Goal: Task Accomplishment & Management: Manage account settings

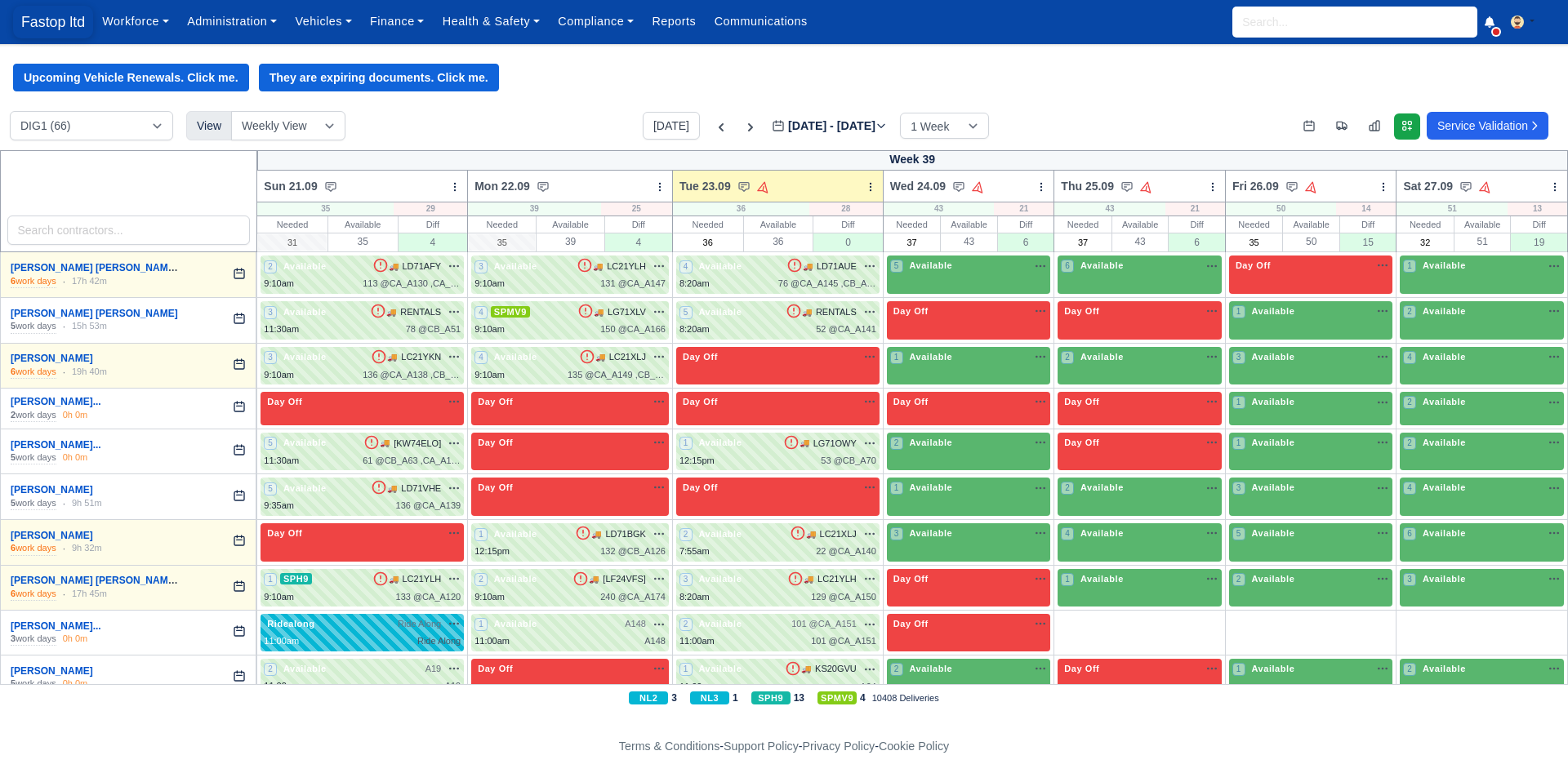
click at [32, 26] on span "Fastop ltd" at bounding box center [53, 22] width 80 height 33
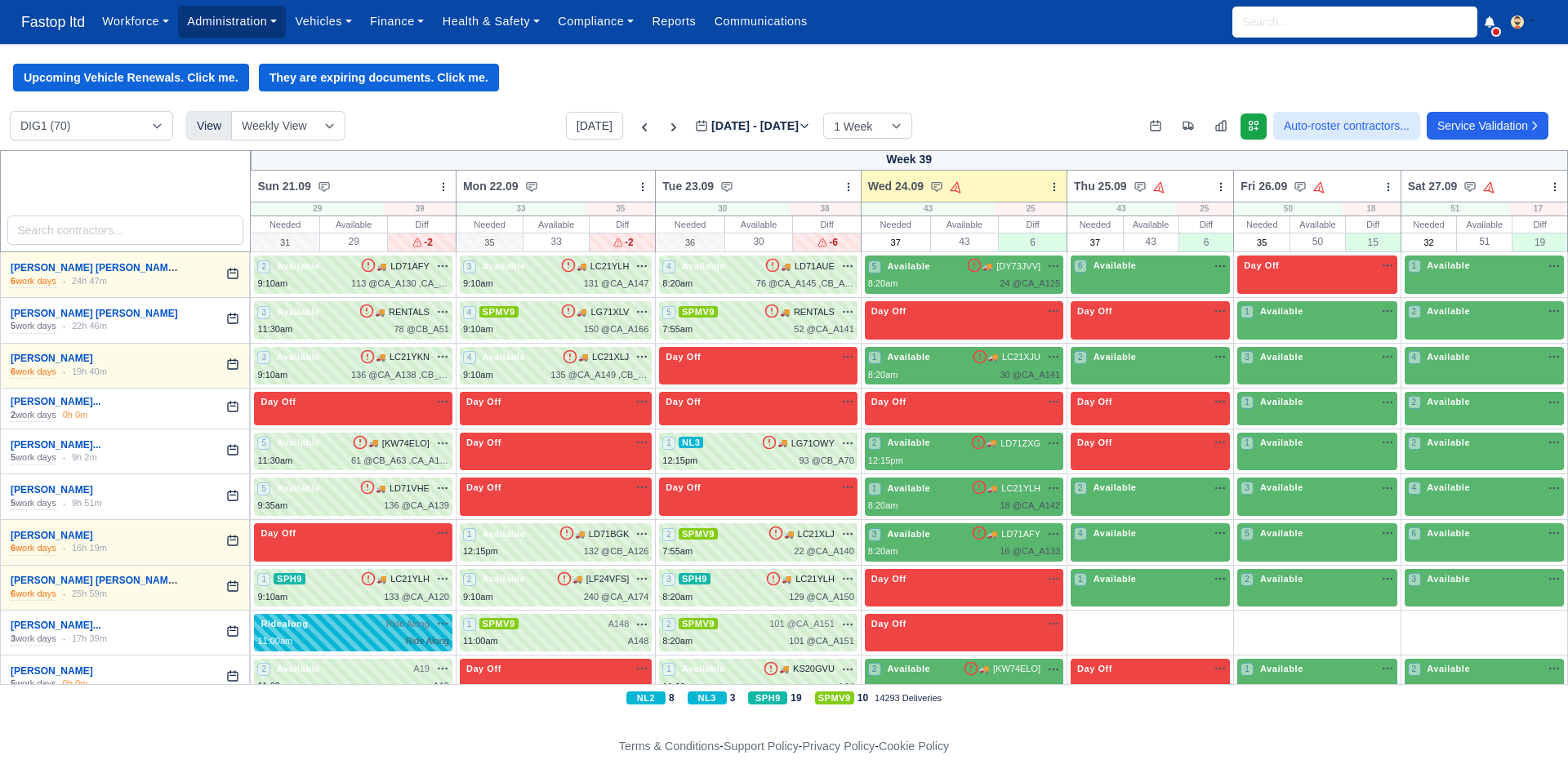
click at [246, 31] on link "Administration" at bounding box center [232, 21] width 108 height 32
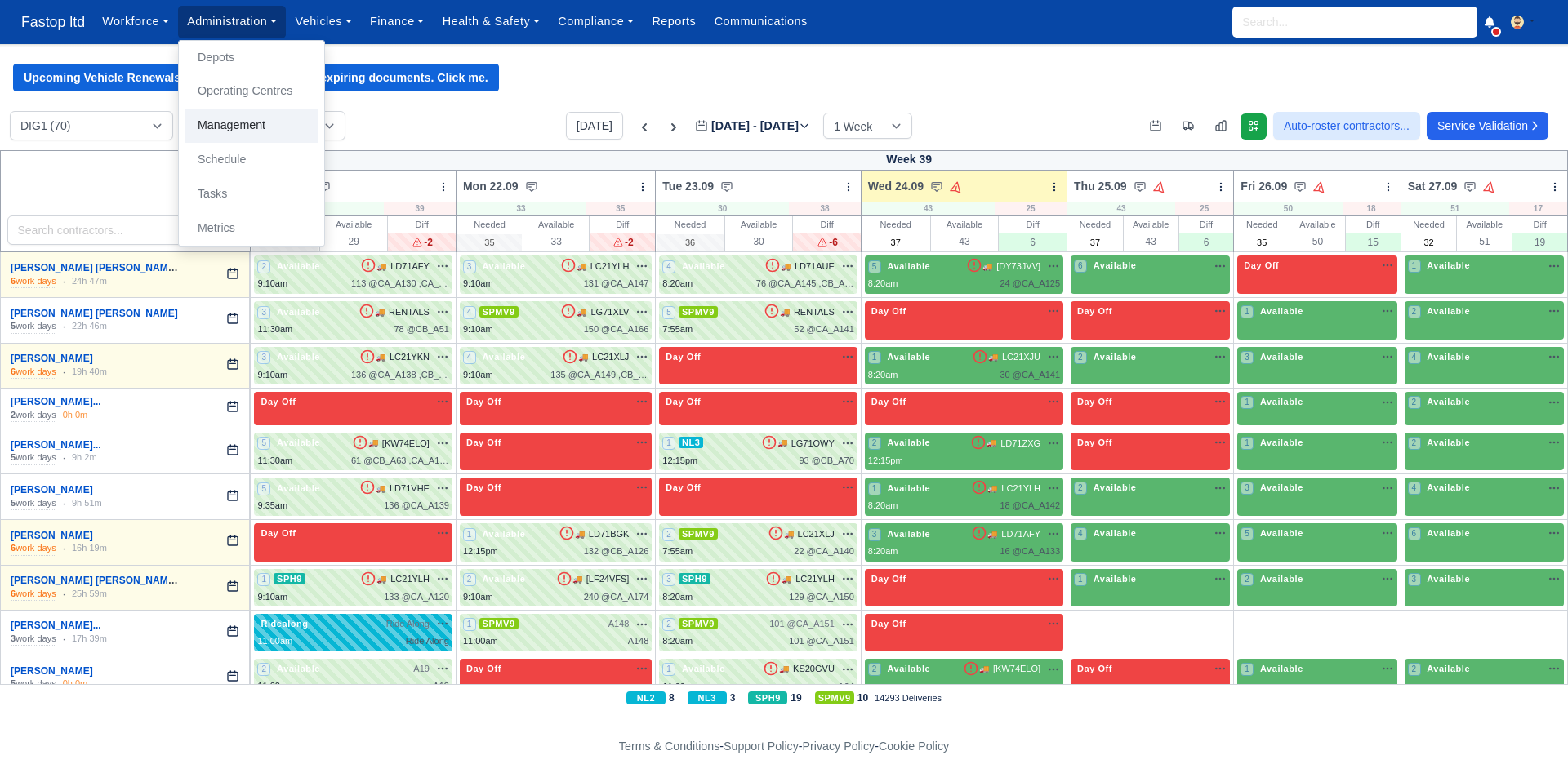
click at [234, 135] on link "Management" at bounding box center [252, 126] width 132 height 34
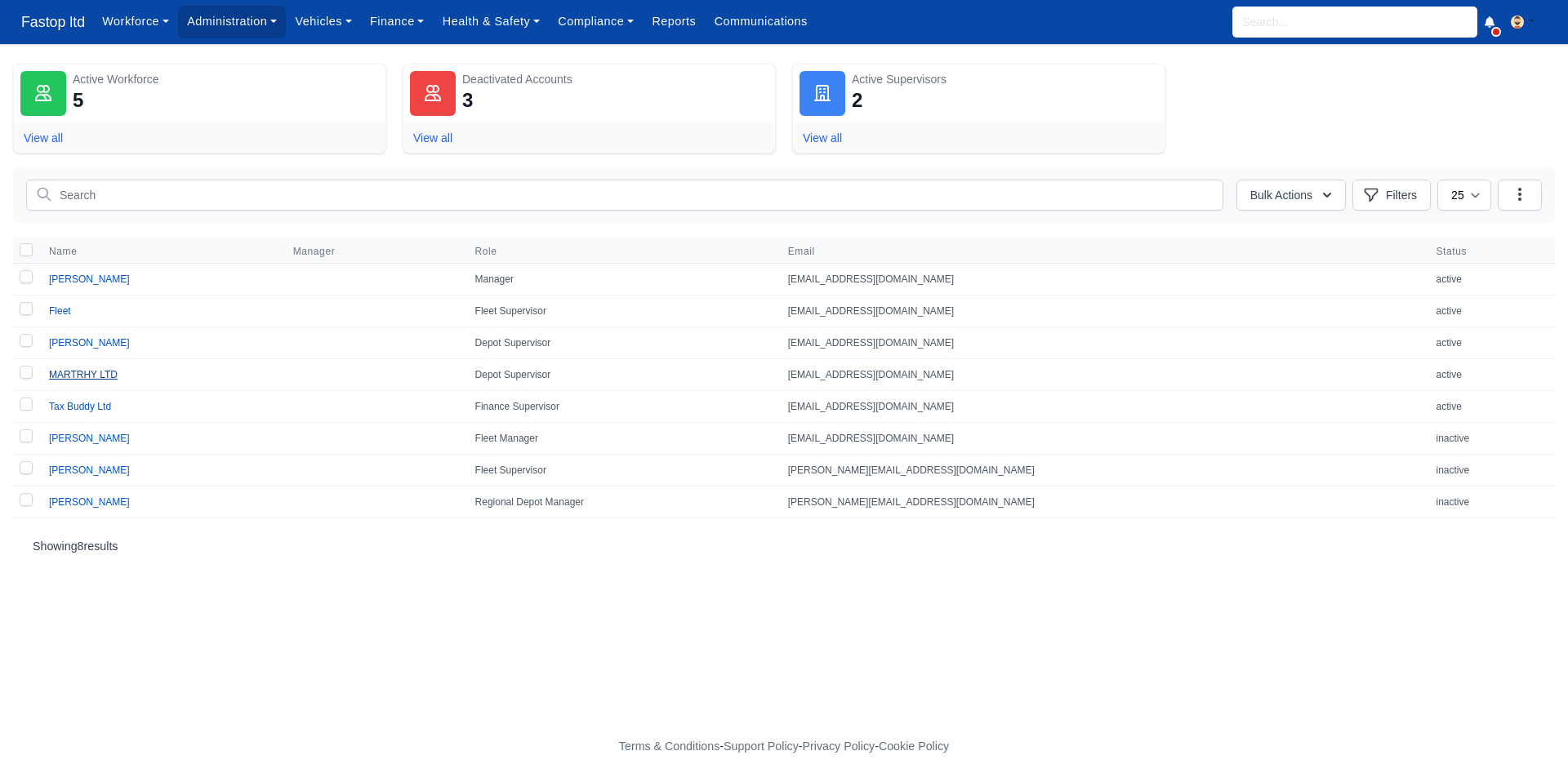
click at [98, 378] on link "MARTRHY LTD" at bounding box center [83, 375] width 69 height 11
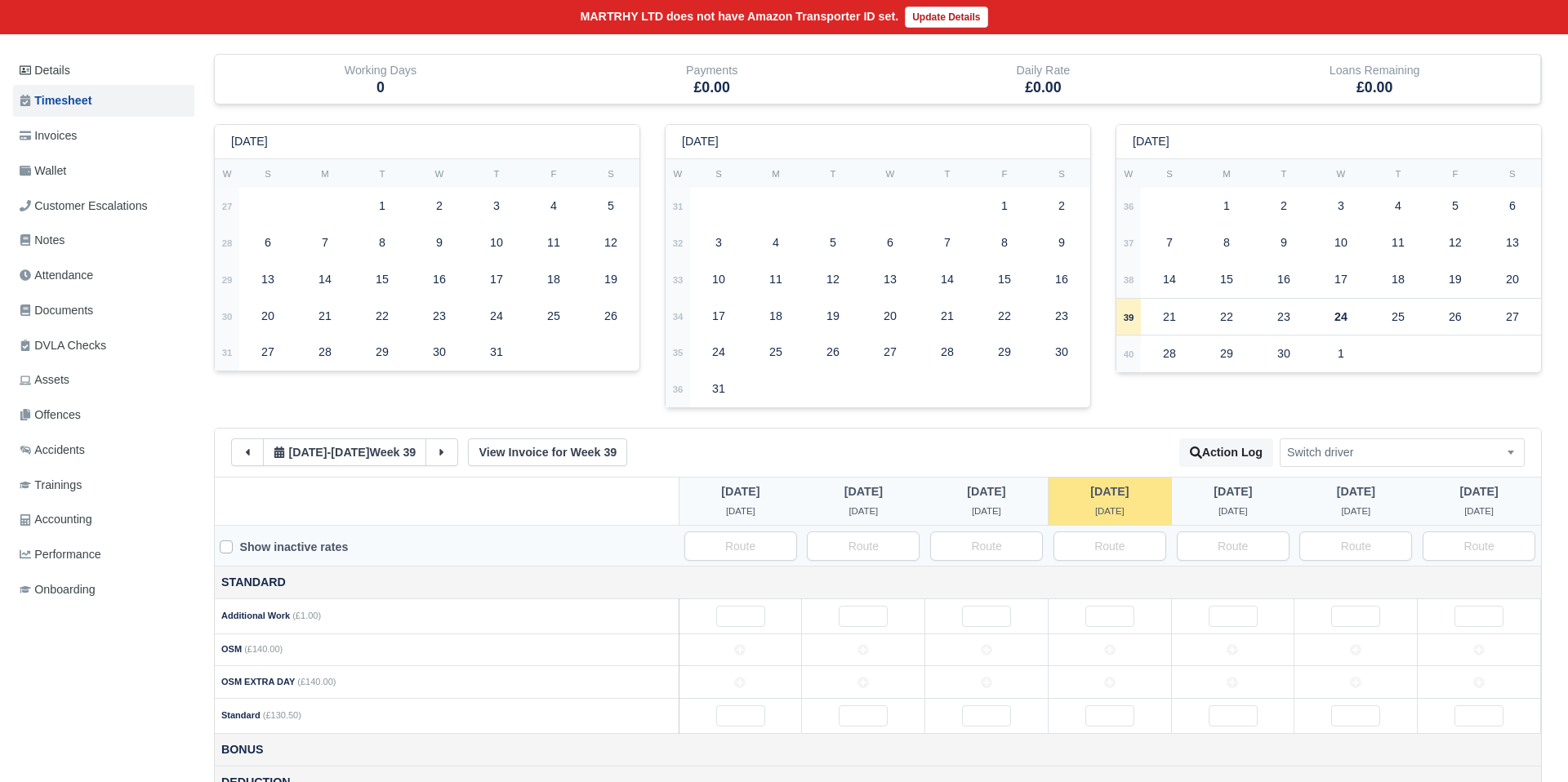
scroll to position [342, 0]
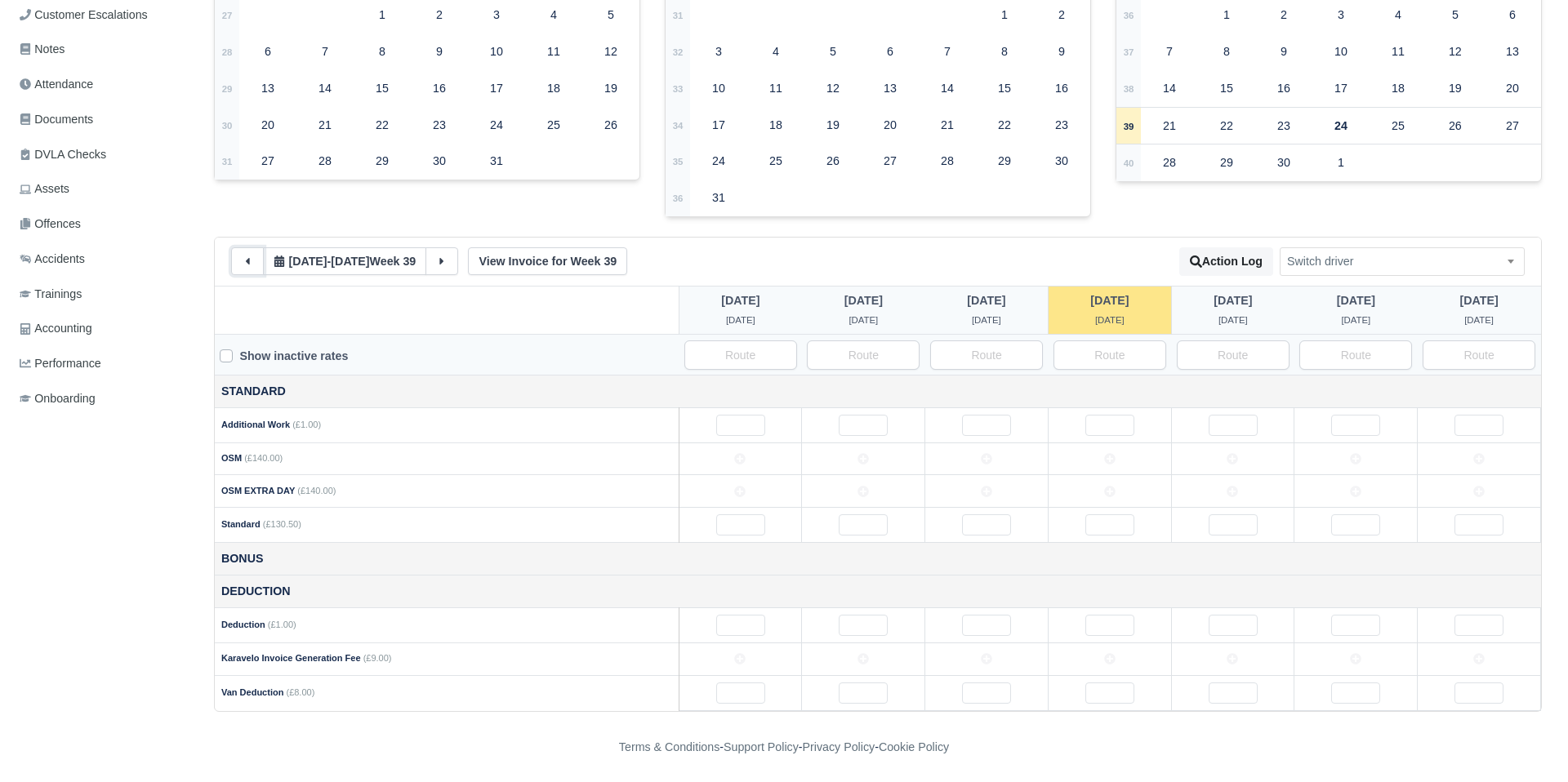
click at [244, 266] on icon at bounding box center [248, 261] width 11 height 11
click at [745, 461] on icon at bounding box center [740, 459] width 11 height 11
drag, startPoint x: 858, startPoint y: 465, endPoint x: 871, endPoint y: 466, distance: 13.0
click at [858, 466] on td at bounding box center [863, 459] width 123 height 33
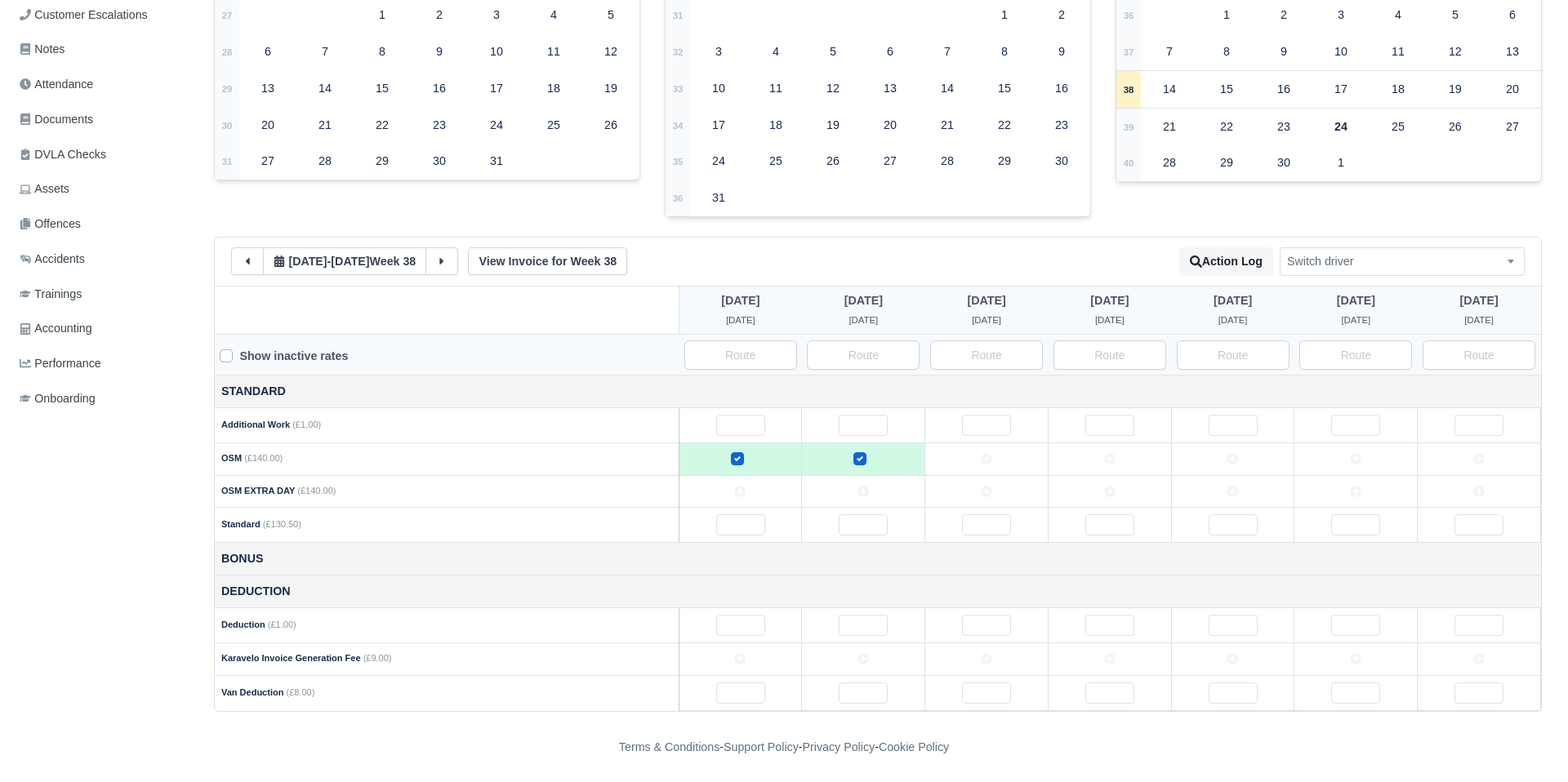
click at [977, 459] on td at bounding box center [987, 459] width 123 height 33
drag, startPoint x: 1104, startPoint y: 455, endPoint x: 1120, endPoint y: 457, distance: 16.1
click at [1105, 455] on icon at bounding box center [1110, 459] width 11 height 11
click at [1260, 456] on td at bounding box center [1233, 459] width 123 height 33
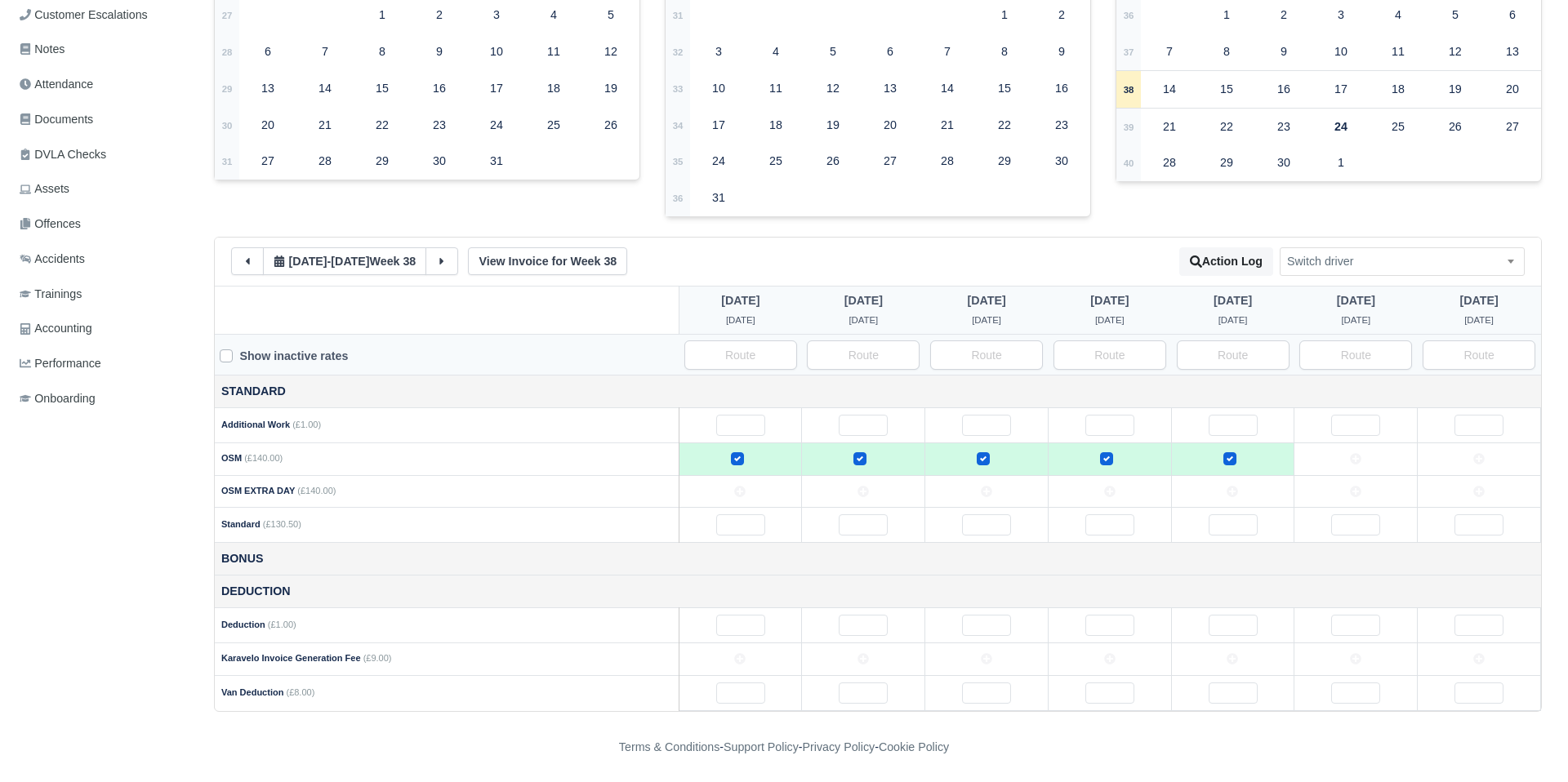
click at [1331, 453] on td at bounding box center [1356, 459] width 123 height 33
click at [1354, 485] on icon at bounding box center [1356, 491] width 11 height 11
click at [745, 663] on icon at bounding box center [740, 659] width 11 height 11
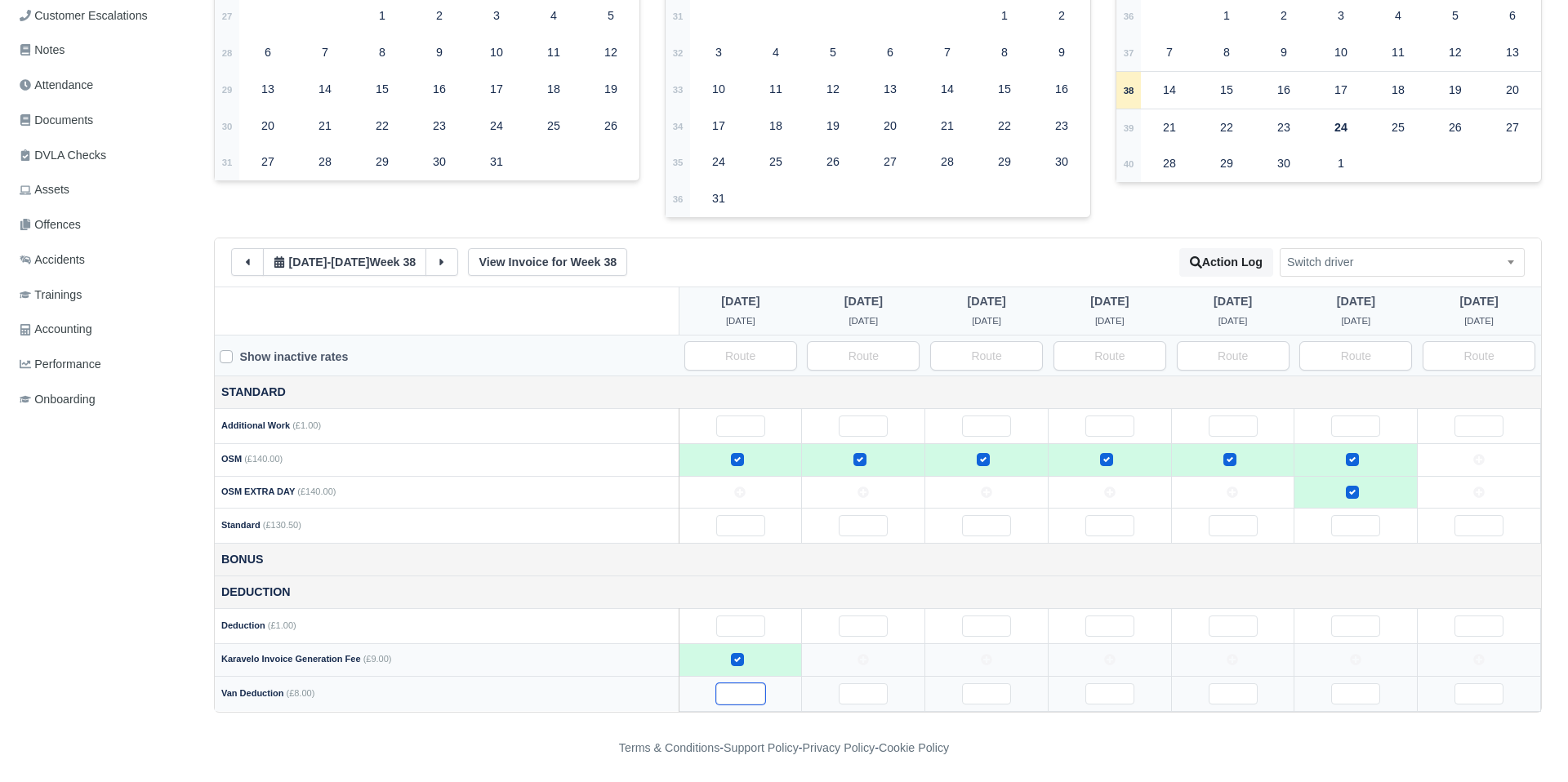
click at [748, 704] on td at bounding box center [740, 693] width 123 height 35
drag, startPoint x: 862, startPoint y: 692, endPoint x: 872, endPoint y: 691, distance: 10.0
click at [862, 692] on input "text" at bounding box center [863, 694] width 49 height 21
click at [1001, 691] on input "text" at bounding box center [987, 694] width 49 height 21
drag, startPoint x: 1118, startPoint y: 691, endPoint x: 1134, endPoint y: 693, distance: 16.1
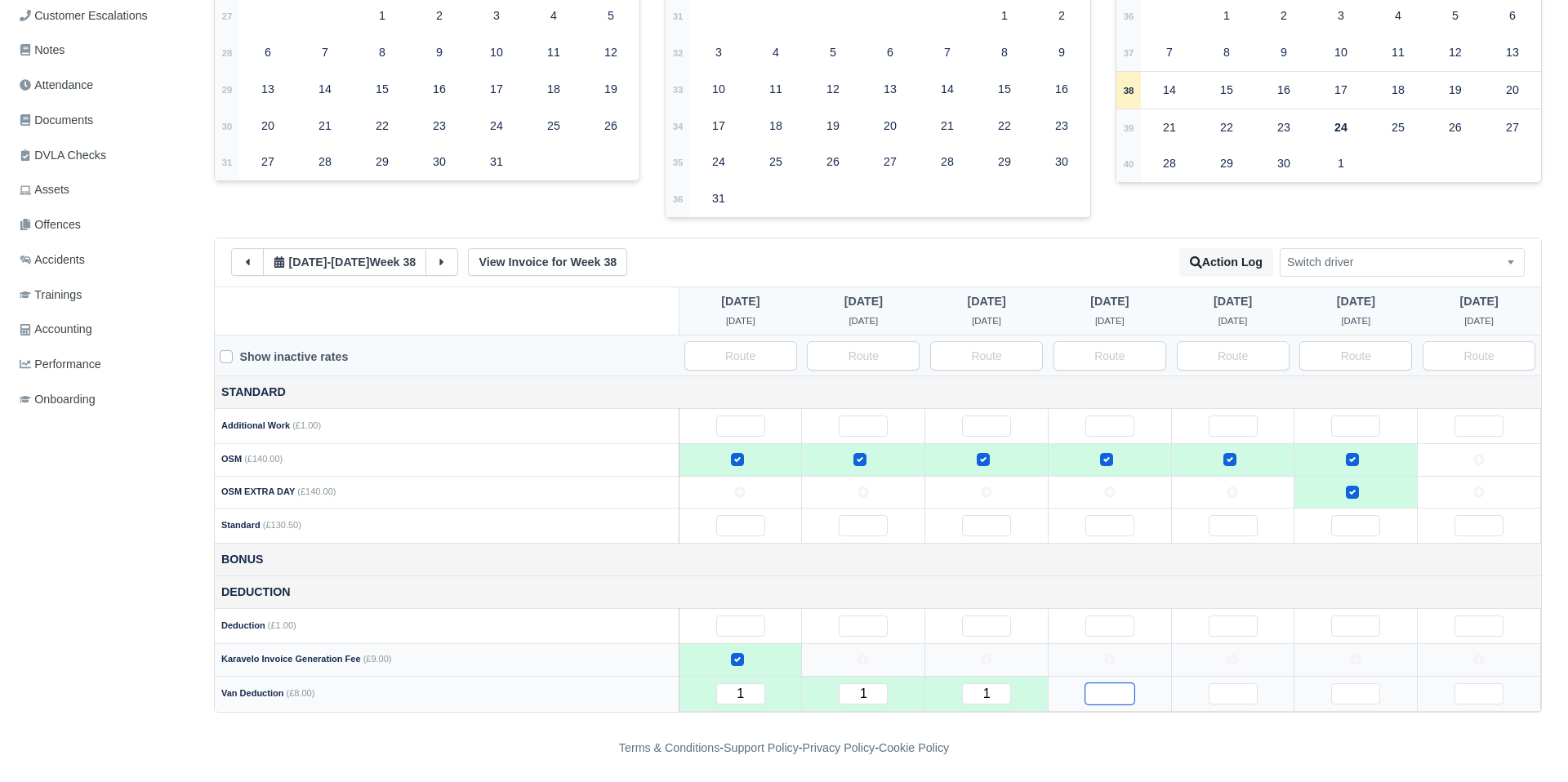
click at [1118, 691] on input "text" at bounding box center [1110, 694] width 49 height 21
click at [1231, 689] on input "text" at bounding box center [1234, 694] width 49 height 21
drag, startPoint x: 1364, startPoint y: 692, endPoint x: 1378, endPoint y: 694, distance: 14.1
click at [1364, 692] on input "text" at bounding box center [1356, 694] width 49 height 21
click at [1481, 696] on input "text" at bounding box center [1479, 694] width 49 height 21
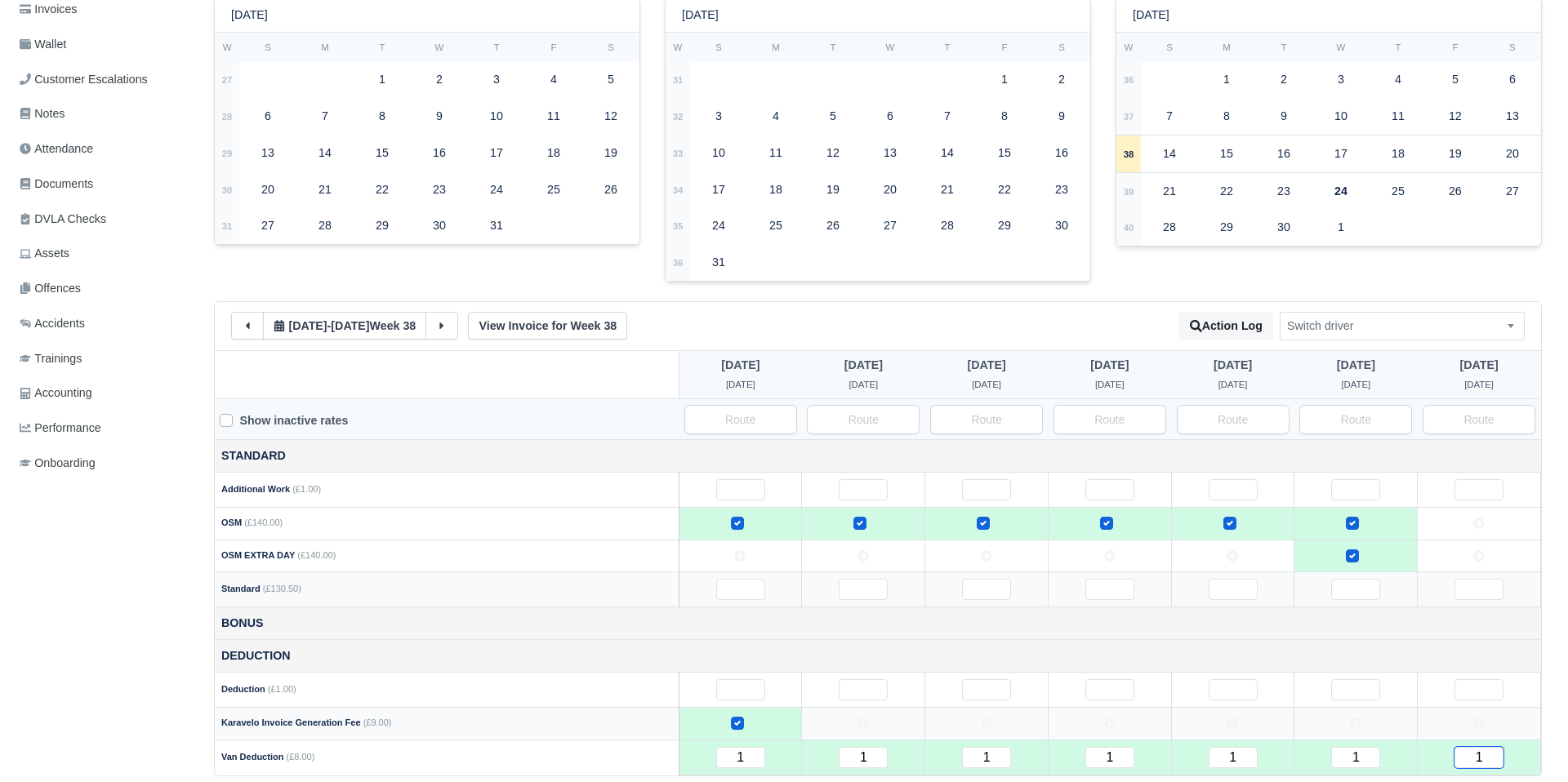
scroll to position [342, 0]
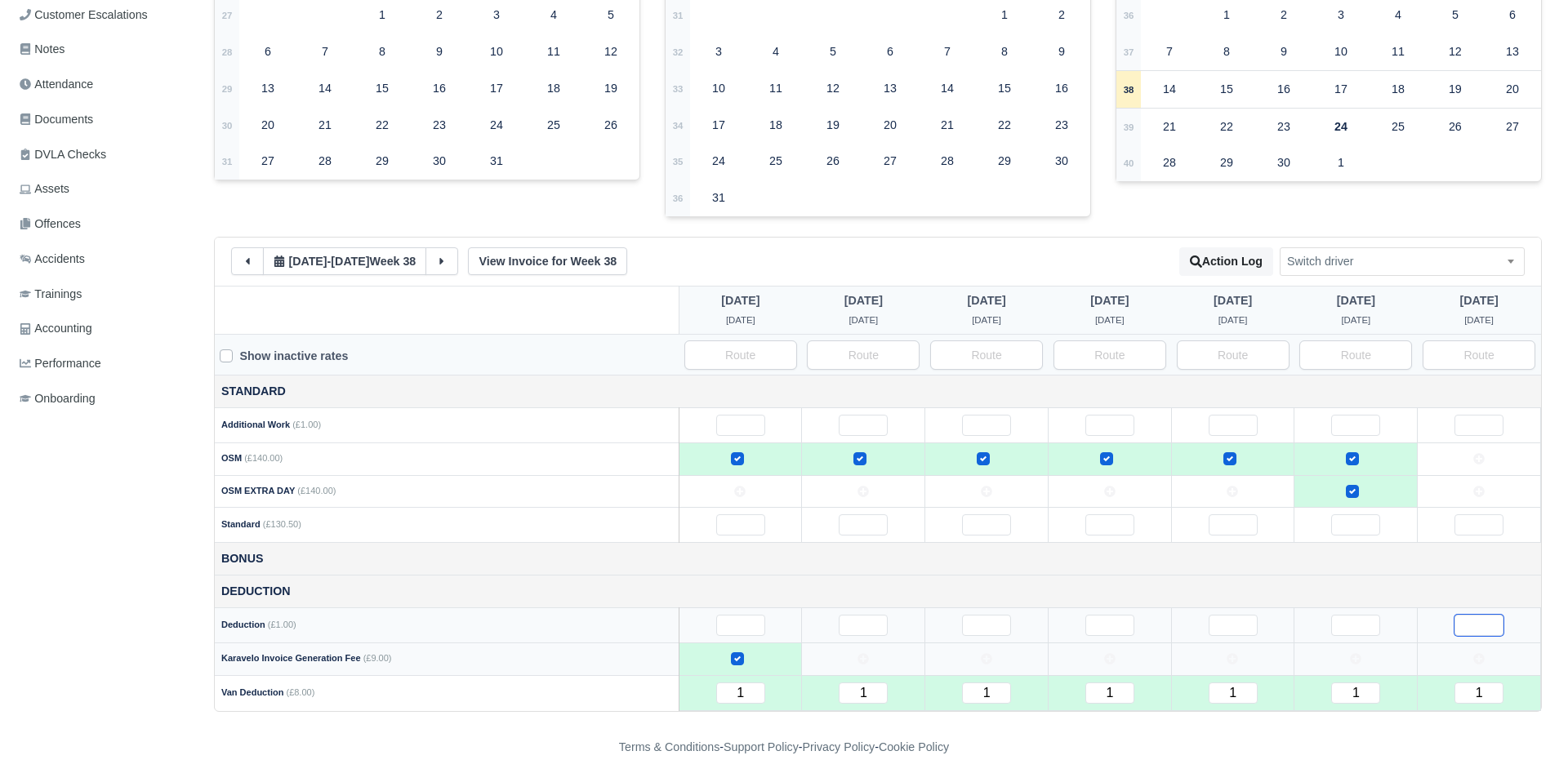
click at [1460, 625] on input "text" at bounding box center [1479, 625] width 49 height 21
click at [1483, 429] on input "text" at bounding box center [1479, 426] width 49 height 21
click at [728, 529] on input "text" at bounding box center [741, 525] width 49 height 21
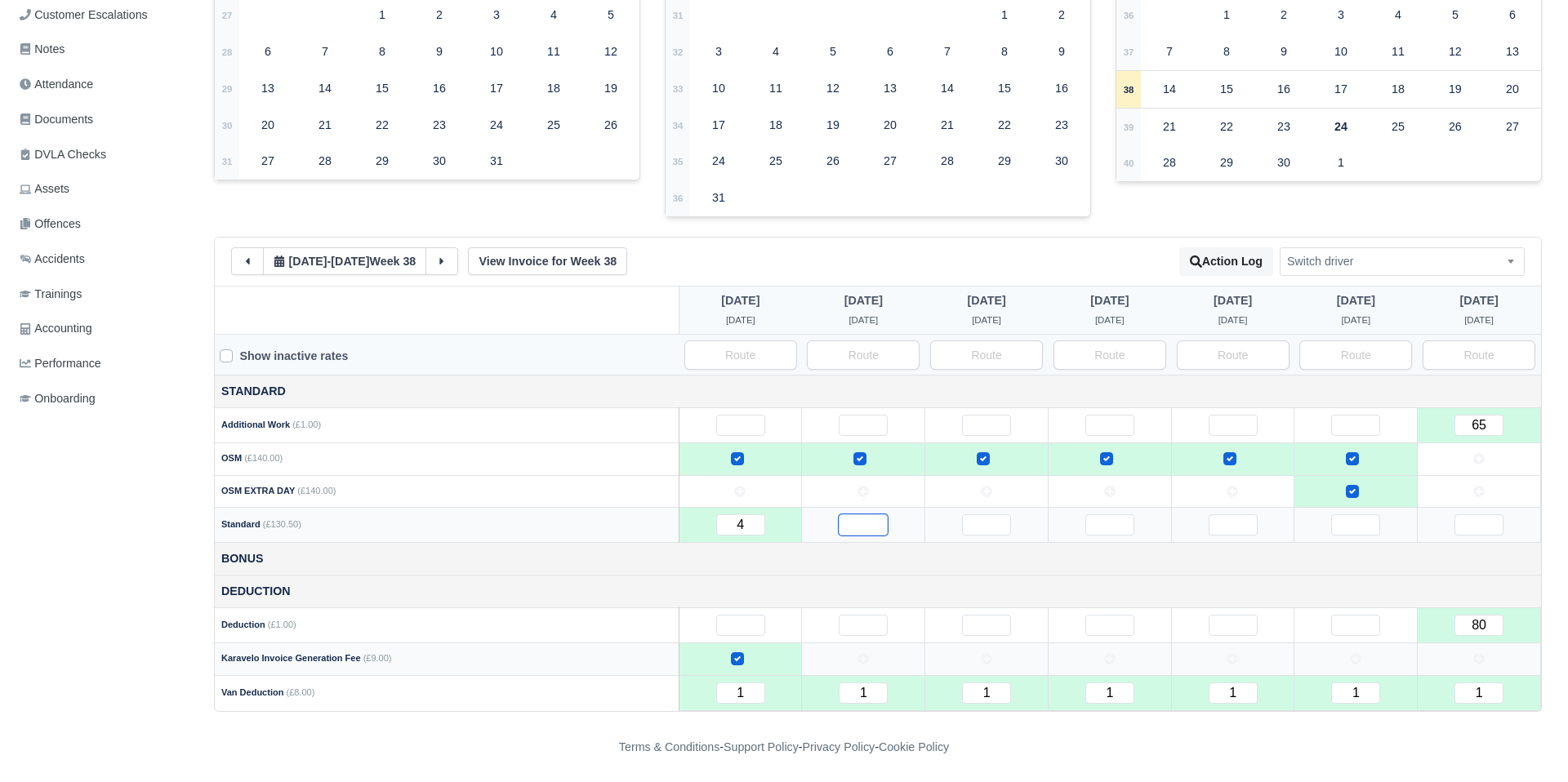
click at [871, 523] on input "text" at bounding box center [863, 525] width 49 height 21
click at [990, 526] on input "text" at bounding box center [987, 525] width 49 height 21
click at [1113, 525] on input "text" at bounding box center [1110, 525] width 49 height 21
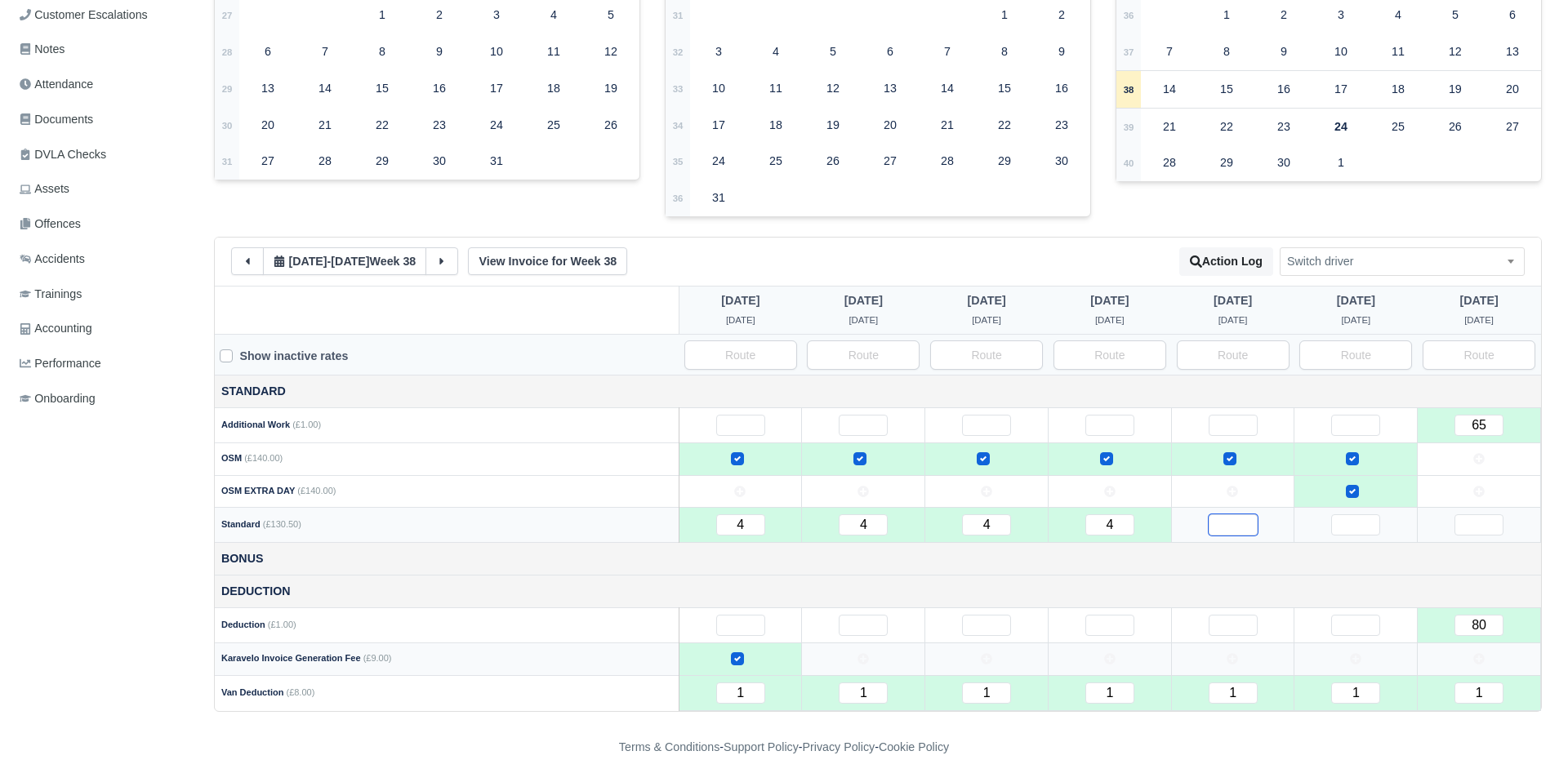
click at [1233, 525] on input "text" at bounding box center [1234, 525] width 49 height 21
click at [1350, 528] on input "text" at bounding box center [1356, 525] width 49 height 21
click at [1476, 524] on input "text" at bounding box center [1479, 525] width 49 height 21
click at [1362, 558] on td "Bonus" at bounding box center [878, 559] width 1327 height 33
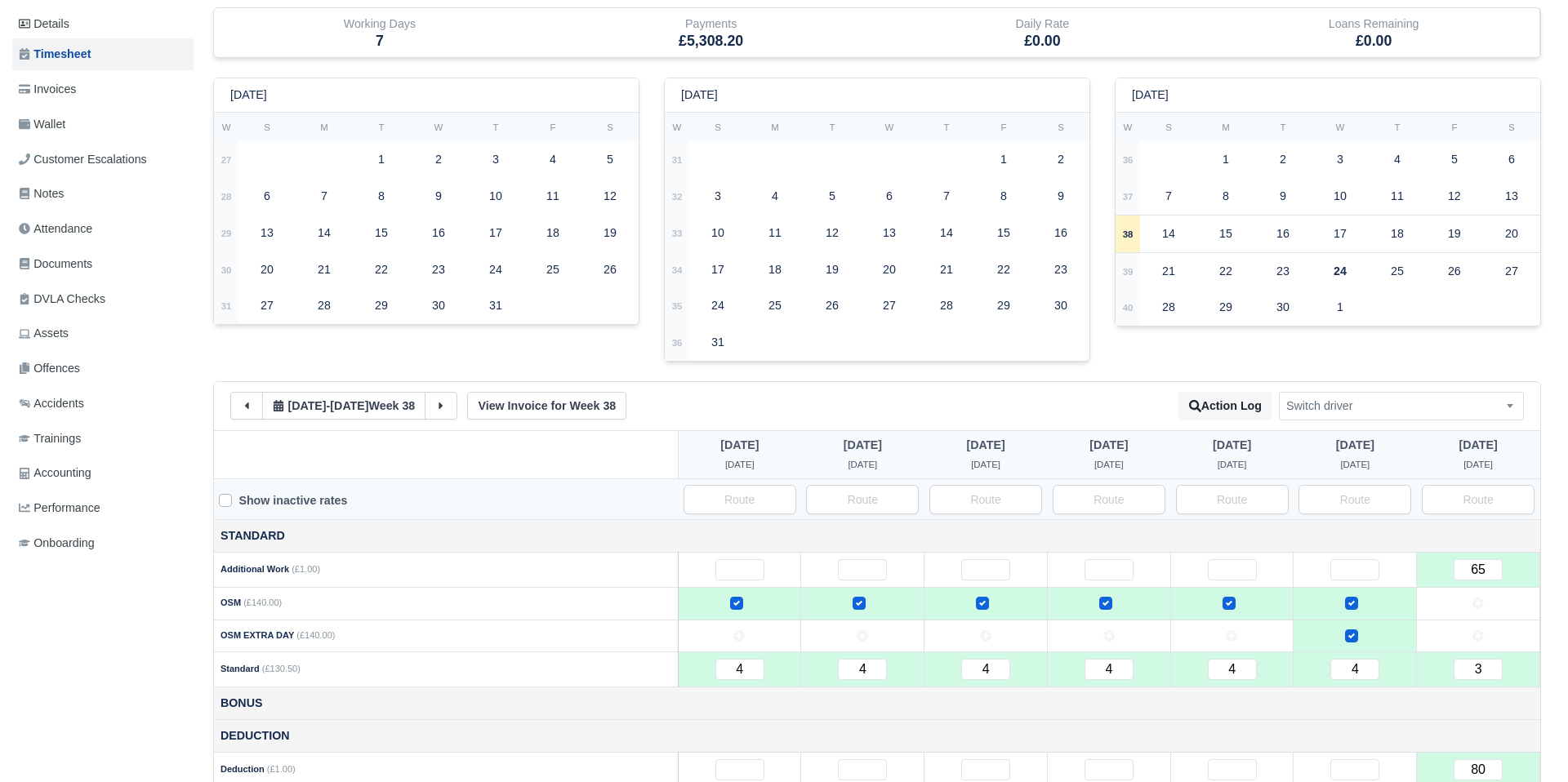
scroll to position [0, 1]
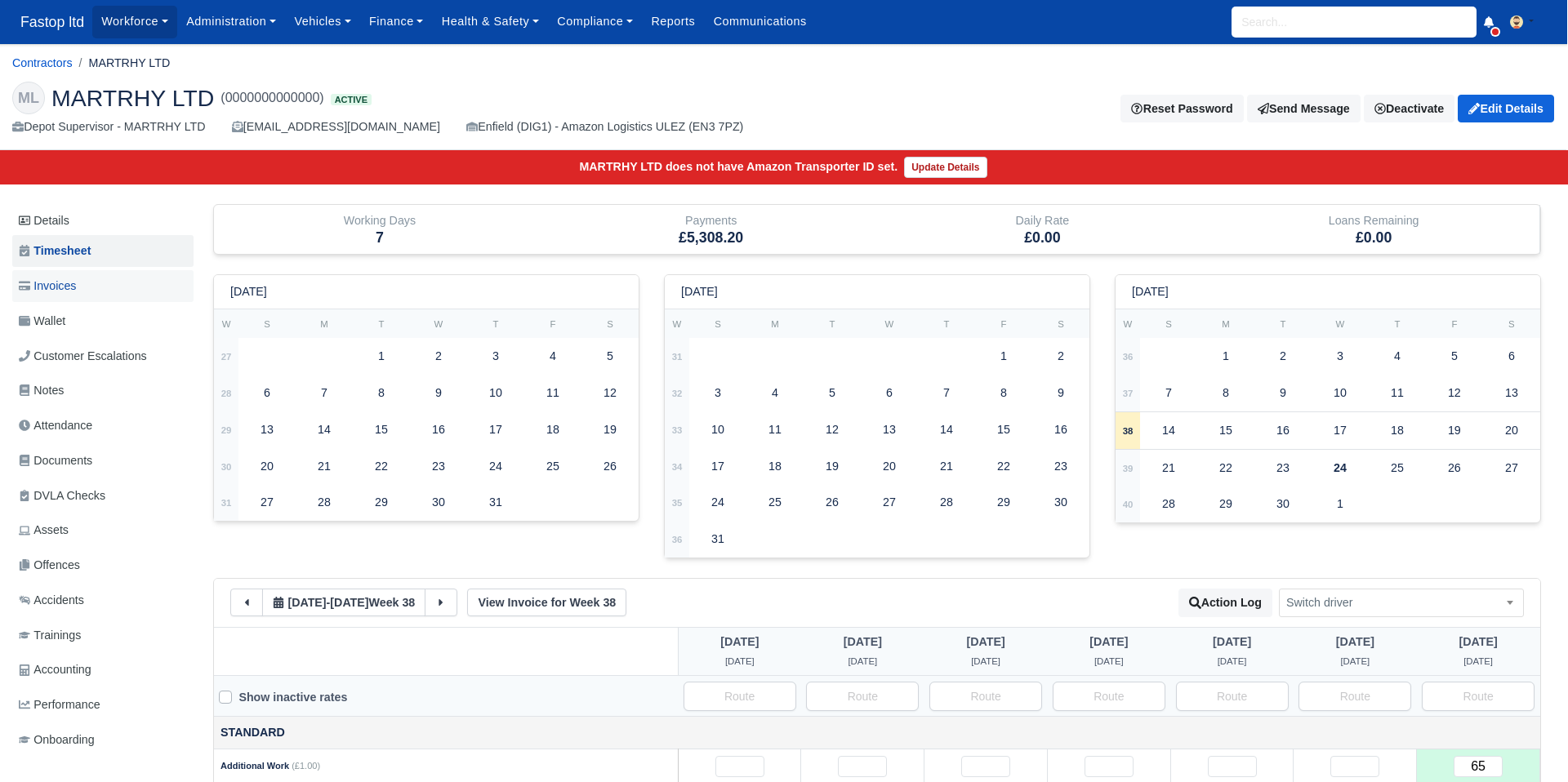
click at [60, 292] on span "Invoices" at bounding box center [47, 286] width 57 height 19
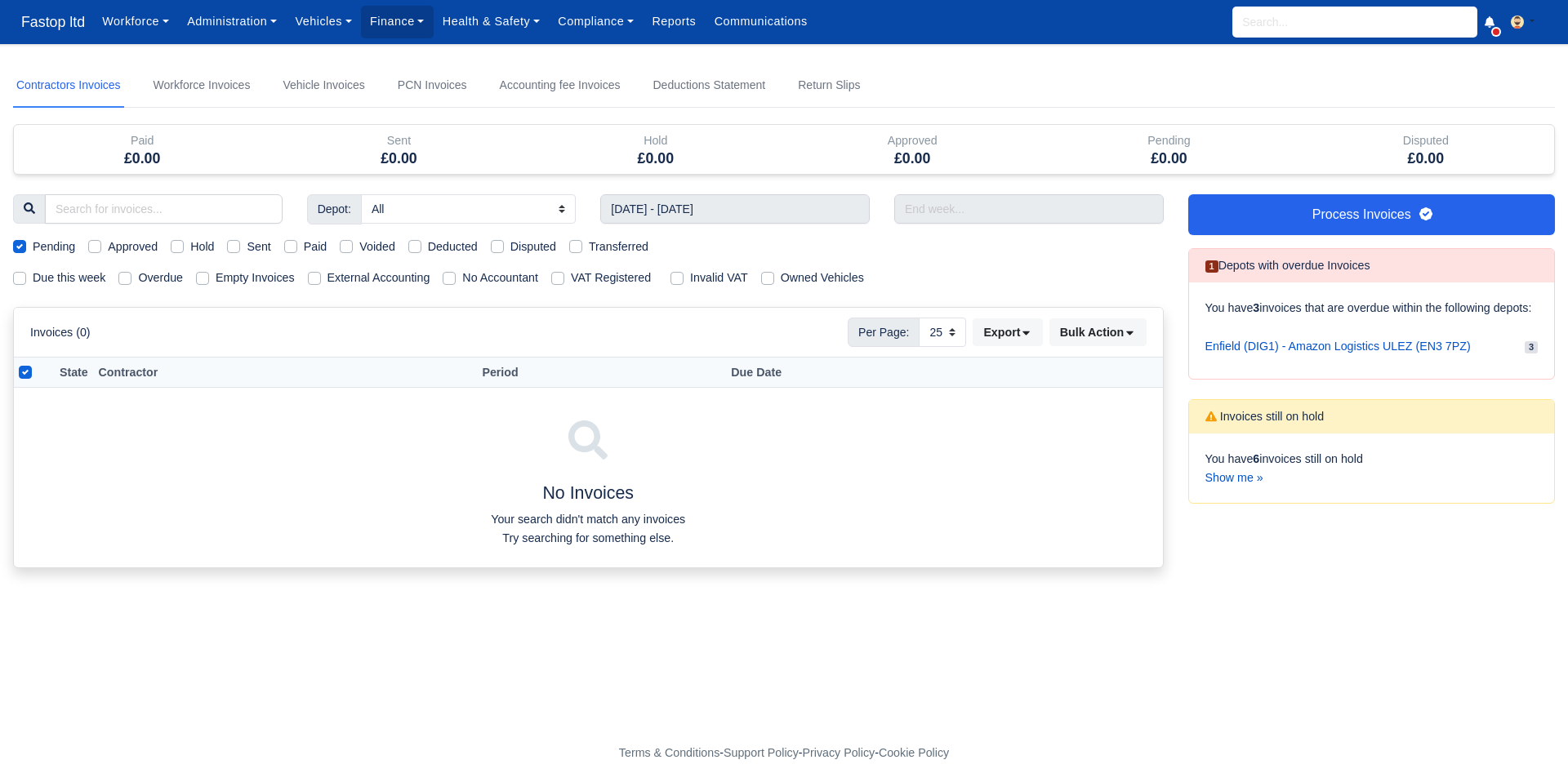
select select "25"
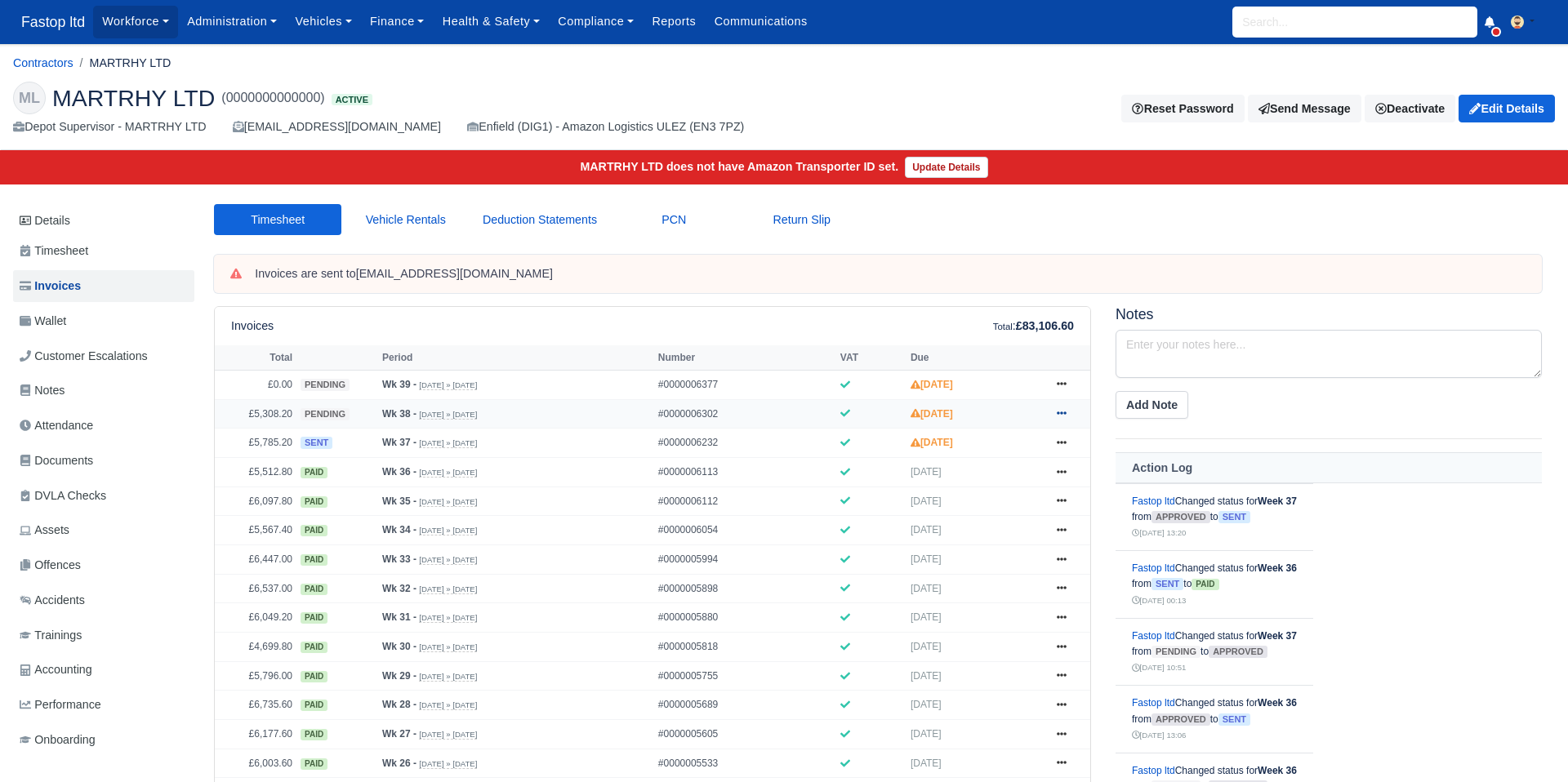
click at [1065, 412] on icon at bounding box center [1062, 413] width 10 height 10
click at [994, 479] on link "Approve" at bounding box center [1001, 479] width 146 height 34
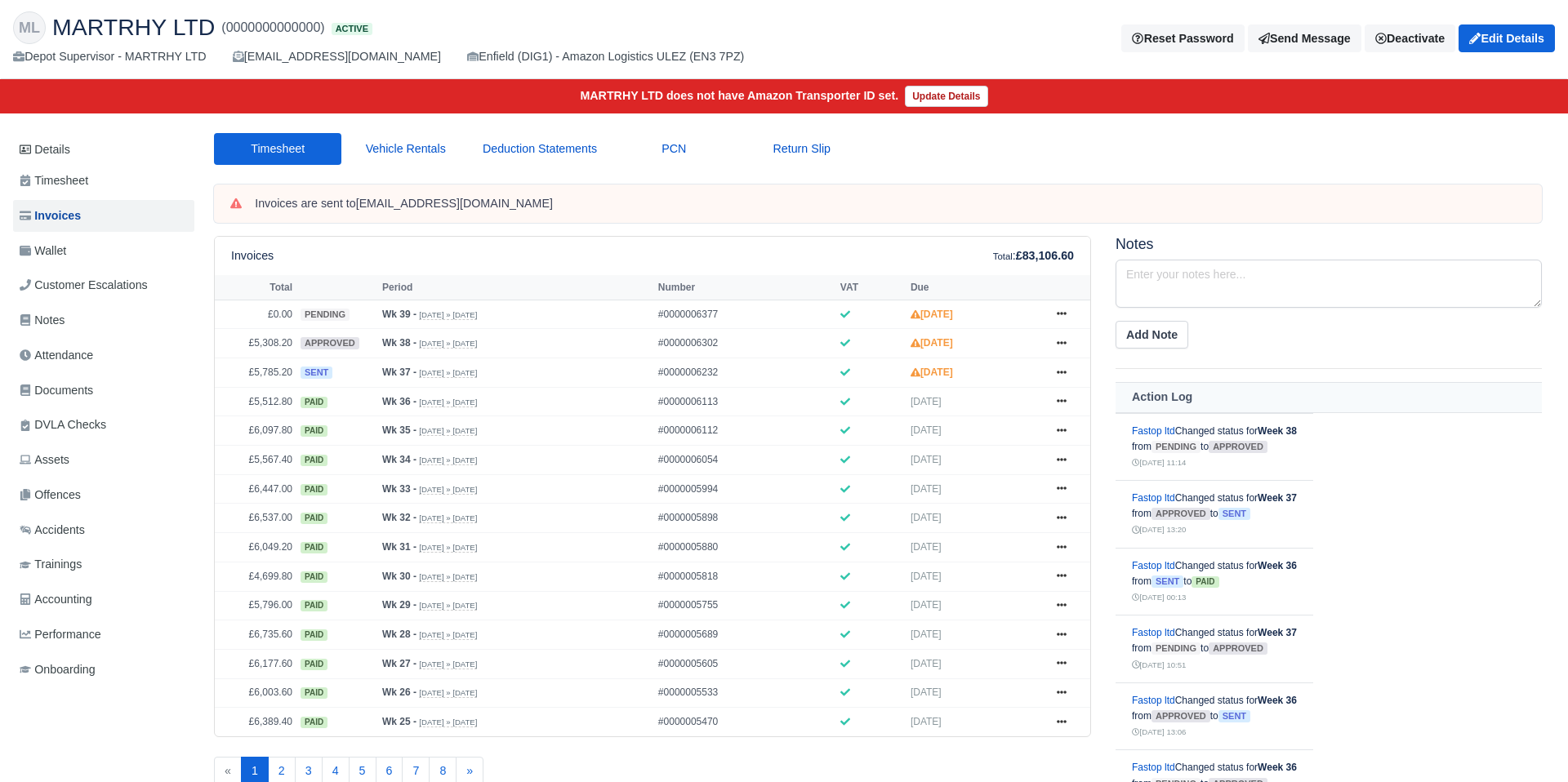
scroll to position [105, 0]
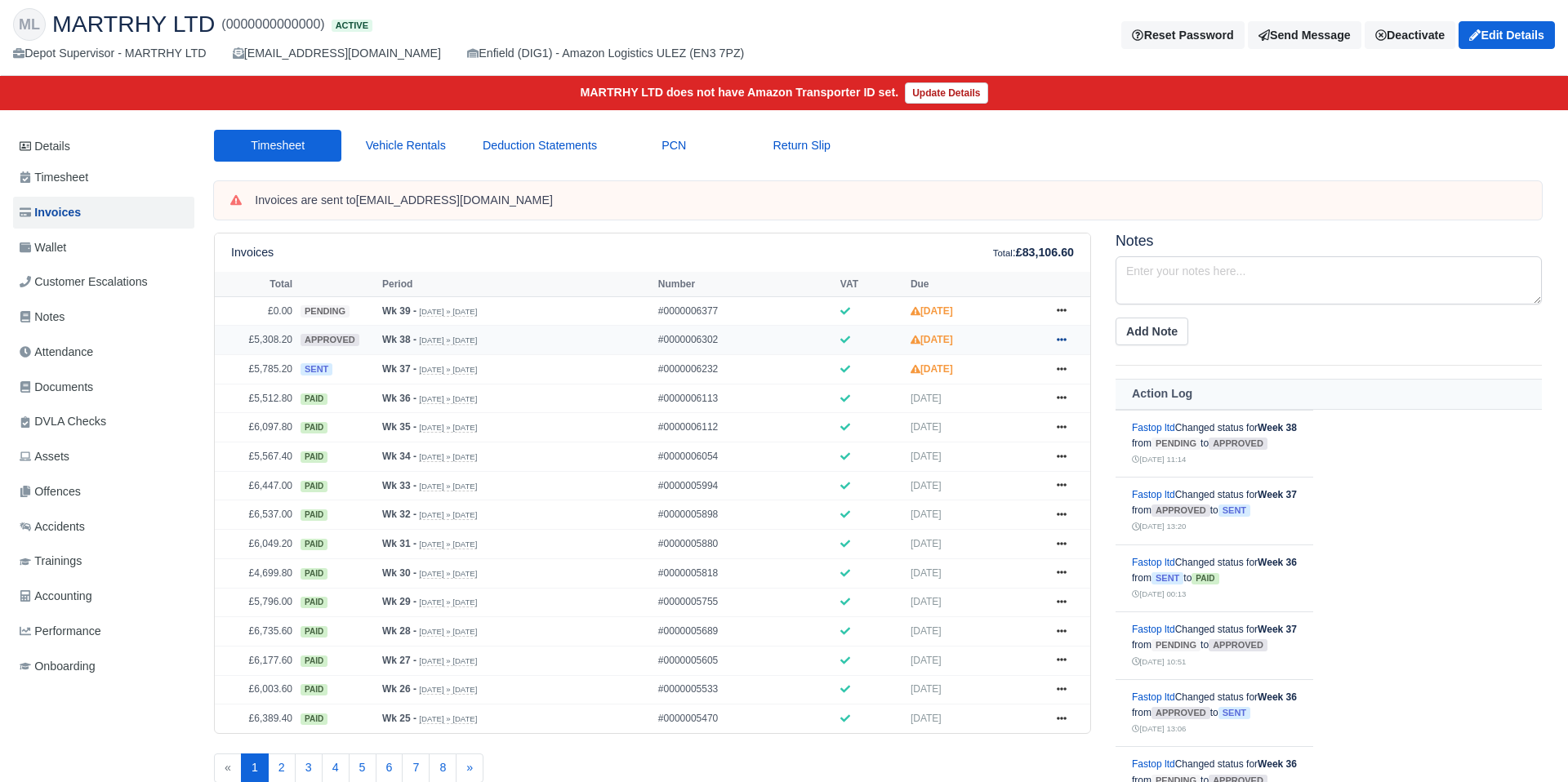
click at [1061, 341] on icon at bounding box center [1062, 340] width 10 height 3
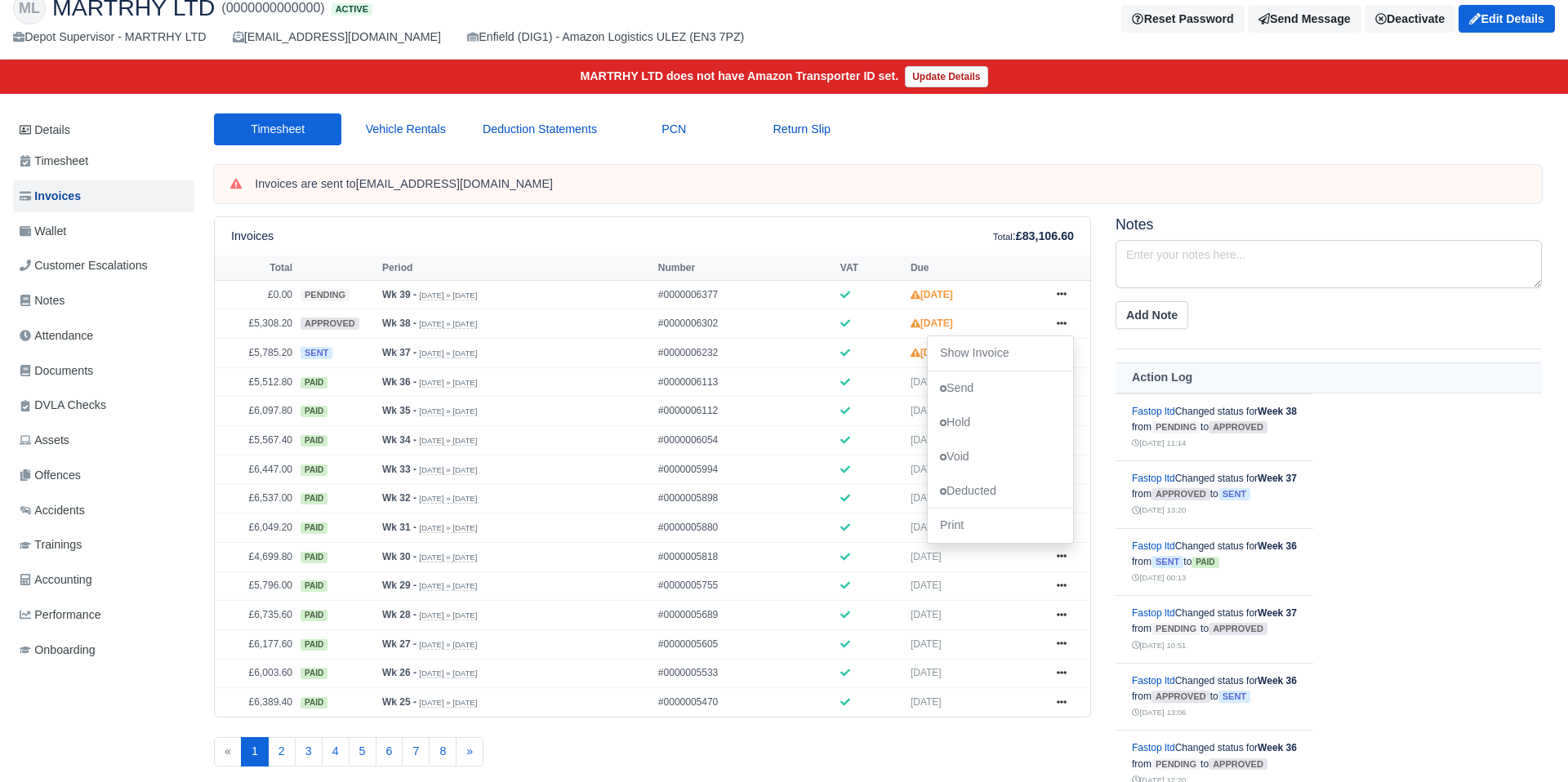
click at [996, 142] on div "Timesheet Vehicle Rentals Deduction Statements PCN Return Slip" at bounding box center [878, 139] width 1353 height 51
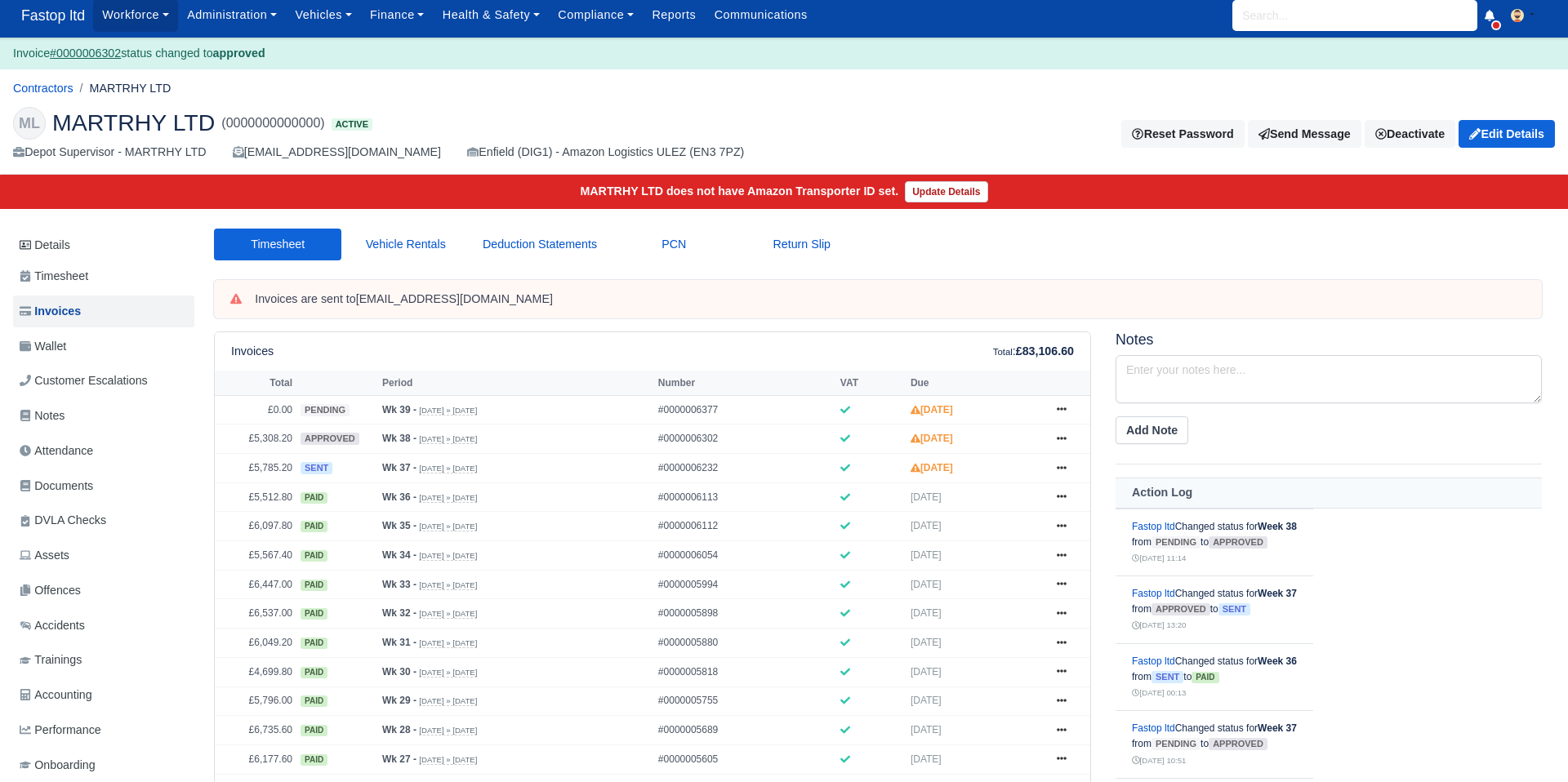
scroll to position [0, 0]
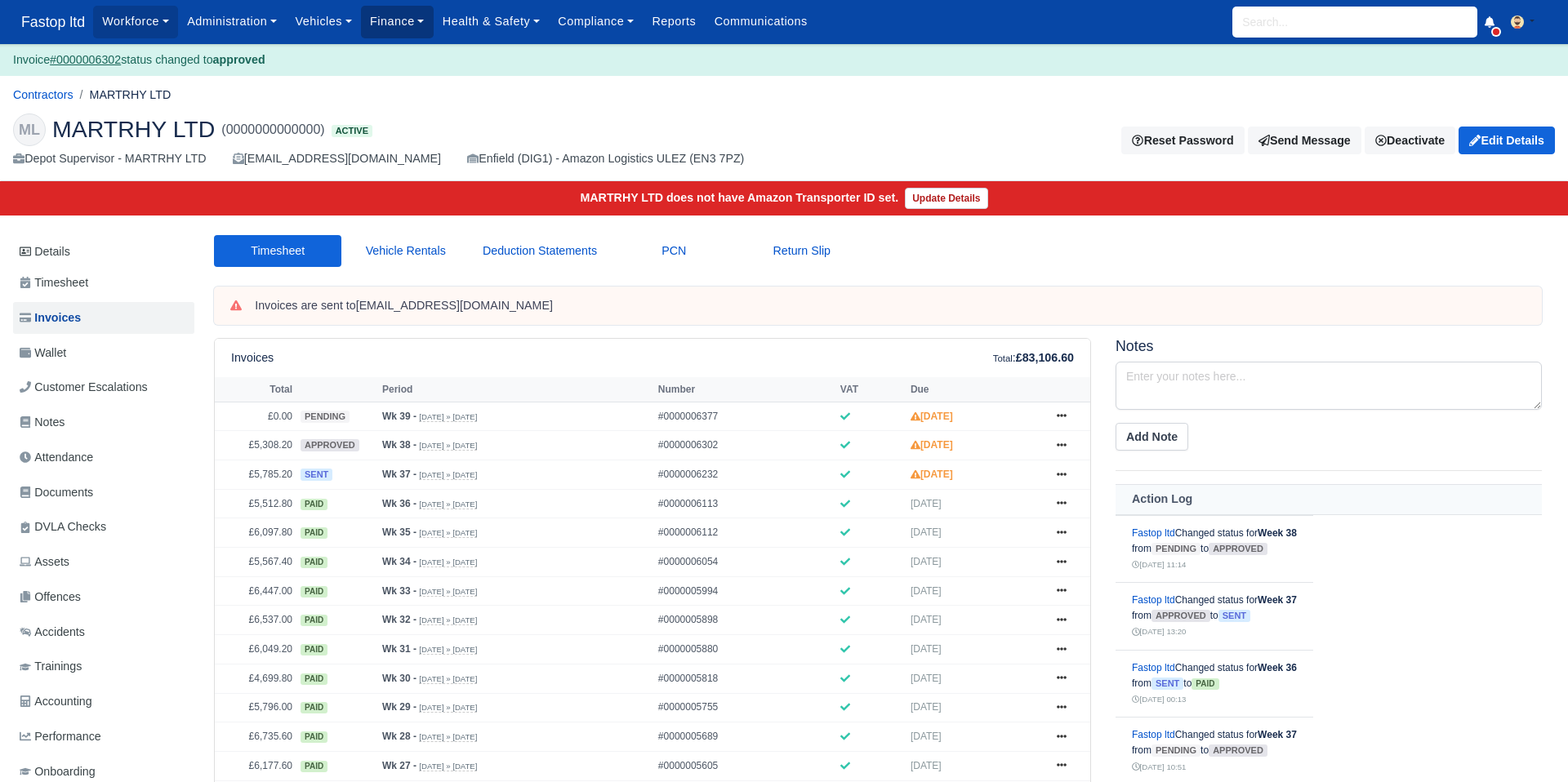
click at [401, 21] on link "Finance" at bounding box center [397, 21] width 73 height 32
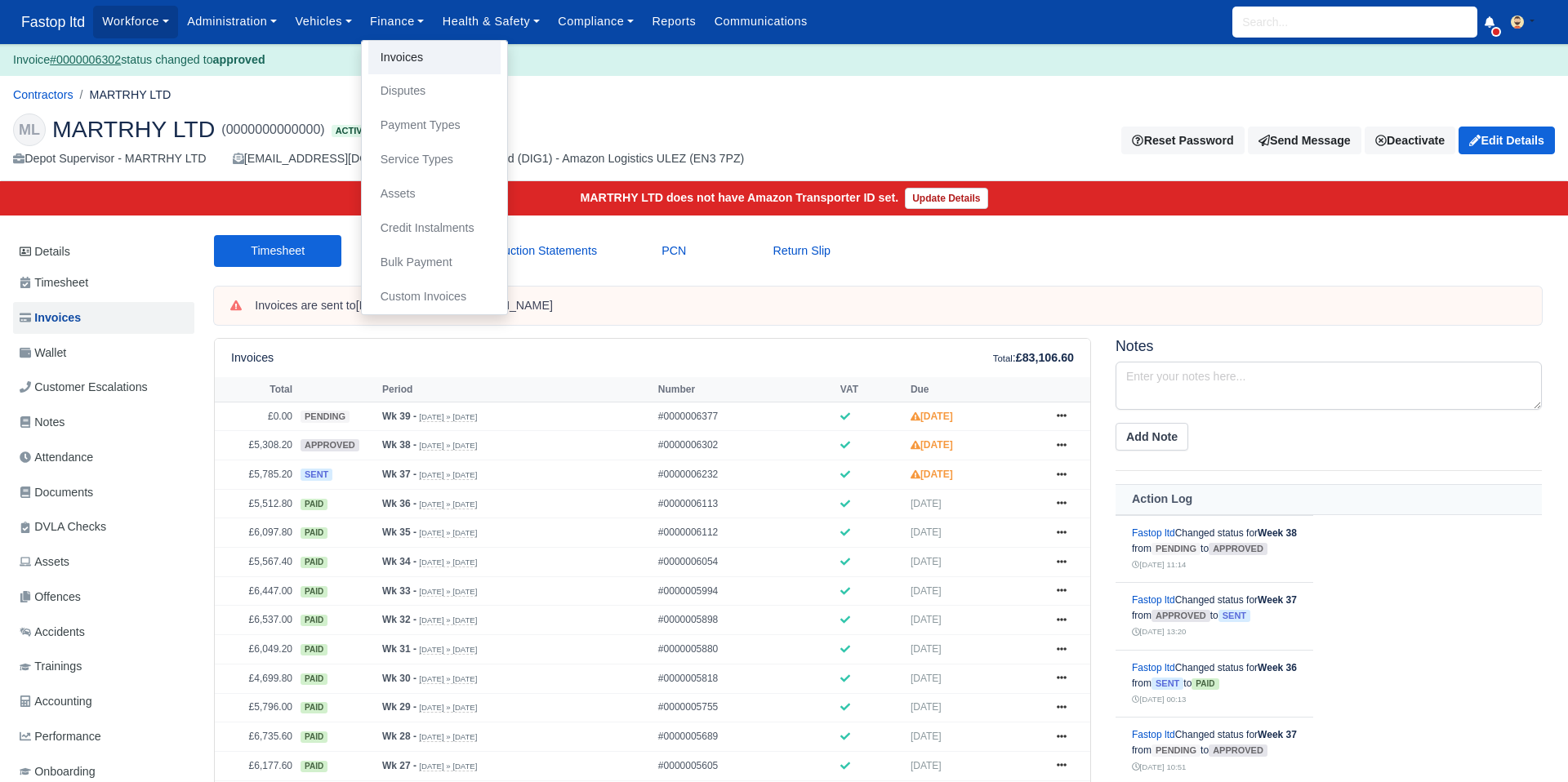
drag, startPoint x: 423, startPoint y: 57, endPoint x: 433, endPoint y: 75, distance: 20.6
click at [423, 57] on link "Invoices" at bounding box center [435, 58] width 132 height 34
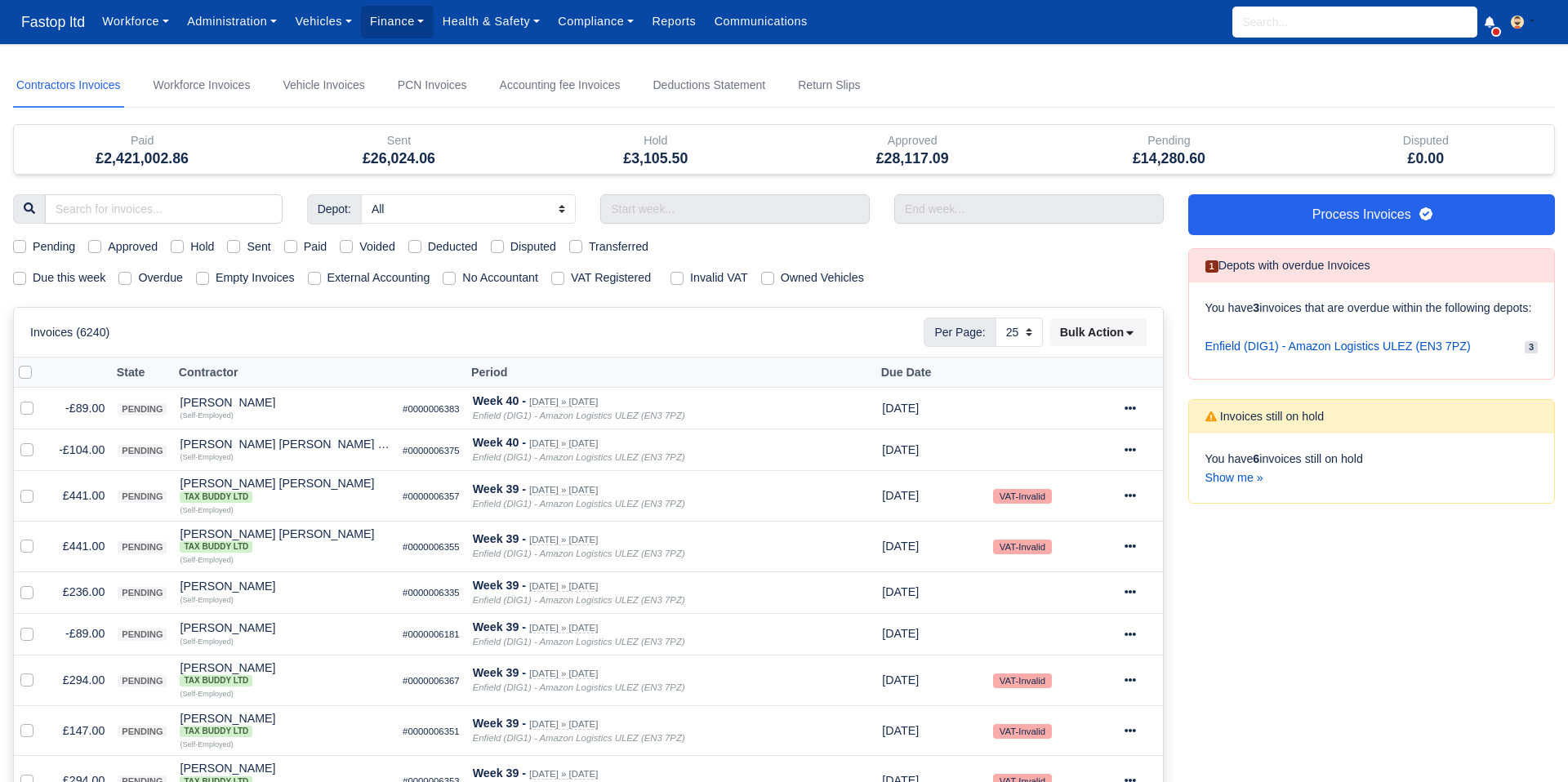
select select "25"
click at [695, 215] on input "text" at bounding box center [735, 209] width 270 height 29
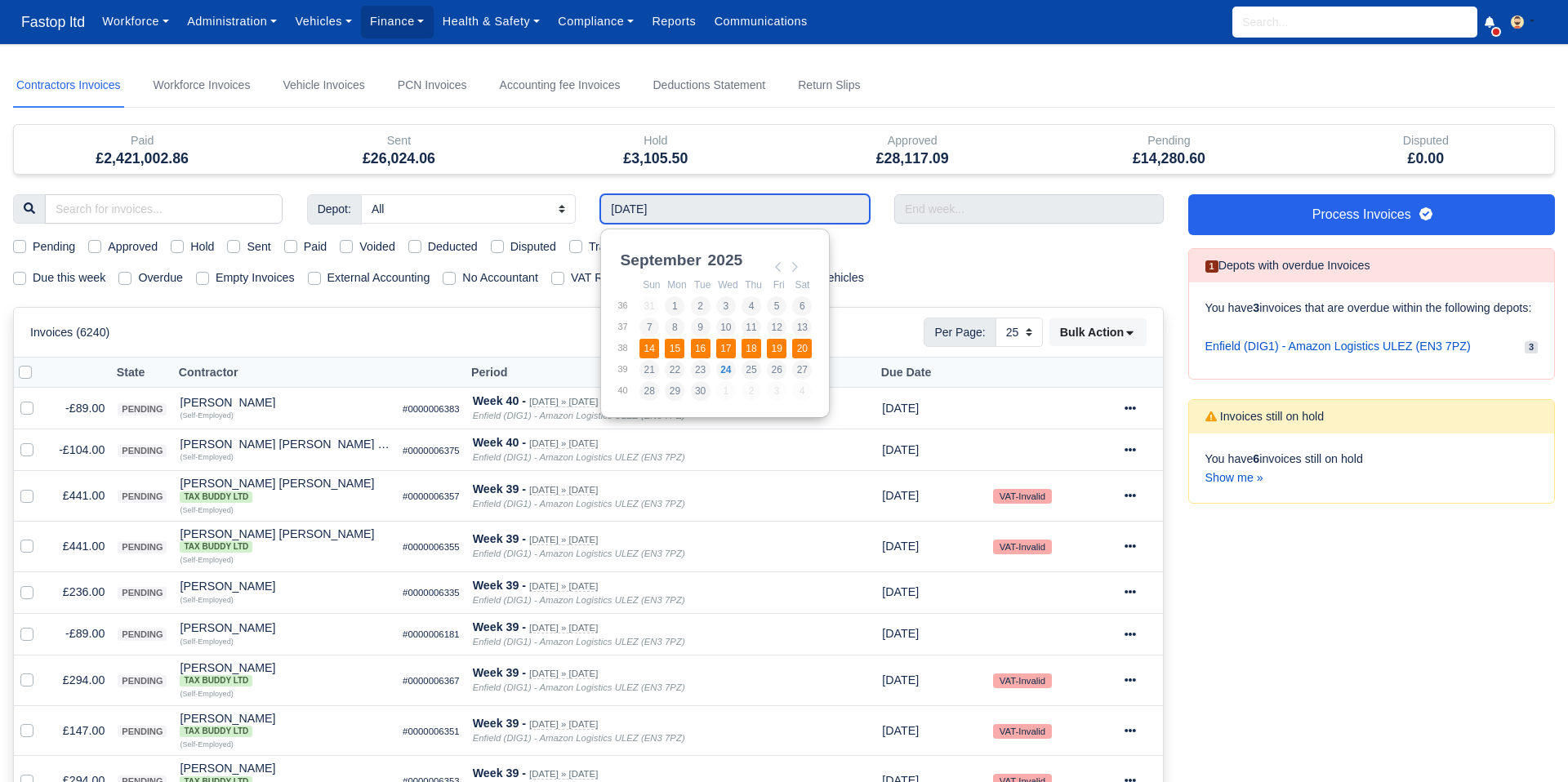
type input "[DATE] - [DATE]"
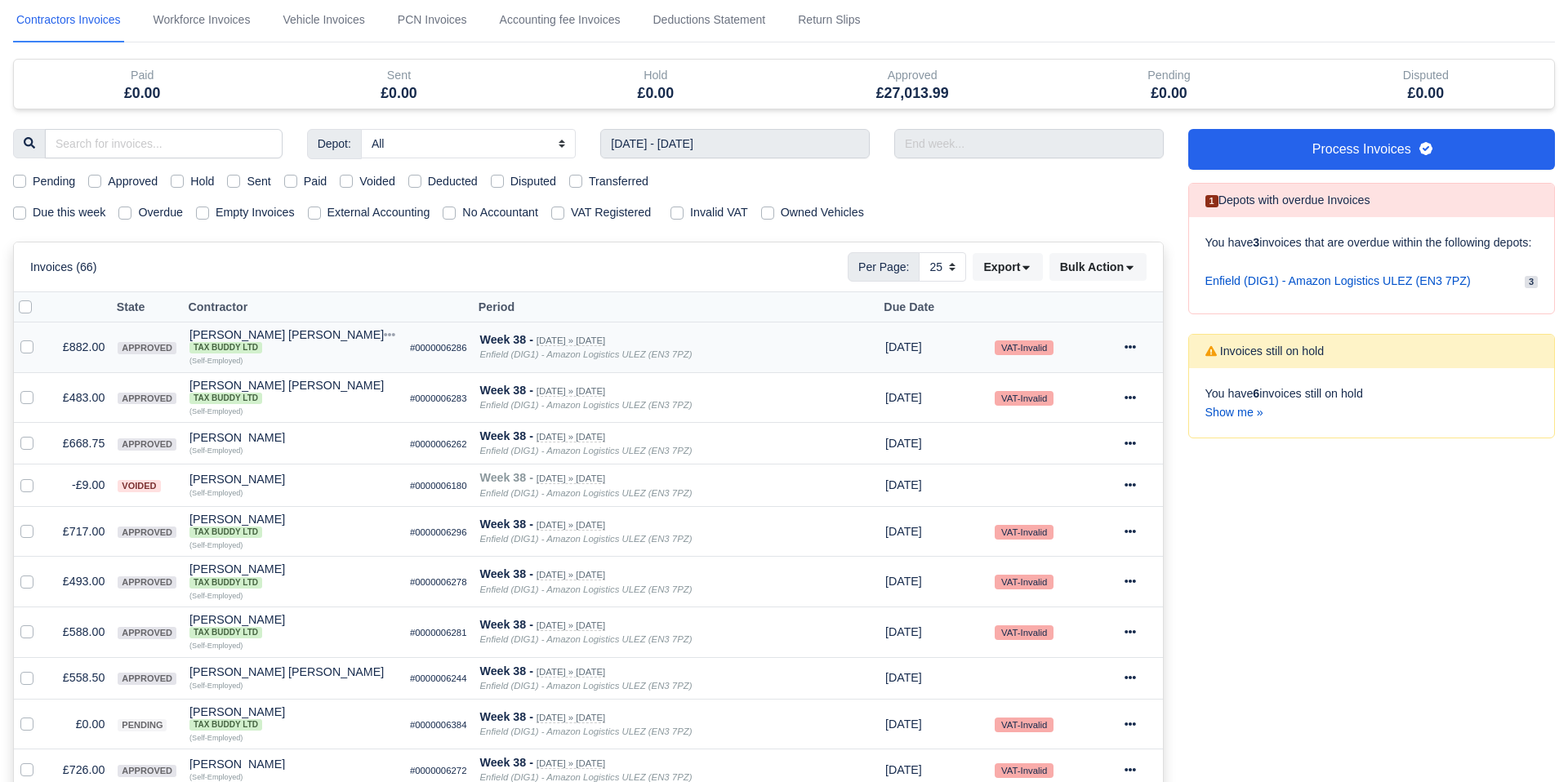
scroll to position [69, 0]
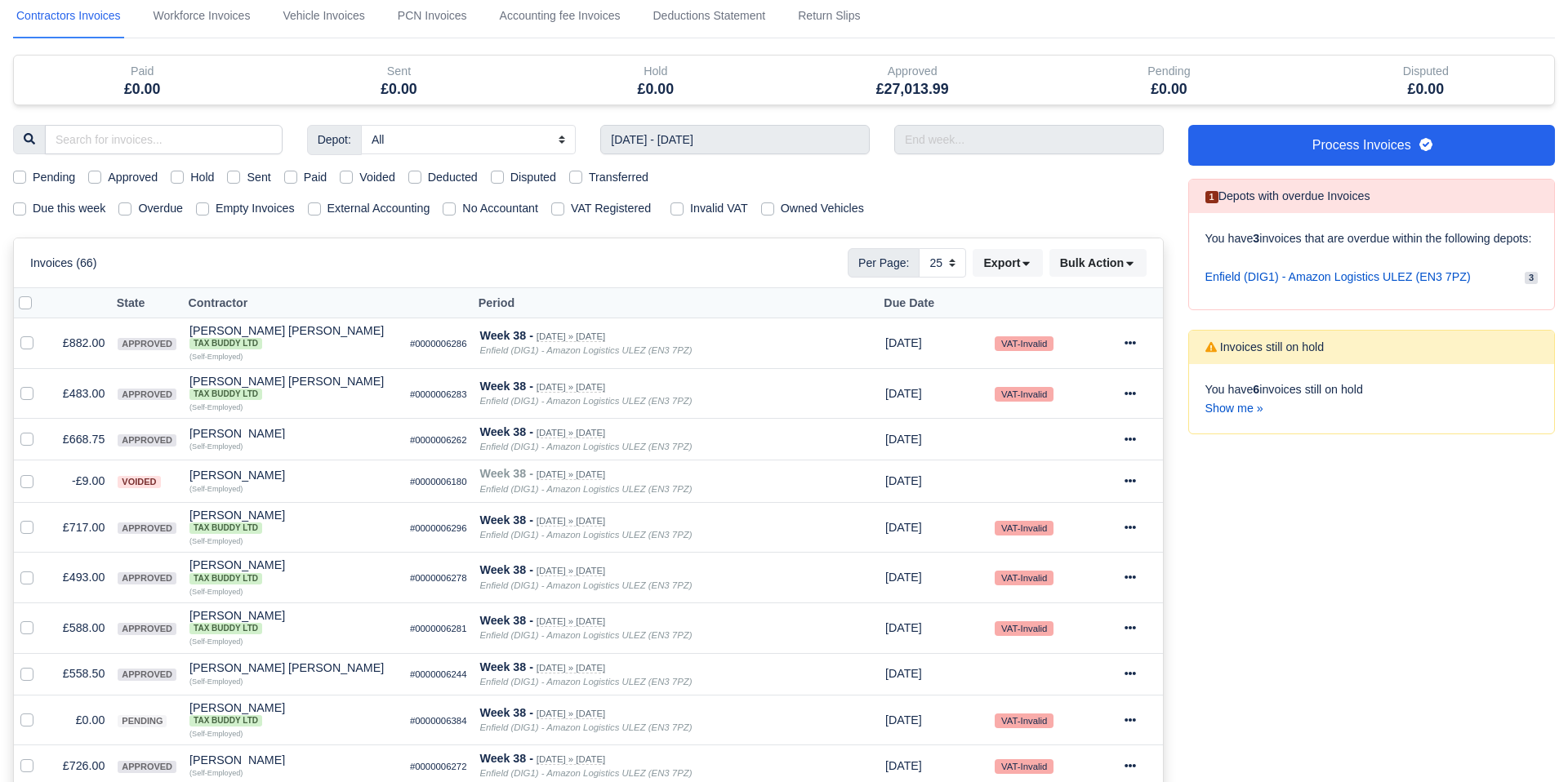
click at [33, 177] on label "Pending" at bounding box center [54, 177] width 43 height 19
click at [22, 177] on input "Pending" at bounding box center [20, 175] width 13 height 13
checkbox input "true"
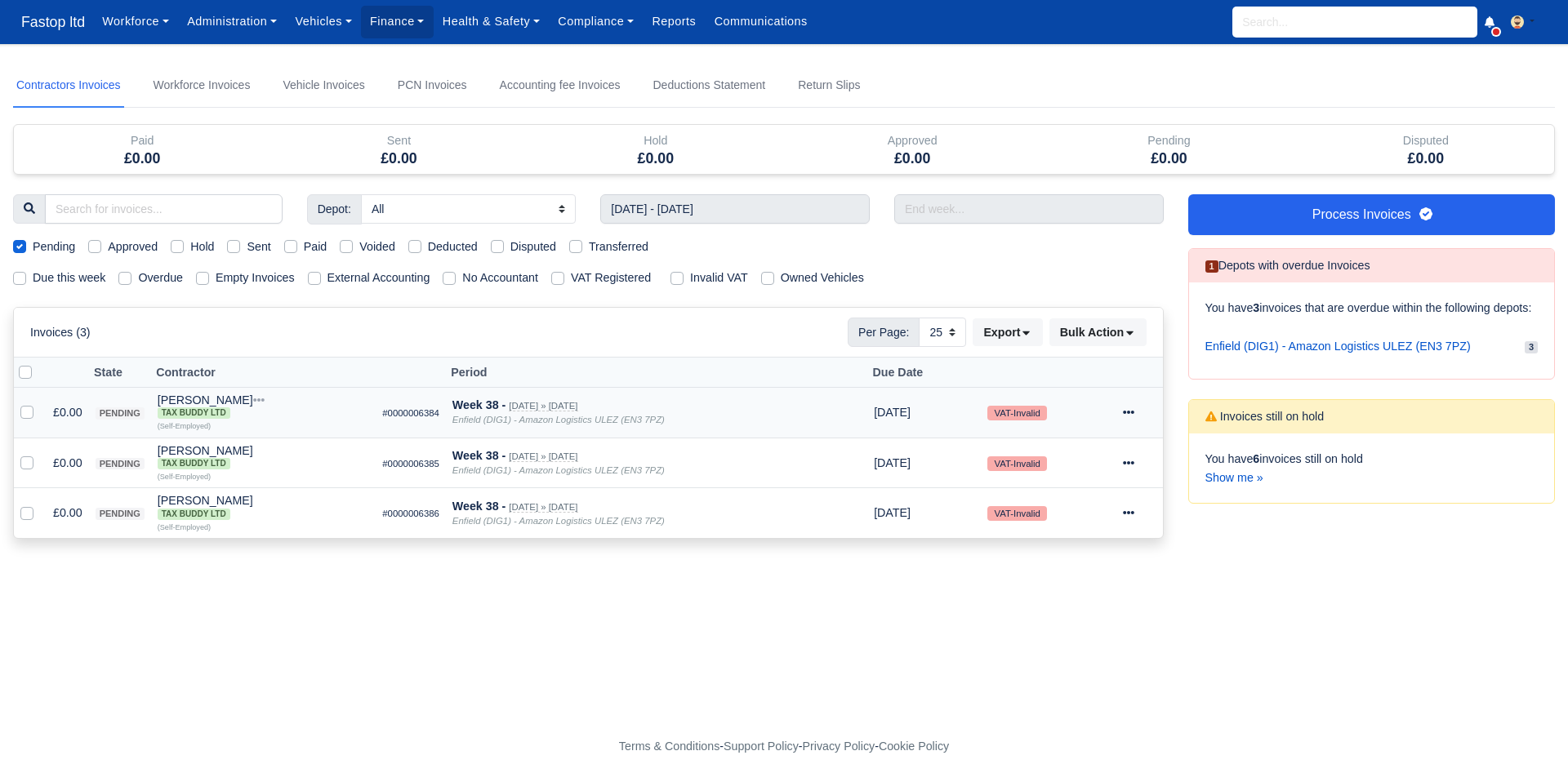
click at [1131, 410] on icon at bounding box center [1129, 413] width 11 height 11
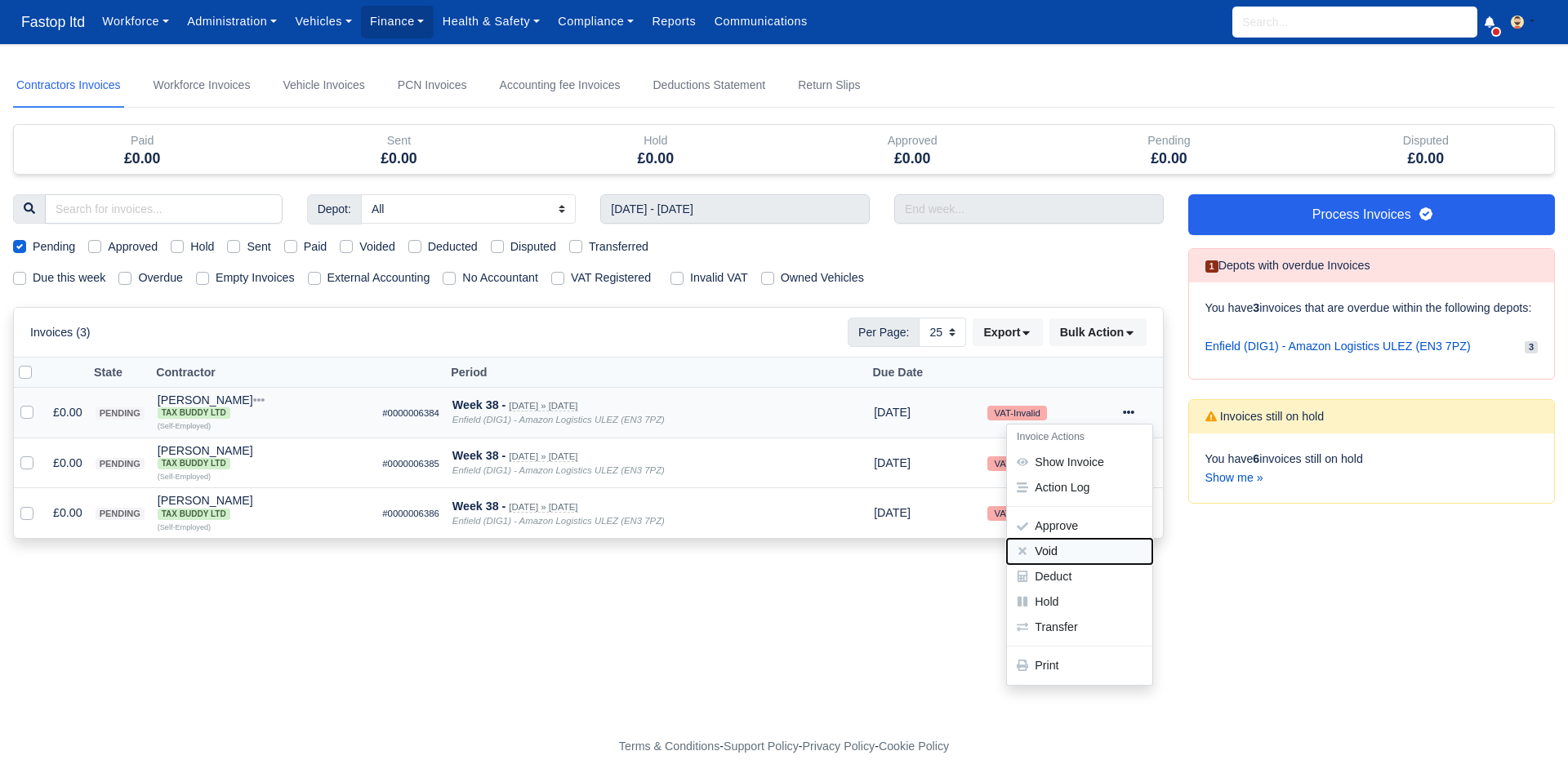
click at [1055, 551] on button "Void" at bounding box center [1080, 551] width 146 height 25
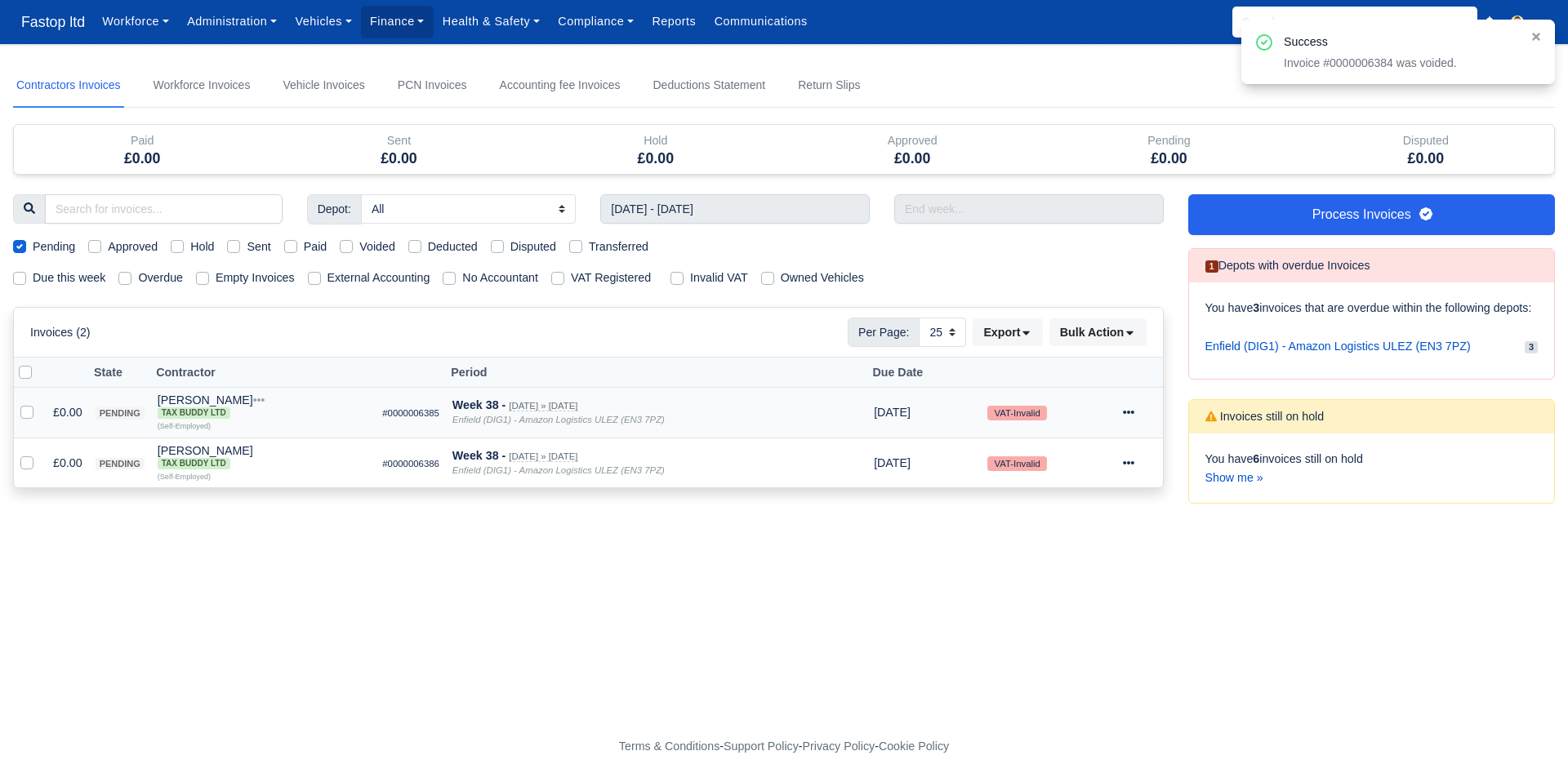
click at [1135, 409] on icon at bounding box center [1129, 413] width 11 height 11
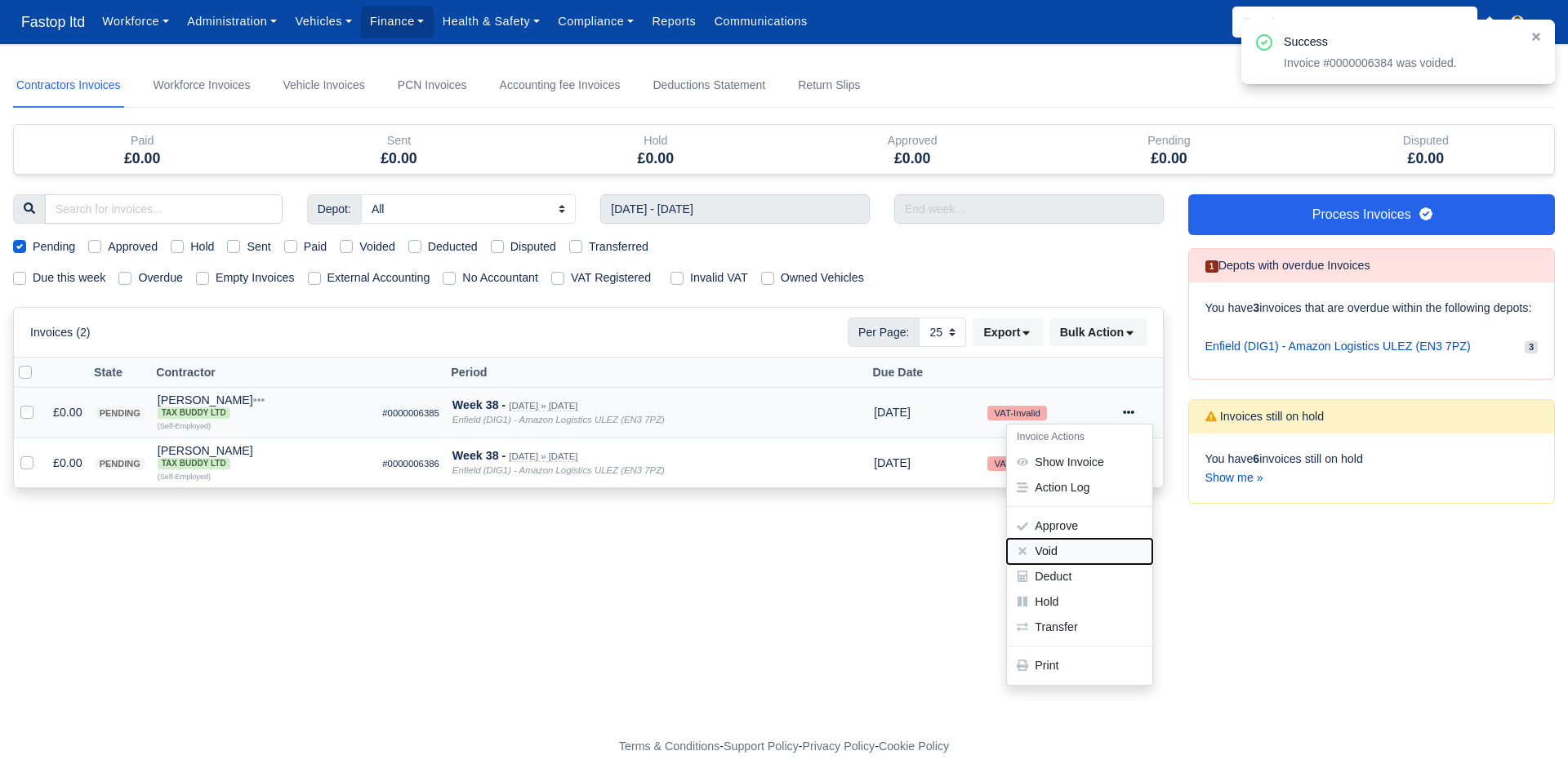
click at [1072, 558] on button "Void" at bounding box center [1080, 551] width 146 height 25
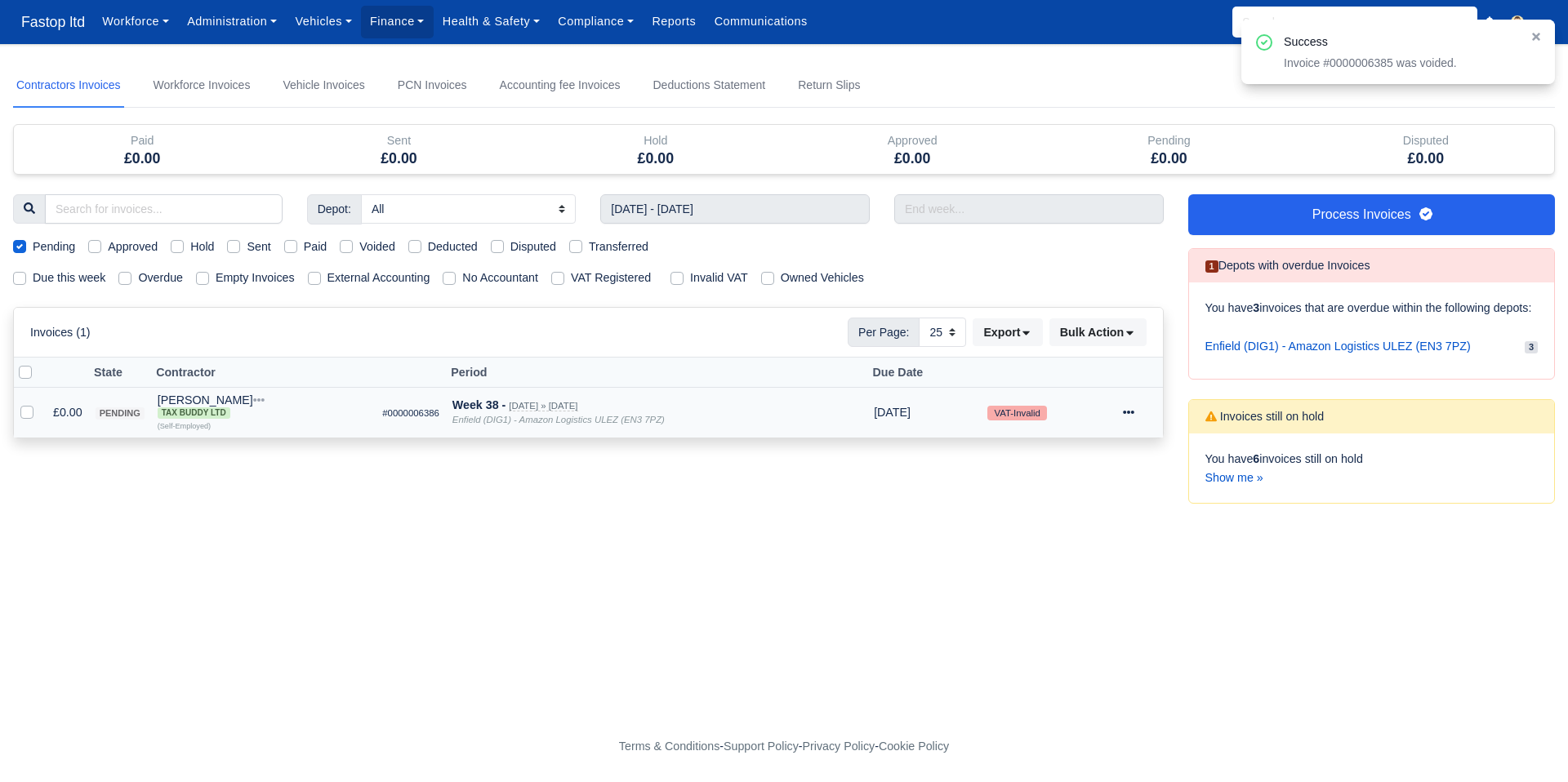
click at [1132, 410] on icon at bounding box center [1129, 413] width 11 height 11
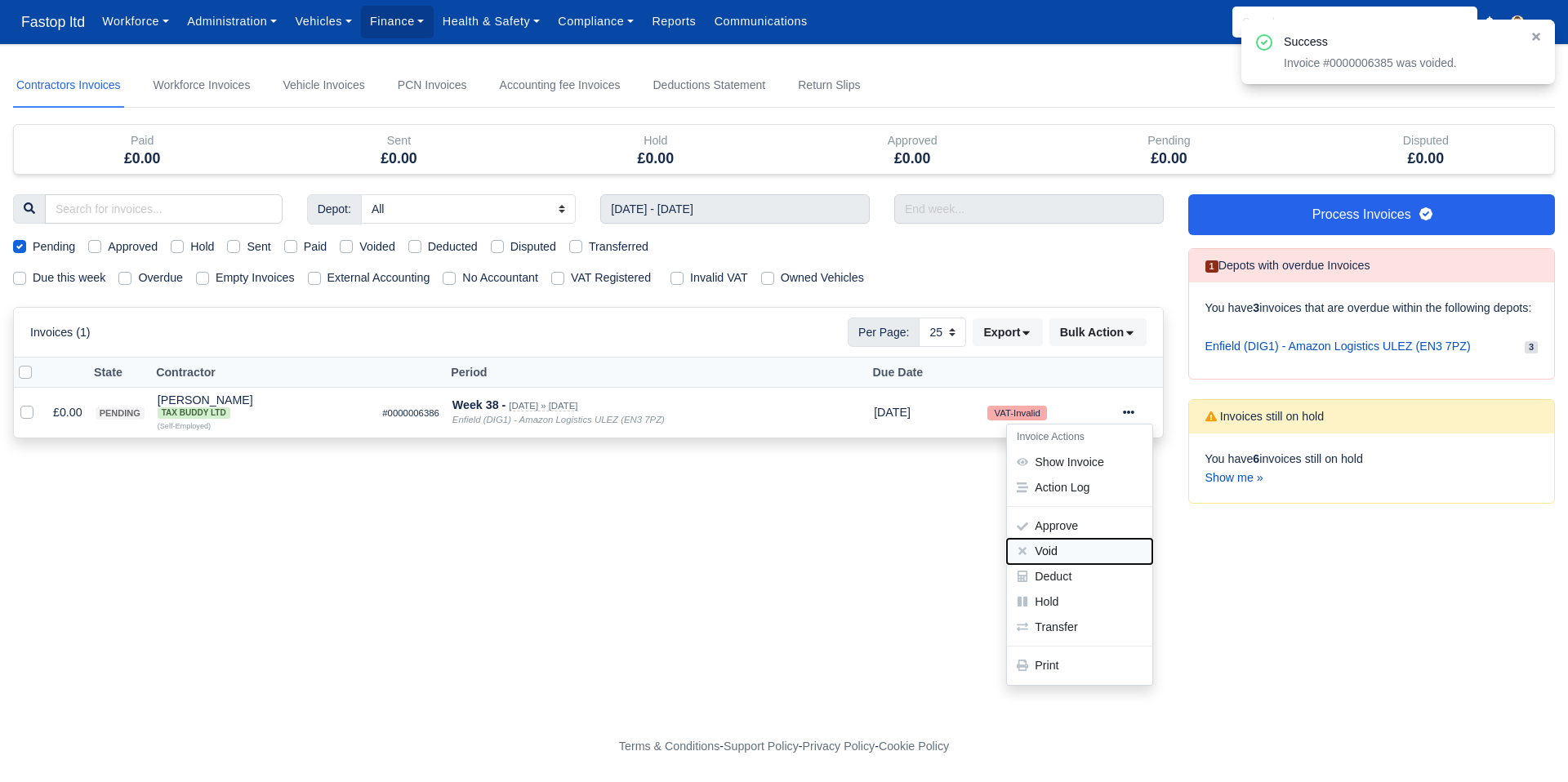
click at [1068, 552] on button "Void" at bounding box center [1080, 551] width 146 height 25
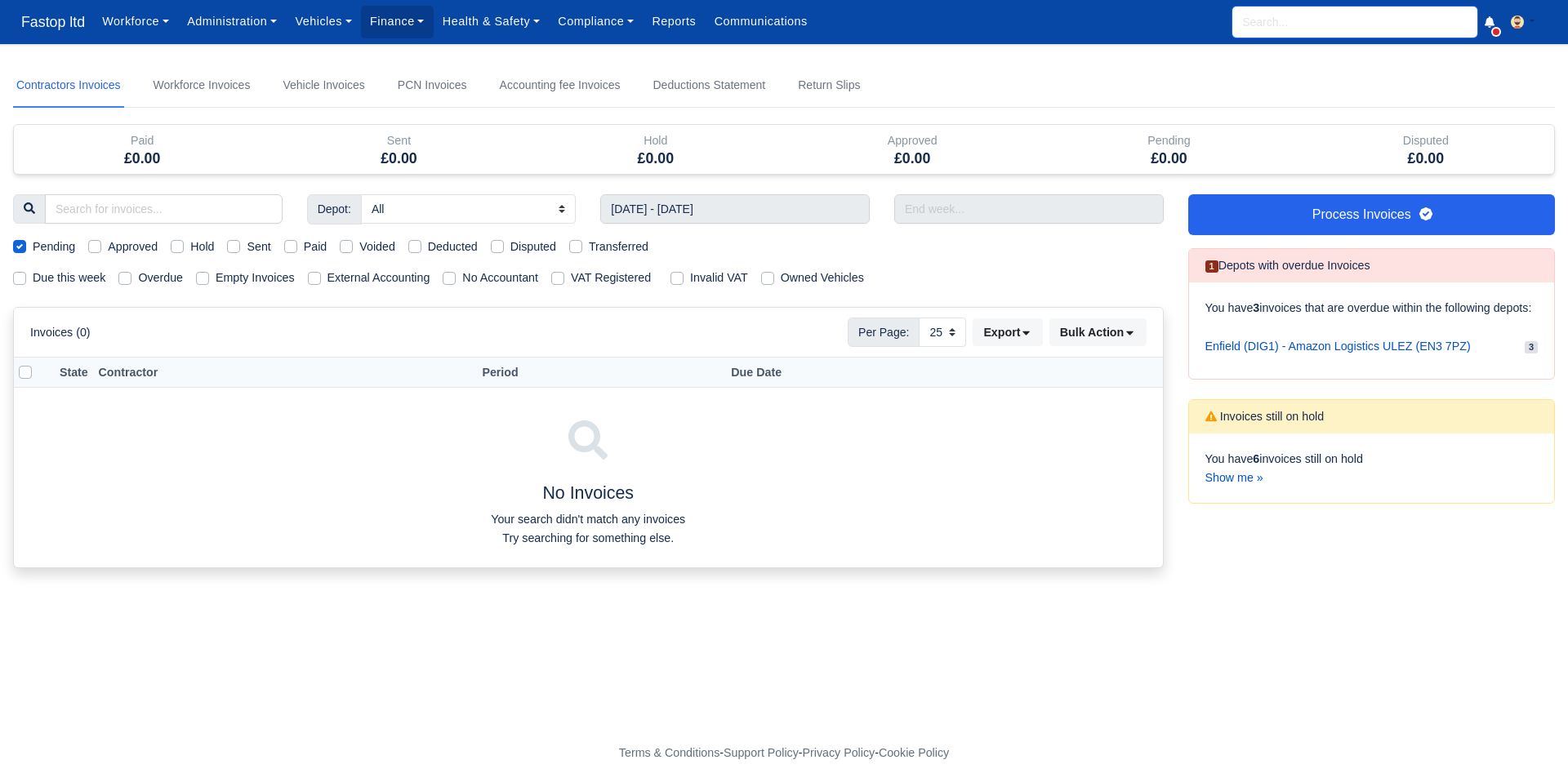
click at [1314, 26] on input "search" at bounding box center [1355, 22] width 245 height 31
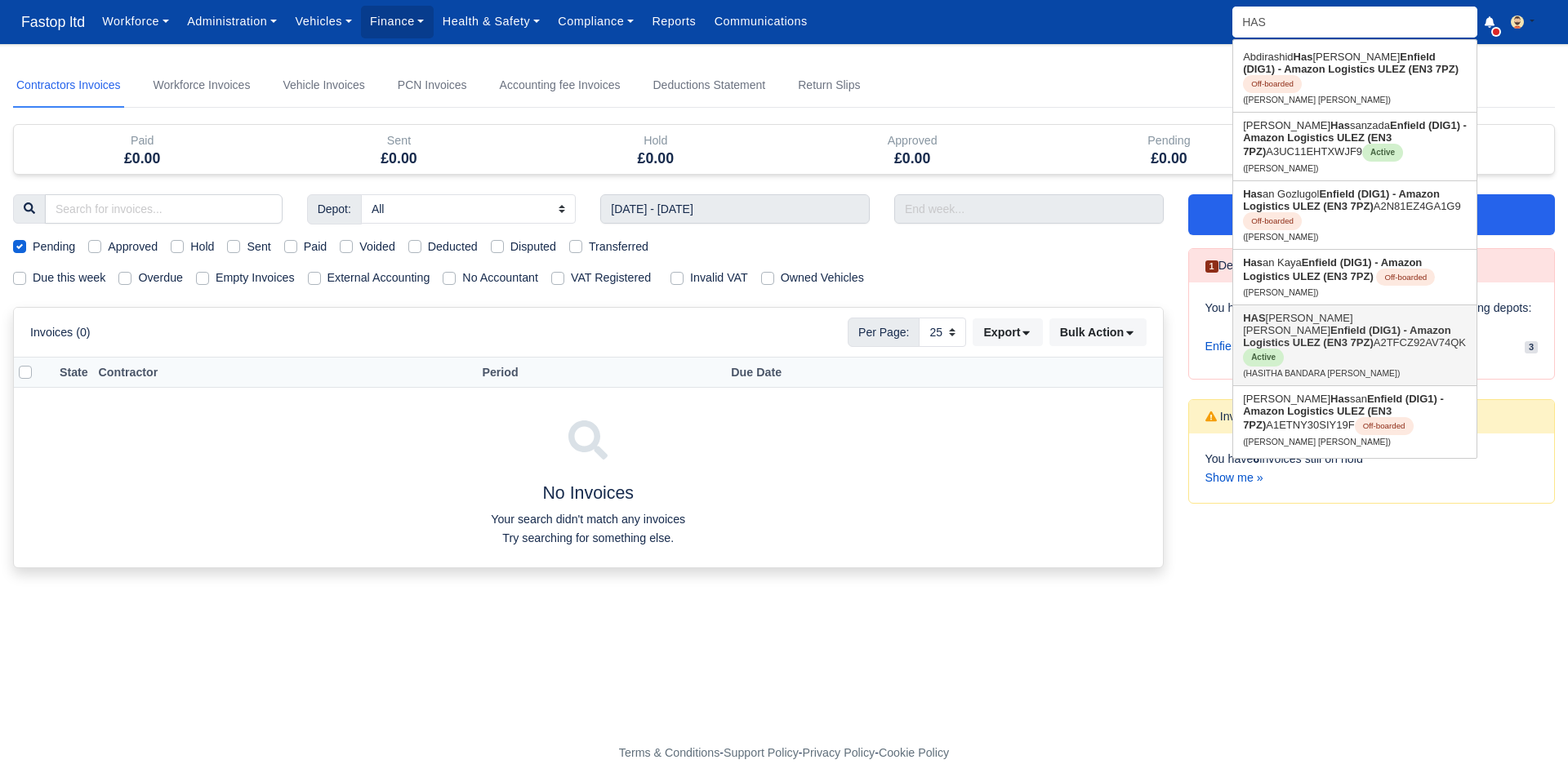
click at [1280, 344] on strong "Enfield (DIG1) - Amazon Logistics ULEZ (EN3 7PZ)" at bounding box center [1347, 337] width 208 height 25
type input "HASITHA BANDARA RAMANAYAKE MUDIYANSELAGE"
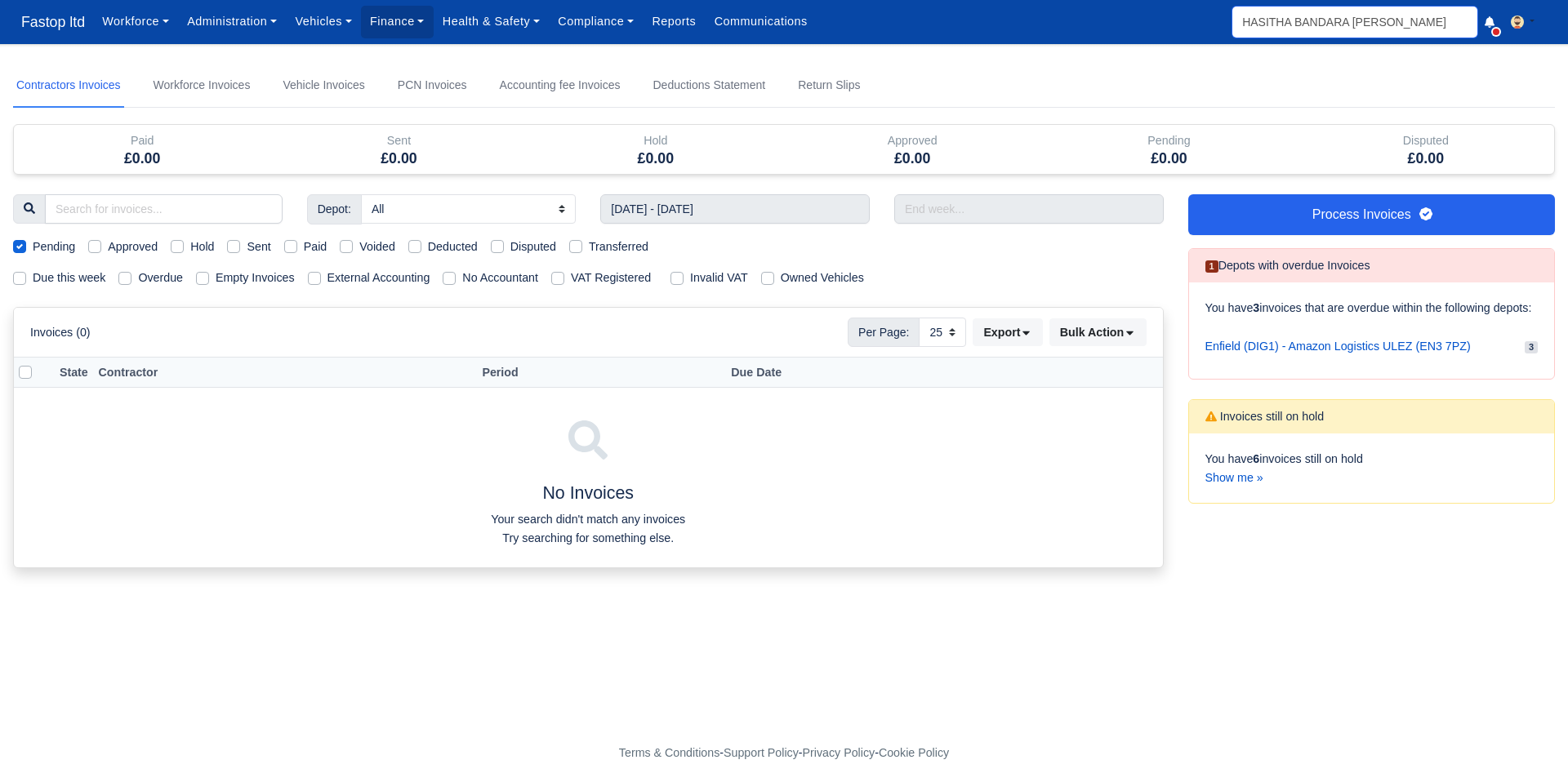
scroll to position [0, 78]
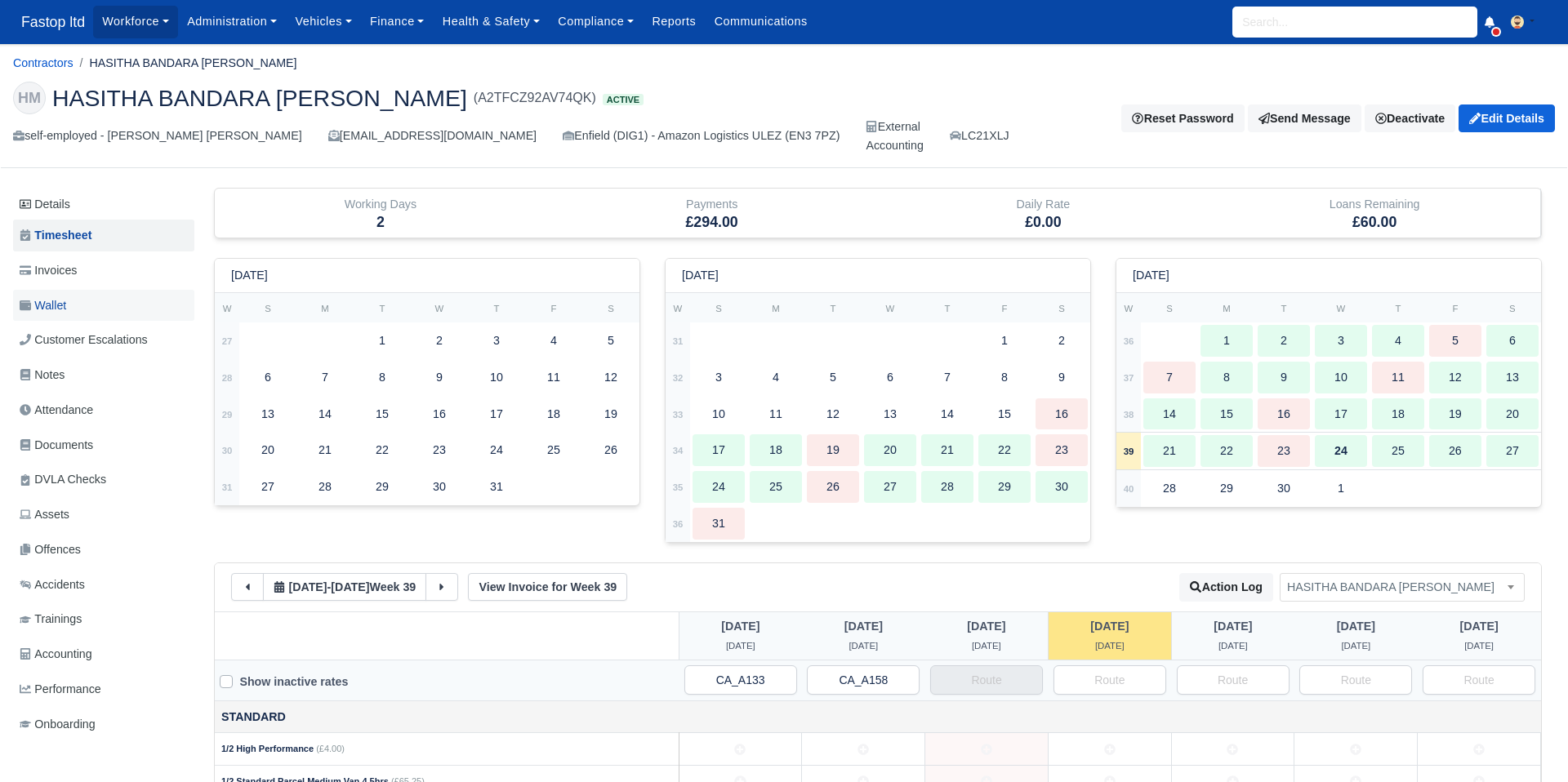
click at [63, 300] on span "Wallet" at bounding box center [43, 306] width 47 height 19
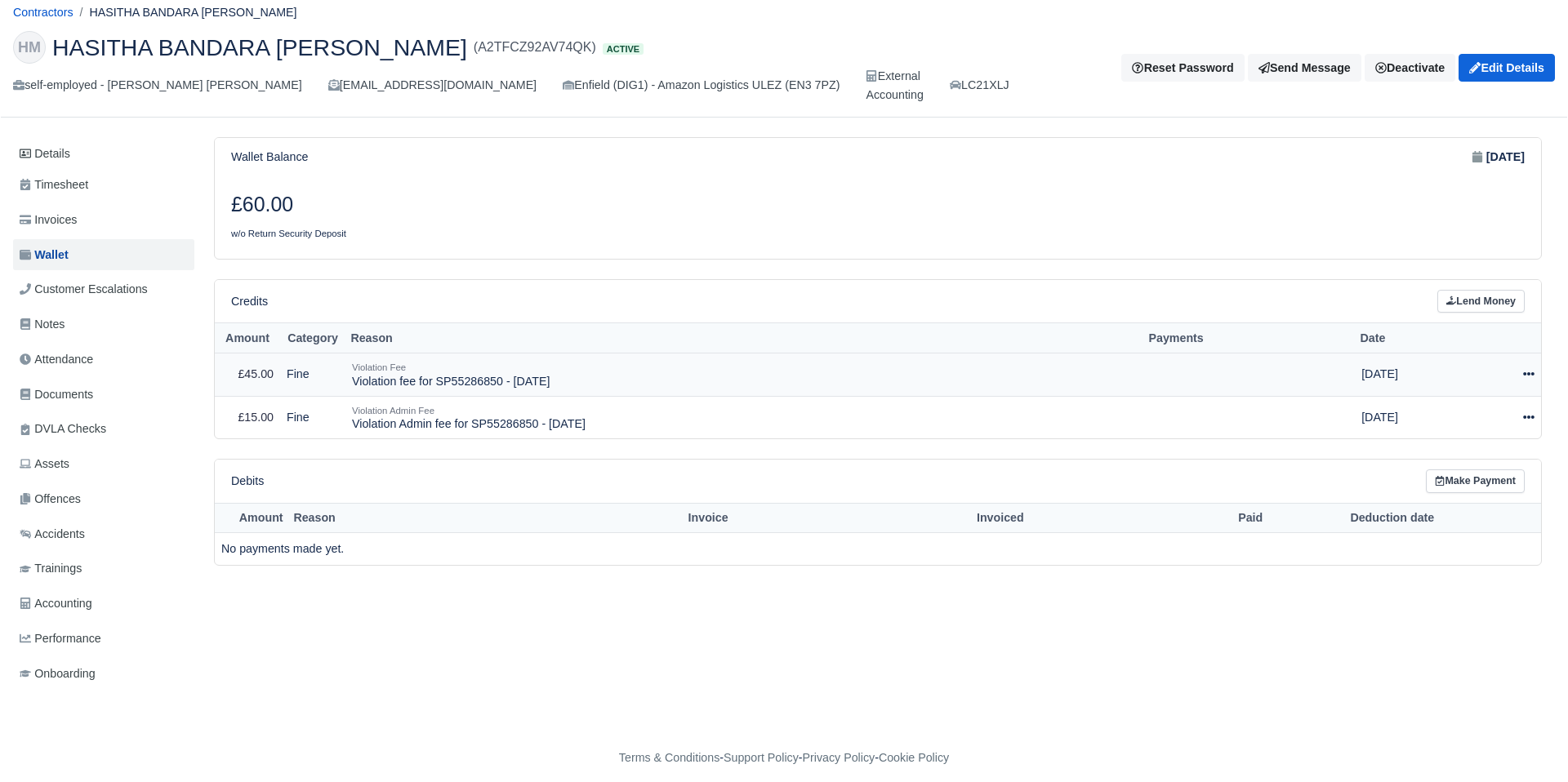
scroll to position [61, 0]
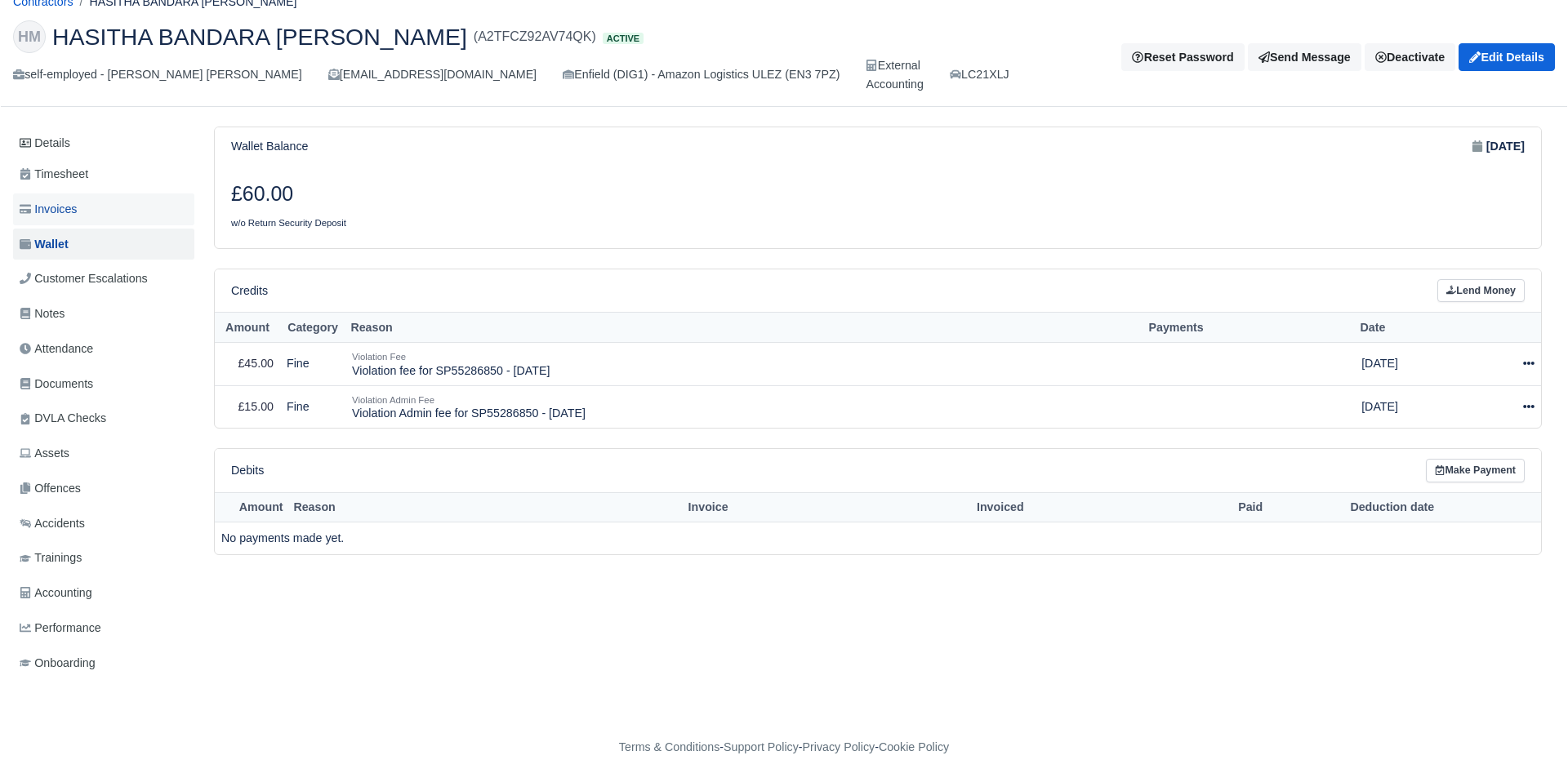
click at [61, 204] on span "Invoices" at bounding box center [48, 209] width 57 height 19
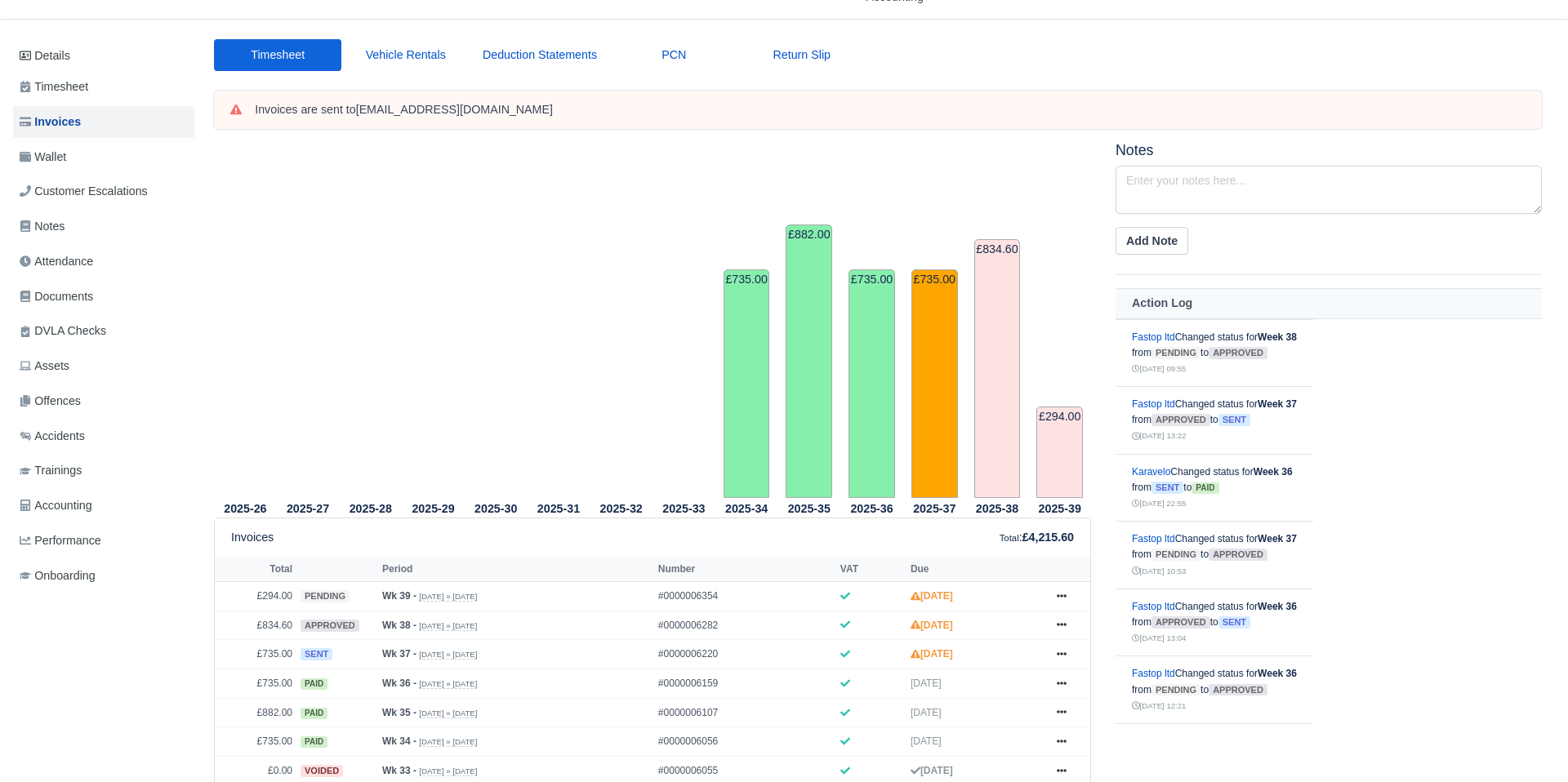
scroll to position [263, 0]
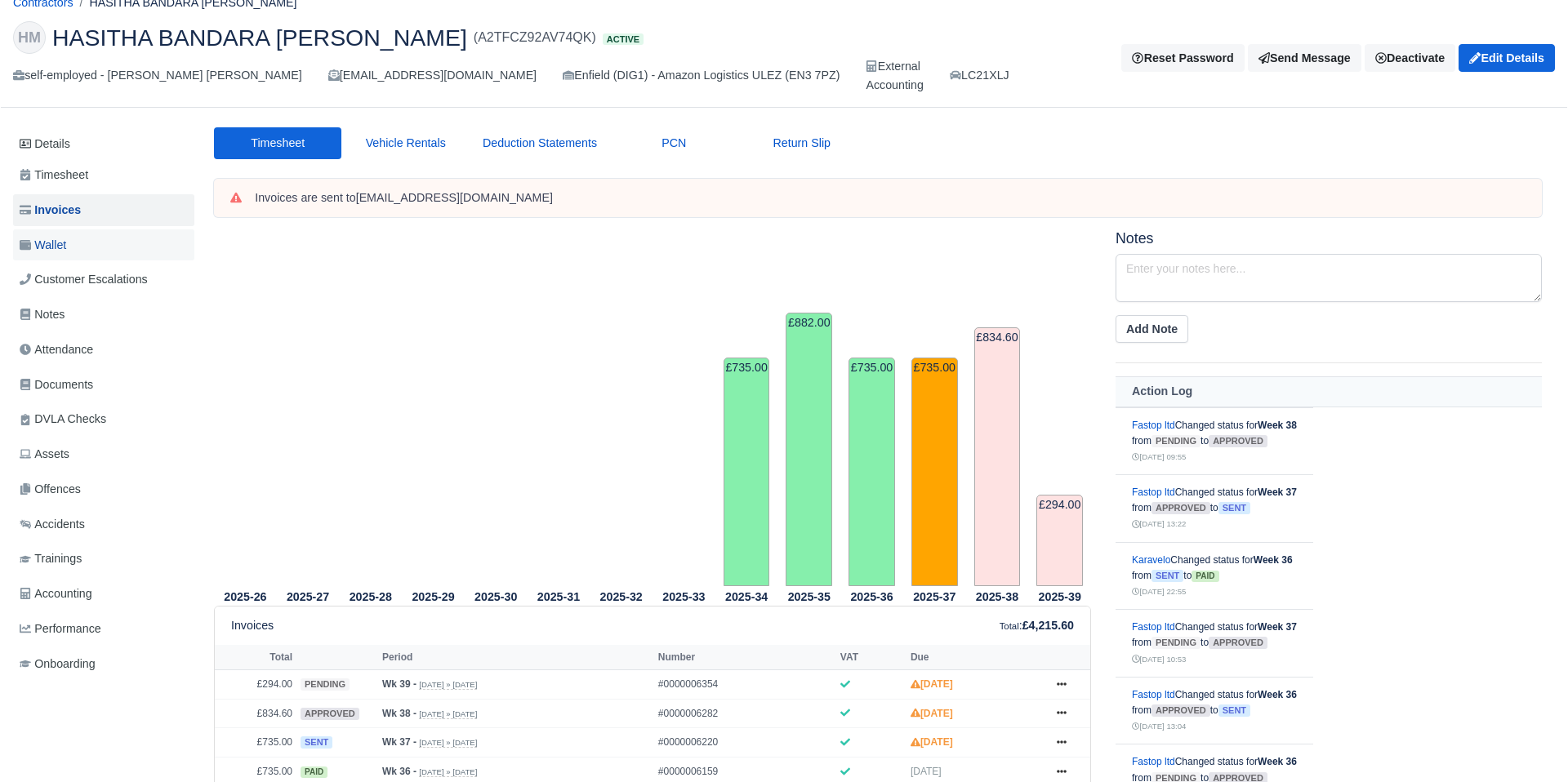
click at [66, 248] on span "Wallet" at bounding box center [43, 245] width 47 height 19
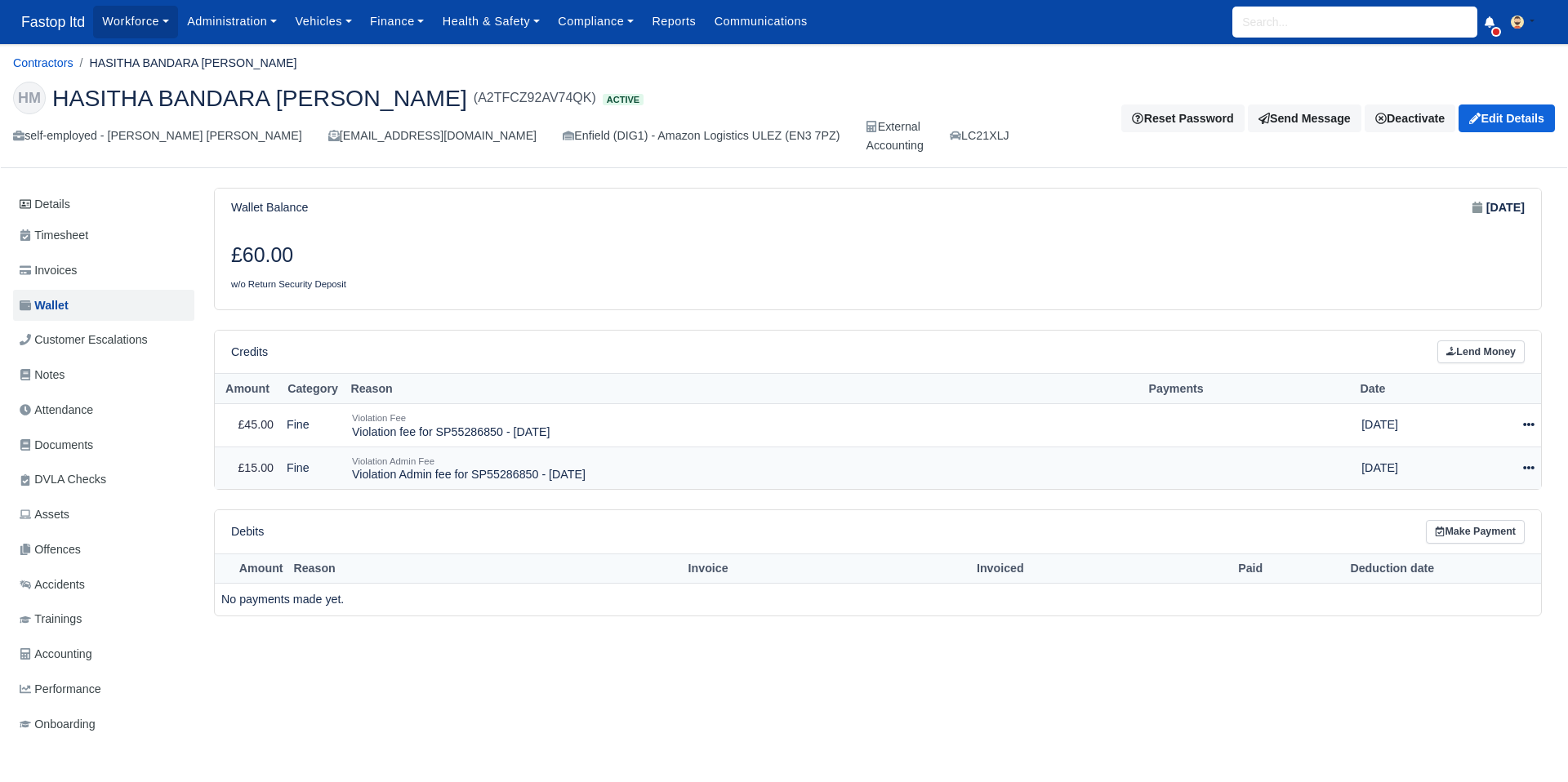
scroll to position [61, 0]
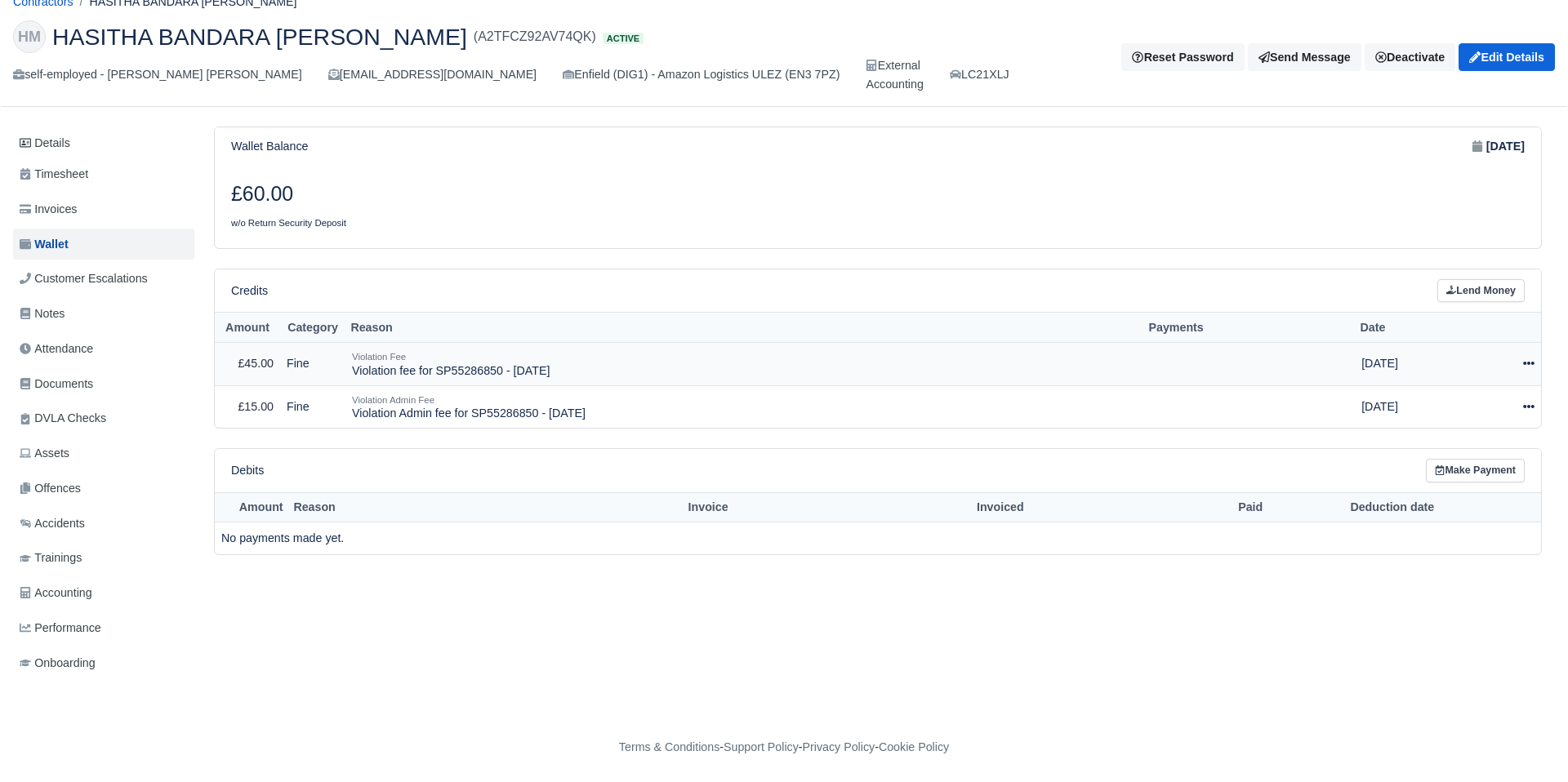
click at [1528, 369] on icon at bounding box center [1529, 364] width 11 height 11
drag, startPoint x: 1491, startPoint y: 406, endPoint x: 1487, endPoint y: 414, distance: 8.9
click at [1490, 406] on button "Make Payment" at bounding box center [1454, 413] width 146 height 25
select select "2496"
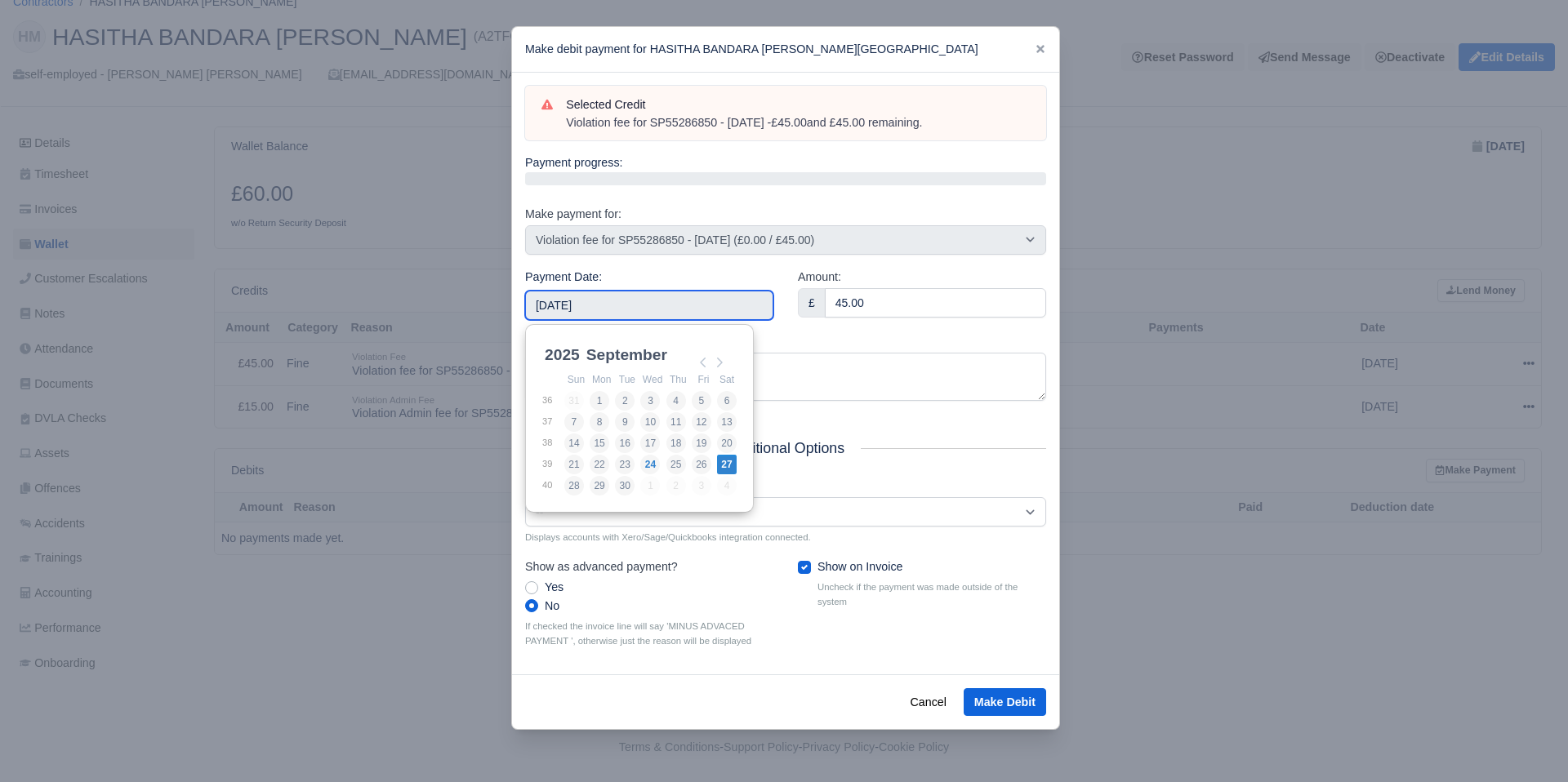
click at [678, 308] on input "[DATE]" at bounding box center [649, 306] width 249 height 29
type input "[DATE]"
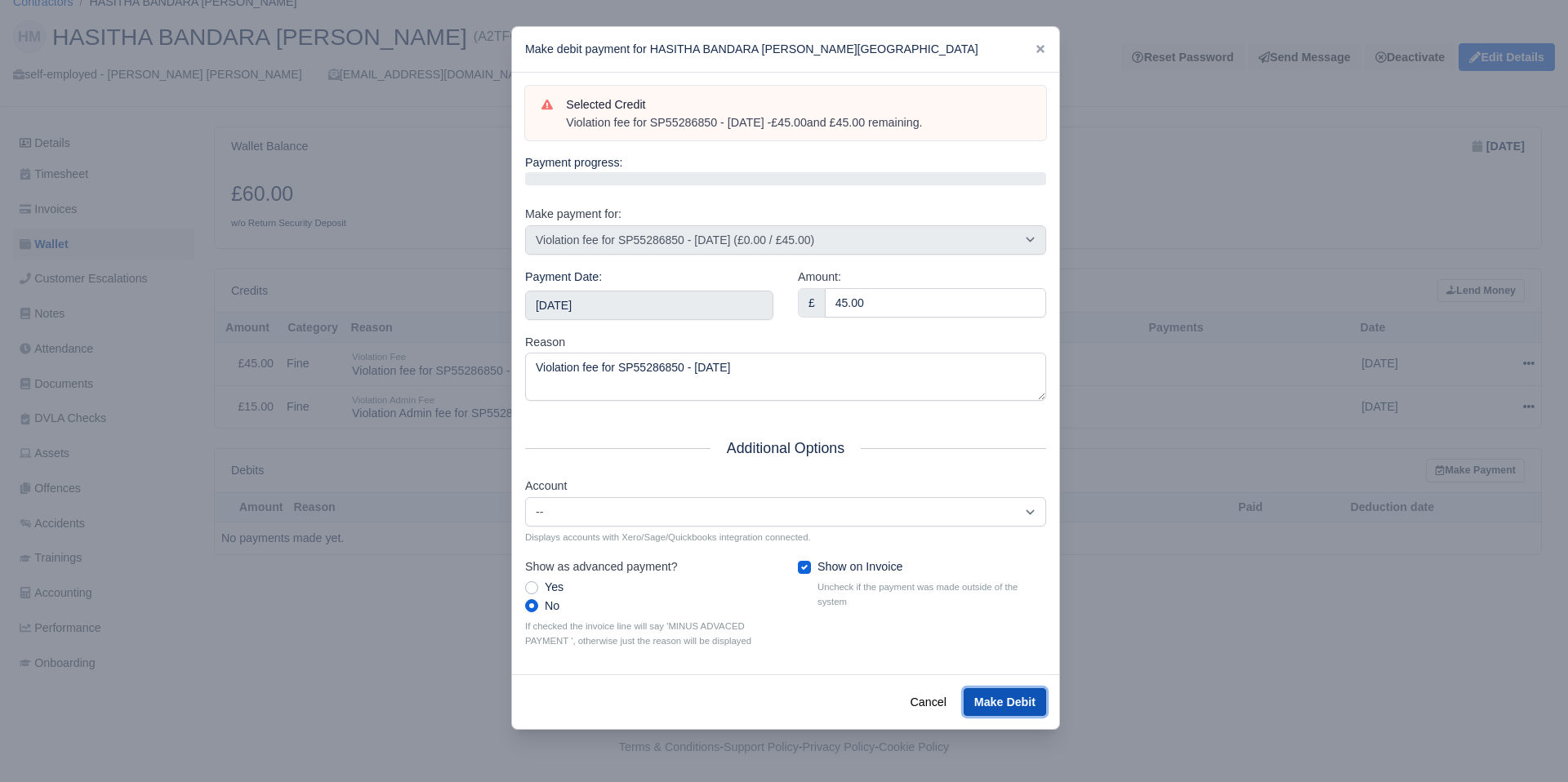
click at [991, 696] on button "Make Debit" at bounding box center [1005, 702] width 83 height 28
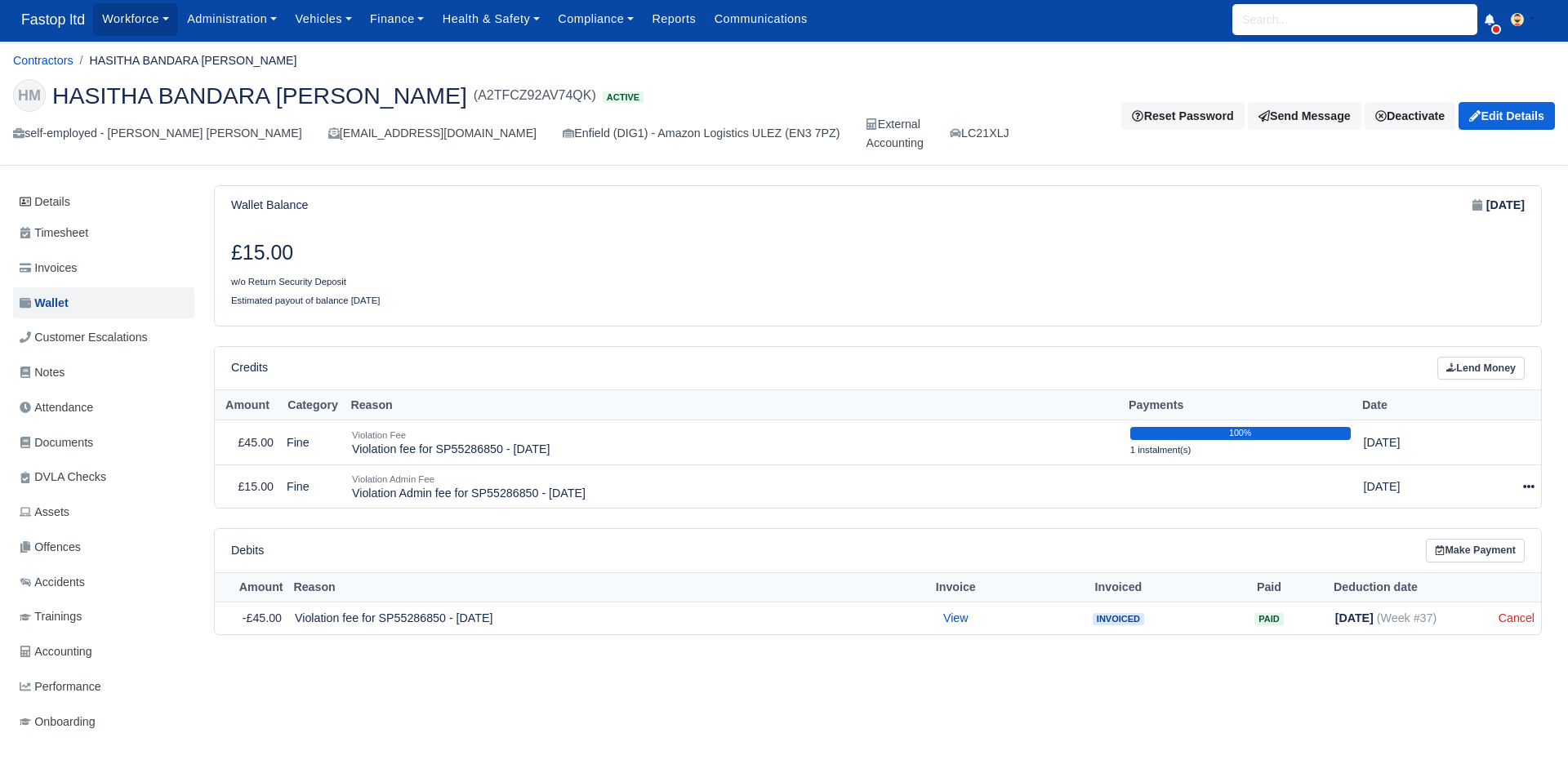
scroll to position [3, 0]
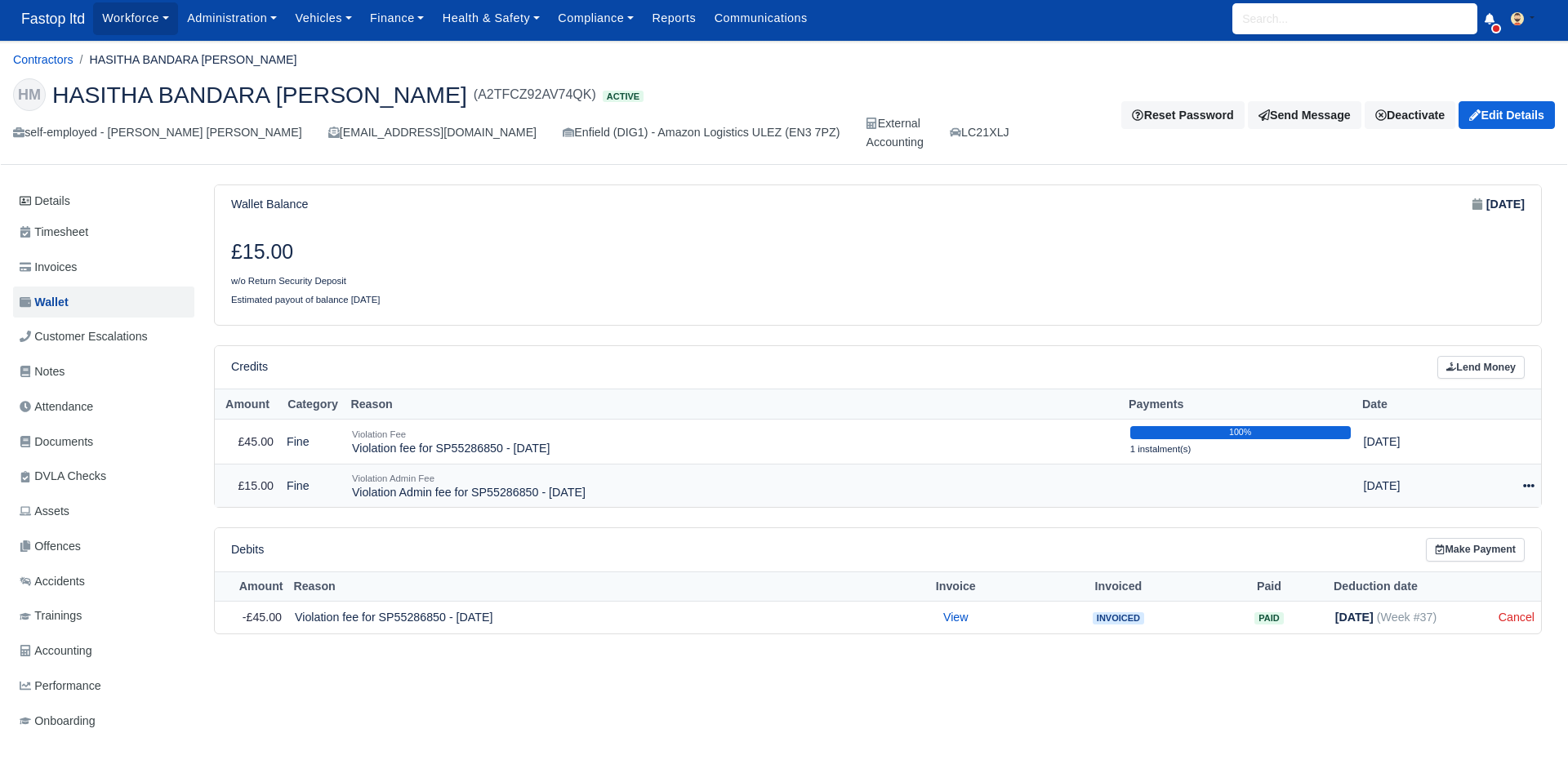
click at [1528, 484] on icon at bounding box center [1529, 485] width 11 height 3
drag, startPoint x: 1472, startPoint y: 530, endPoint x: 1461, endPoint y: 537, distance: 13.0
click at [1472, 530] on button "Make Payment" at bounding box center [1454, 535] width 146 height 25
select select "2497"
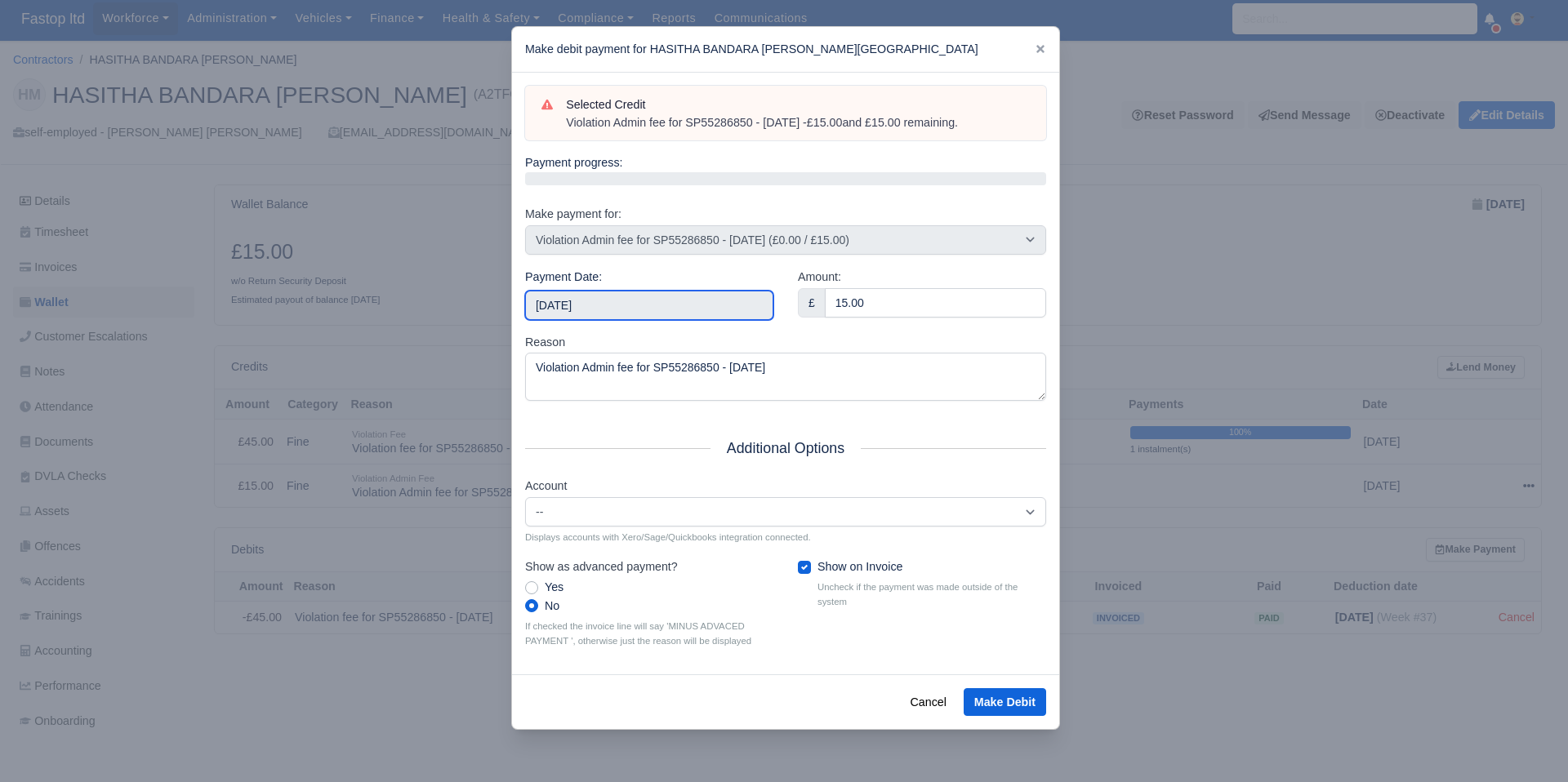
click at [713, 315] on input "[DATE]" at bounding box center [649, 306] width 249 height 29
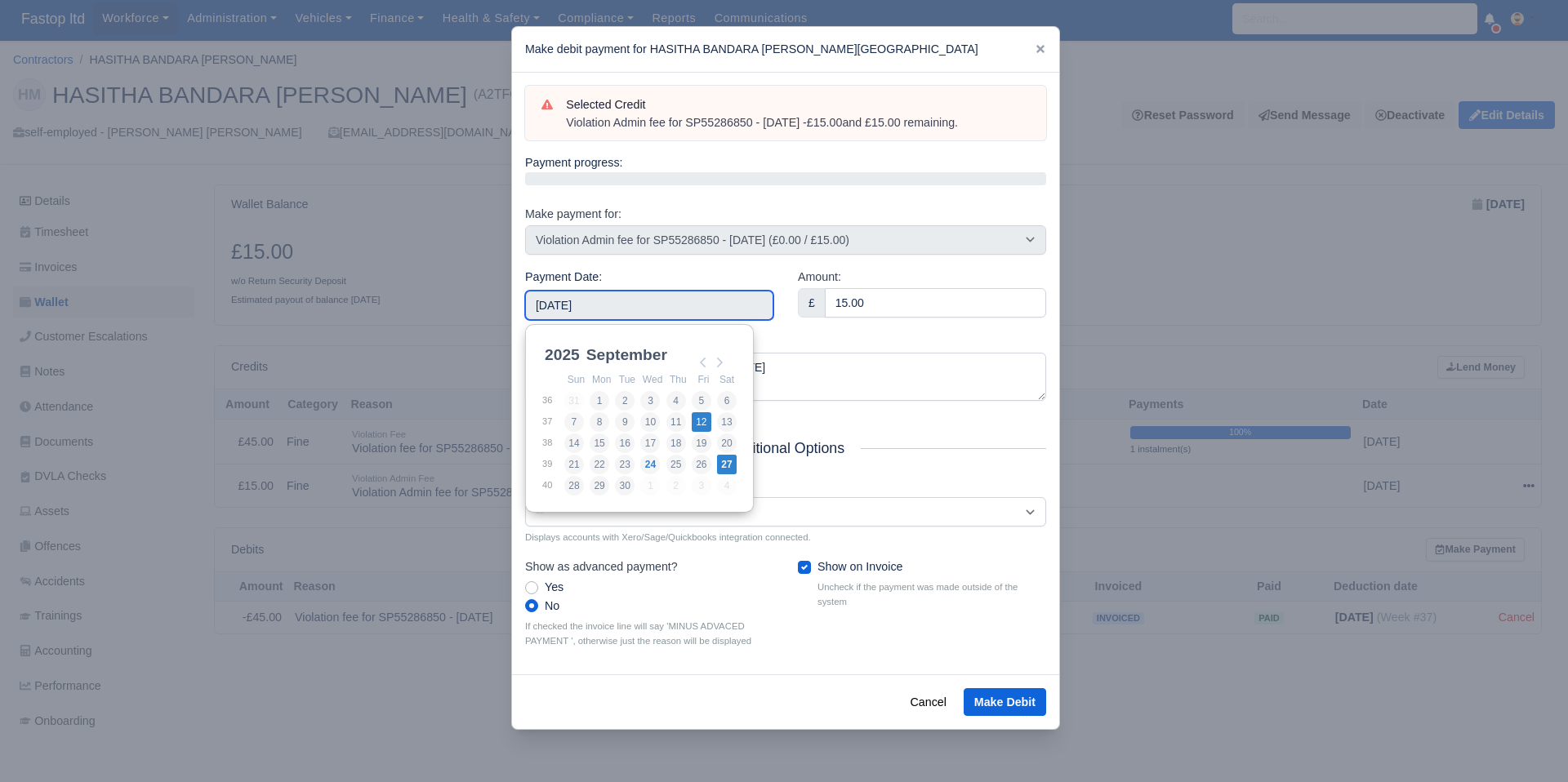
type input "[DATE]"
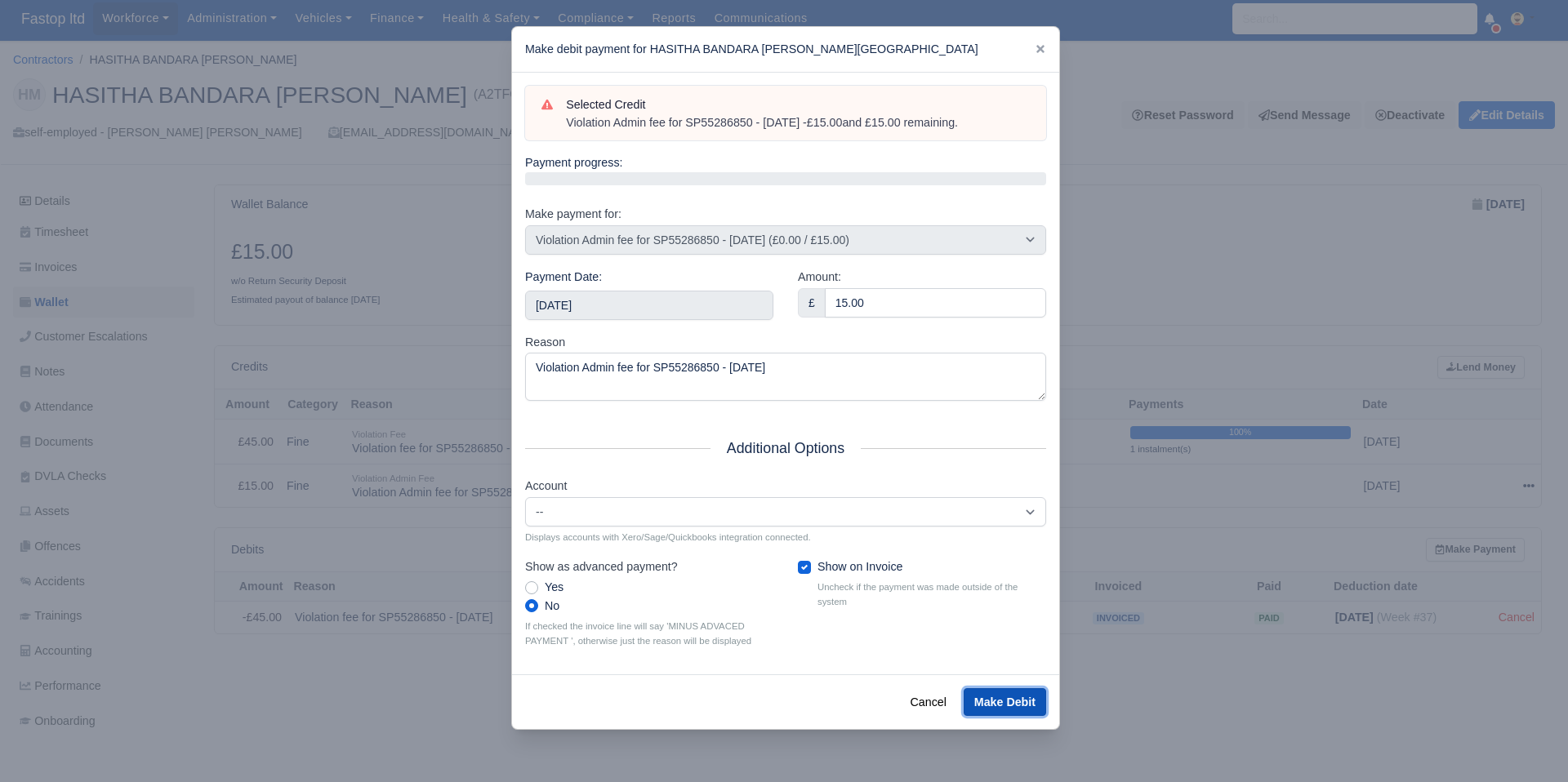
click at [1009, 704] on button "Make Debit" at bounding box center [1005, 702] width 83 height 28
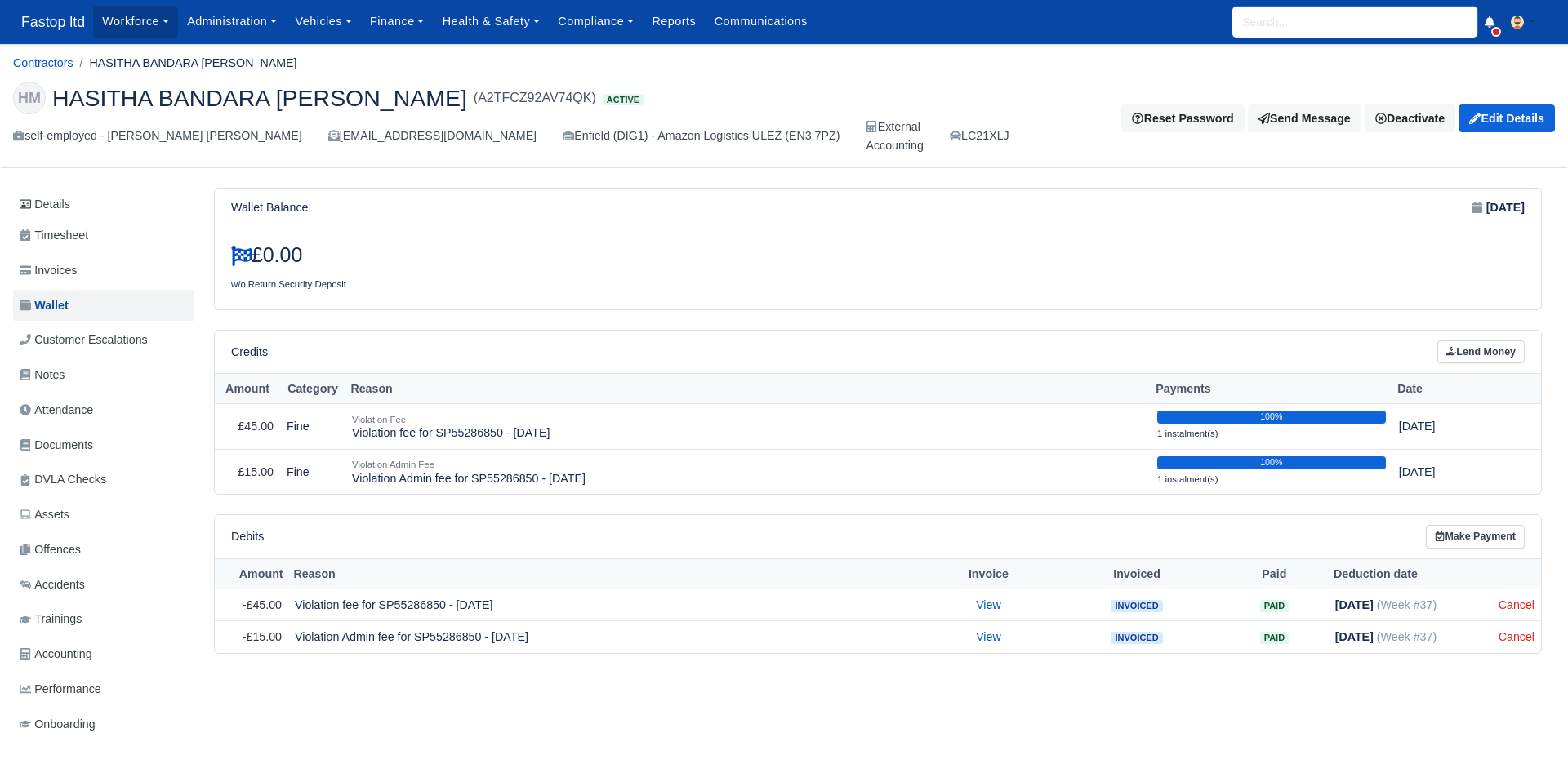
click at [1333, 32] on input "search" at bounding box center [1355, 22] width 245 height 31
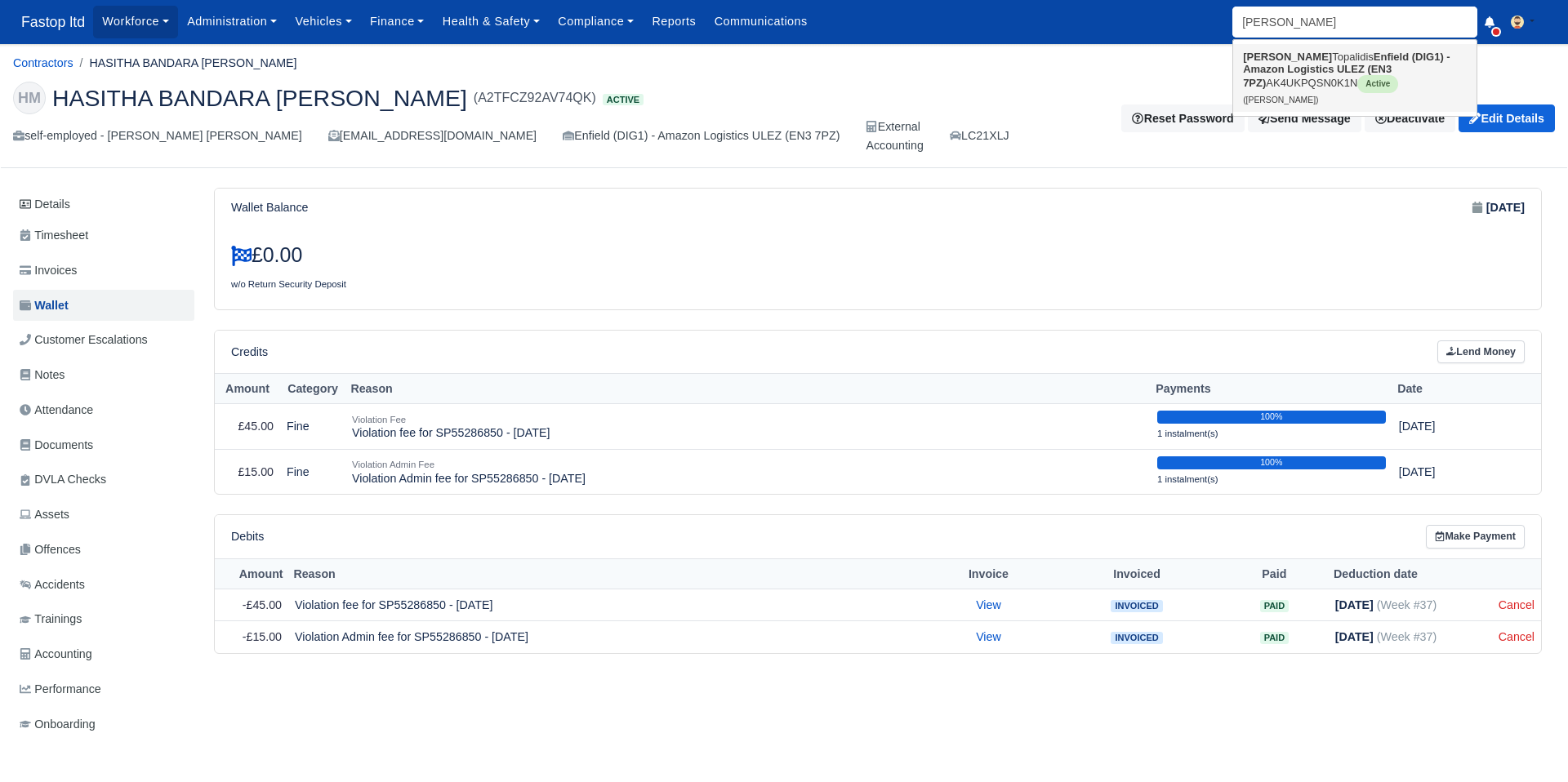
click at [1328, 78] on link "Andreas Topalidis Enfield (DIG1) - Amazon Logistics ULEZ (EN3 7PZ) AK4UKPQSN0K1…" at bounding box center [1355, 78] width 244 height 68
type input "[PERSON_NAME]"
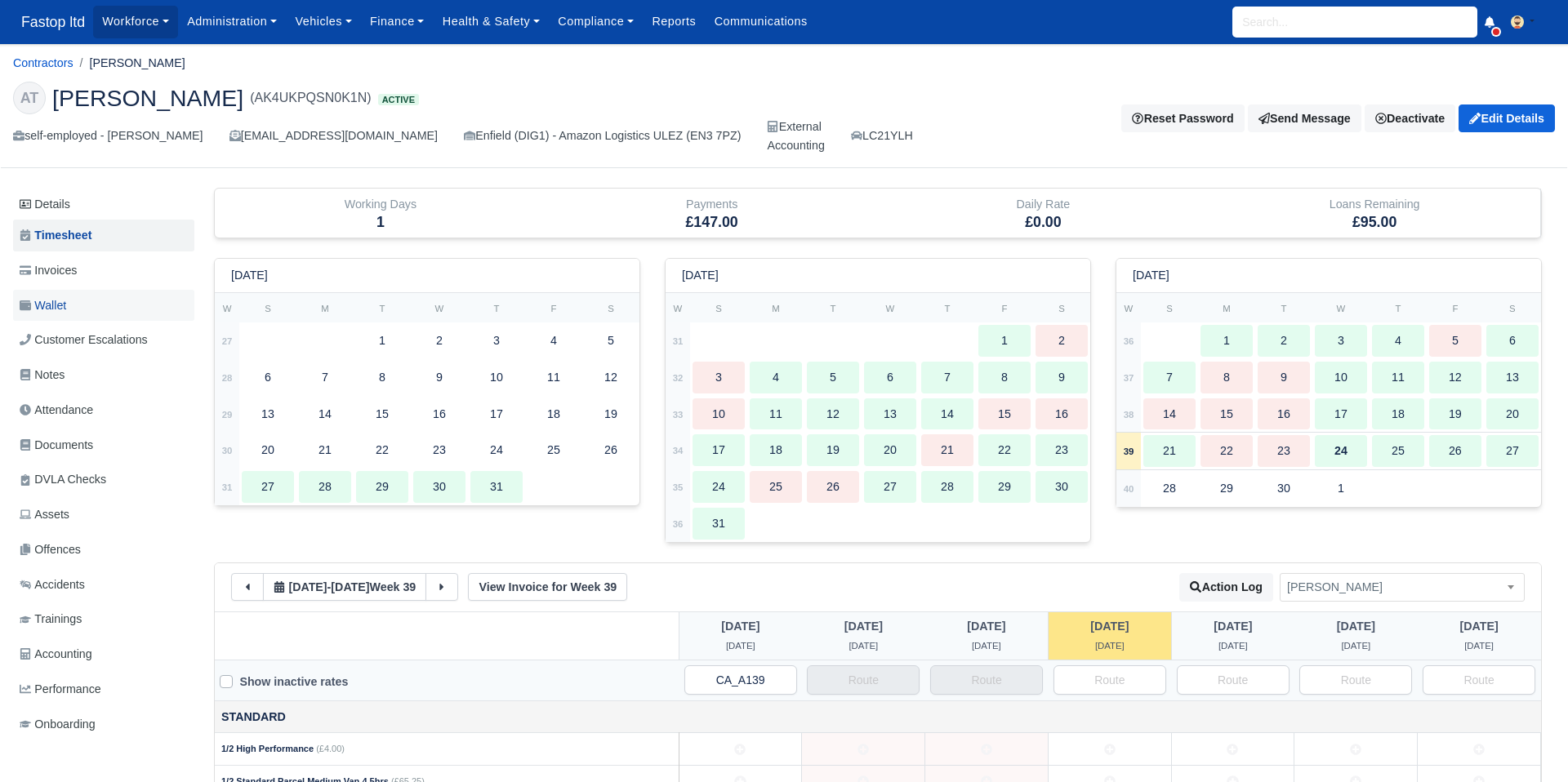
click at [74, 306] on link "Wallet" at bounding box center [104, 306] width 181 height 32
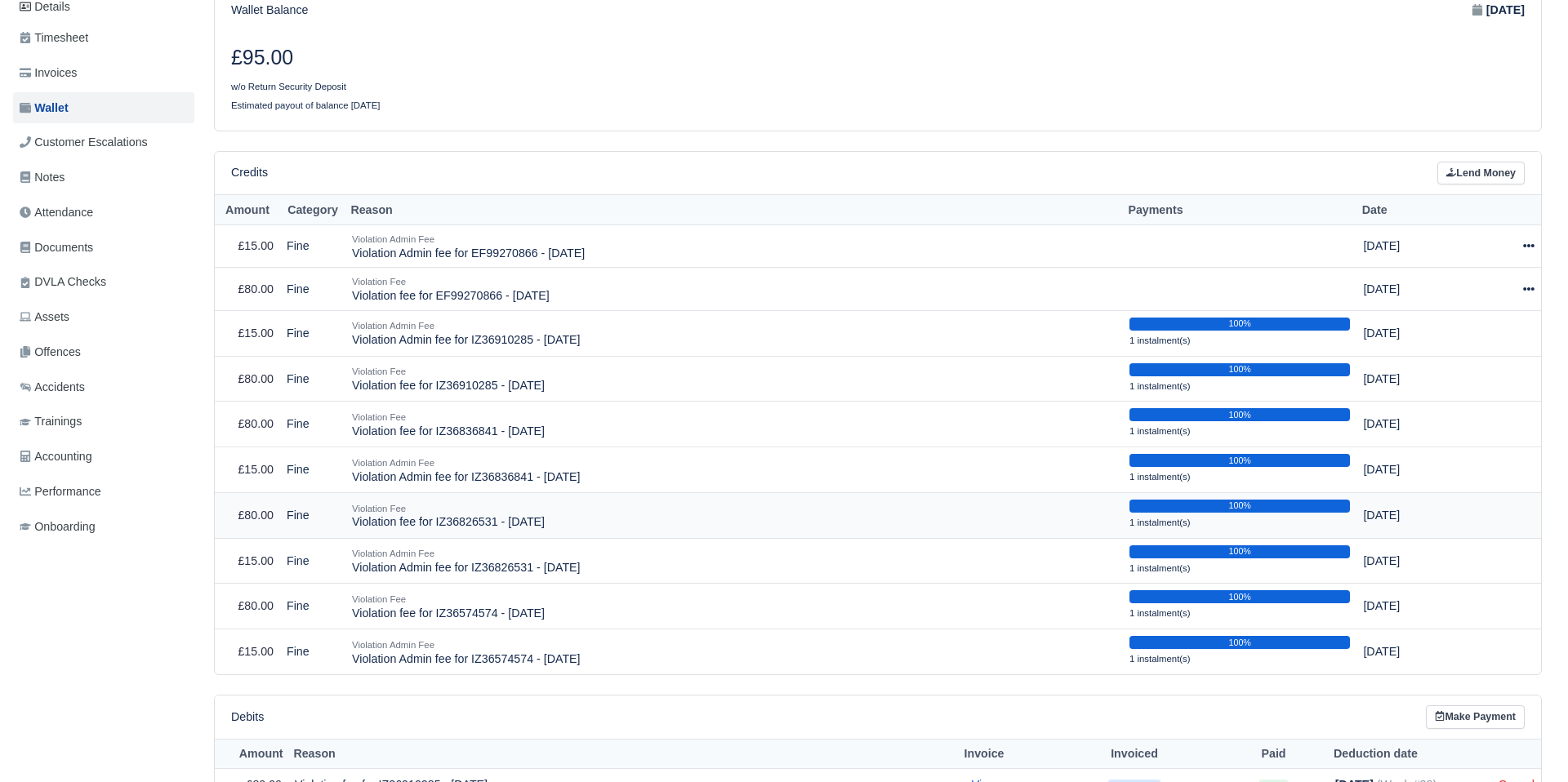
scroll to position [196, 0]
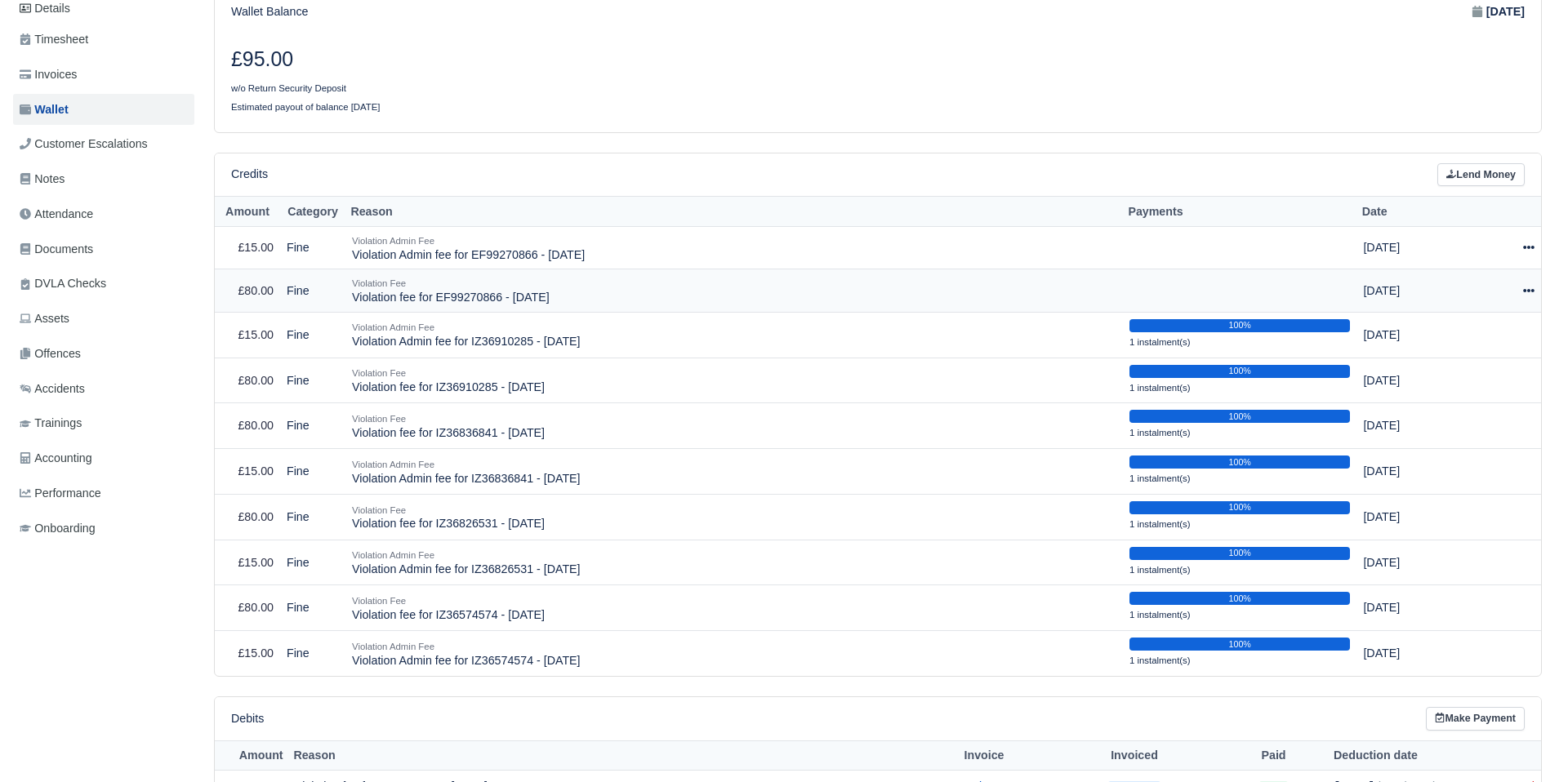
click at [1527, 289] on icon at bounding box center [1529, 291] width 11 height 11
click at [1495, 333] on button "Make Payment" at bounding box center [1454, 341] width 146 height 25
select select "2492"
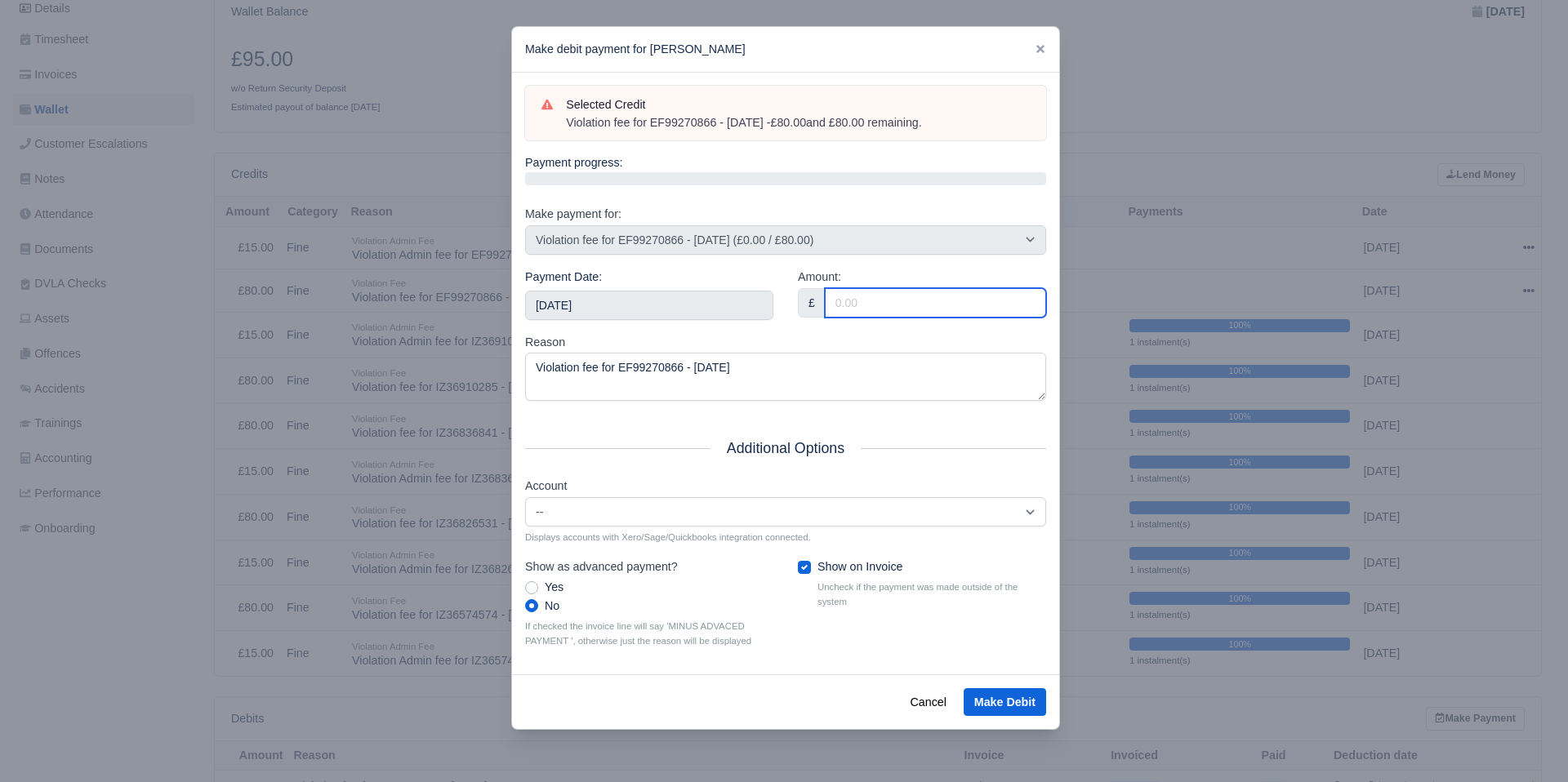
click at [862, 296] on input "Amount:" at bounding box center [935, 303] width 222 height 29
type input "80"
click at [797, 324] on div "Amount: £ 80" at bounding box center [922, 301] width 273 height 65
click at [739, 316] on input "[DATE]" at bounding box center [649, 306] width 249 height 29
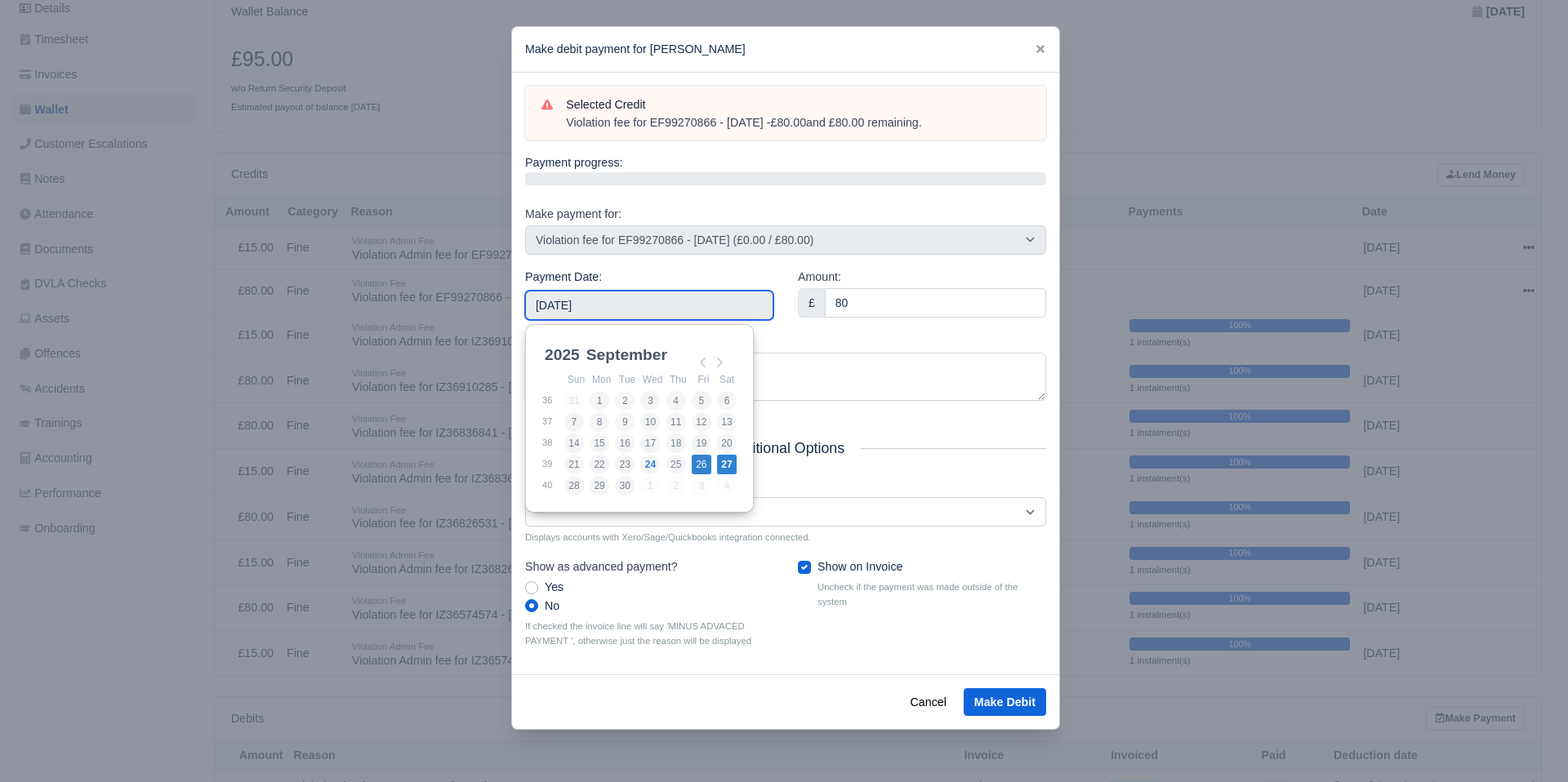
type input "[DATE]"
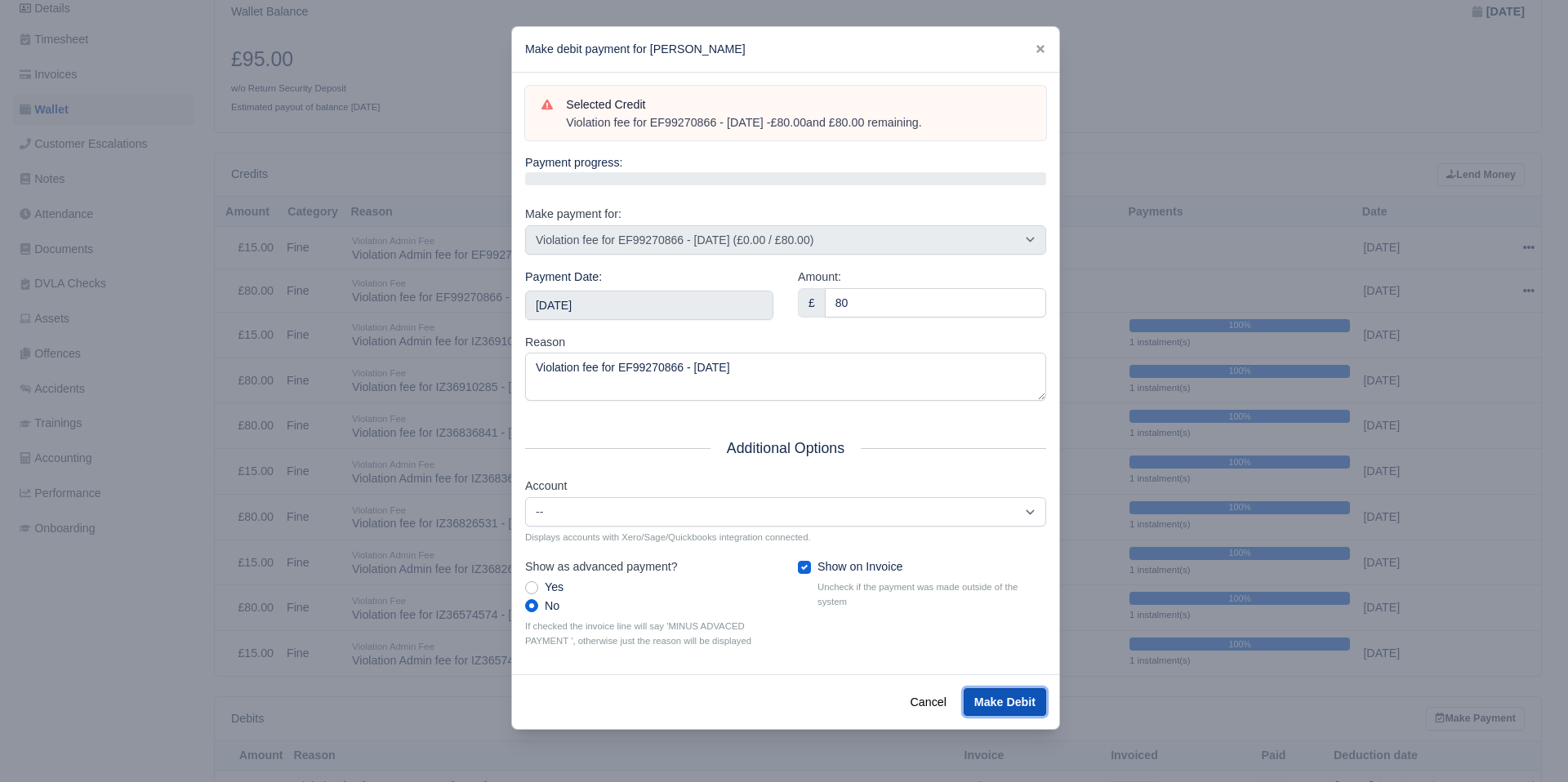
click at [1008, 704] on button "Make Debit" at bounding box center [1005, 702] width 83 height 28
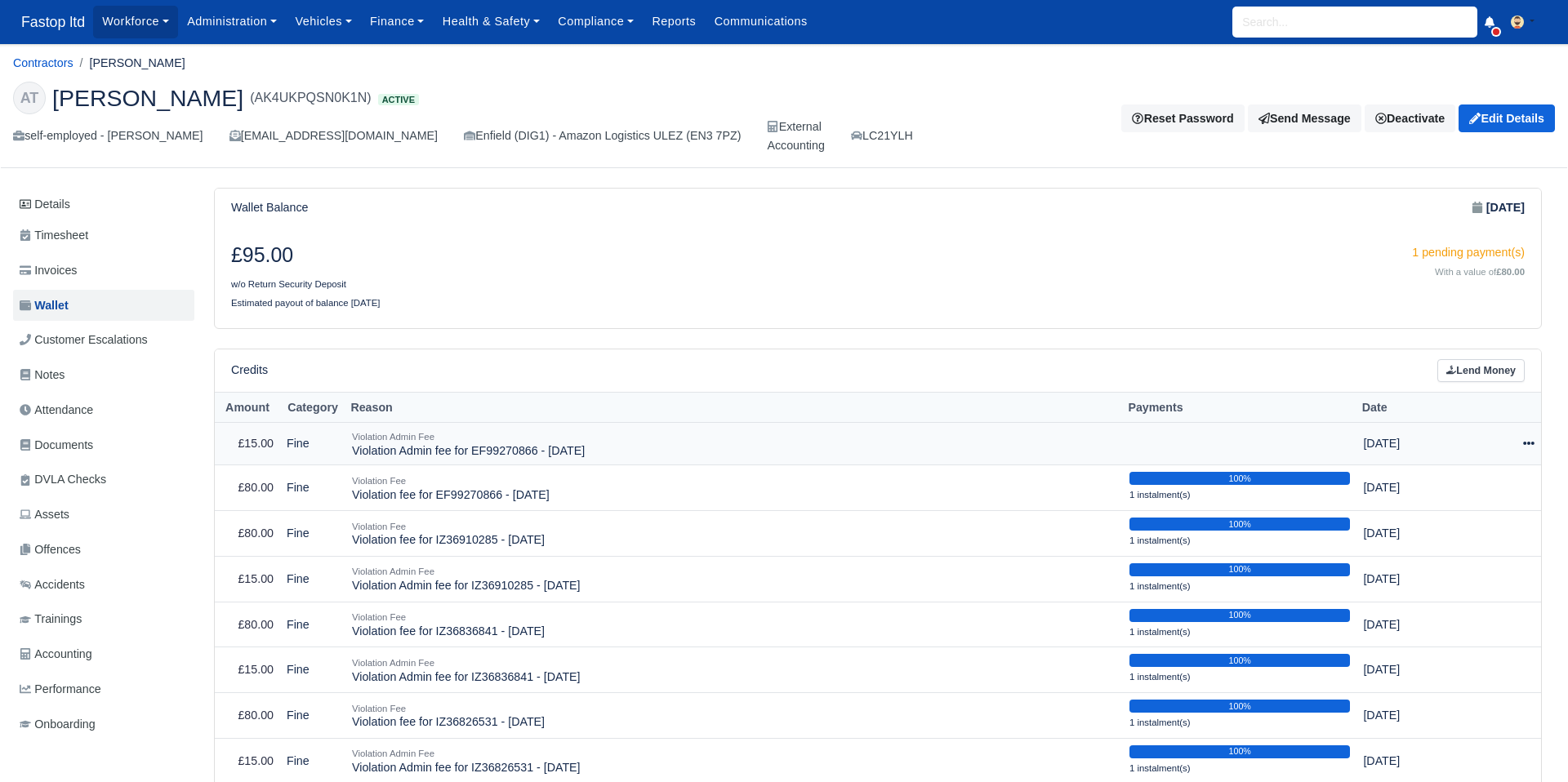
click at [1524, 445] on icon at bounding box center [1529, 444] width 11 height 3
click at [1475, 488] on button "Make Payment" at bounding box center [1454, 493] width 146 height 25
select select "2493"
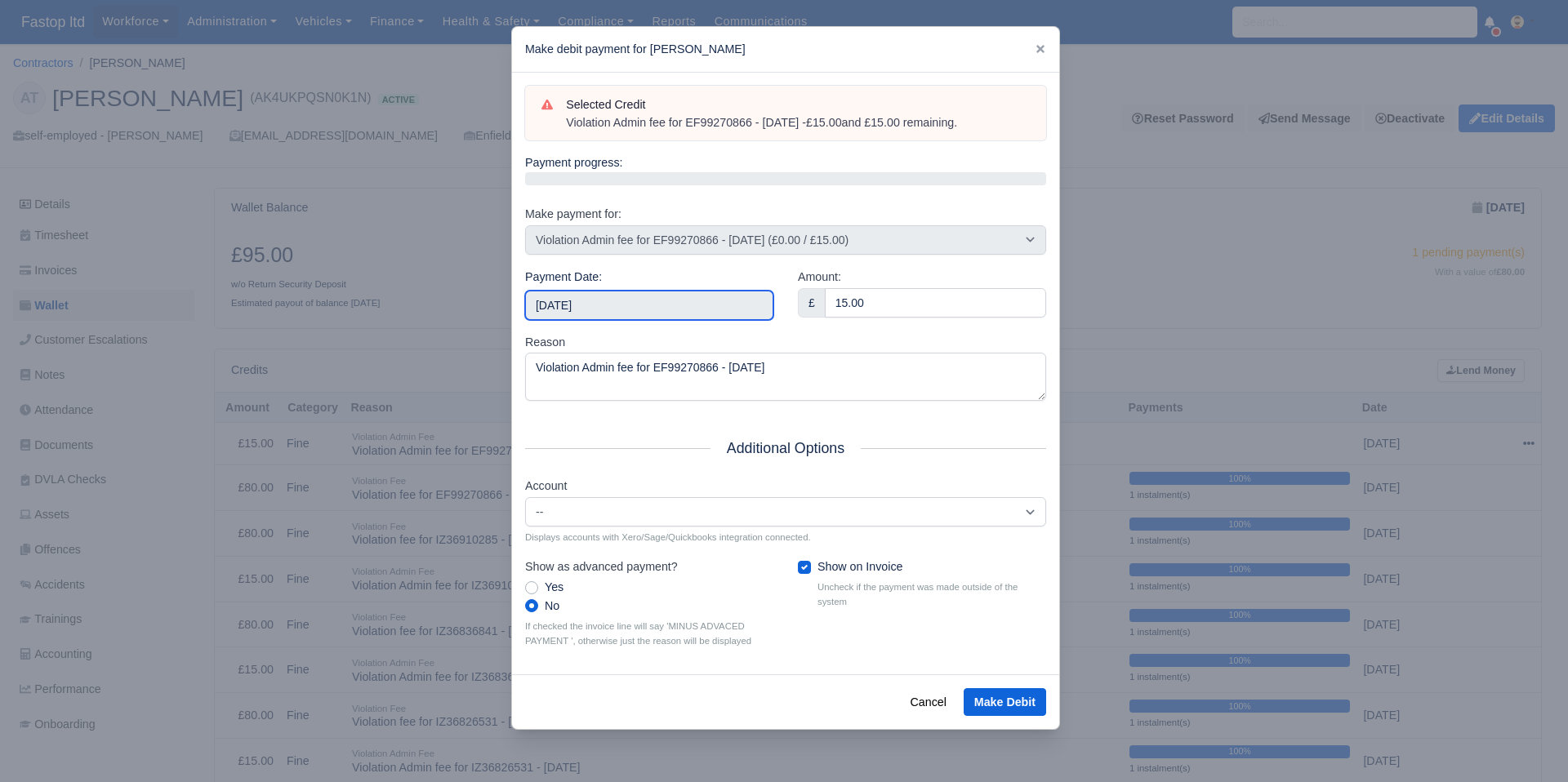
click at [715, 300] on input "2025-09-27" at bounding box center [649, 306] width 249 height 29
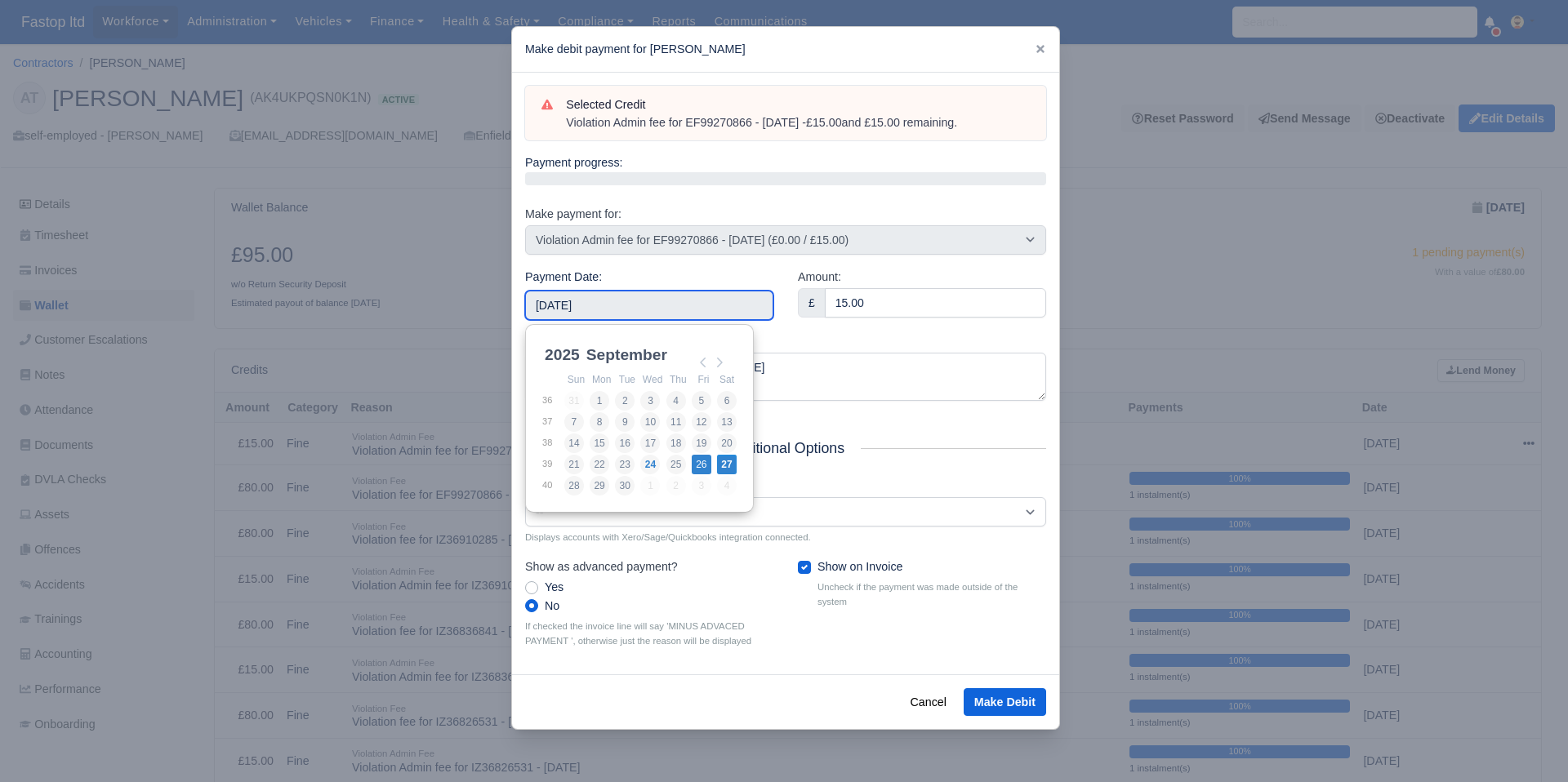
type input "2025-09-26"
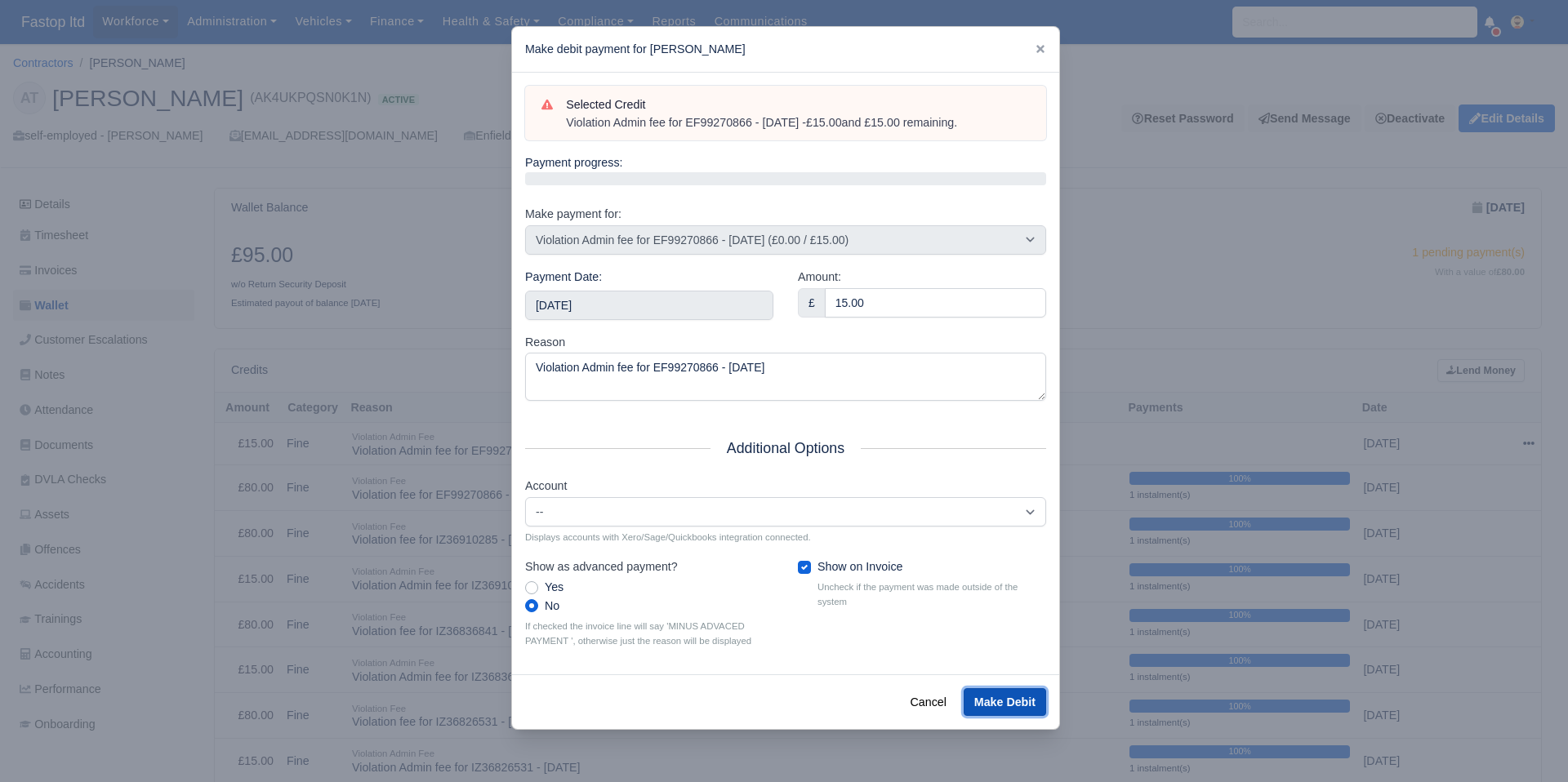
click at [1002, 703] on button "Make Debit" at bounding box center [1005, 702] width 83 height 28
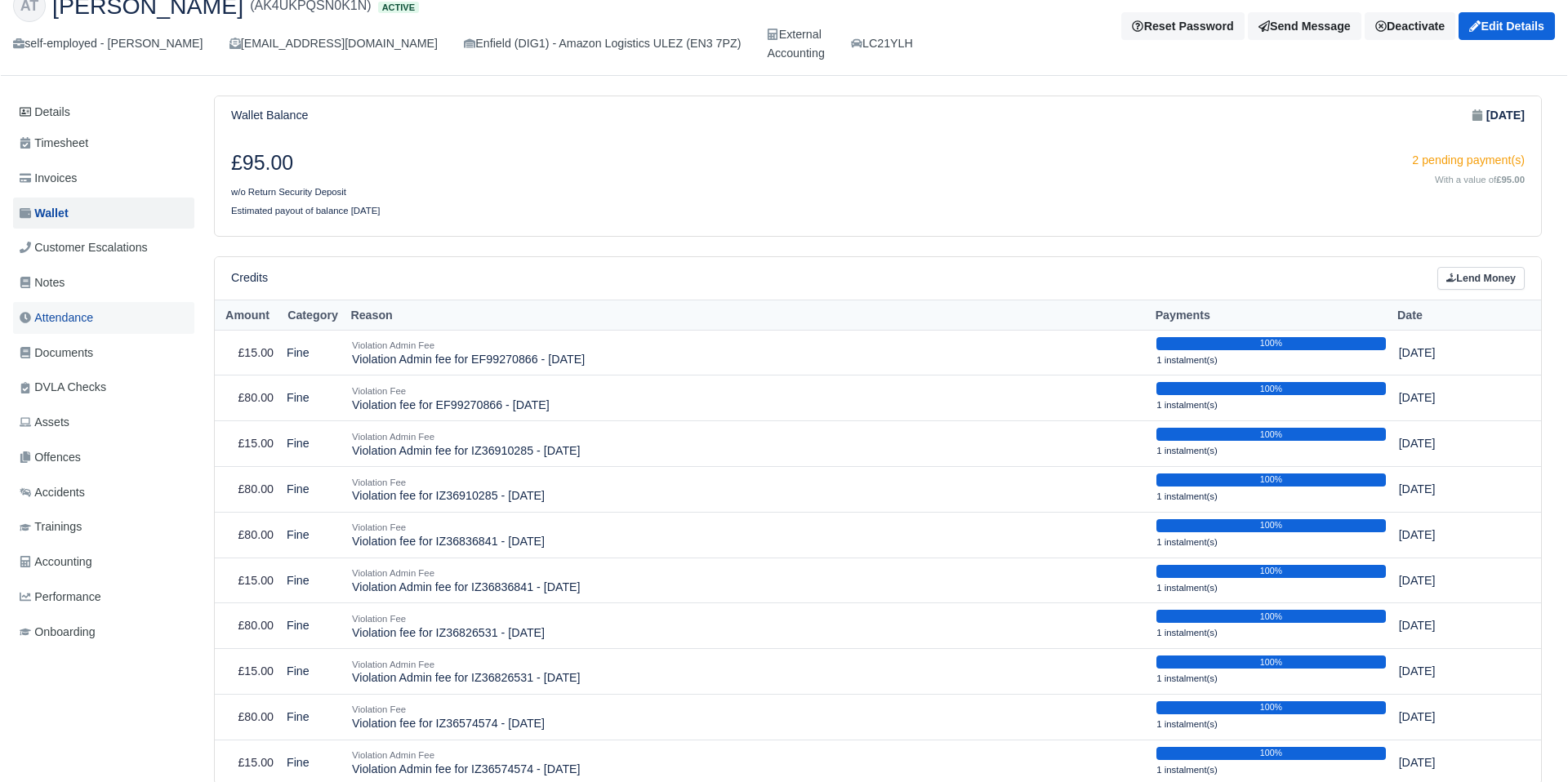
scroll to position [91, 0]
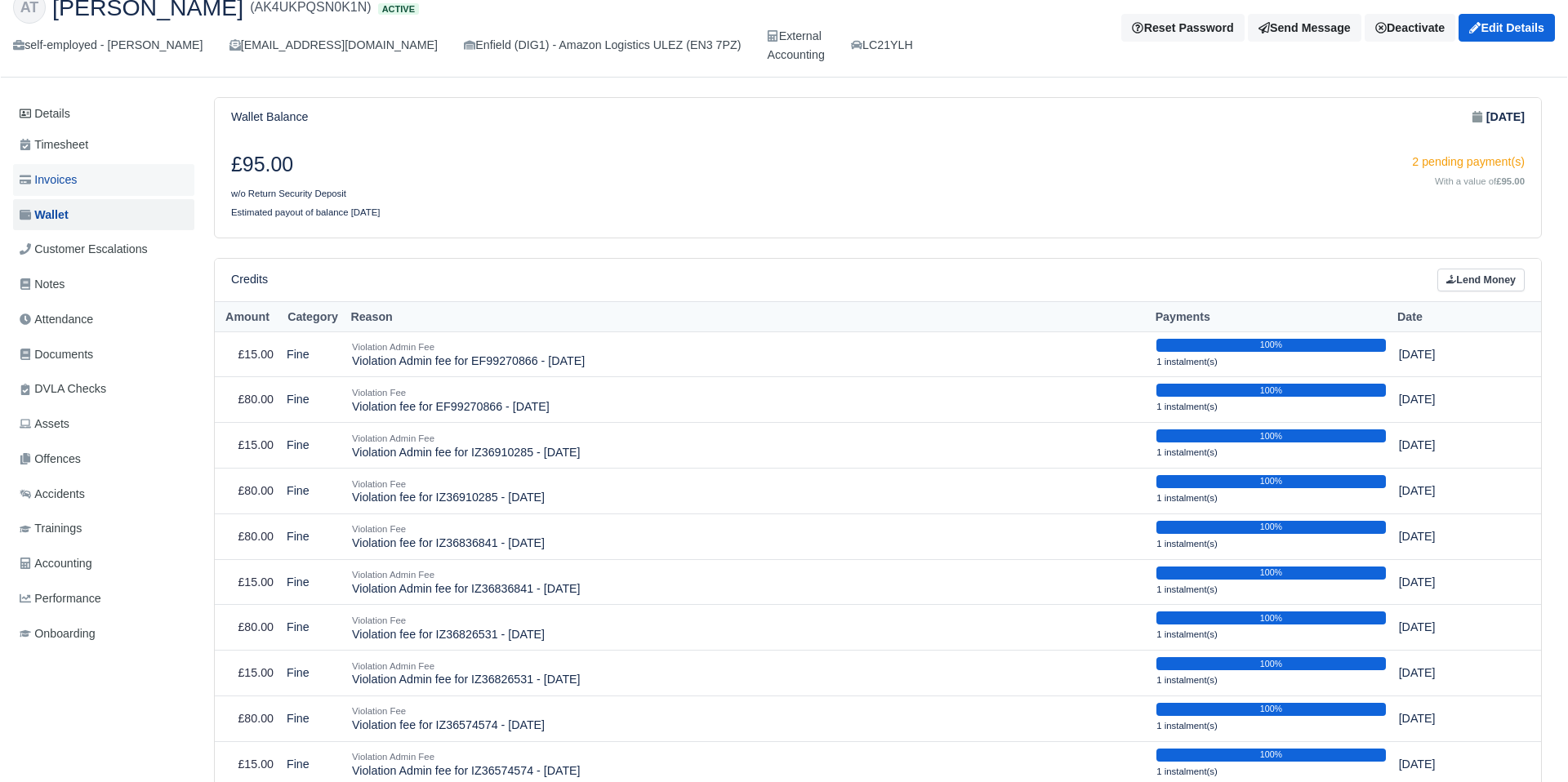
click at [74, 180] on span "Invoices" at bounding box center [48, 180] width 57 height 19
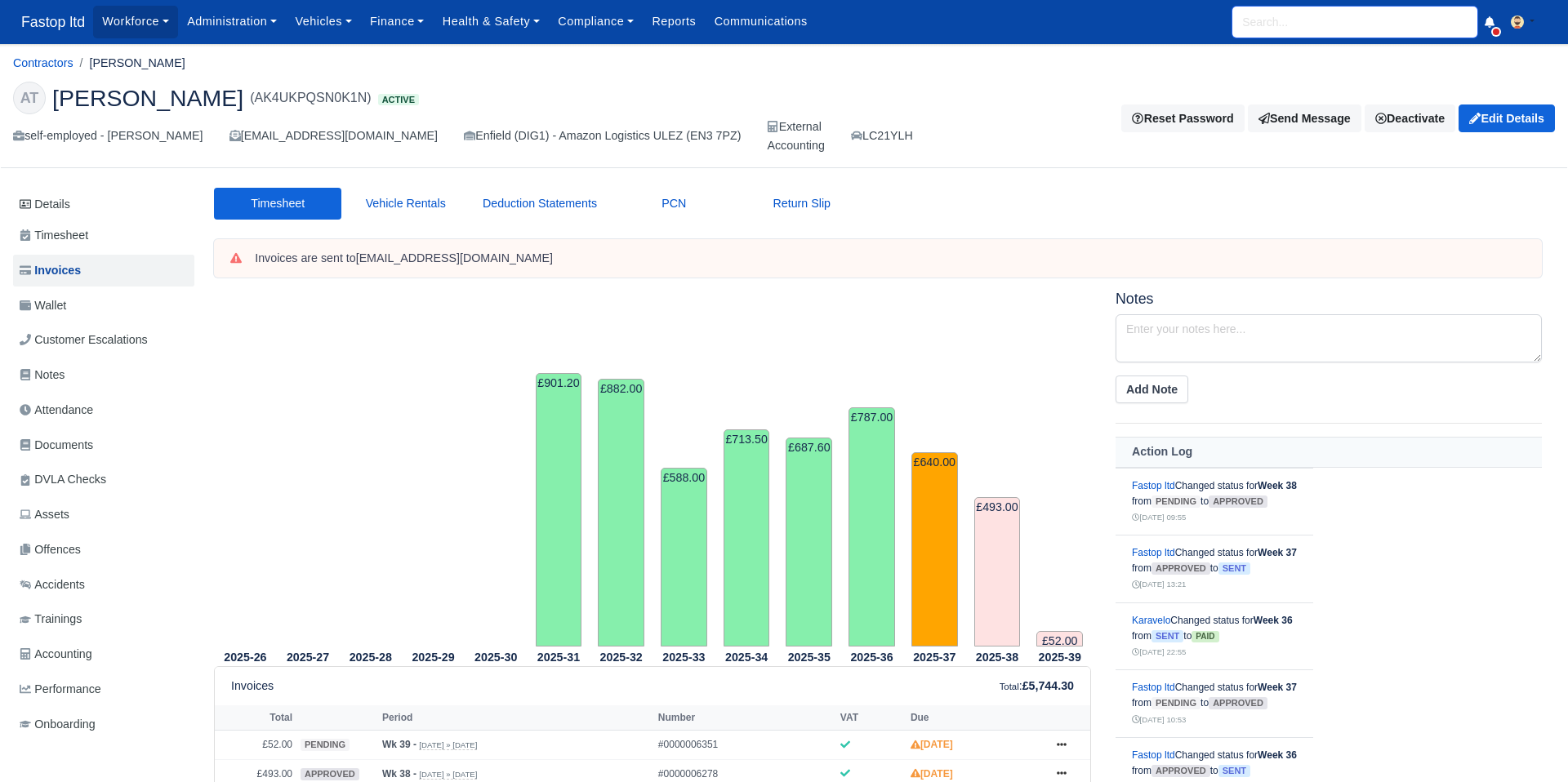
click at [1268, 23] on input "search" at bounding box center [1355, 22] width 245 height 31
type input "RICCARD"
type input "RICCARDo Lennardo Wilson"
type input "RICCARDO"
type input "RICCARDO Lennardo Wilson"
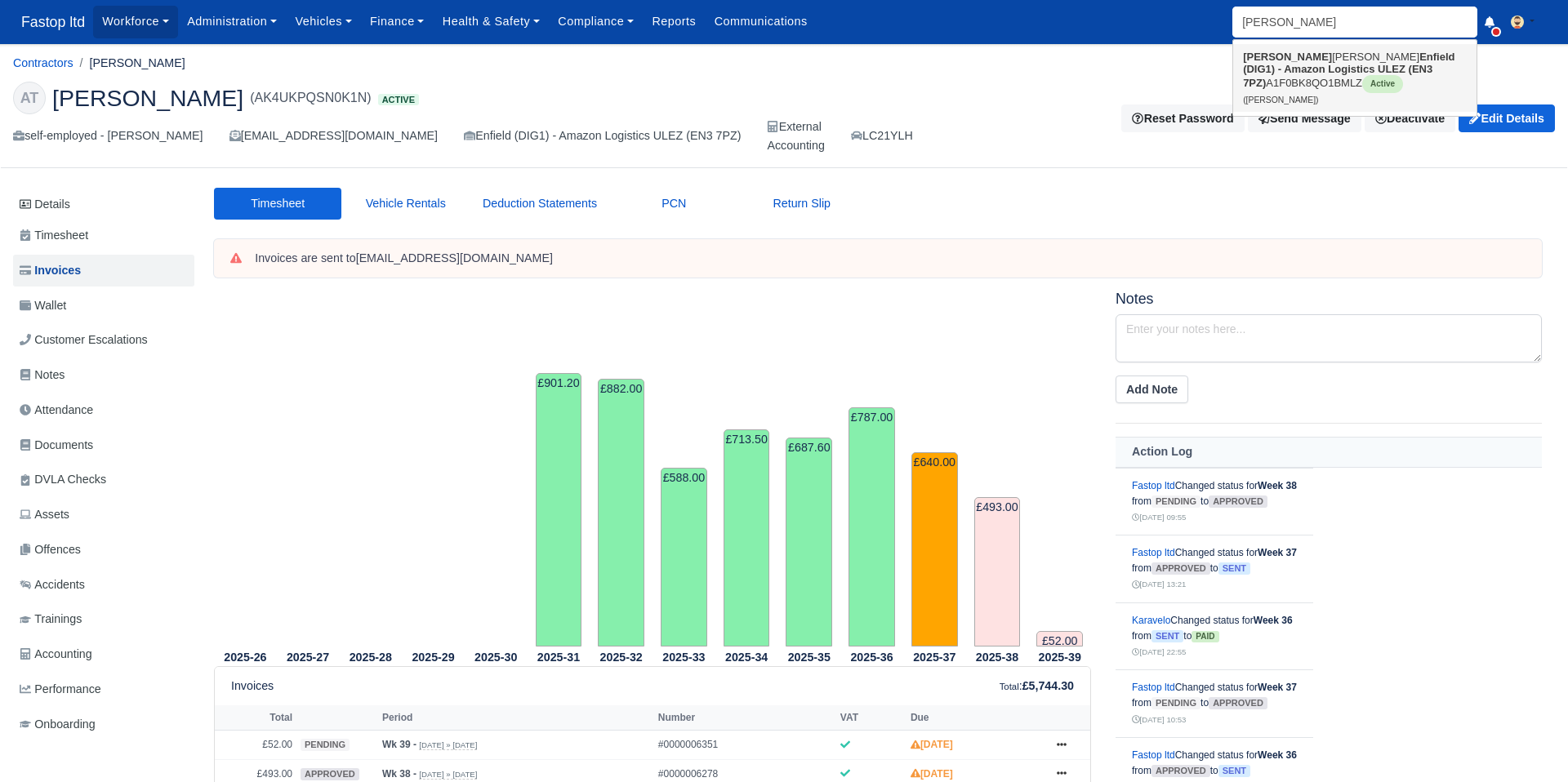
click at [1285, 58] on strong "Riccardo" at bounding box center [1288, 56] width 89 height 12
type input "Riccardo Lennardo Wilson"
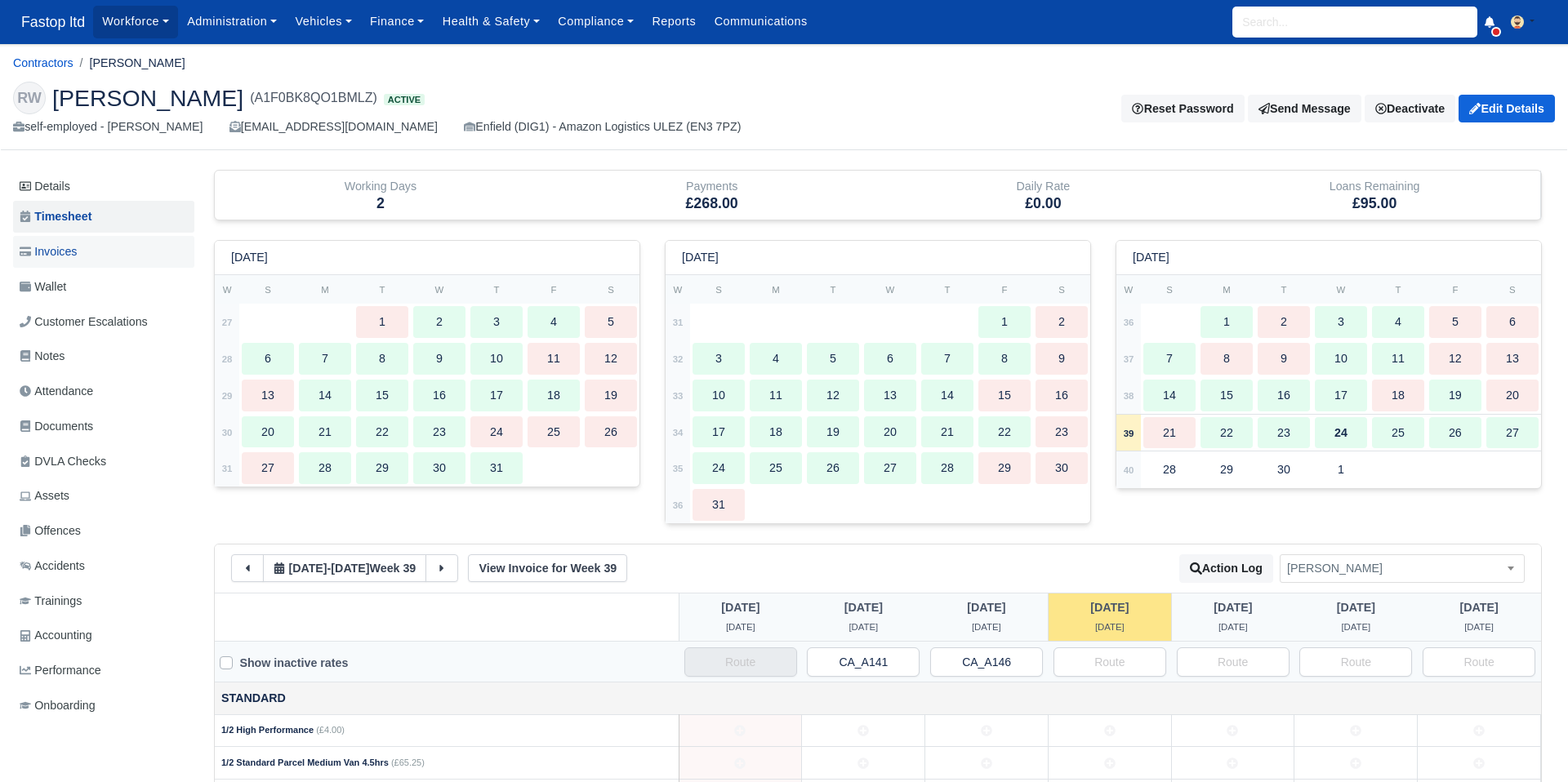
drag, startPoint x: 63, startPoint y: 253, endPoint x: 73, endPoint y: 254, distance: 10.0
click at [62, 253] on span "Invoices" at bounding box center [48, 252] width 57 height 19
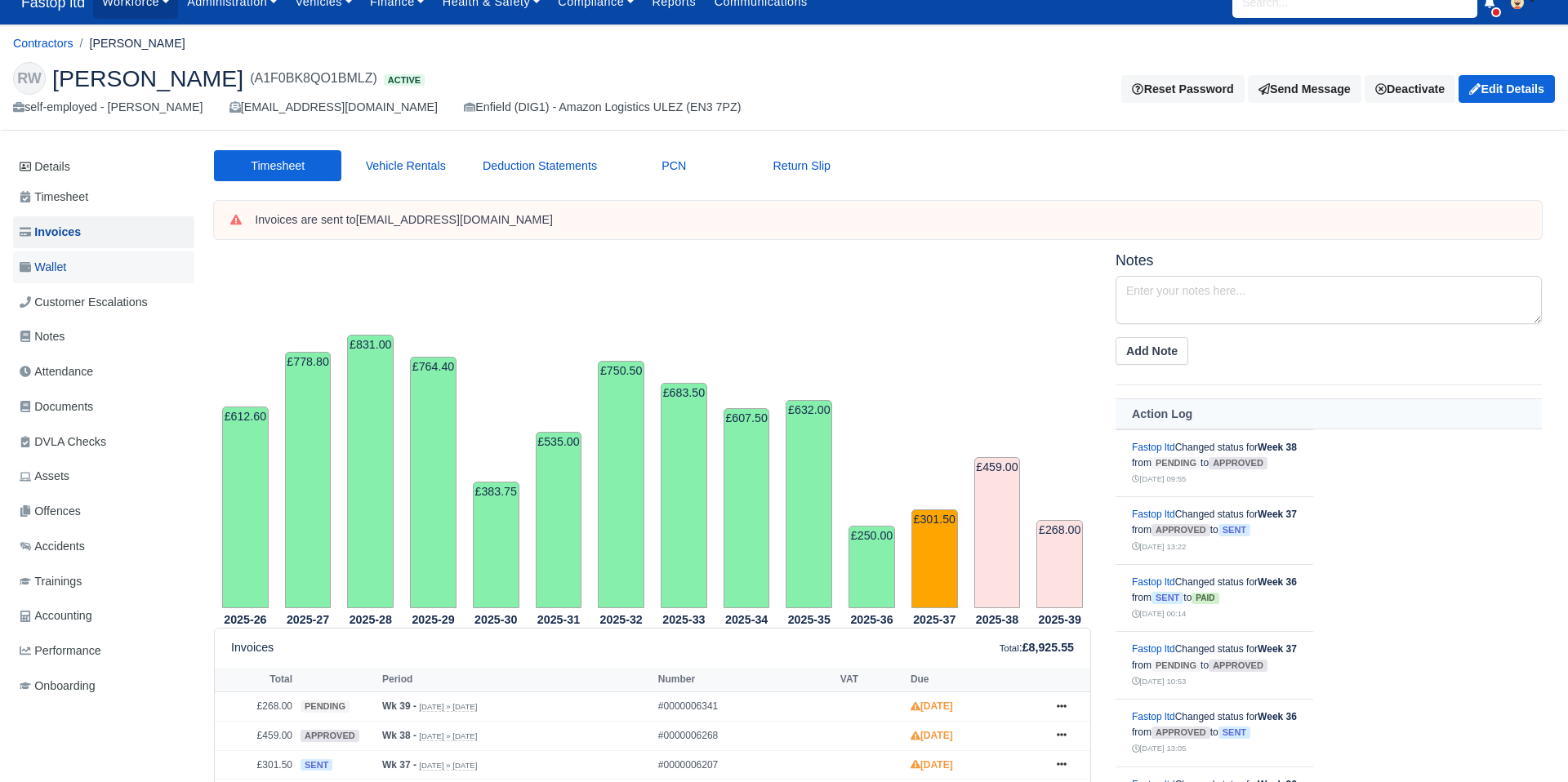
scroll to position [15, 0]
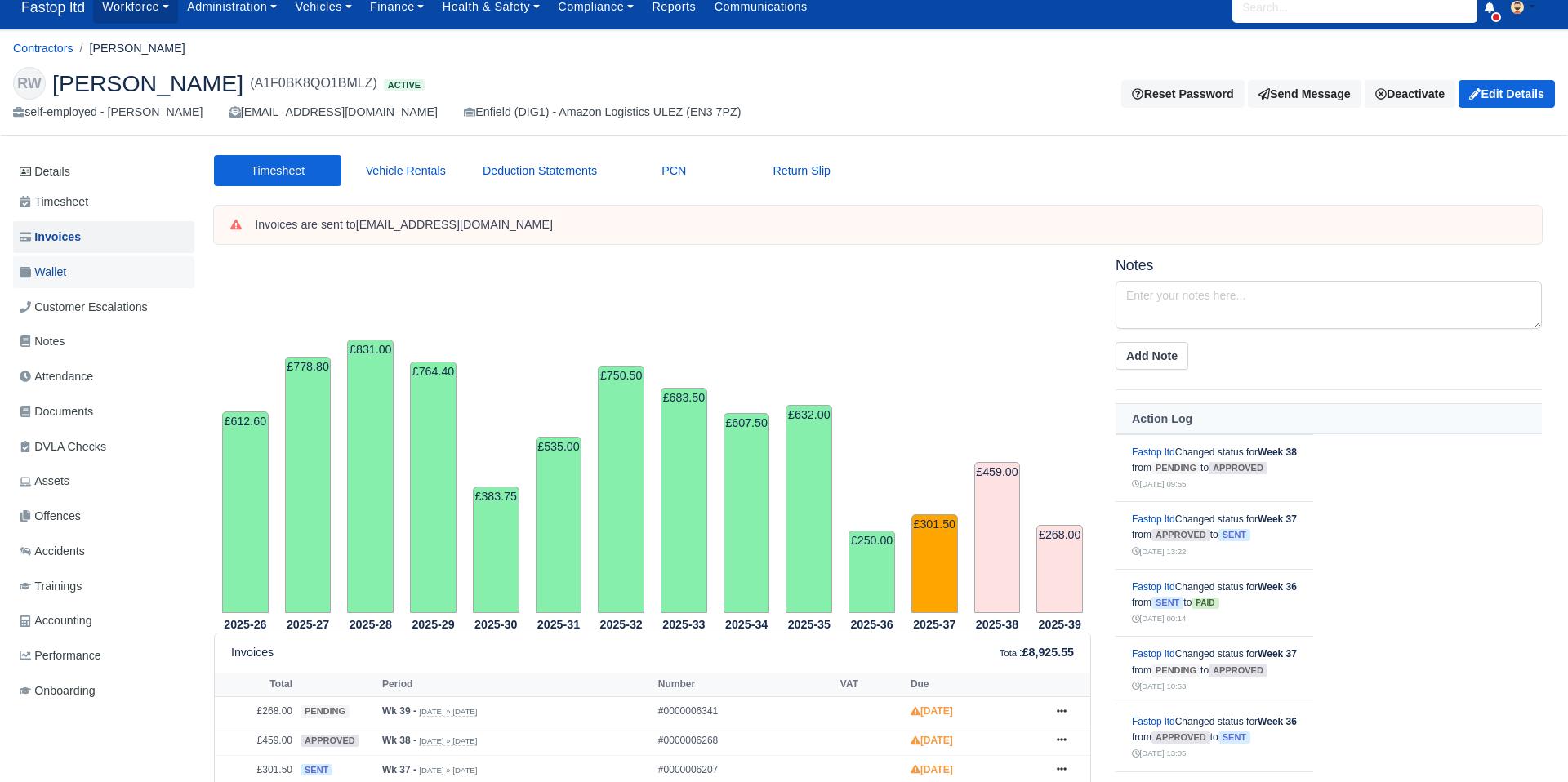
click at [70, 268] on link "Wallet" at bounding box center [104, 272] width 181 height 32
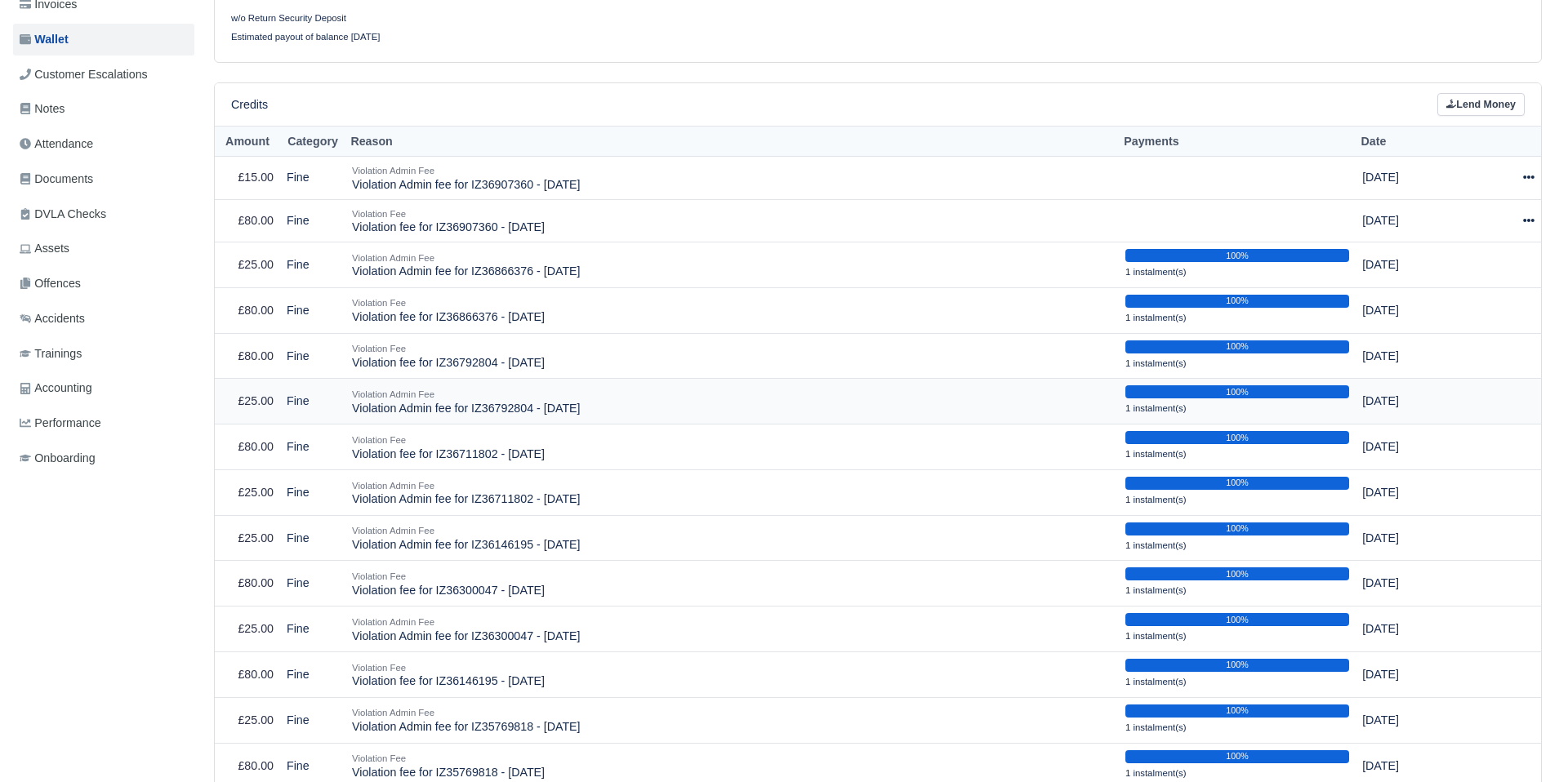
scroll to position [221, 0]
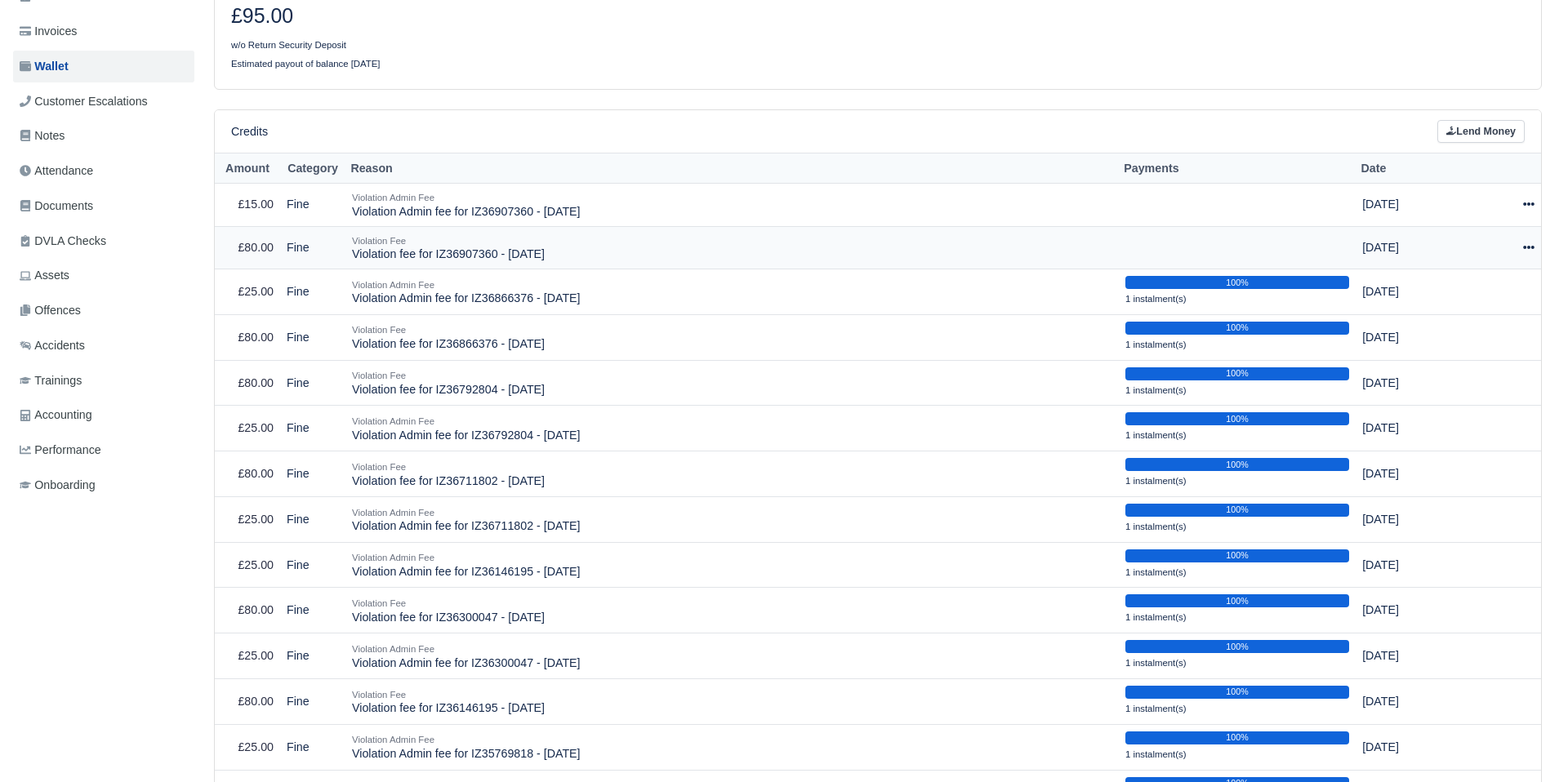
click at [1530, 250] on icon at bounding box center [1529, 248] width 11 height 11
drag, startPoint x: 1494, startPoint y: 293, endPoint x: 1488, endPoint y: 301, distance: 10.0
click at [1494, 293] on button "Make Payment" at bounding box center [1453, 297] width 146 height 25
select select "2498"
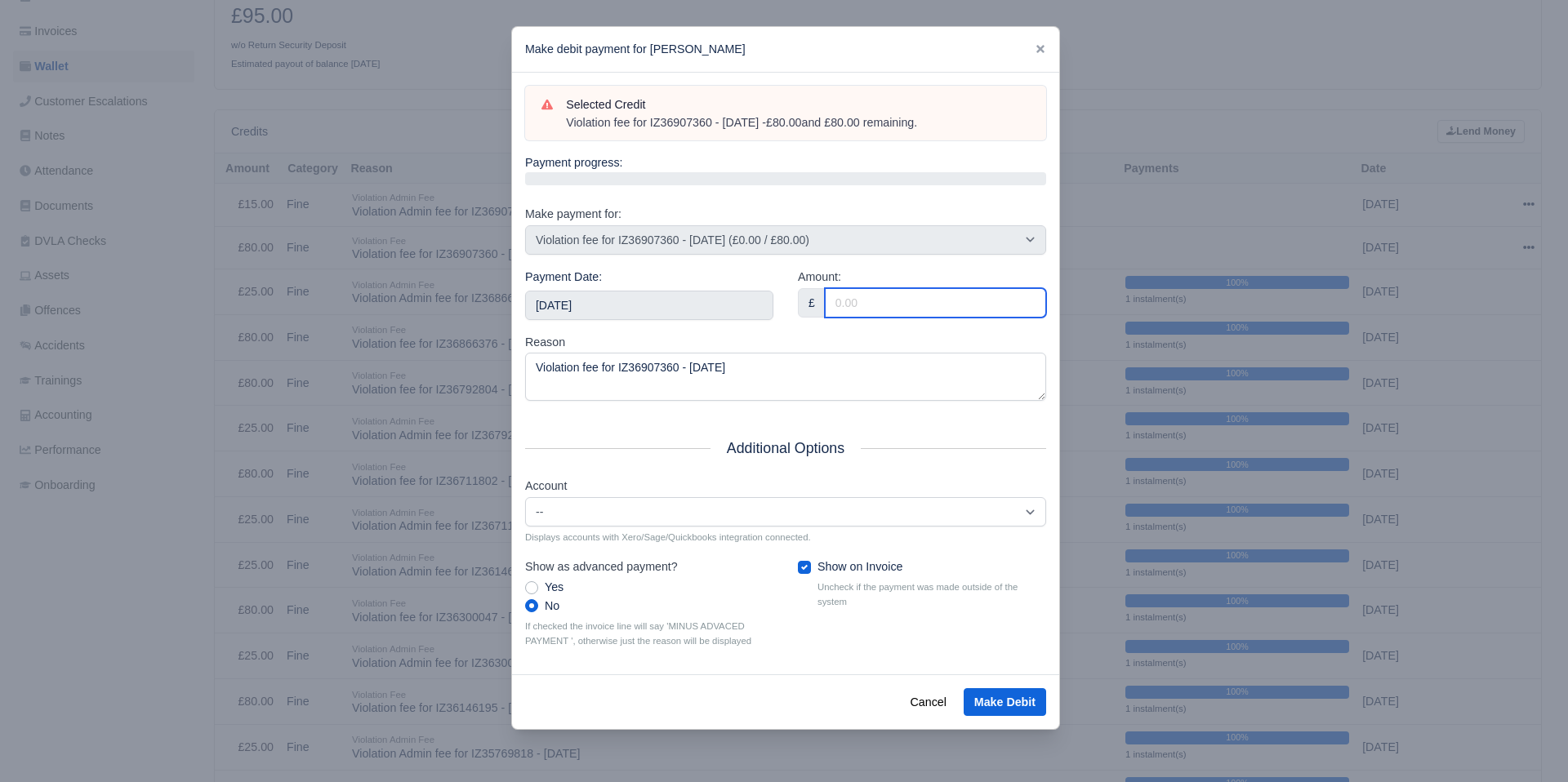
click at [907, 297] on input "Amount:" at bounding box center [935, 303] width 222 height 29
type input "80"
drag, startPoint x: 862, startPoint y: 327, endPoint x: 808, endPoint y: 400, distance: 90.8
click at [862, 327] on div "Amount: £ 80" at bounding box center [922, 301] width 273 height 65
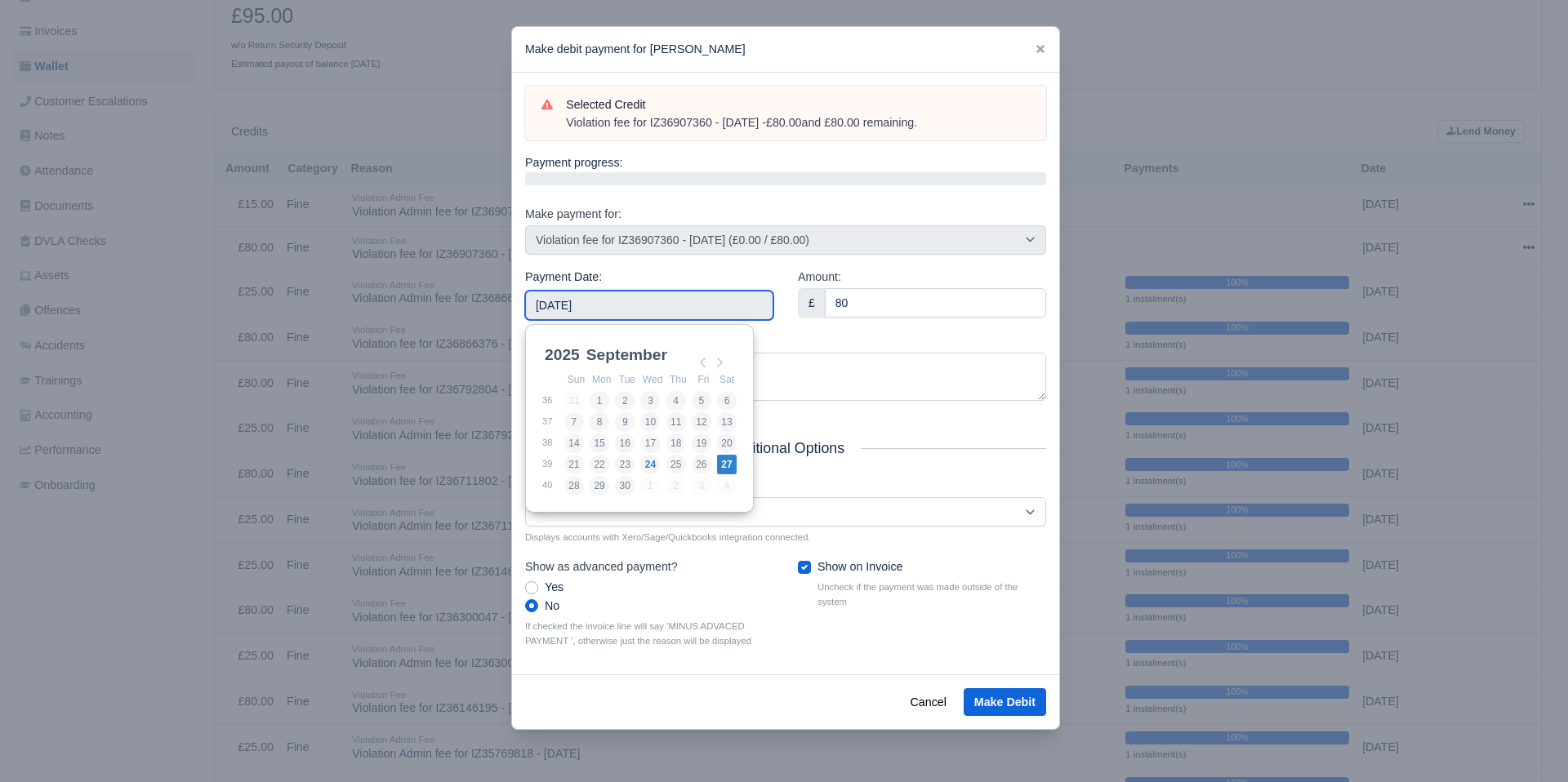
click at [656, 298] on input "2025-09-27" at bounding box center [649, 306] width 249 height 29
type input "2025-09-26"
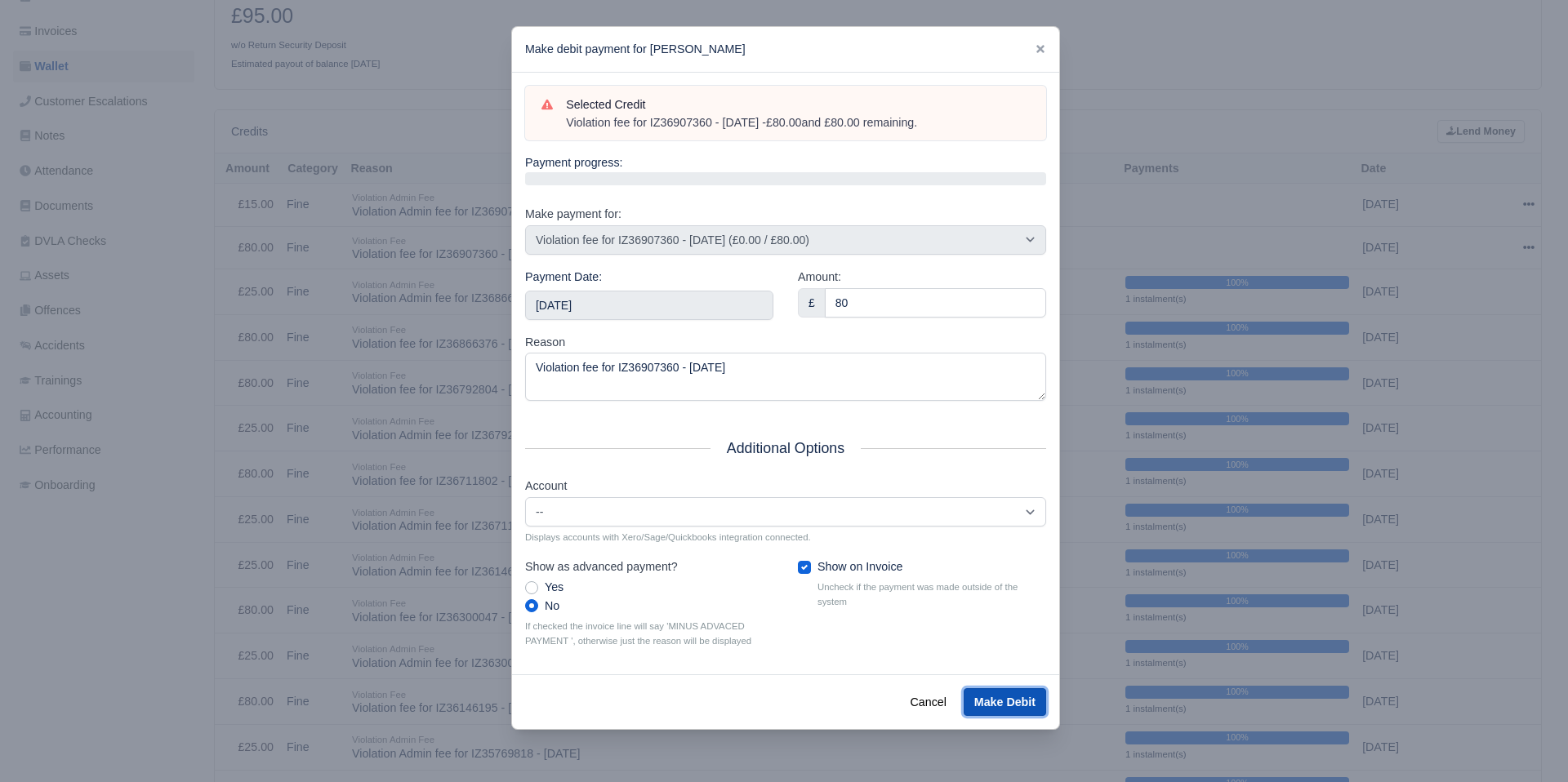
click at [1002, 699] on button "Make Debit" at bounding box center [1005, 702] width 83 height 28
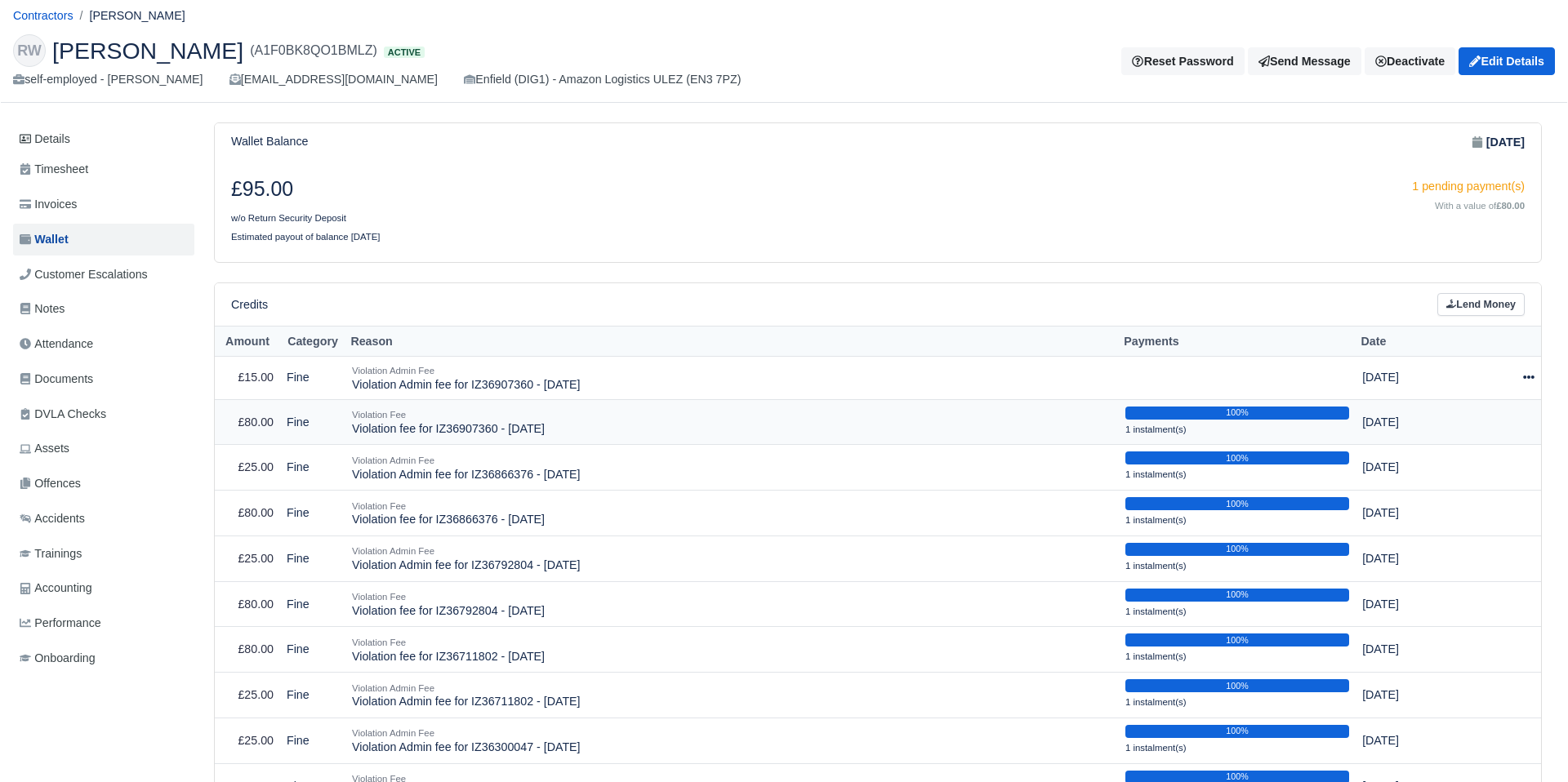
scroll to position [77, 0]
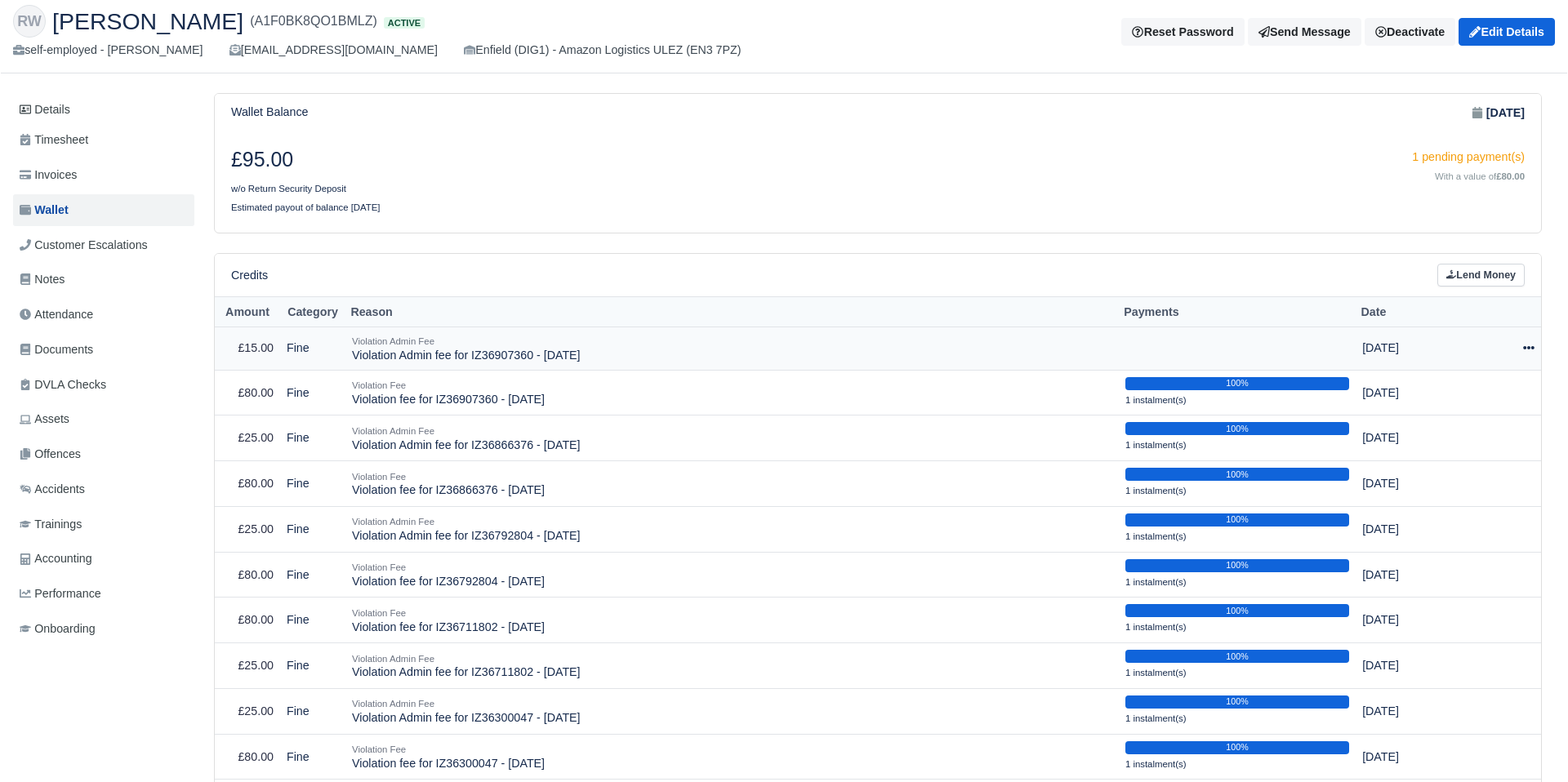
click at [1534, 346] on td "Actions Make Payment Schedule [GEOGRAPHIC_DATA]" at bounding box center [1501, 348] width 79 height 43
click at [1531, 346] on icon at bounding box center [1529, 348] width 11 height 11
drag, startPoint x: 1472, startPoint y: 400, endPoint x: 1463, endPoint y: 401, distance: 9.1
click at [1471, 400] on button "Make Payment" at bounding box center [1453, 398] width 146 height 25
select select "2499"
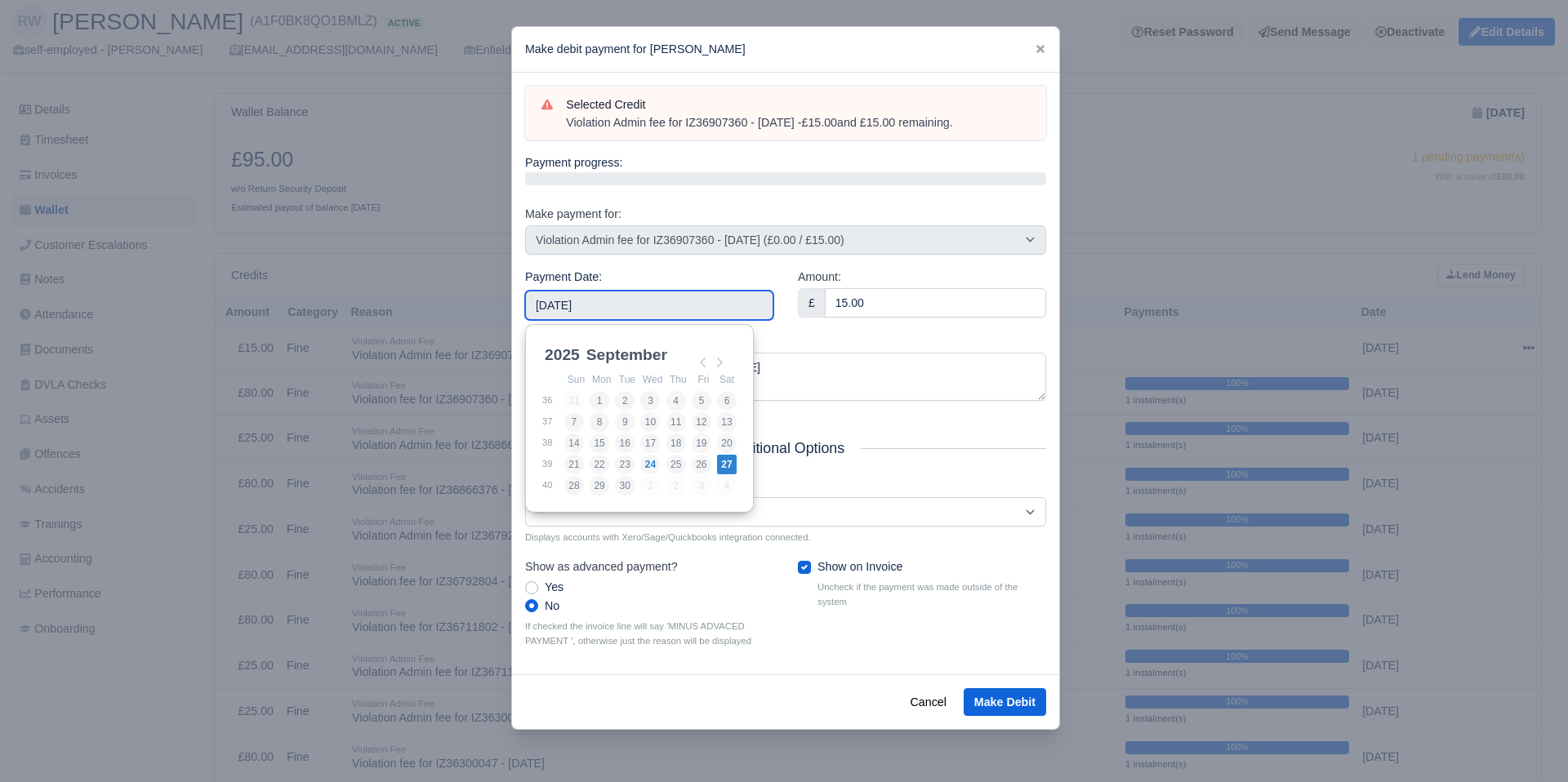
click at [653, 311] on input "2025-09-27" at bounding box center [649, 306] width 249 height 29
type input "2025-09-26"
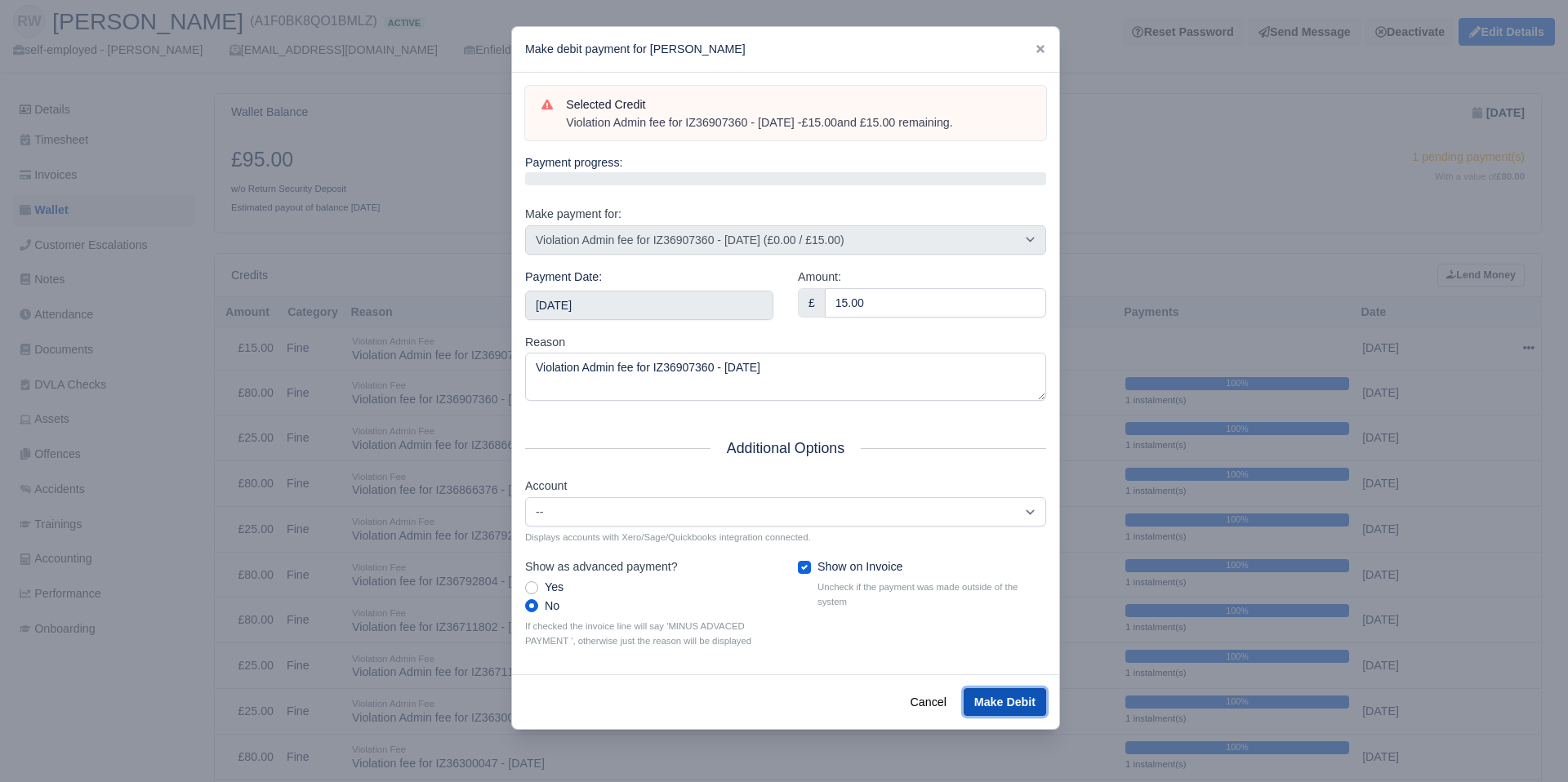
click at [1001, 701] on button "Make Debit" at bounding box center [1005, 702] width 83 height 28
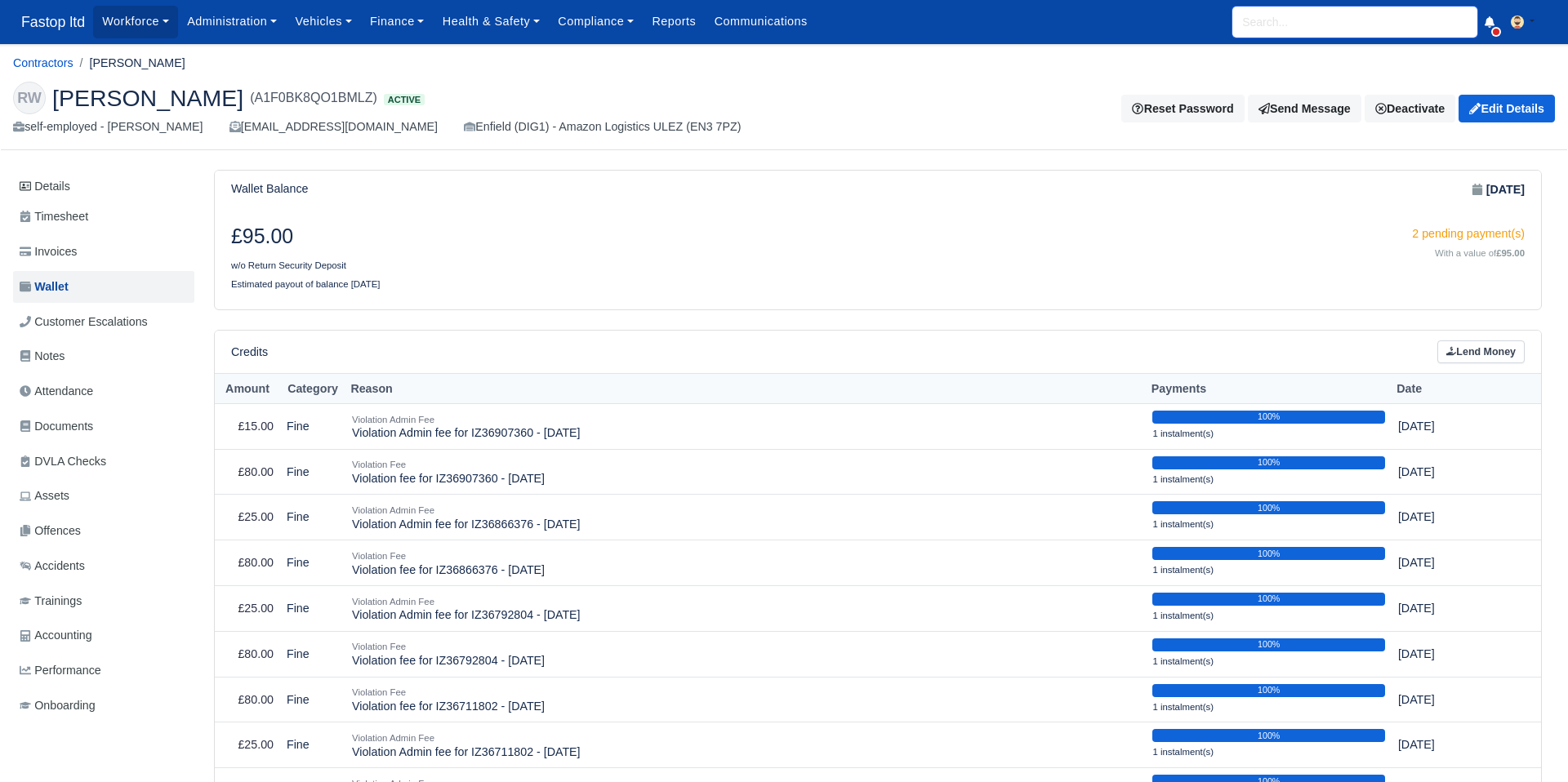
click at [1266, 19] on input "search" at bounding box center [1355, 22] width 245 height 31
type input "CHA"
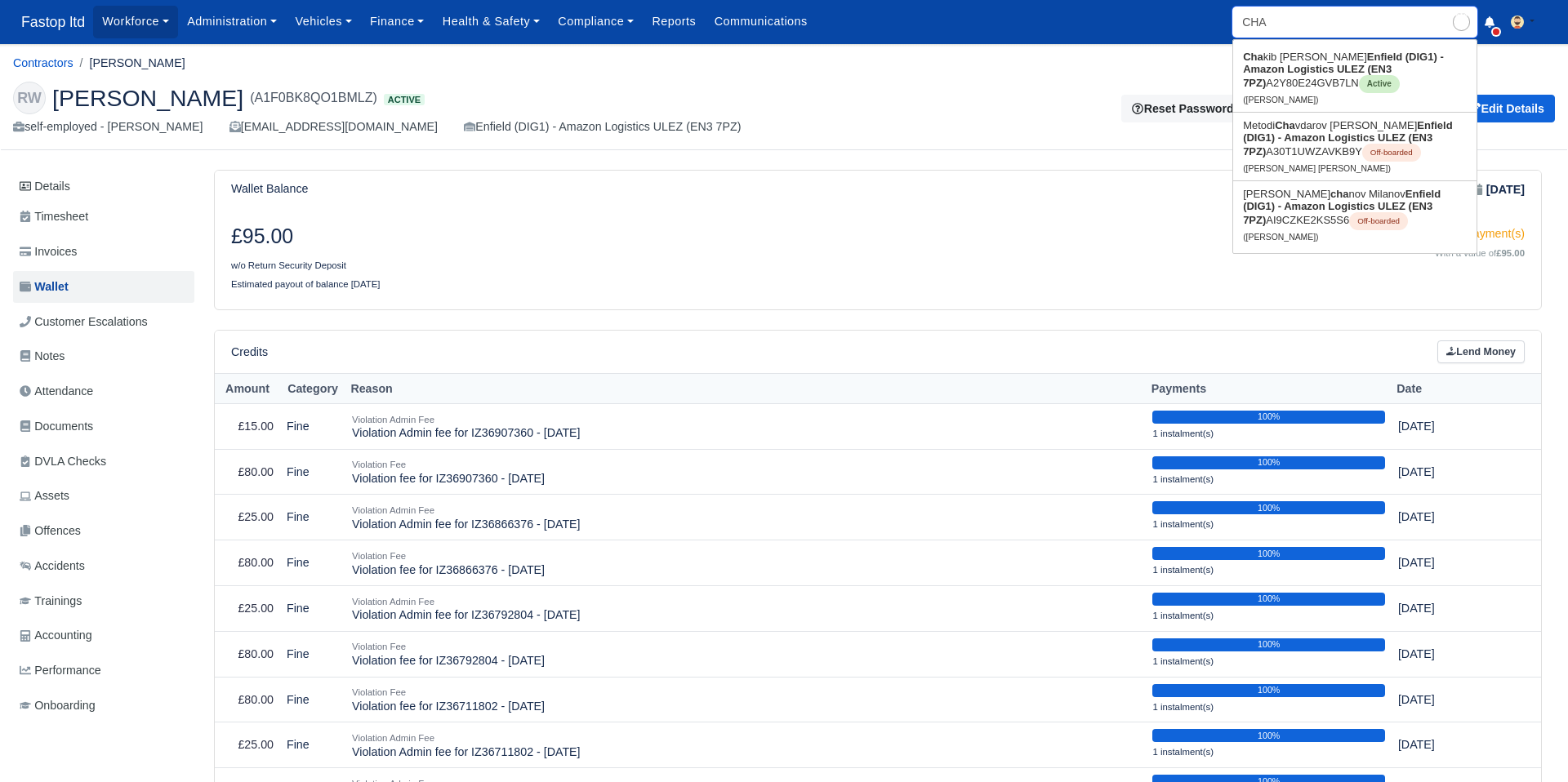
type input "[PERSON_NAME]"
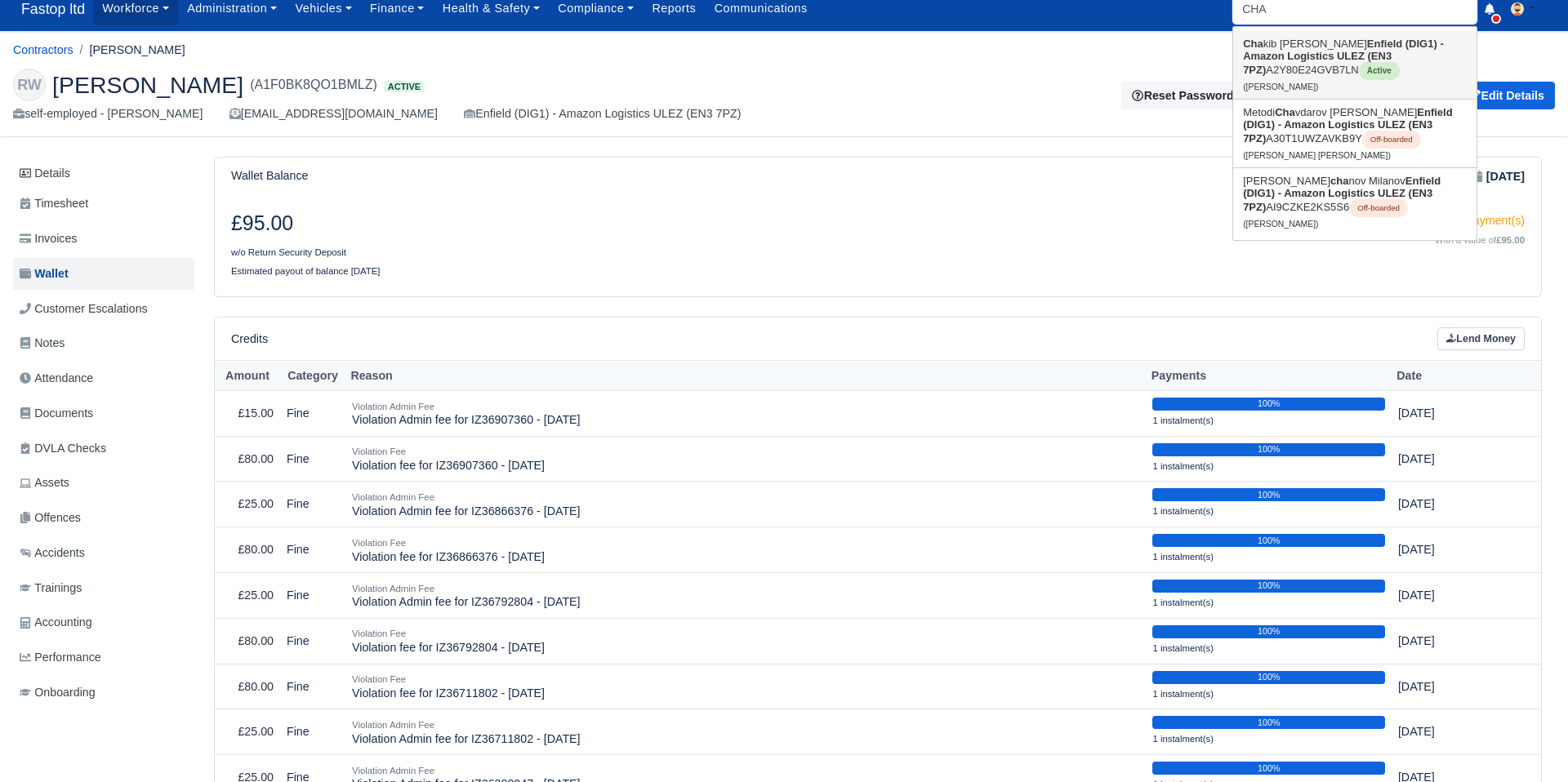
scroll to position [14, 0]
click at [1302, 55] on strong "Enfield (DIG1) - Amazon Logistics ULEZ (EN3 7PZ)" at bounding box center [1344, 56] width 201 height 38
type input "[PERSON_NAME]"
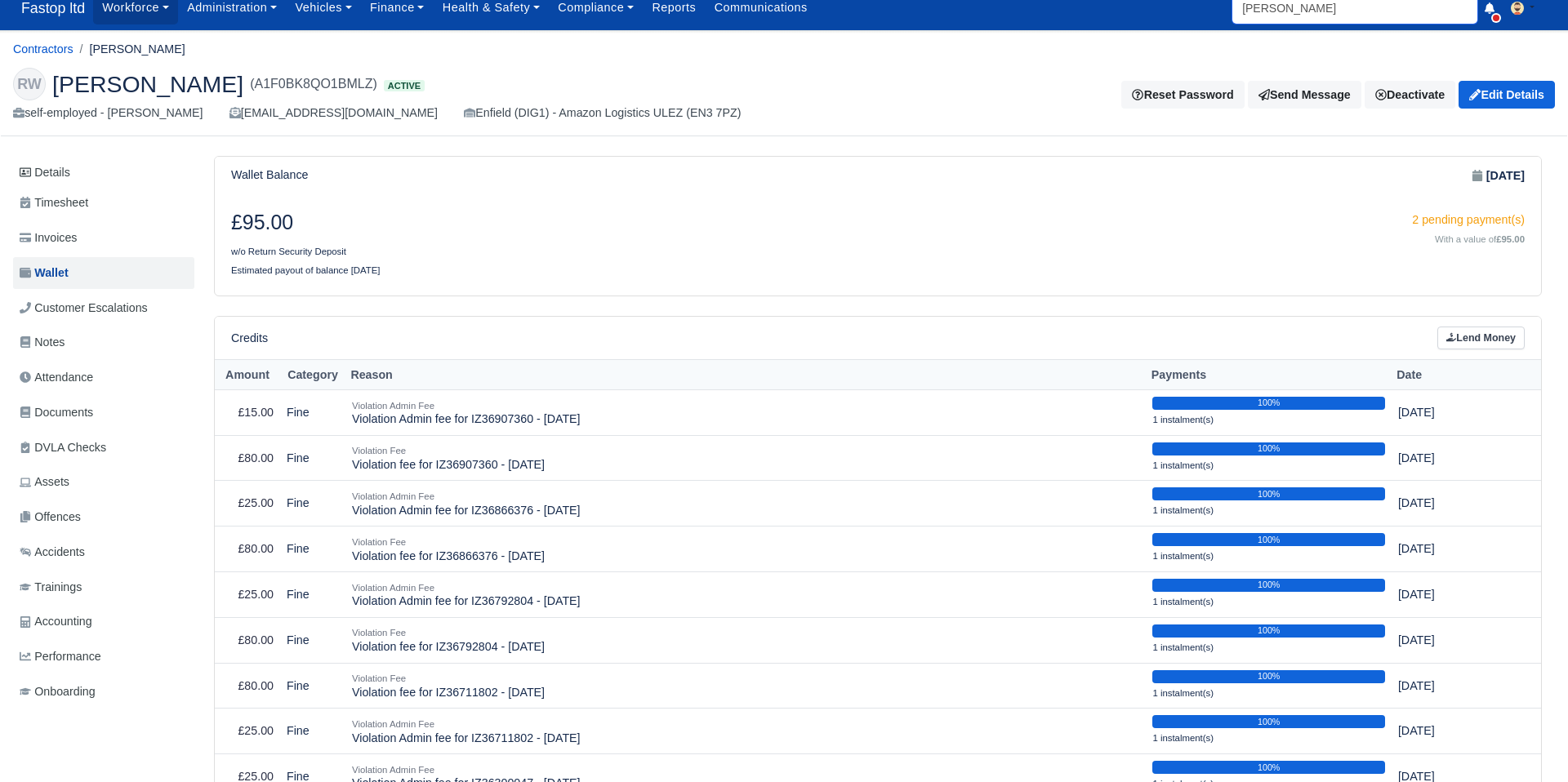
scroll to position [7, 0]
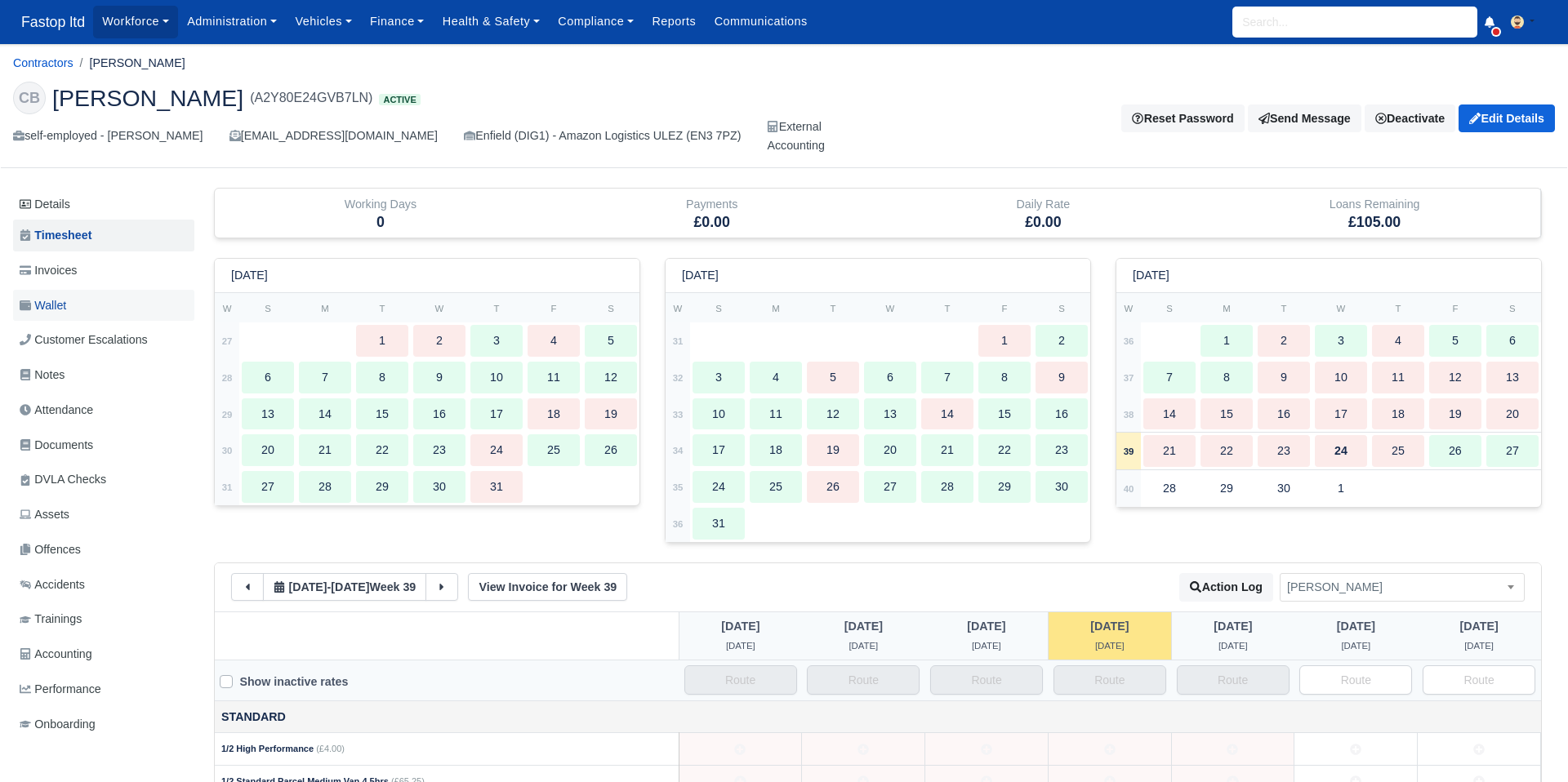
click at [60, 306] on span "Wallet" at bounding box center [43, 306] width 47 height 19
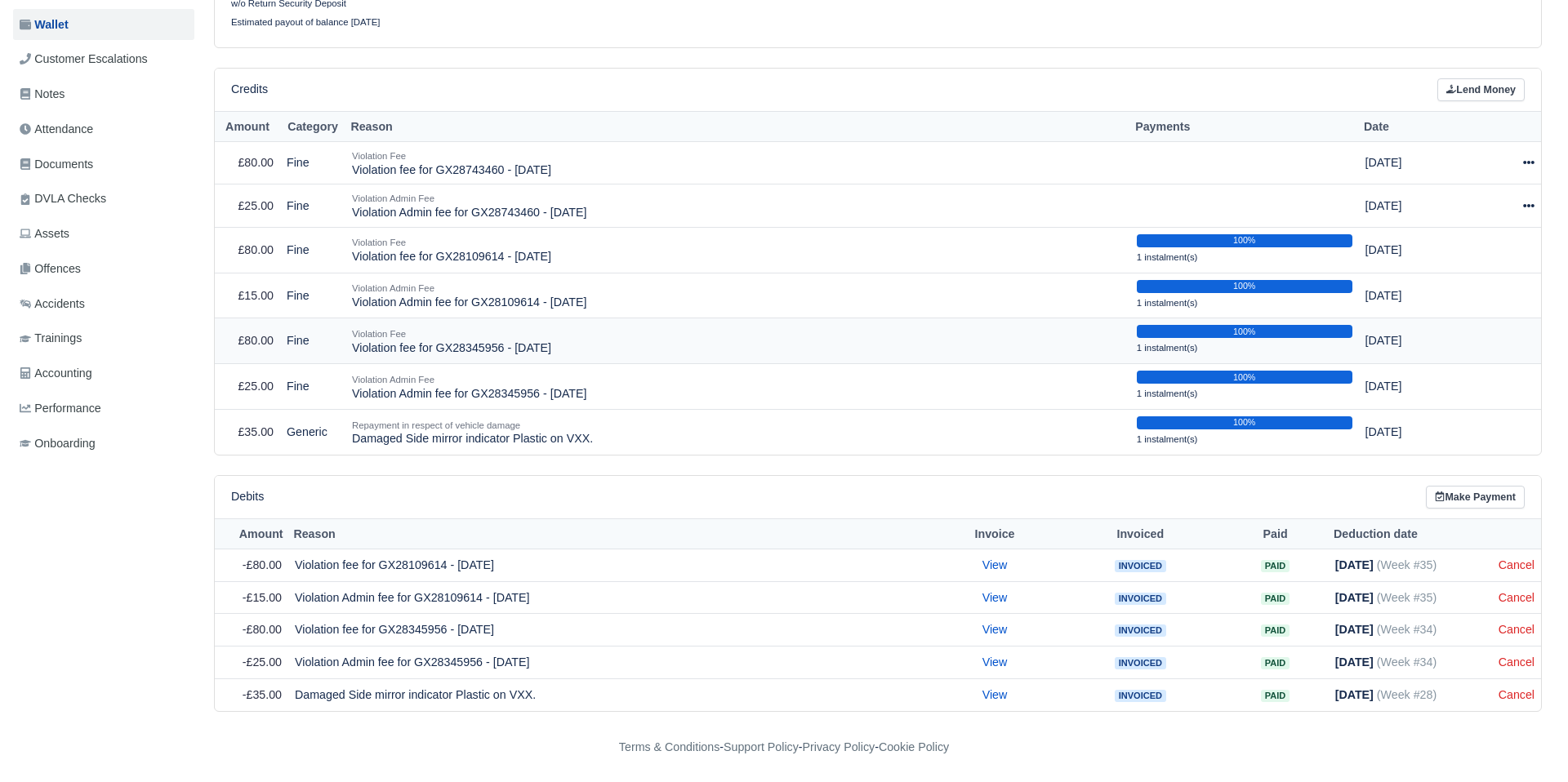
scroll to position [65, 0]
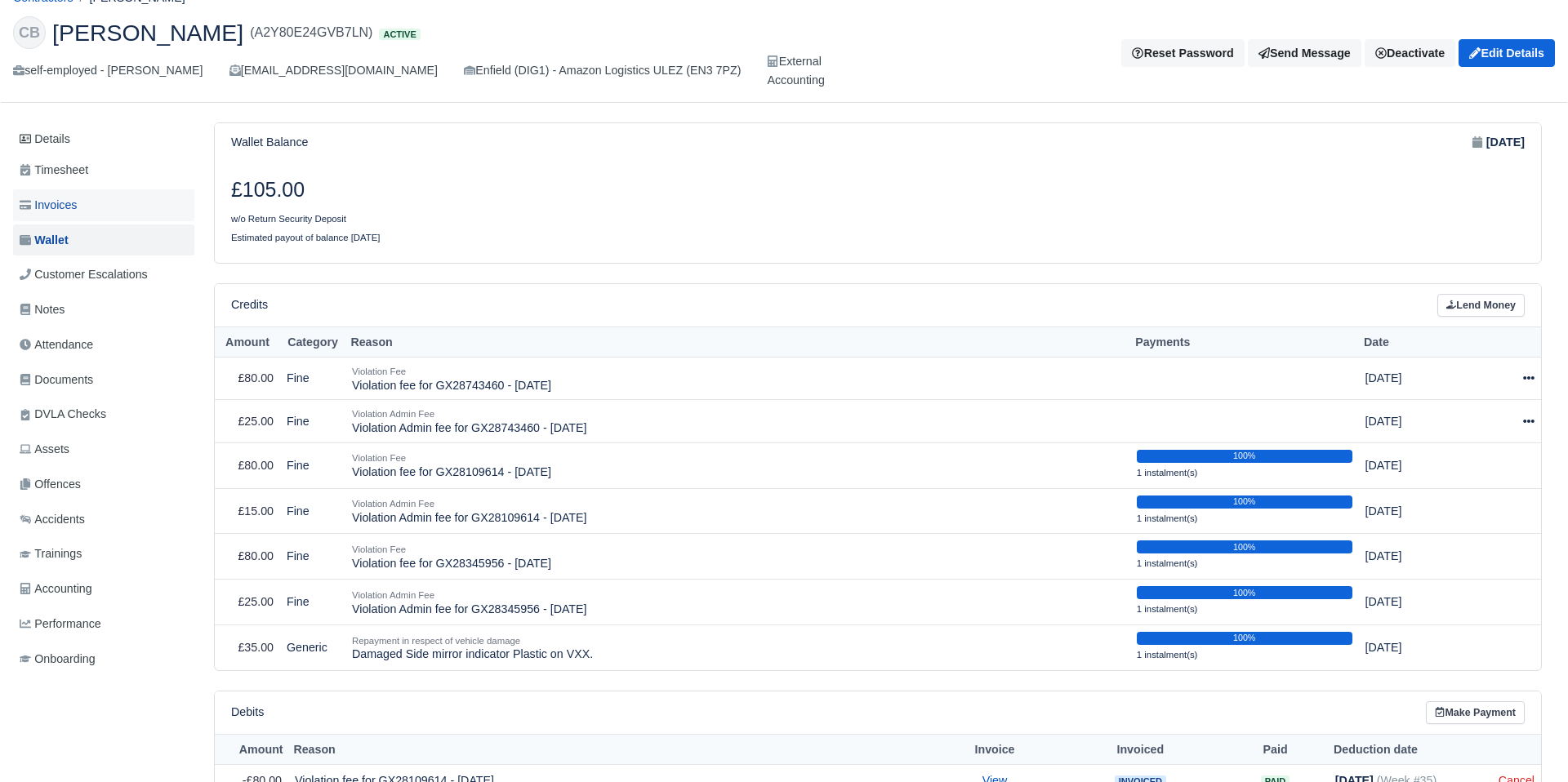
click at [58, 208] on span "Invoices" at bounding box center [48, 205] width 57 height 19
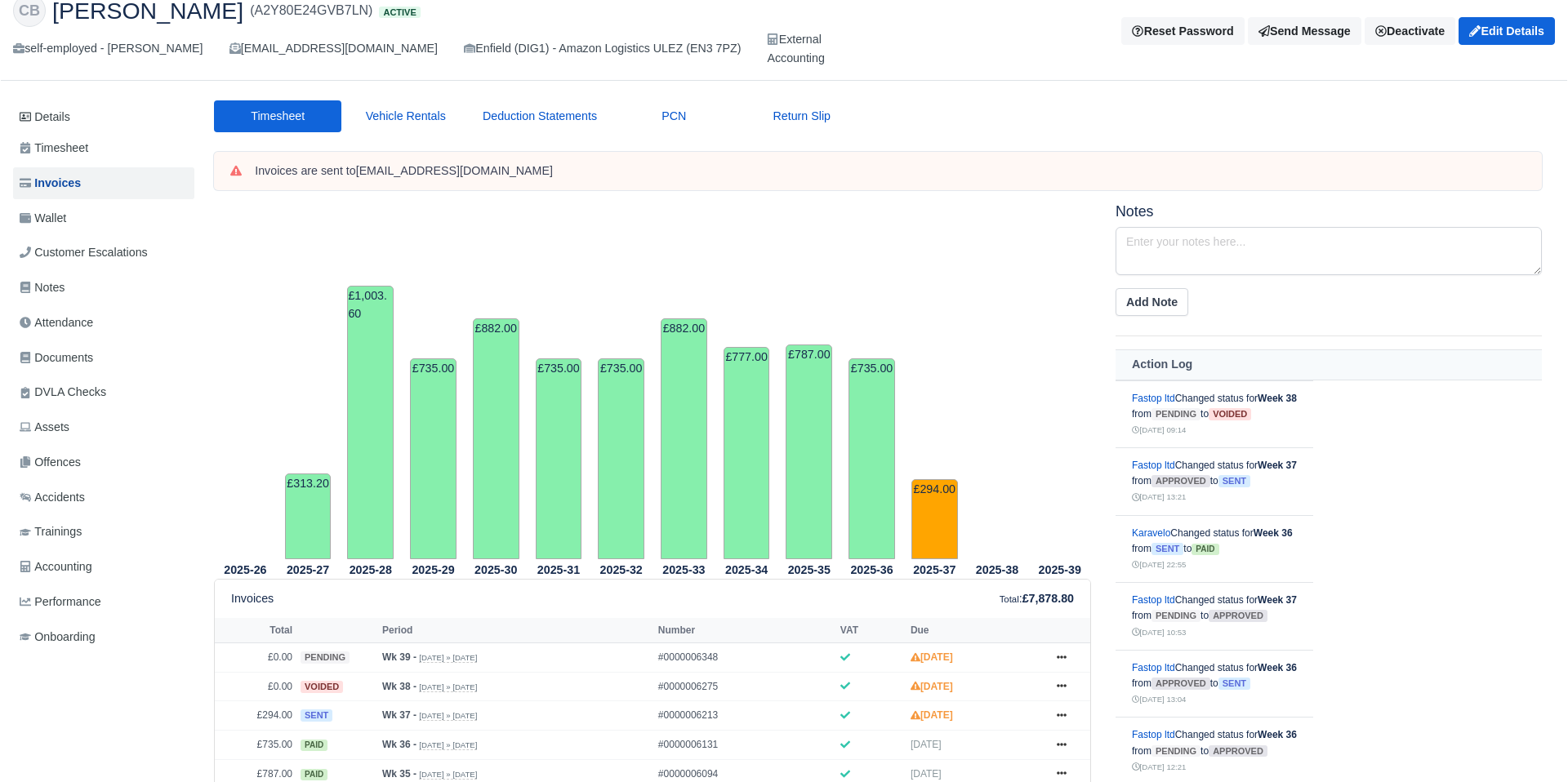
scroll to position [65, 0]
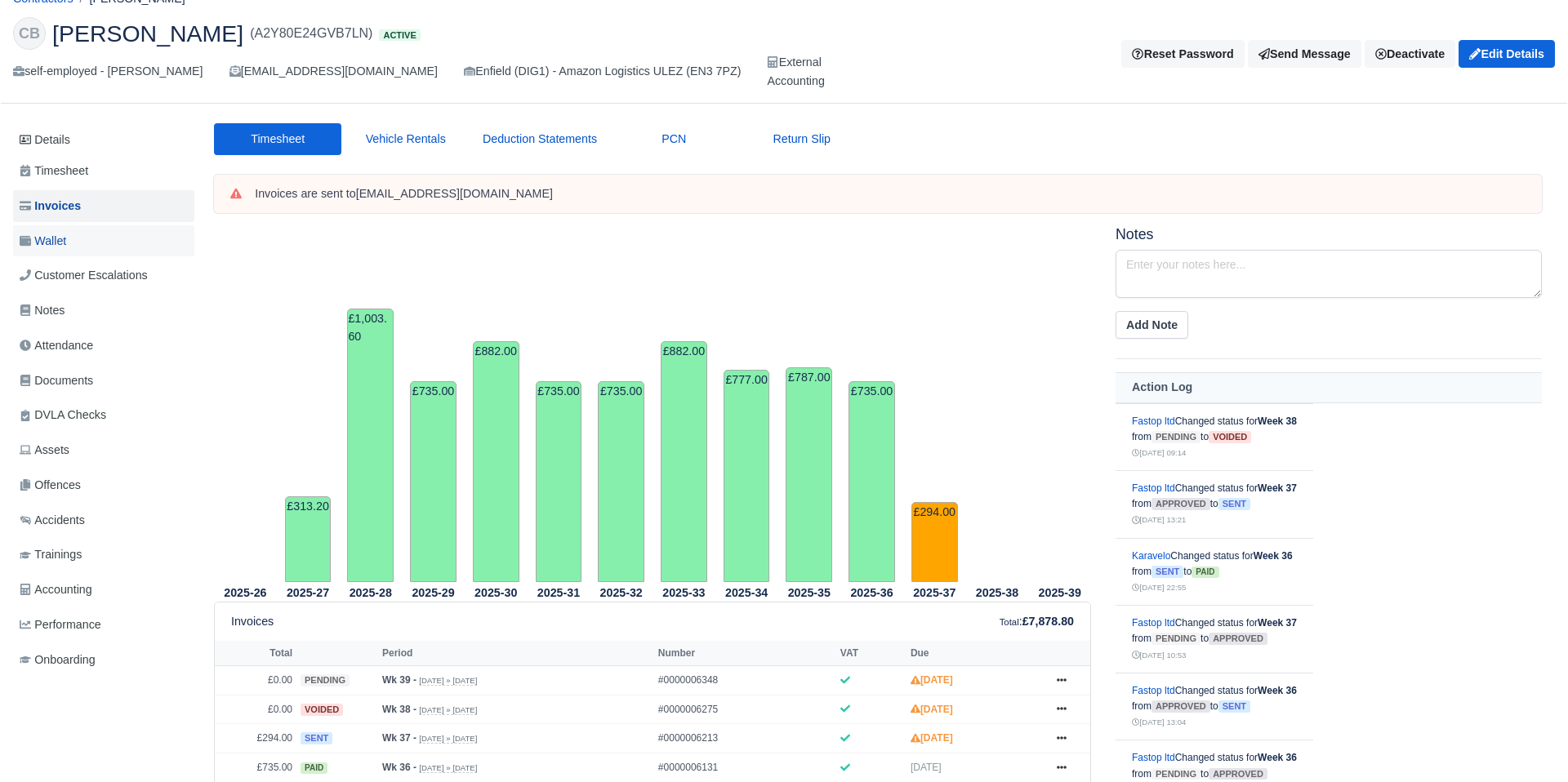
click at [59, 239] on span "Wallet" at bounding box center [43, 241] width 47 height 19
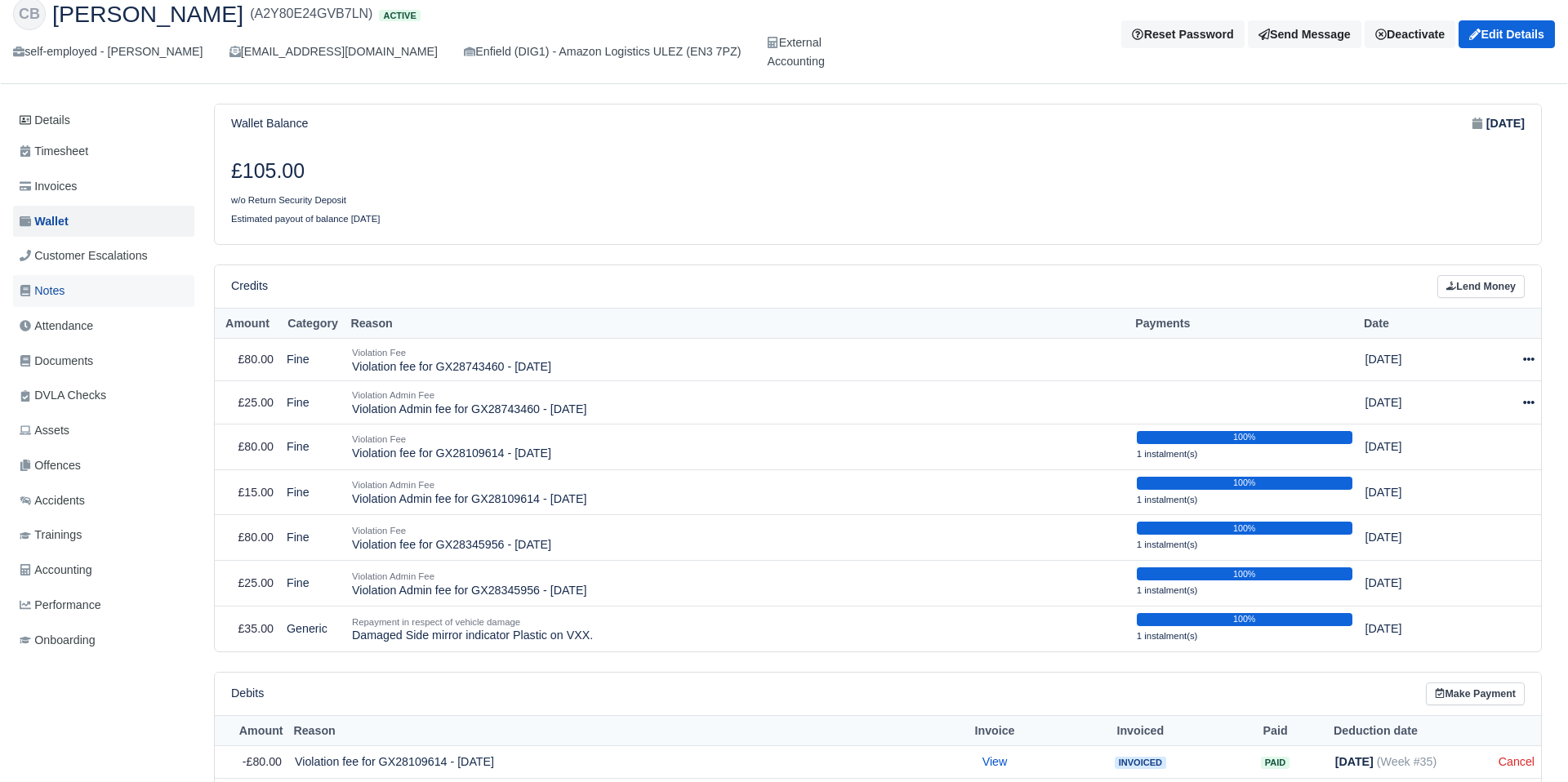
scroll to position [78, 0]
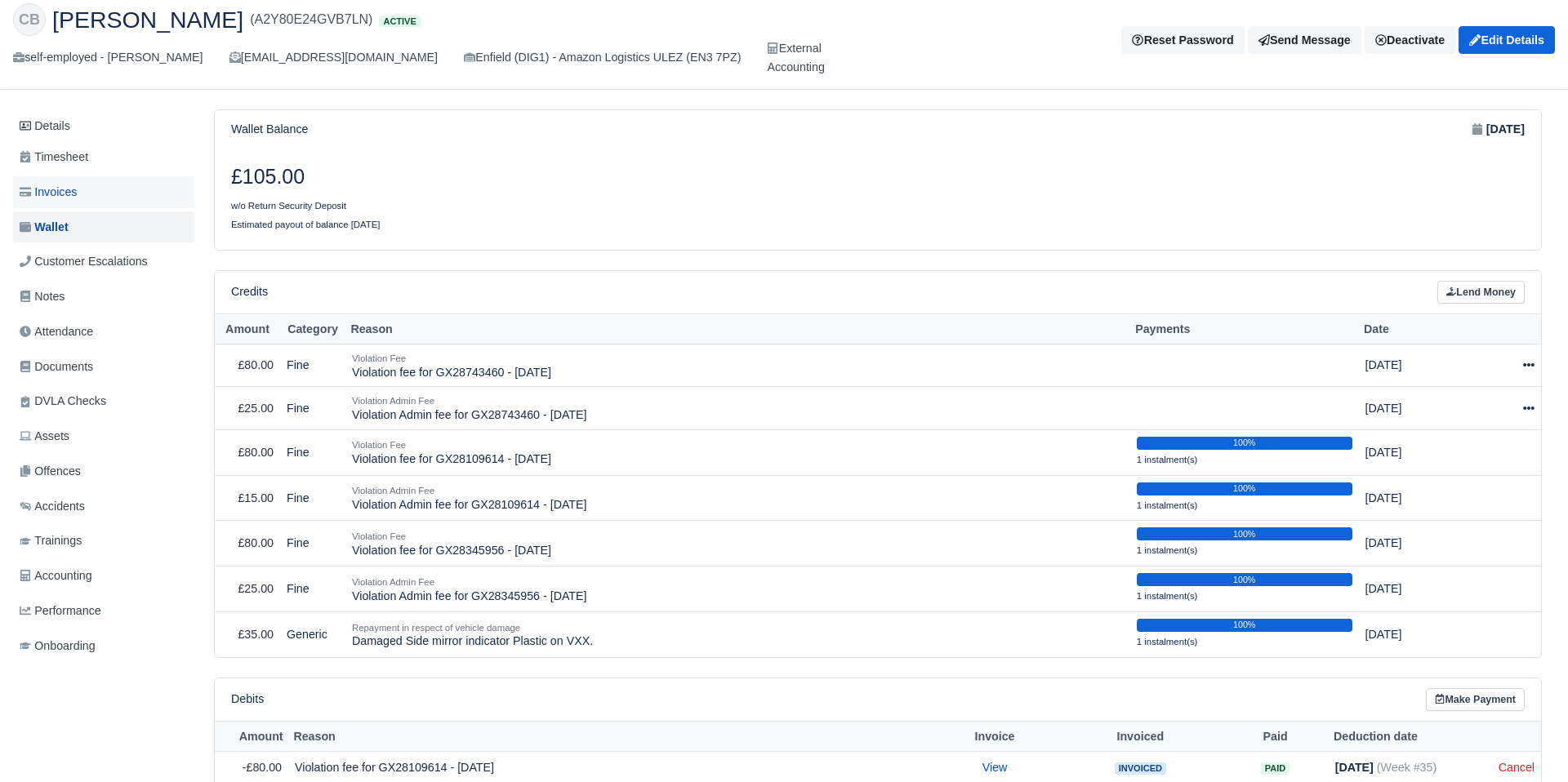
click at [77, 194] on span "Invoices" at bounding box center [48, 192] width 57 height 19
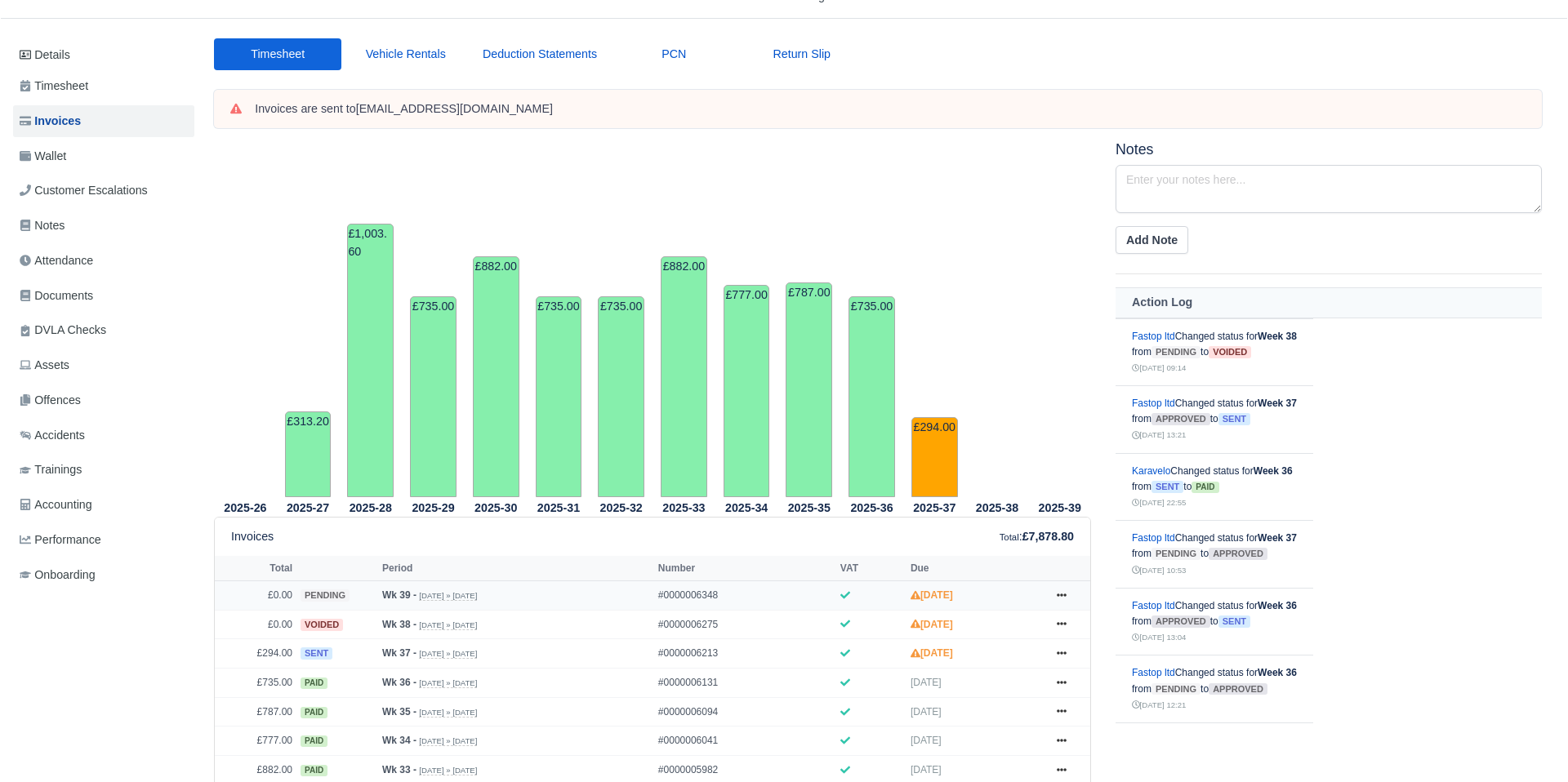
scroll to position [145, 0]
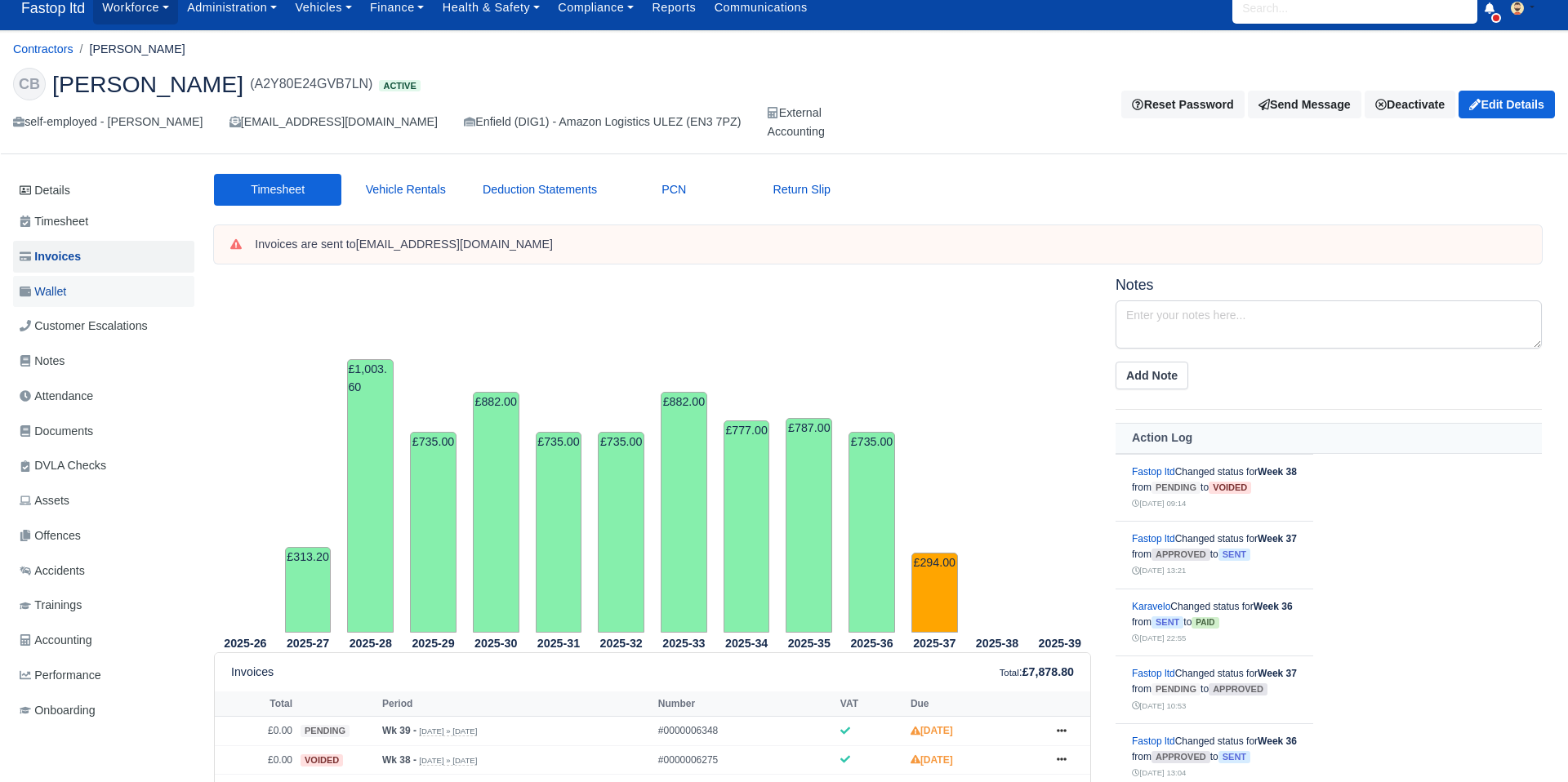
click at [63, 292] on span "Wallet" at bounding box center [43, 292] width 47 height 19
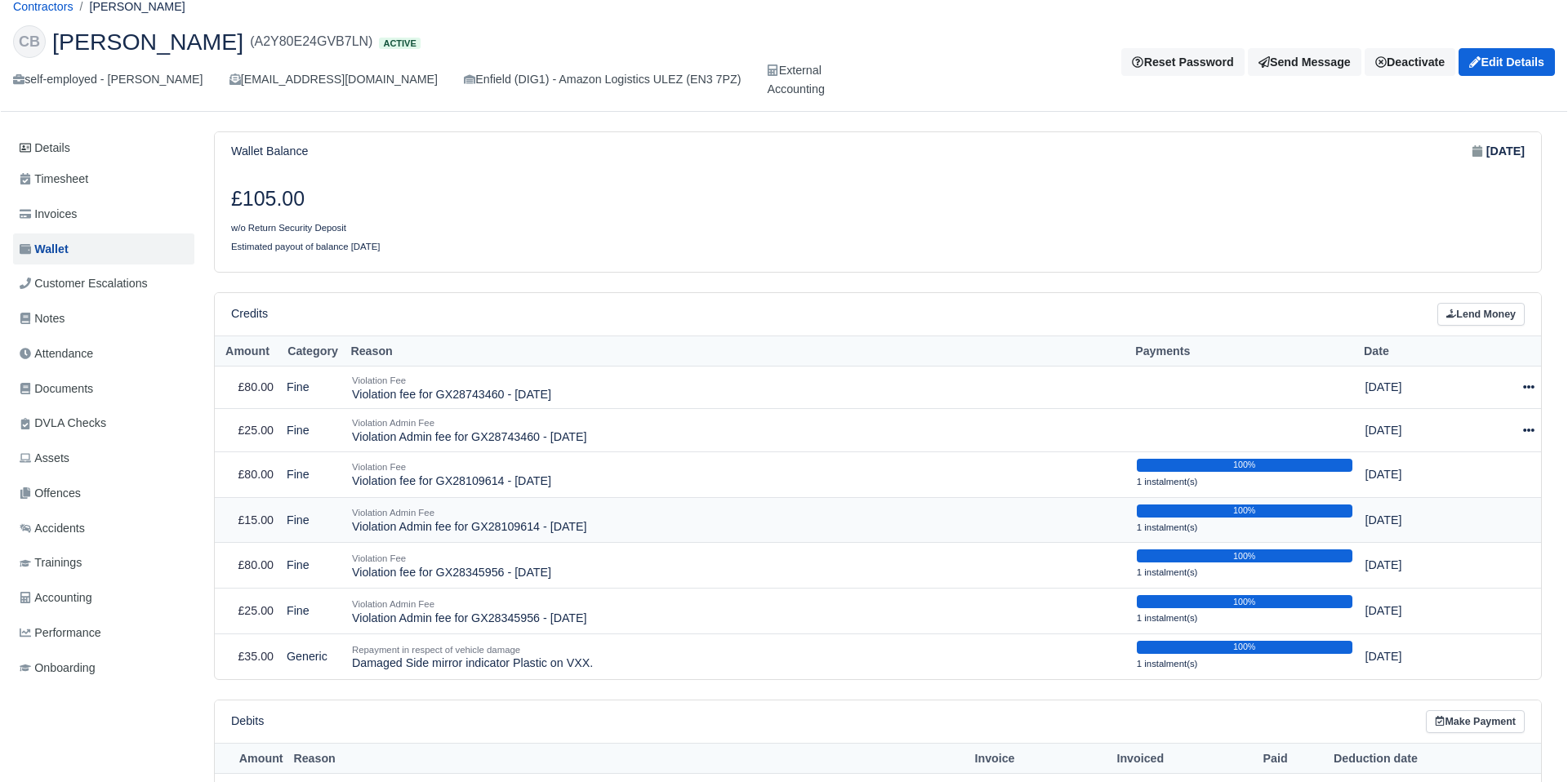
scroll to position [83, 0]
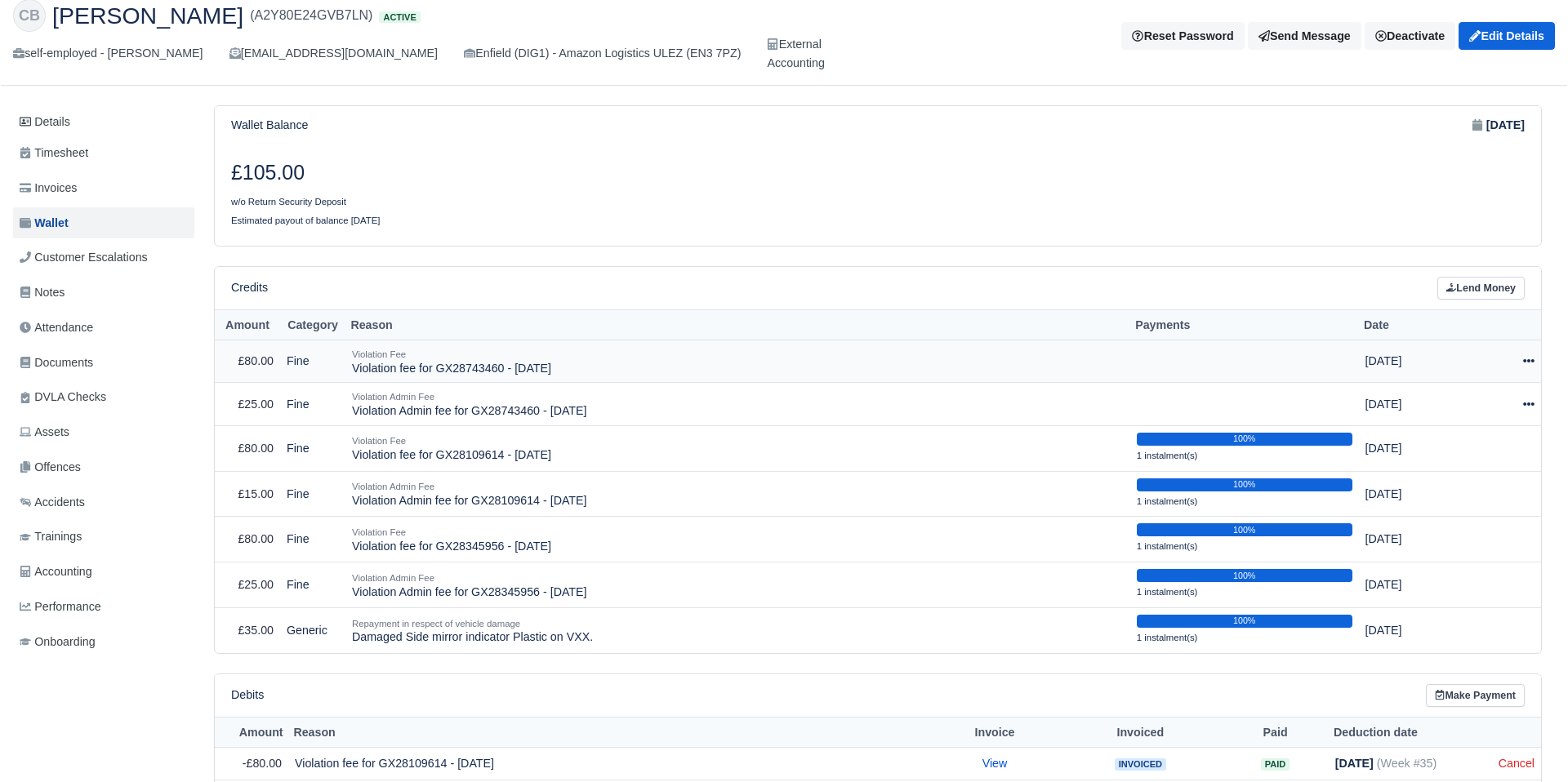
click at [1526, 359] on icon at bounding box center [1529, 361] width 11 height 11
drag, startPoint x: 1485, startPoint y: 413, endPoint x: 1475, endPoint y: 419, distance: 11.7
click at [1485, 413] on button "Make Payment" at bounding box center [1454, 411] width 146 height 25
select select "2490"
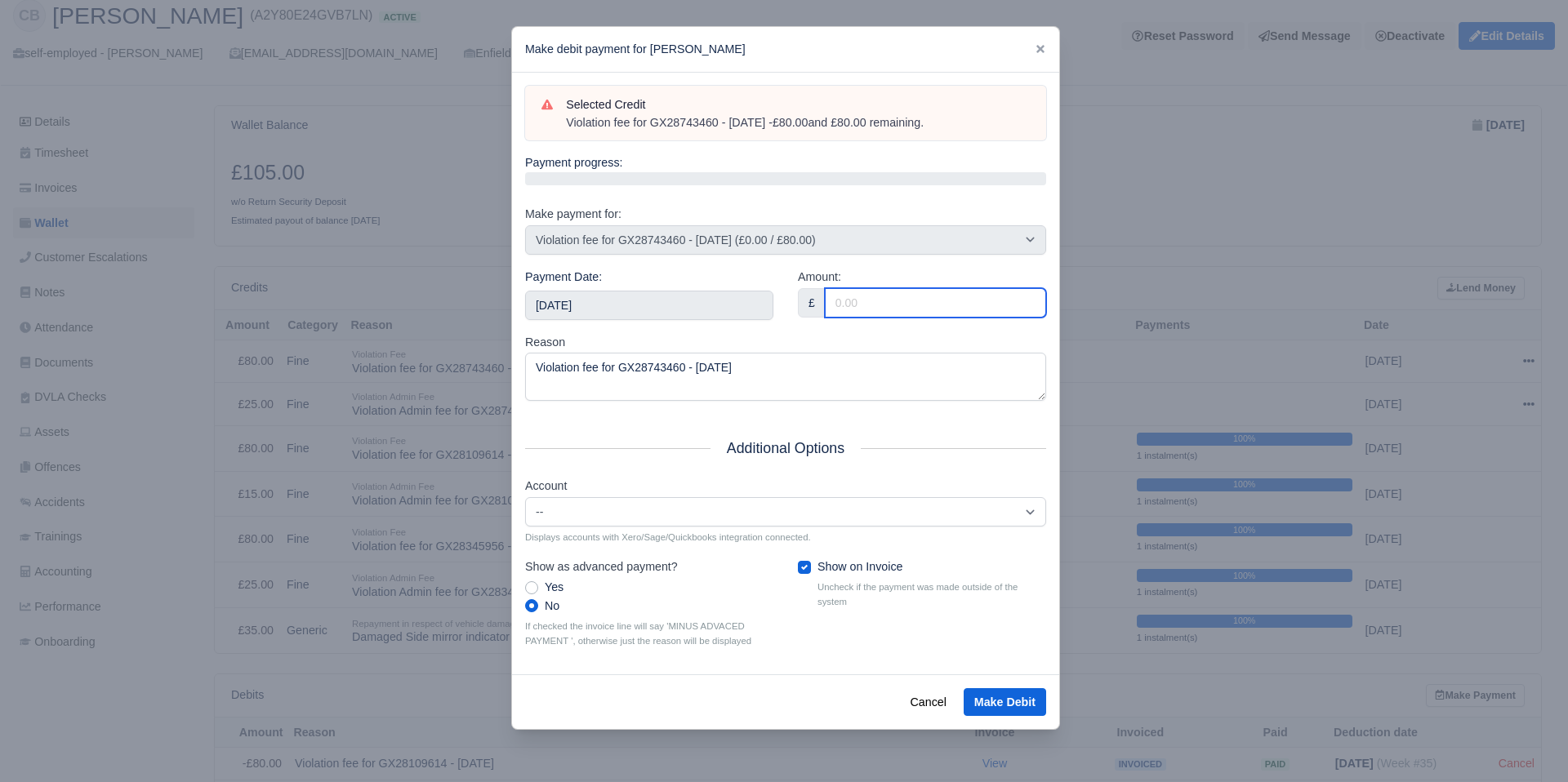
click at [859, 297] on input "Amount:" at bounding box center [935, 303] width 222 height 29
type input "80"
click at [835, 327] on div "Amount: £ 80" at bounding box center [922, 301] width 273 height 65
click at [638, 310] on input "2025-09-27" at bounding box center [649, 306] width 249 height 29
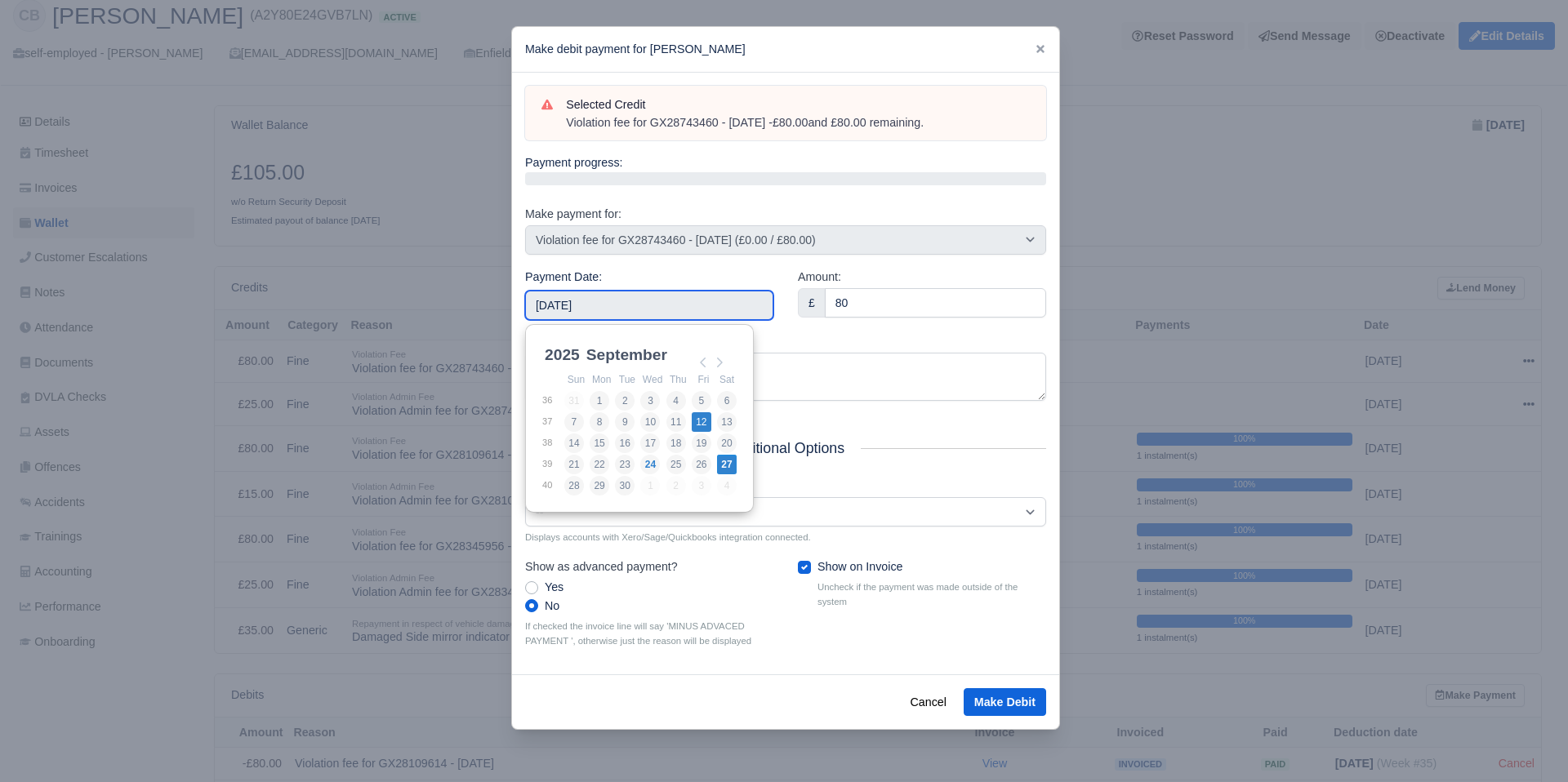
type input "2025-09-12"
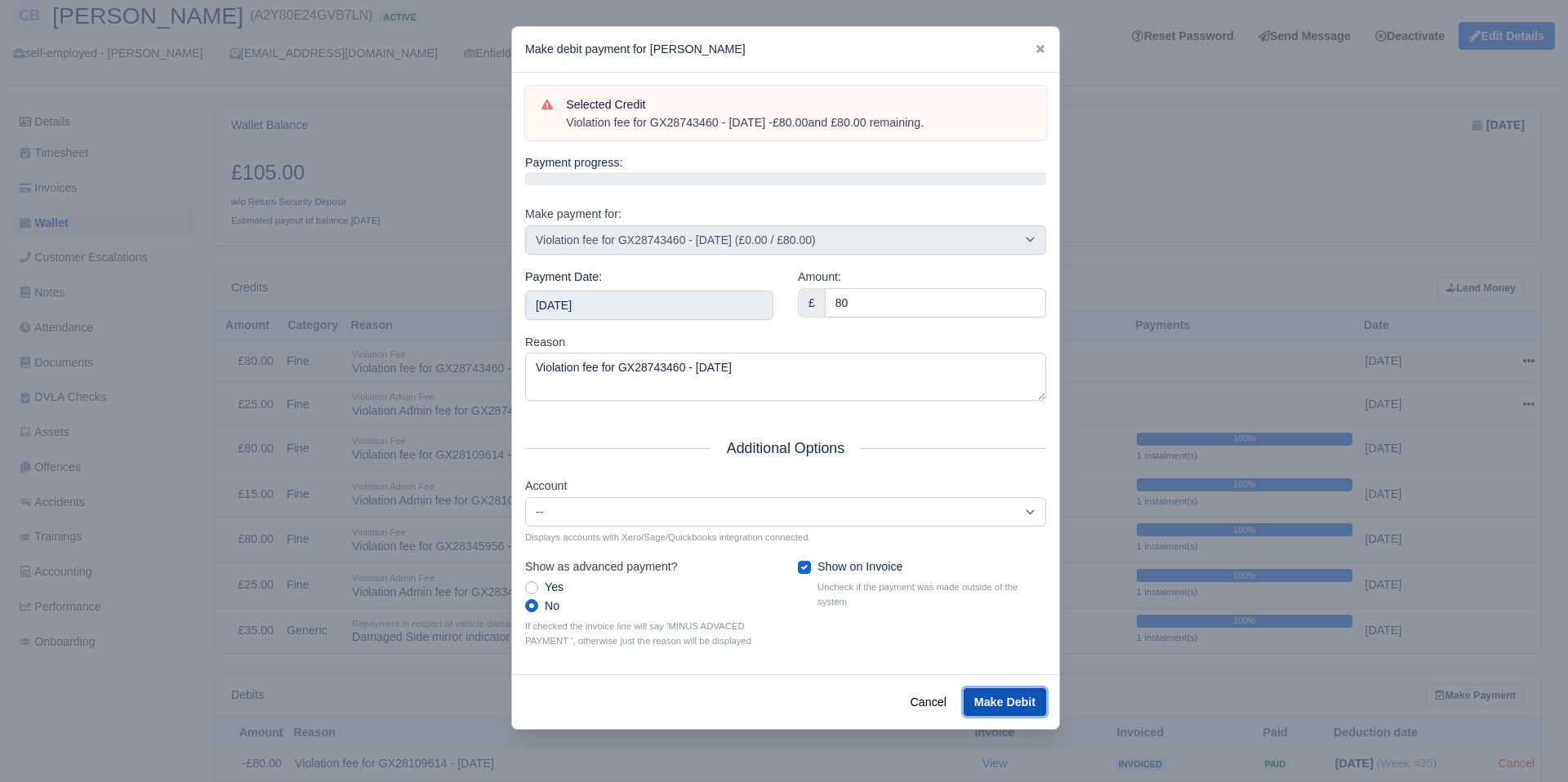
click at [996, 692] on button "Make Debit" at bounding box center [1005, 702] width 83 height 28
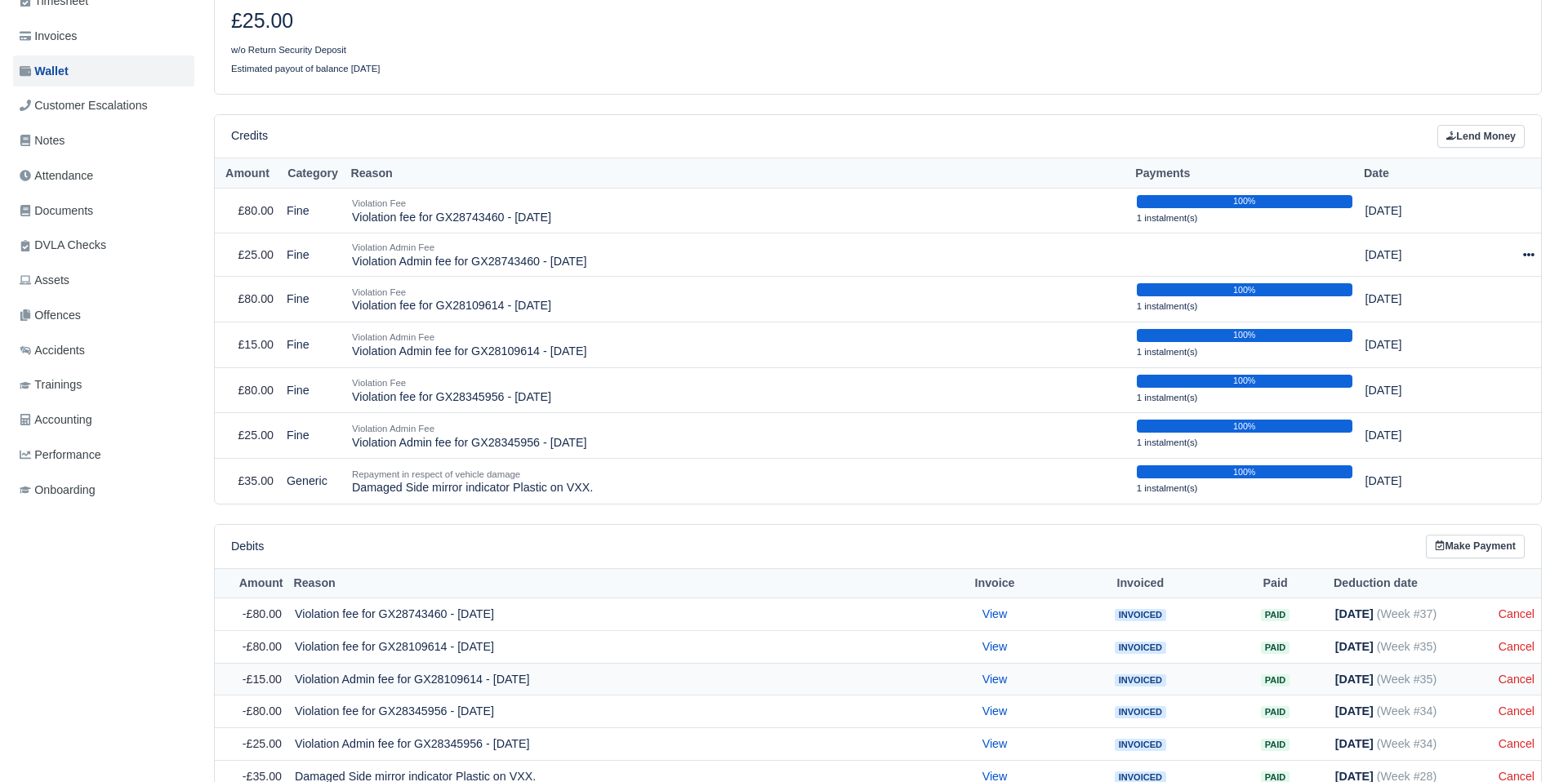
scroll to position [316, 0]
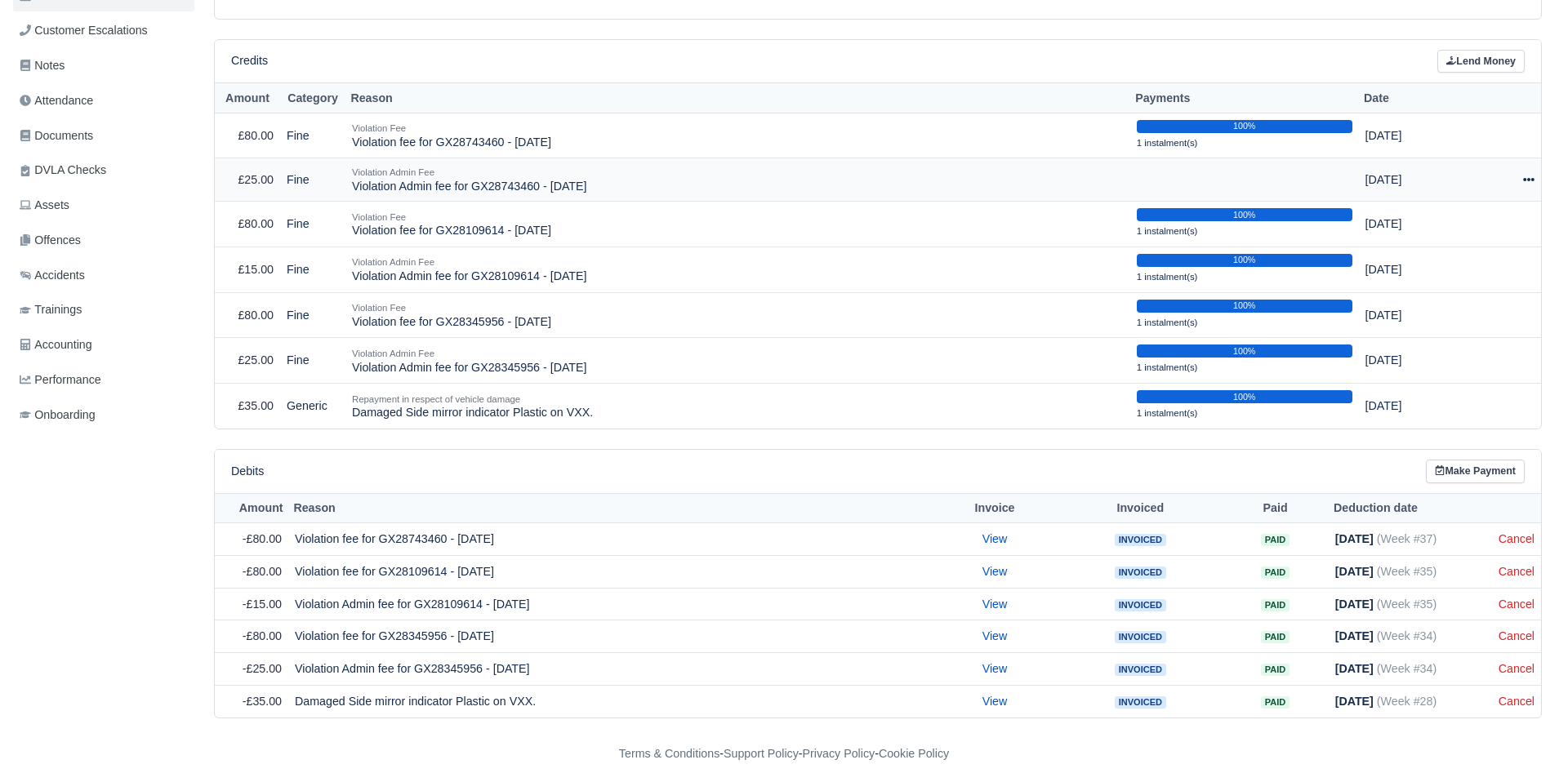
click at [1523, 172] on div at bounding box center [1503, 180] width 63 height 19
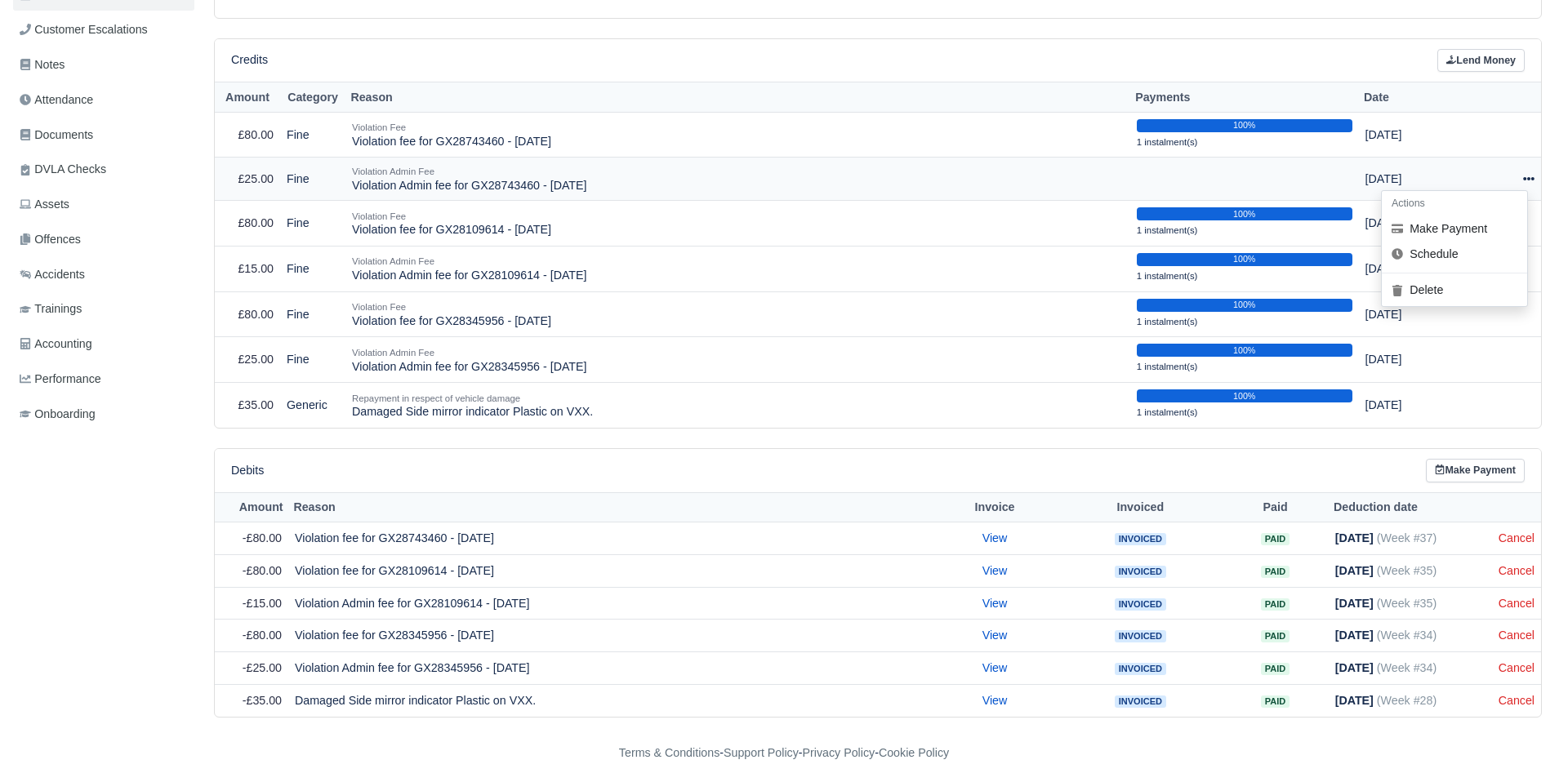
scroll to position [315, 0]
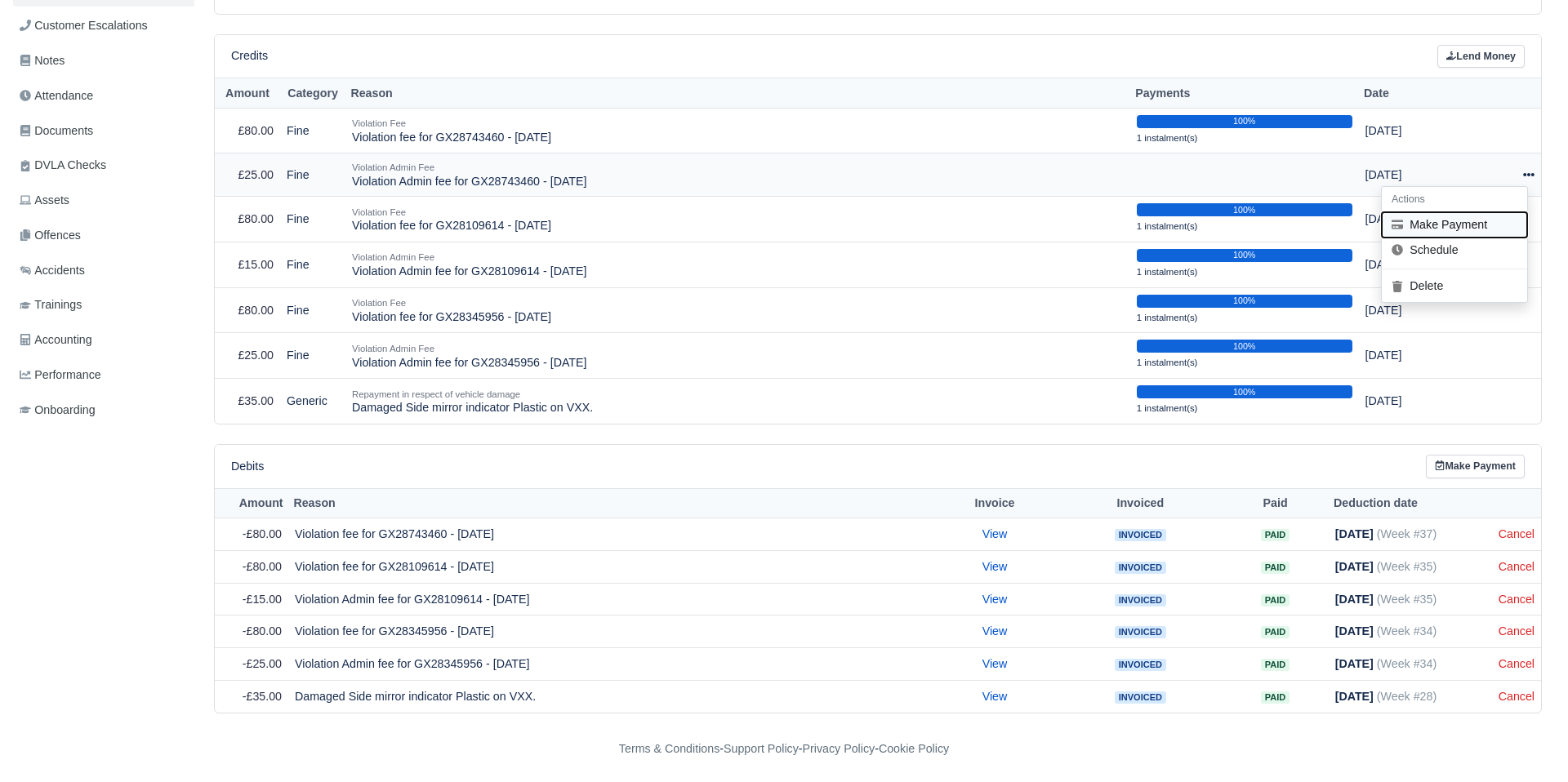
click at [1498, 217] on button "Make Payment" at bounding box center [1454, 225] width 146 height 25
select select "2491"
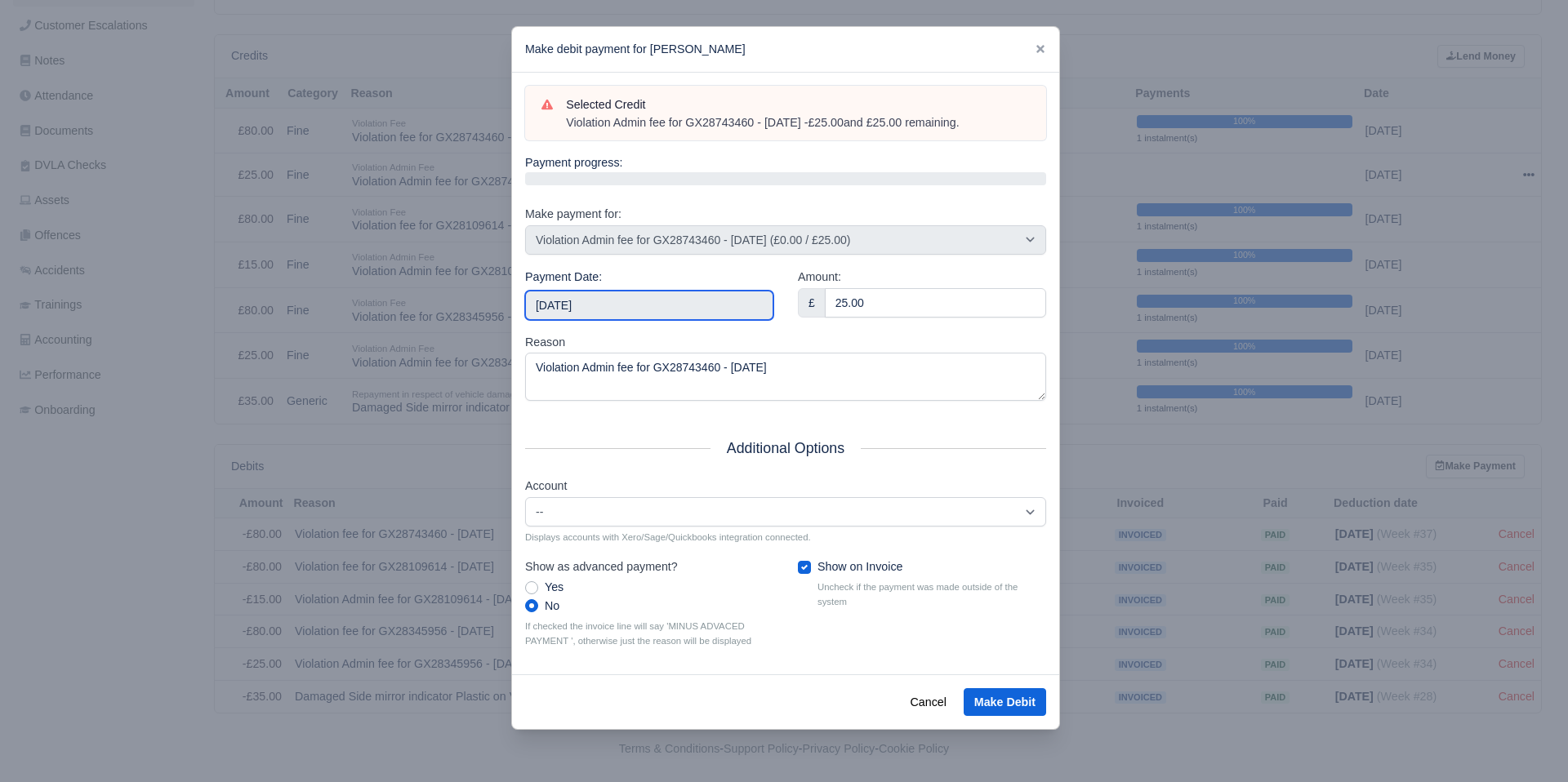
drag, startPoint x: 722, startPoint y: 305, endPoint x: 719, endPoint y: 327, distance: 22.2
click at [722, 305] on input "[DATE]" at bounding box center [649, 306] width 249 height 29
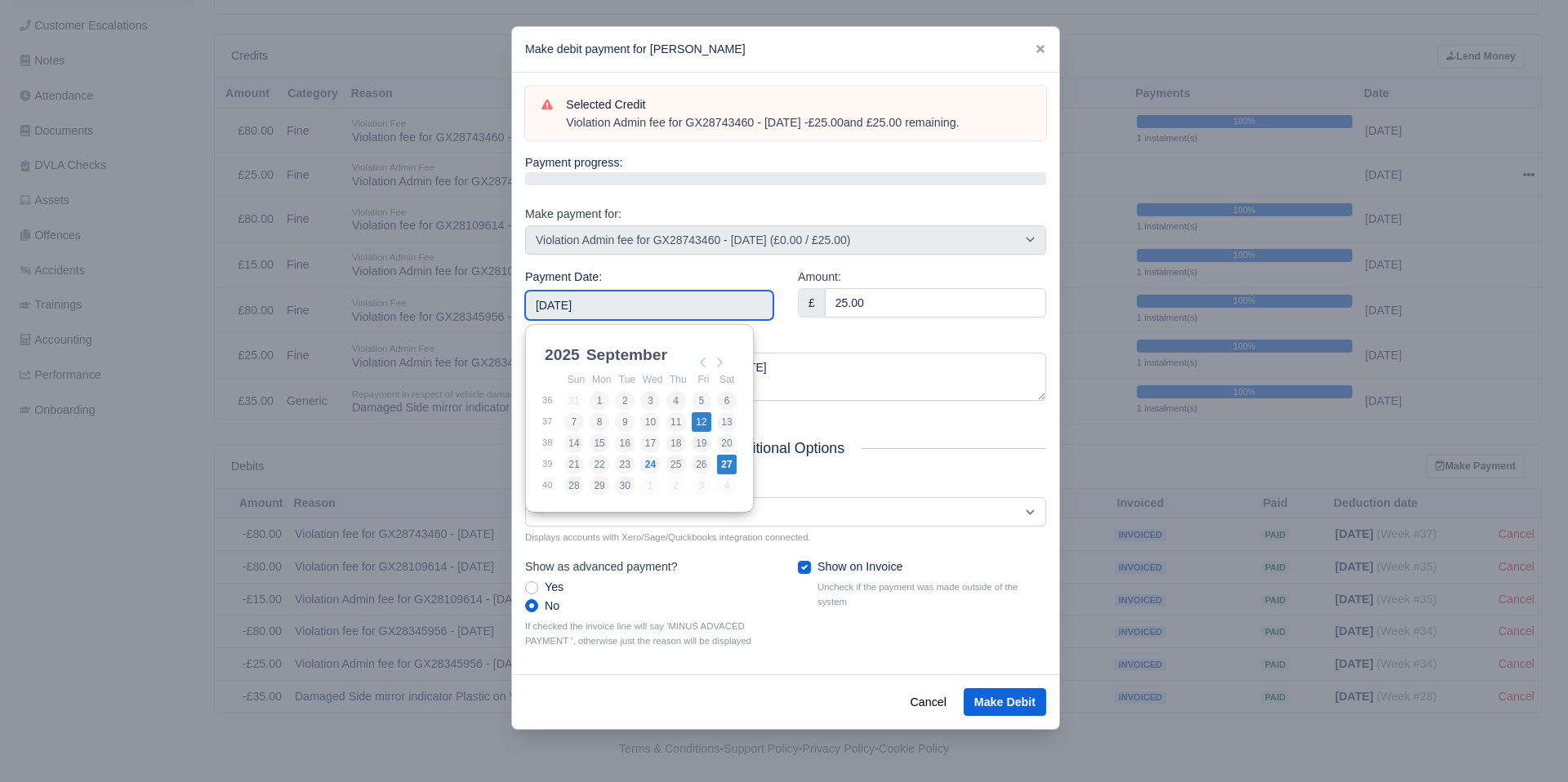
type input "[DATE]"
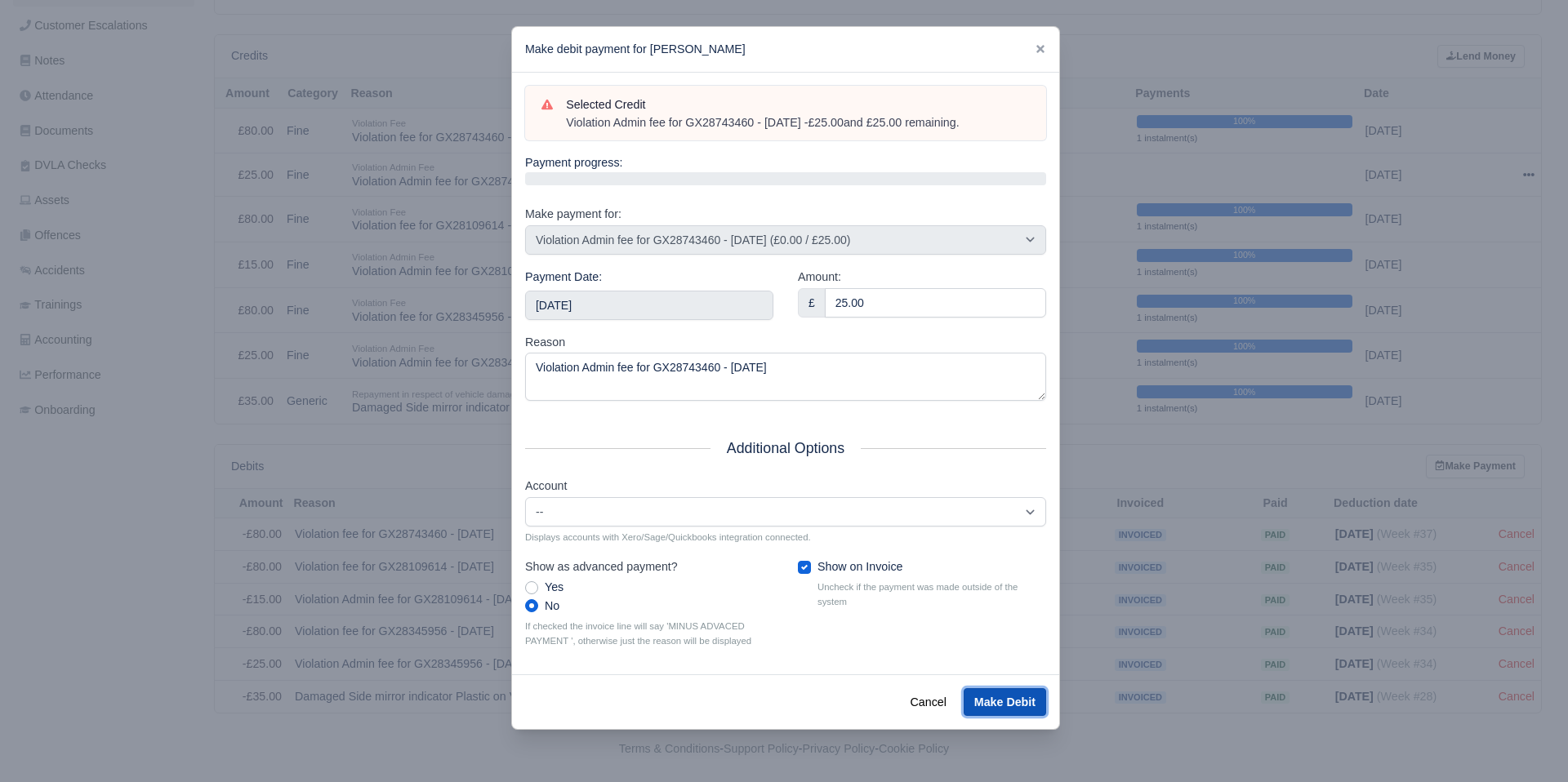
click at [1001, 702] on button "Make Debit" at bounding box center [1005, 702] width 83 height 28
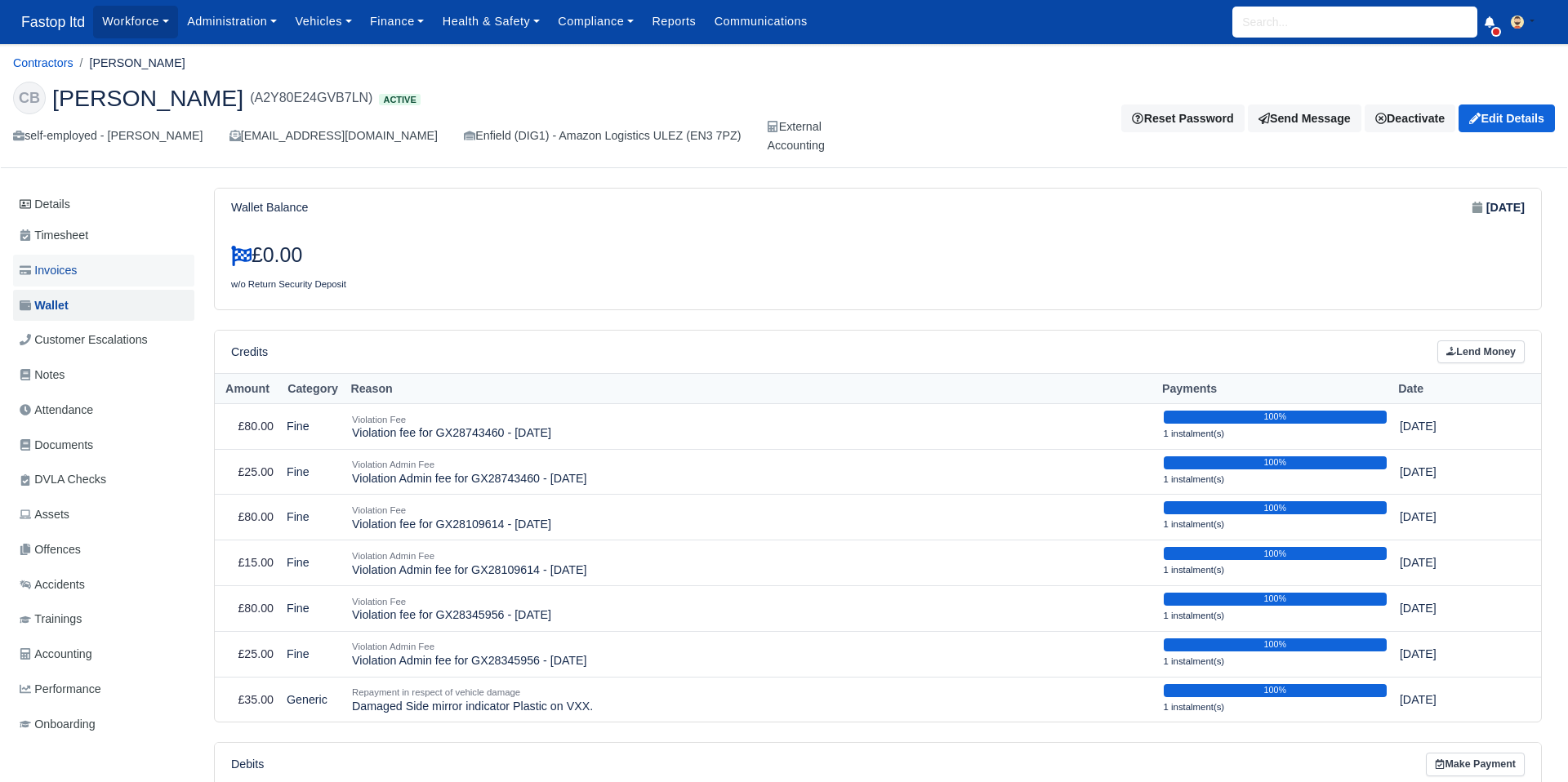
click at [74, 262] on span "Invoices" at bounding box center [48, 270] width 57 height 19
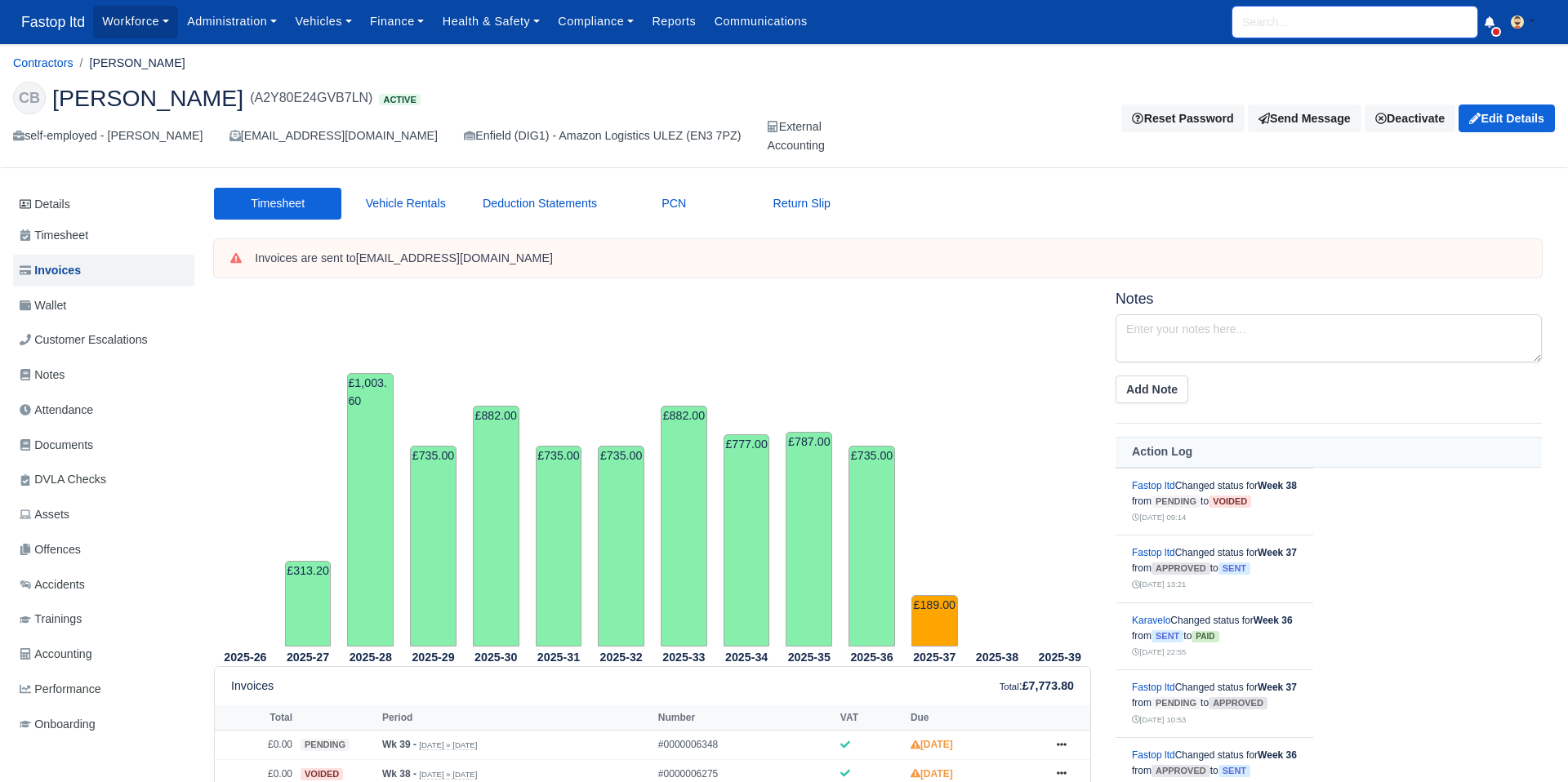
click at [1289, 20] on input "search" at bounding box center [1355, 22] width 245 height 31
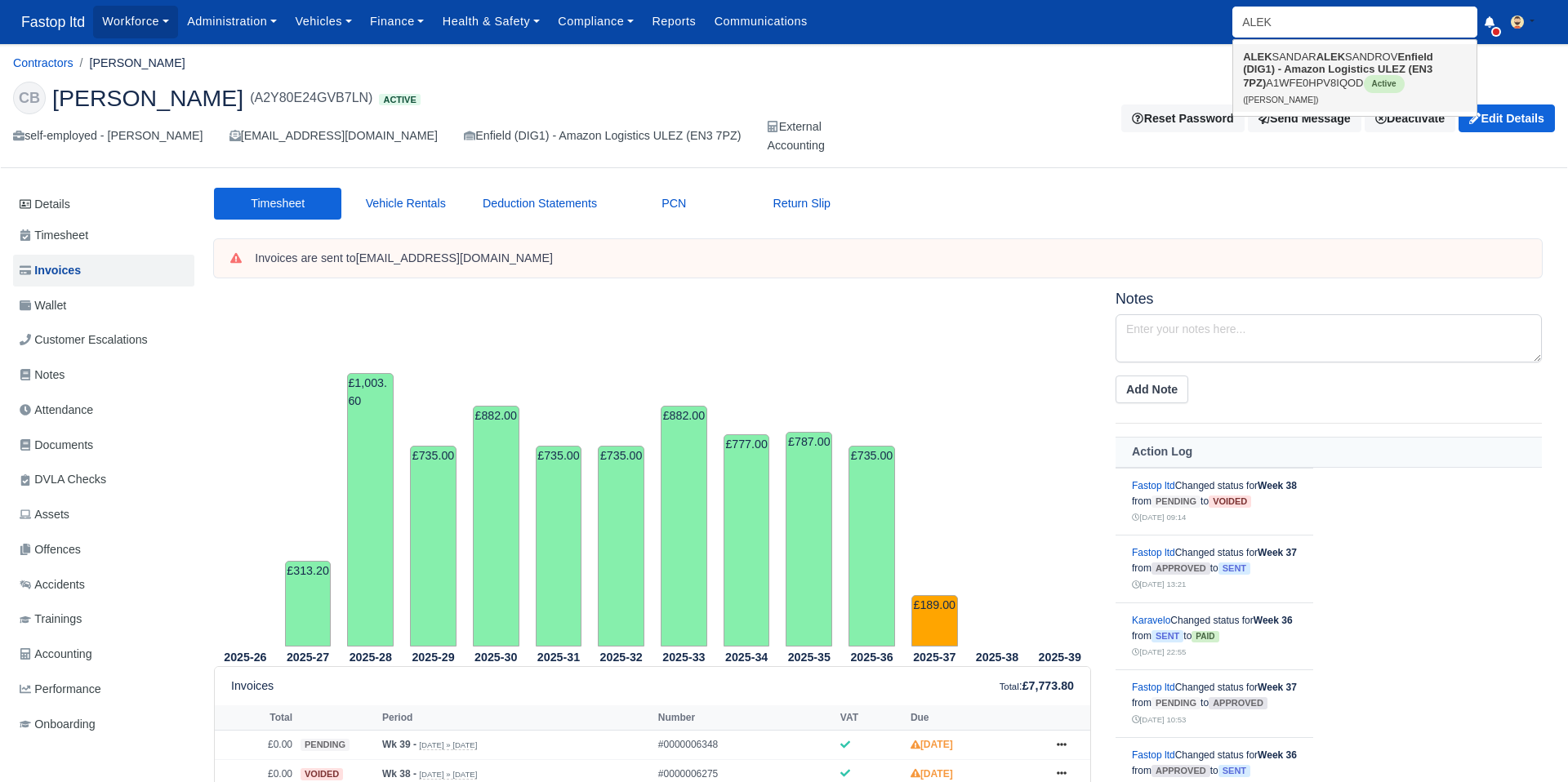
click at [1301, 60] on link "ALEK SANDAR ALEK SANDROV Enfield (DIG1) - Amazon Logistics ULEZ (EN3 7PZ) A1WFE…" at bounding box center [1355, 78] width 244 height 68
type input "[PERSON_NAME]"
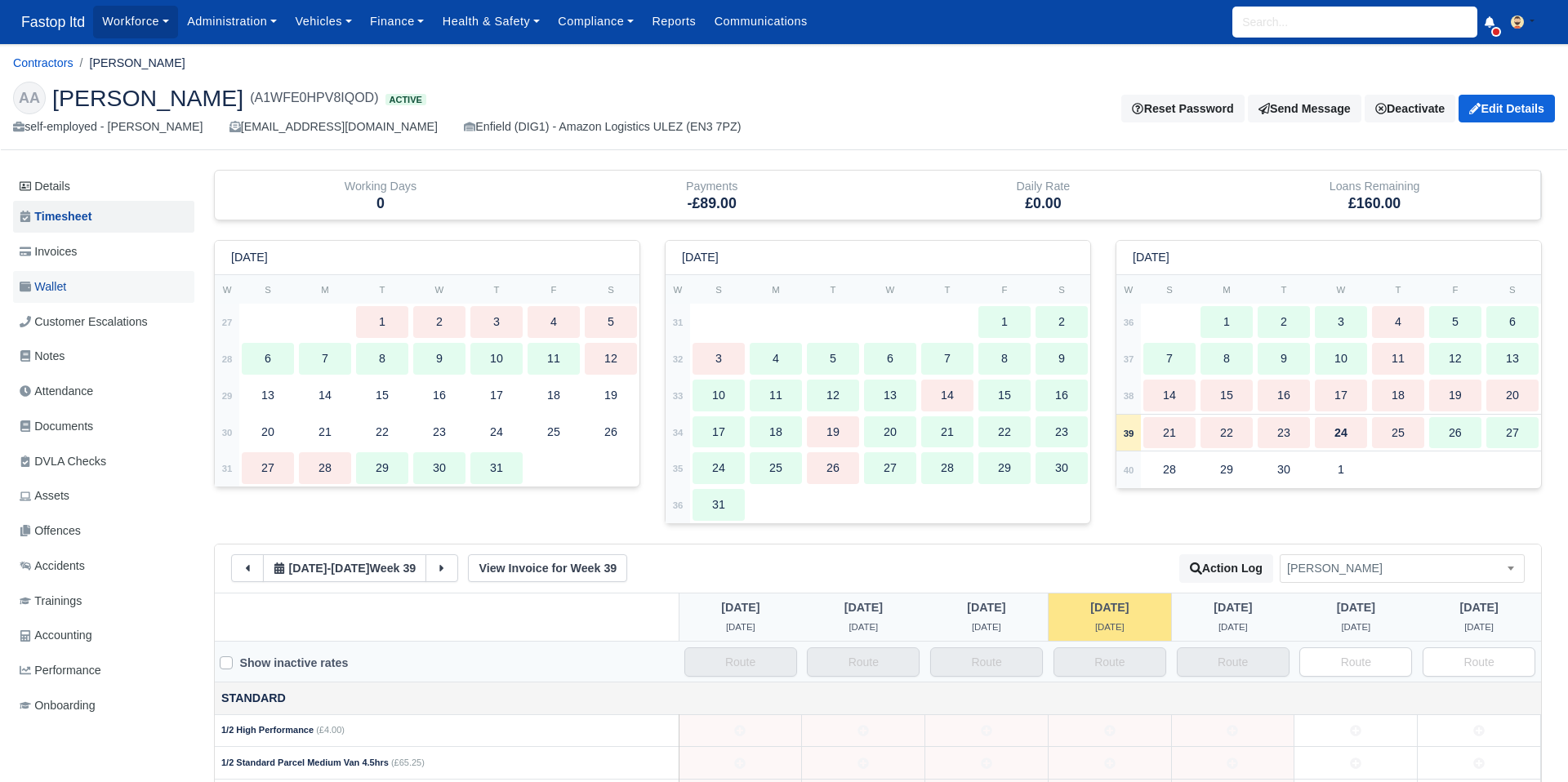
click at [54, 287] on span "Wallet" at bounding box center [43, 287] width 47 height 19
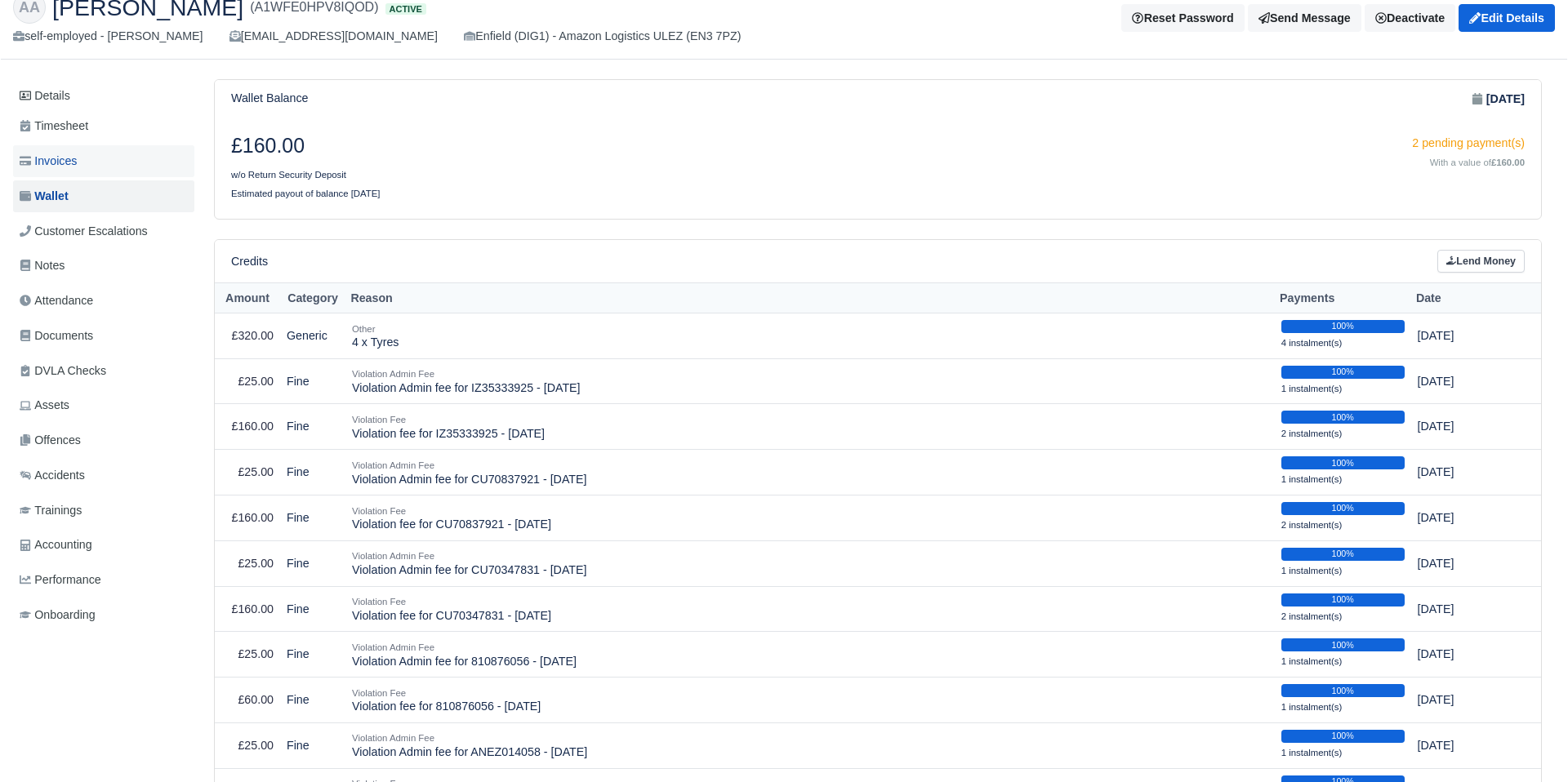
scroll to position [92, 0]
click at [72, 165] on span "Invoices" at bounding box center [48, 160] width 57 height 19
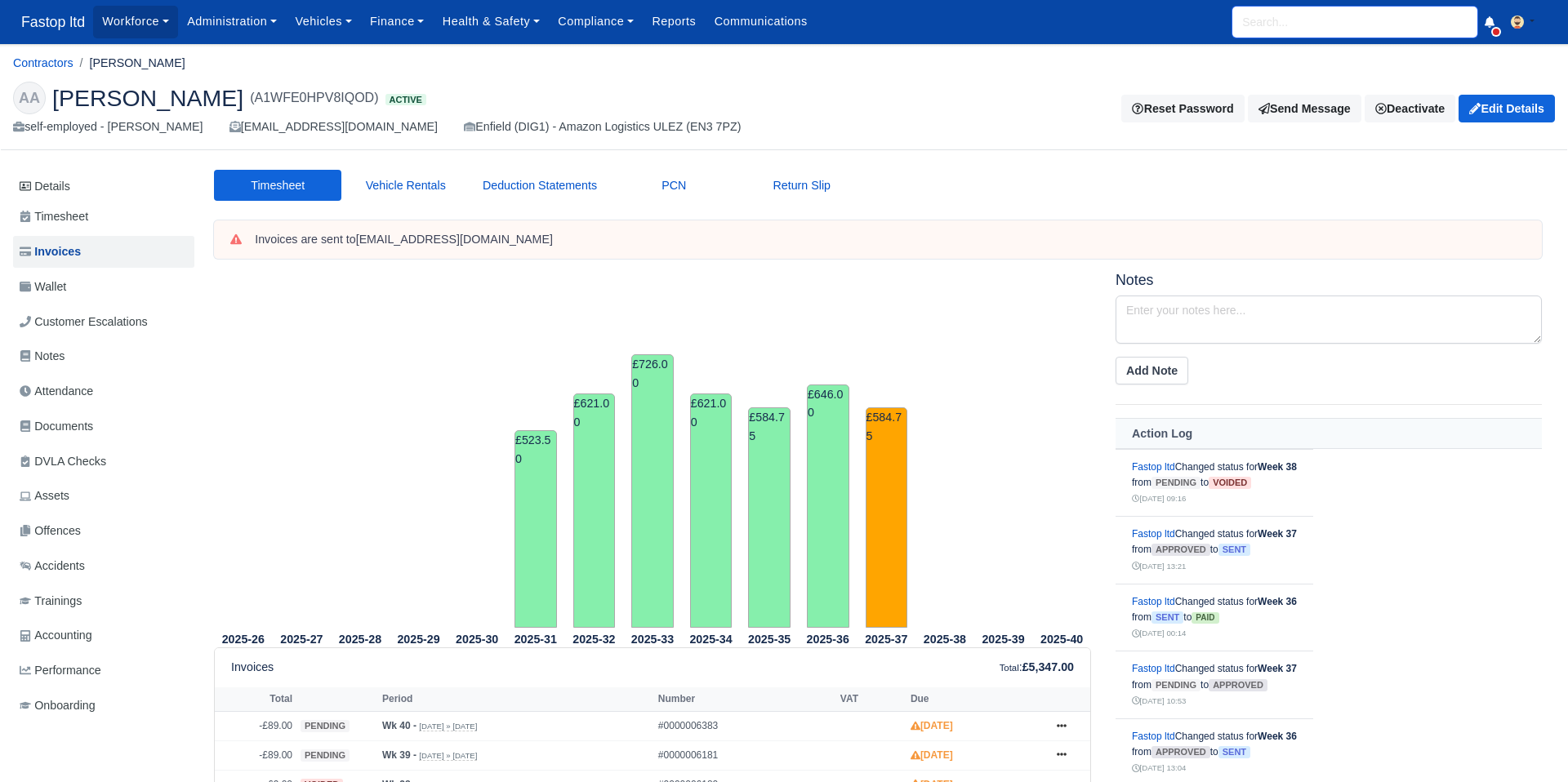
click at [1265, 28] on input "search" at bounding box center [1355, 22] width 245 height 31
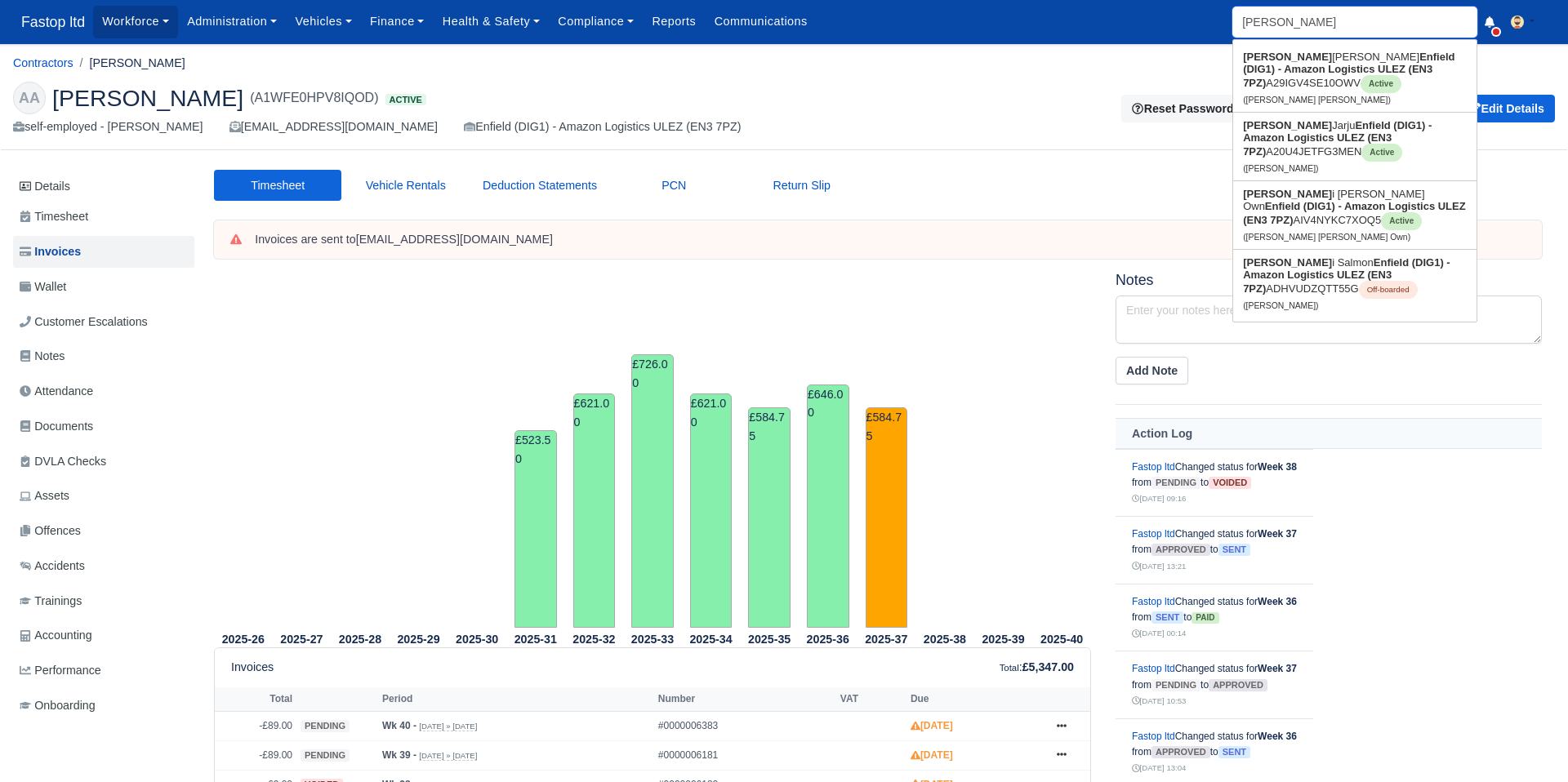
type input "OMARI"
type input "OMARI Lloyd Lee Own"
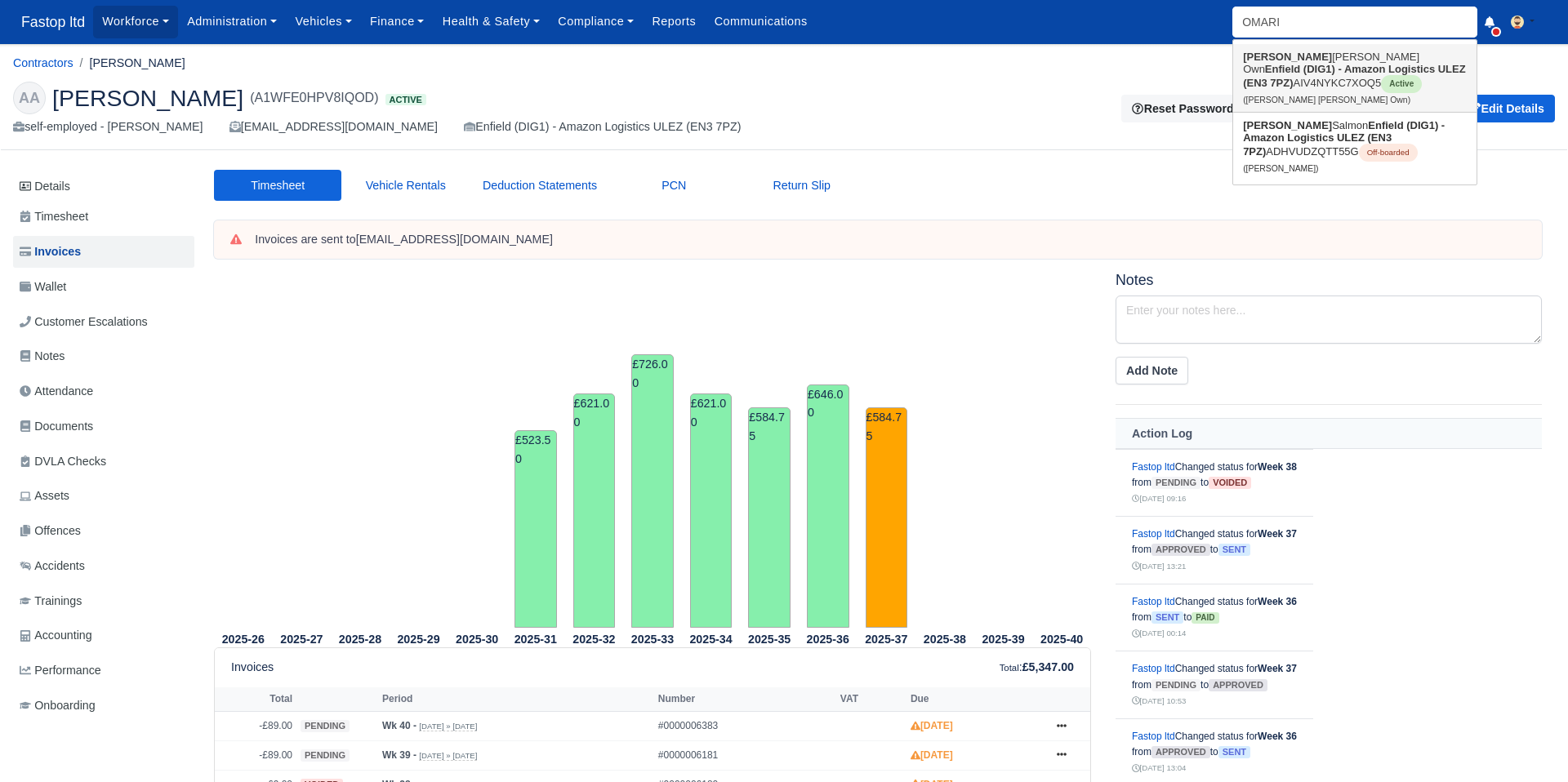
click at [1266, 70] on strong "Enfield (DIG1) - Amazon Logistics ULEZ (EN3 7PZ)" at bounding box center [1355, 76] width 223 height 26
type input "Omari Lloyd Lee Own"
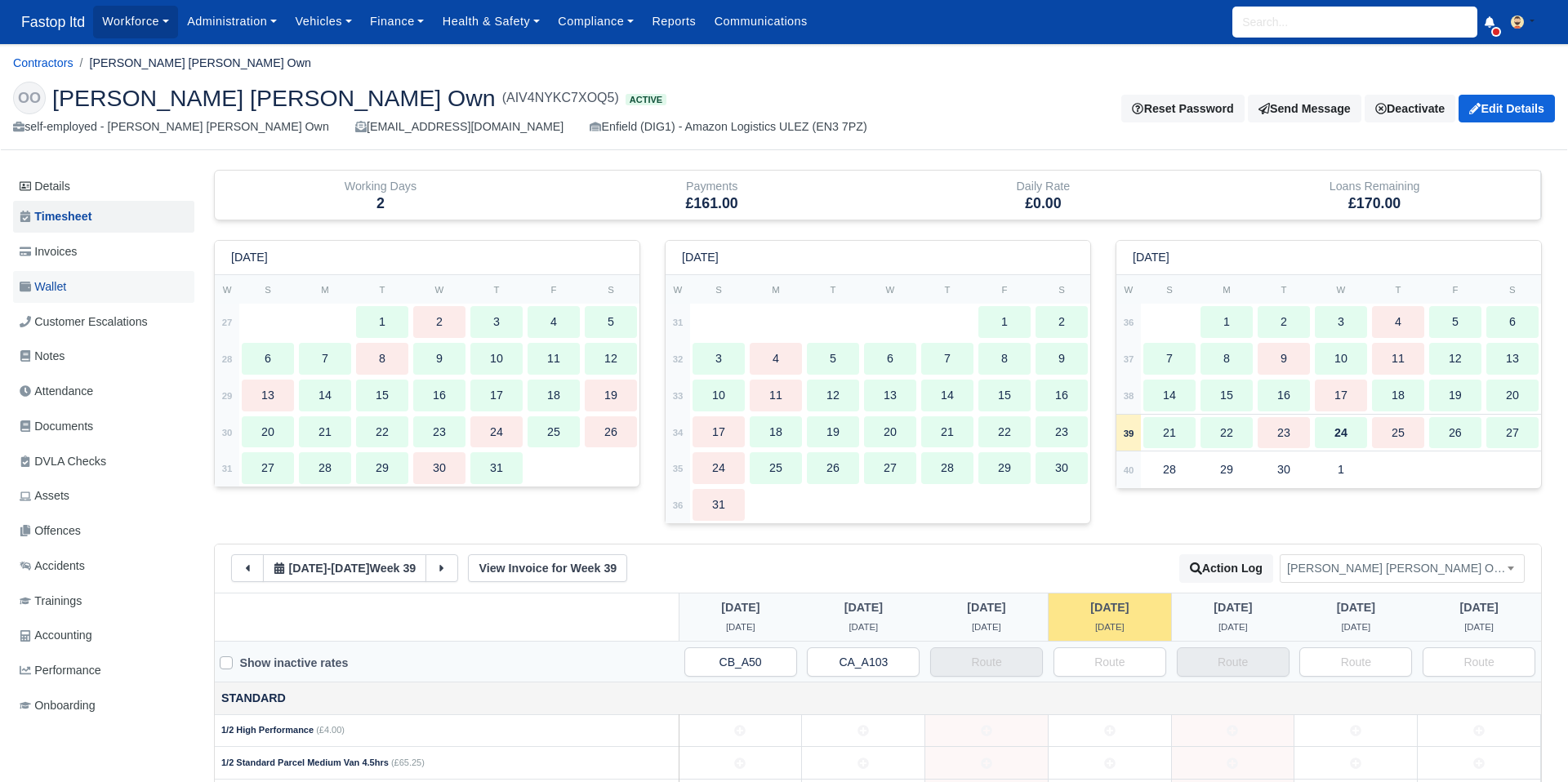
click at [57, 285] on span "Wallet" at bounding box center [43, 287] width 47 height 19
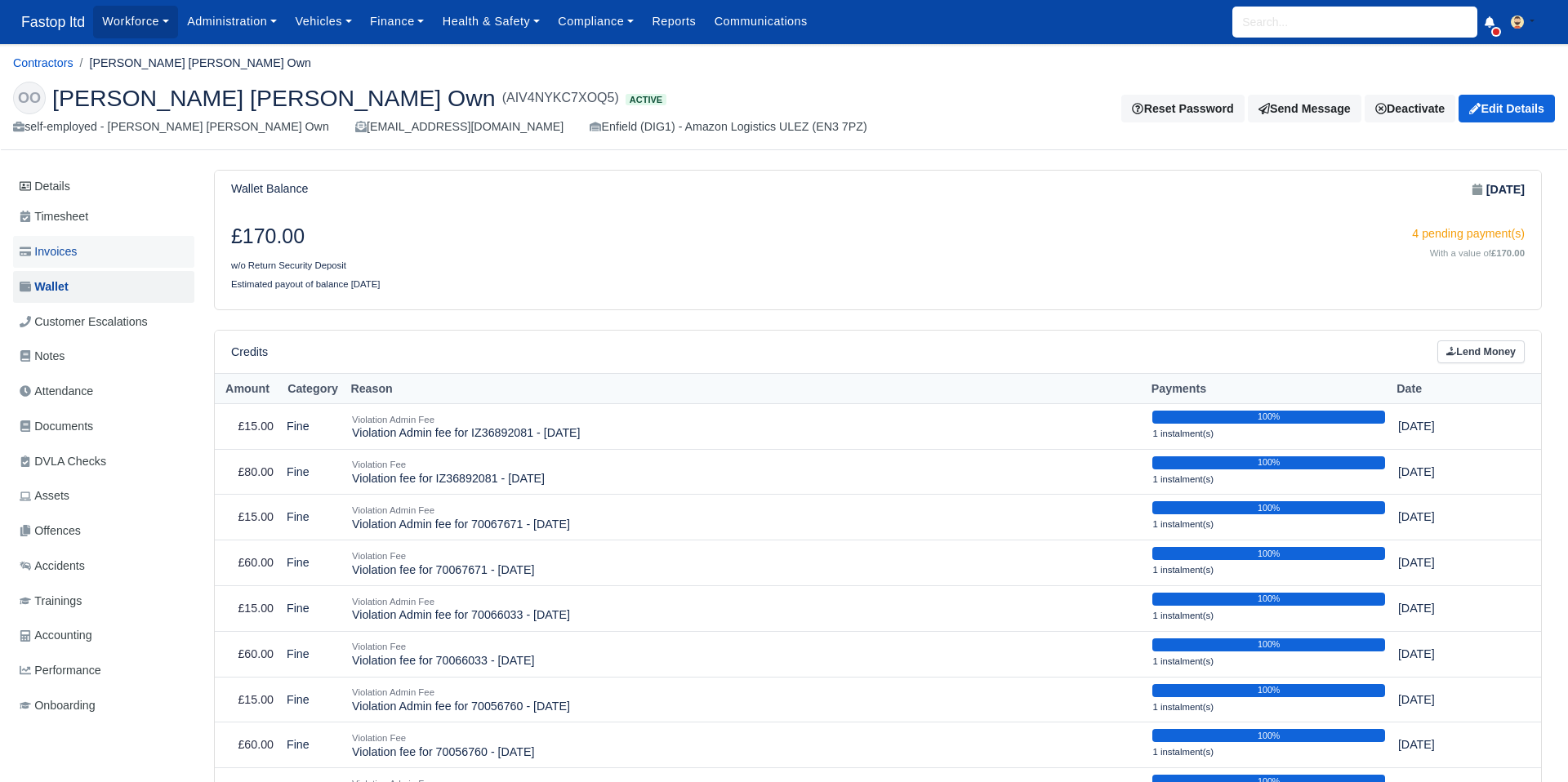
click at [77, 254] on span "Invoices" at bounding box center [48, 252] width 57 height 19
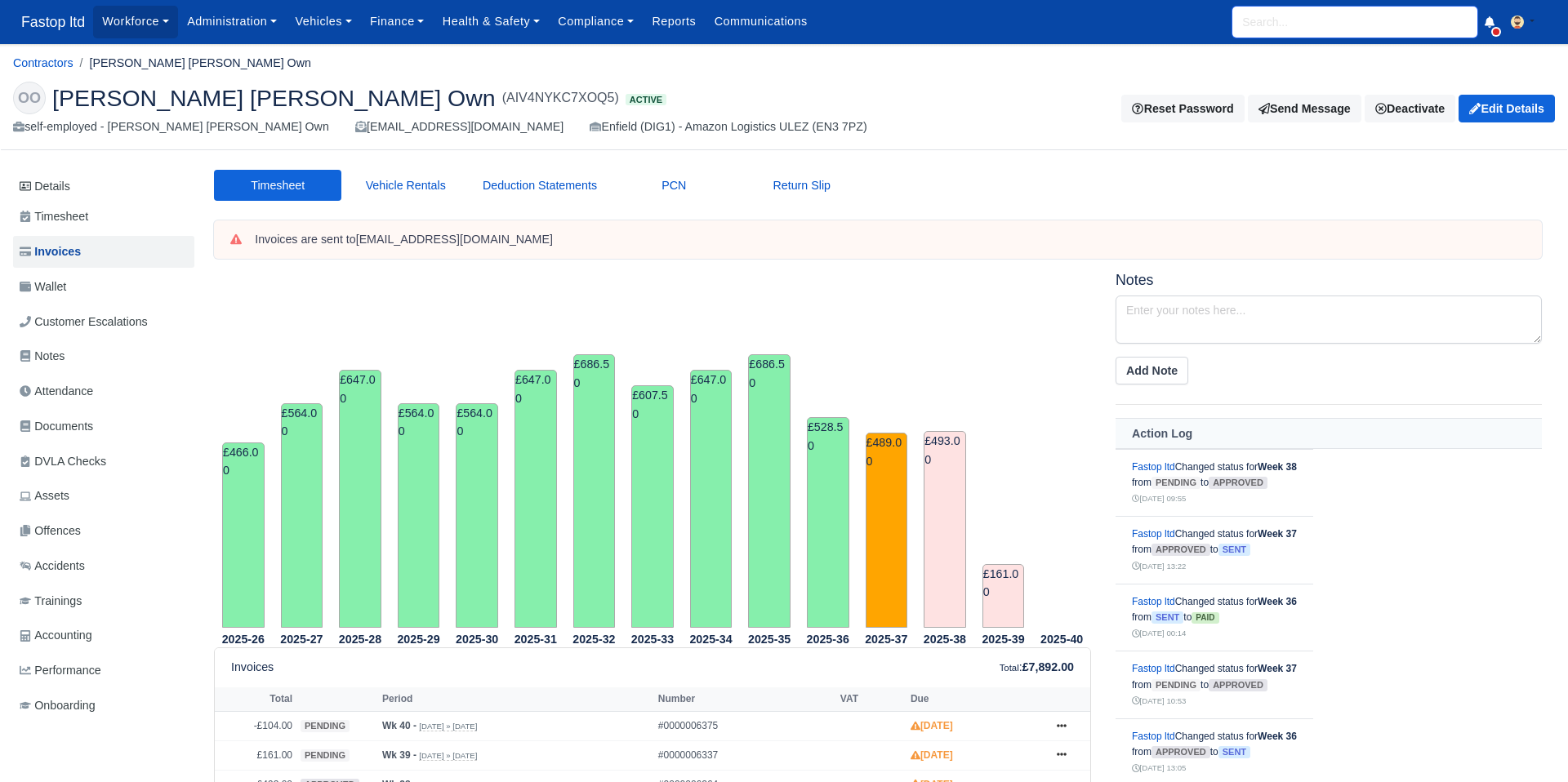
click at [1249, 25] on input "search" at bounding box center [1355, 22] width 245 height 31
type input "AZIZU"
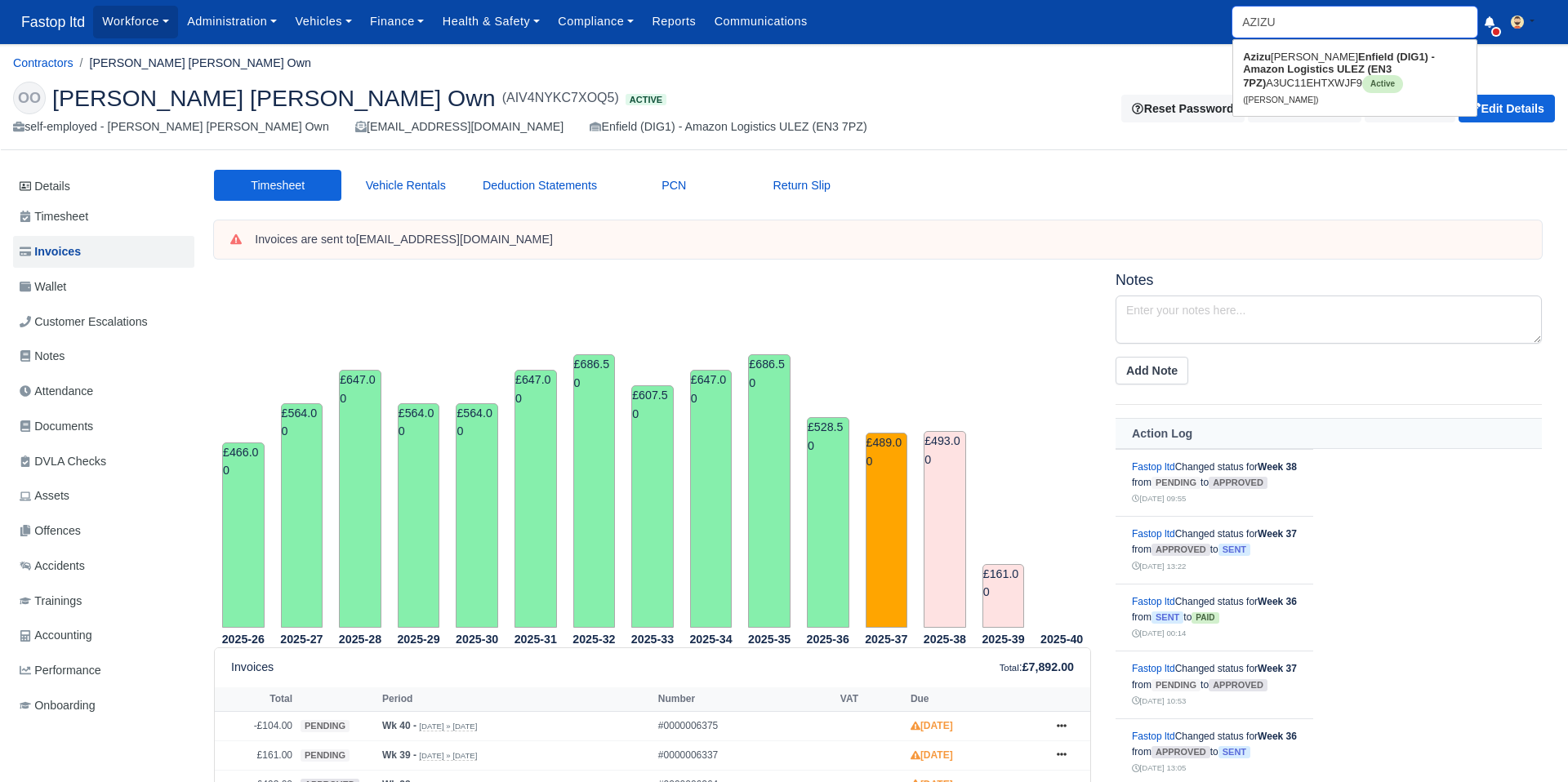
type input "AZIZUllah Hassanzada"
click at [1264, 70] on strong "Enfield (DIG1) - Amazon Logistics ULEZ (EN3 7PZ)" at bounding box center [1339, 69] width 192 height 38
type input "[PERSON_NAME]"
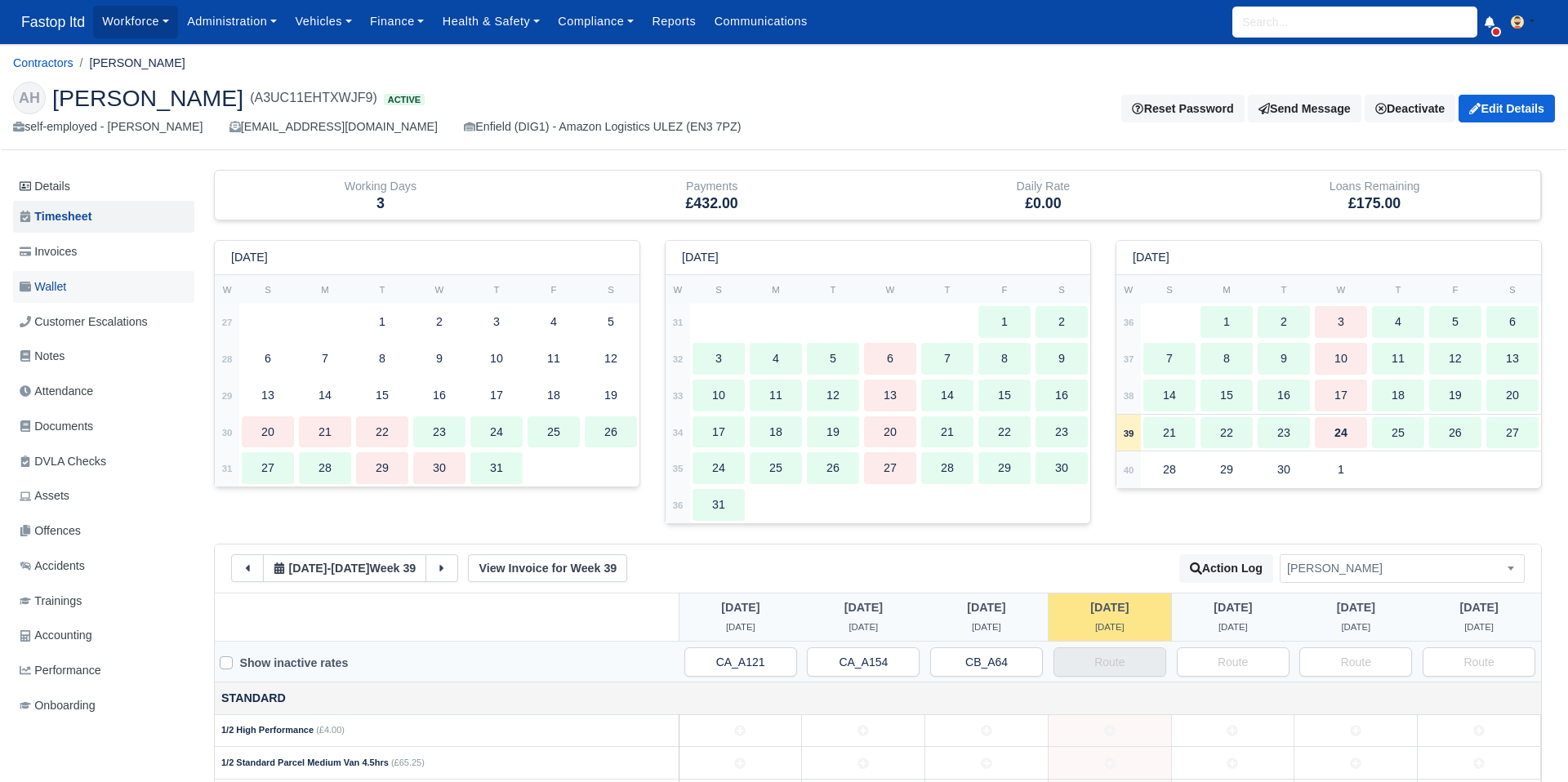
click at [74, 291] on link "Wallet" at bounding box center [104, 287] width 181 height 32
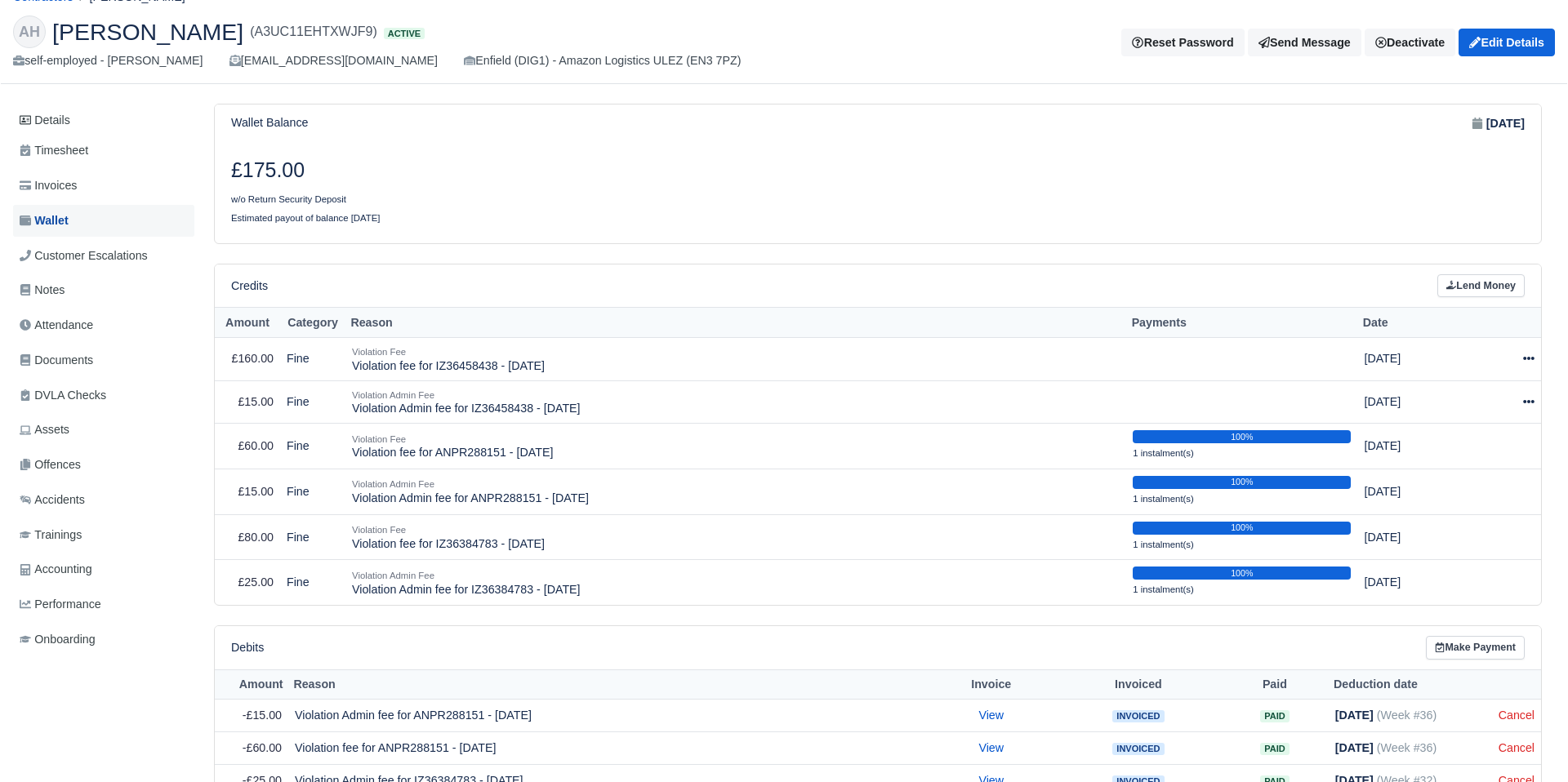
scroll to position [61, 0]
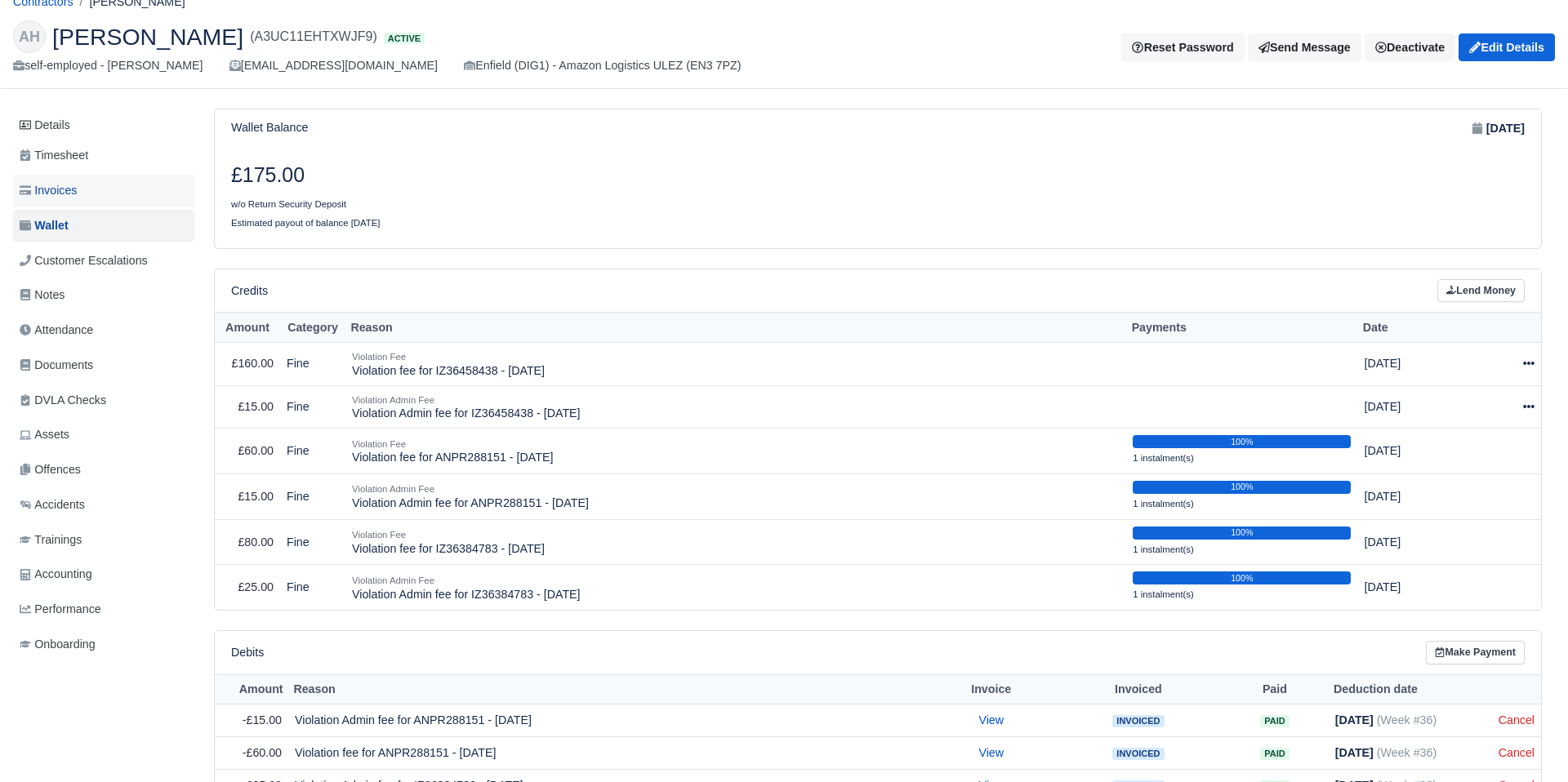
click at [70, 192] on span "Invoices" at bounding box center [48, 190] width 57 height 19
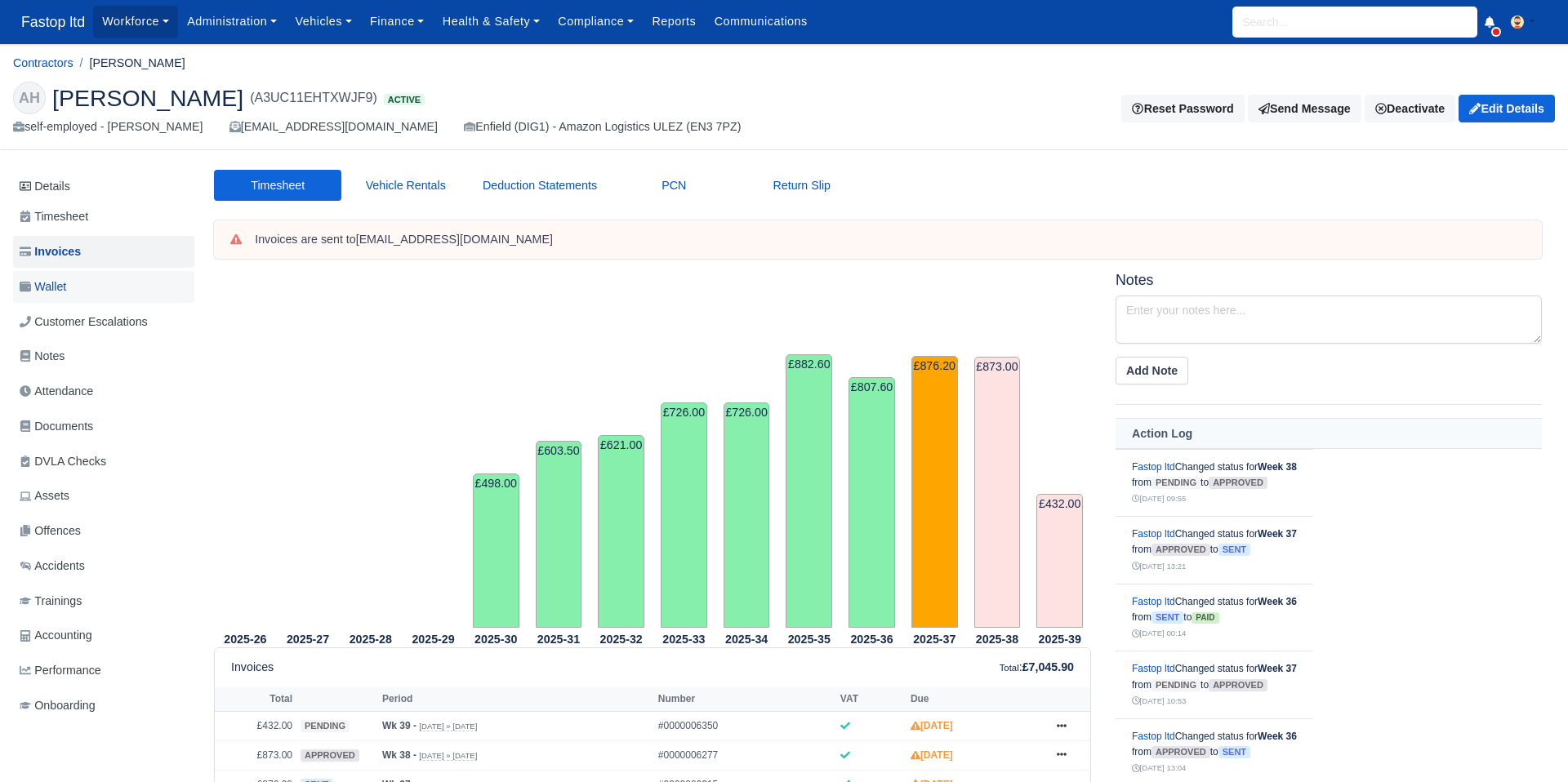
click at [52, 291] on span "Wallet" at bounding box center [43, 287] width 47 height 19
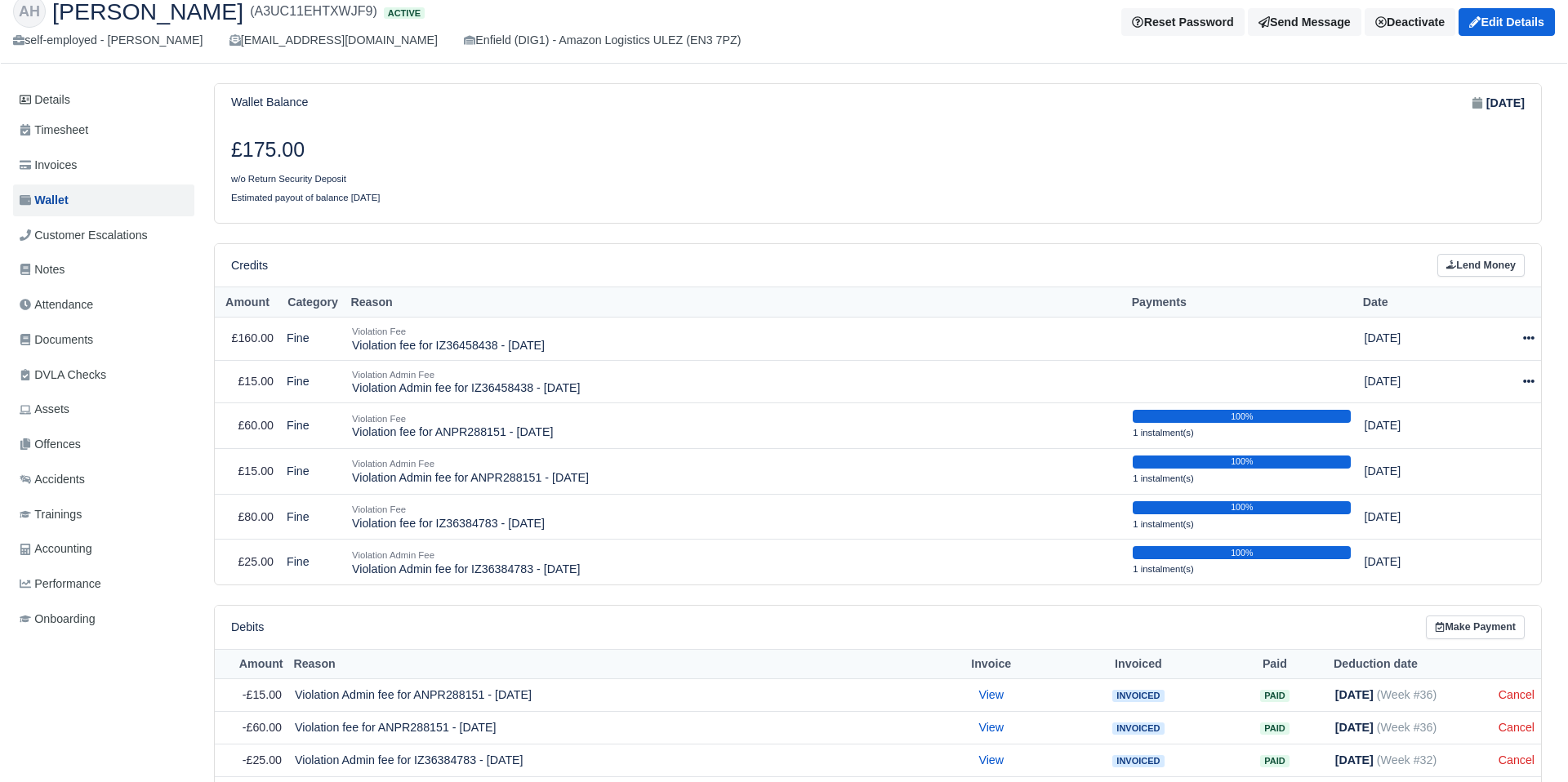
scroll to position [185, 0]
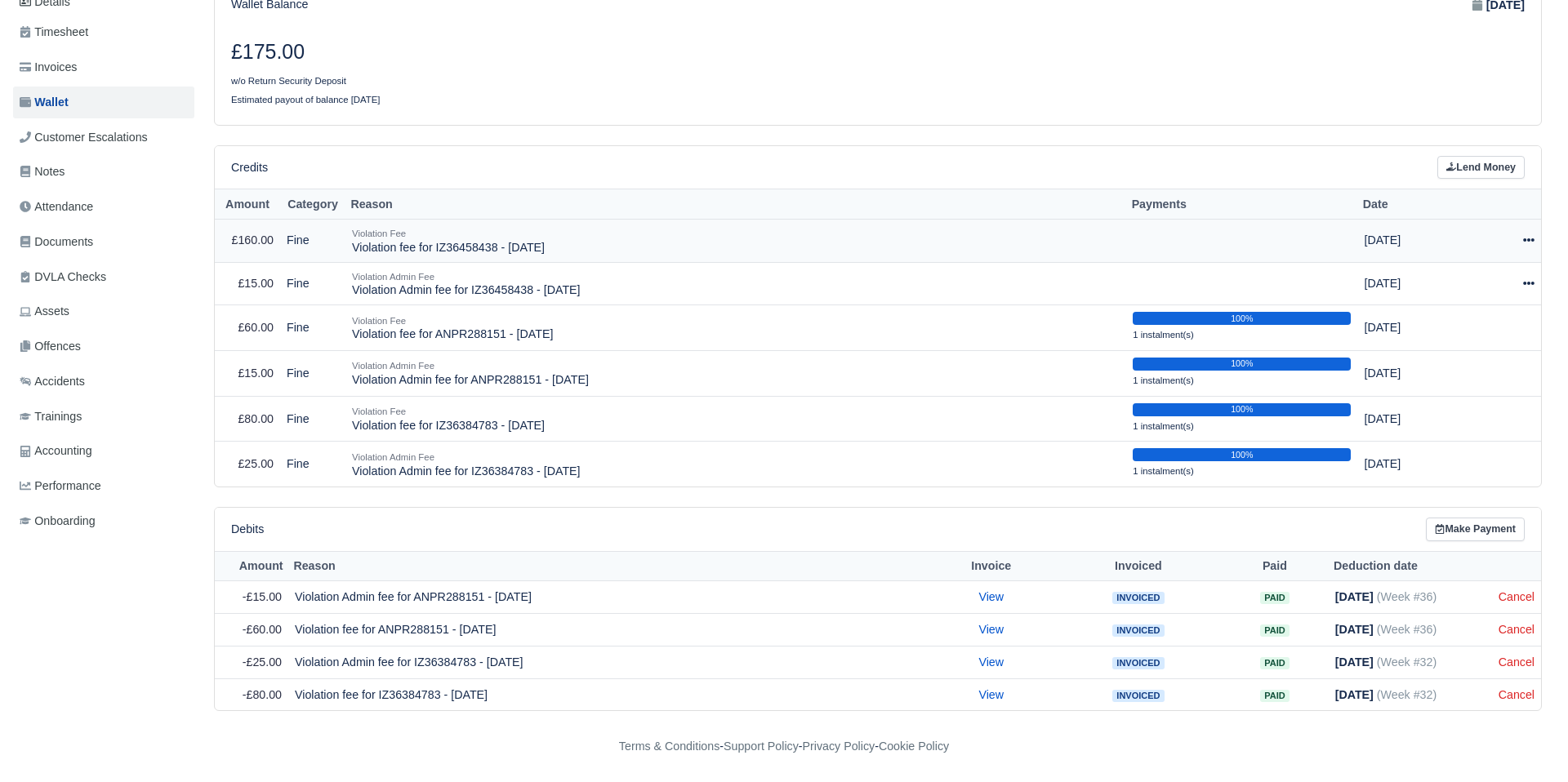
click at [1525, 239] on icon at bounding box center [1529, 241] width 11 height 3
click at [1493, 292] on button "Make Payment" at bounding box center [1454, 290] width 146 height 25
select select "2494"
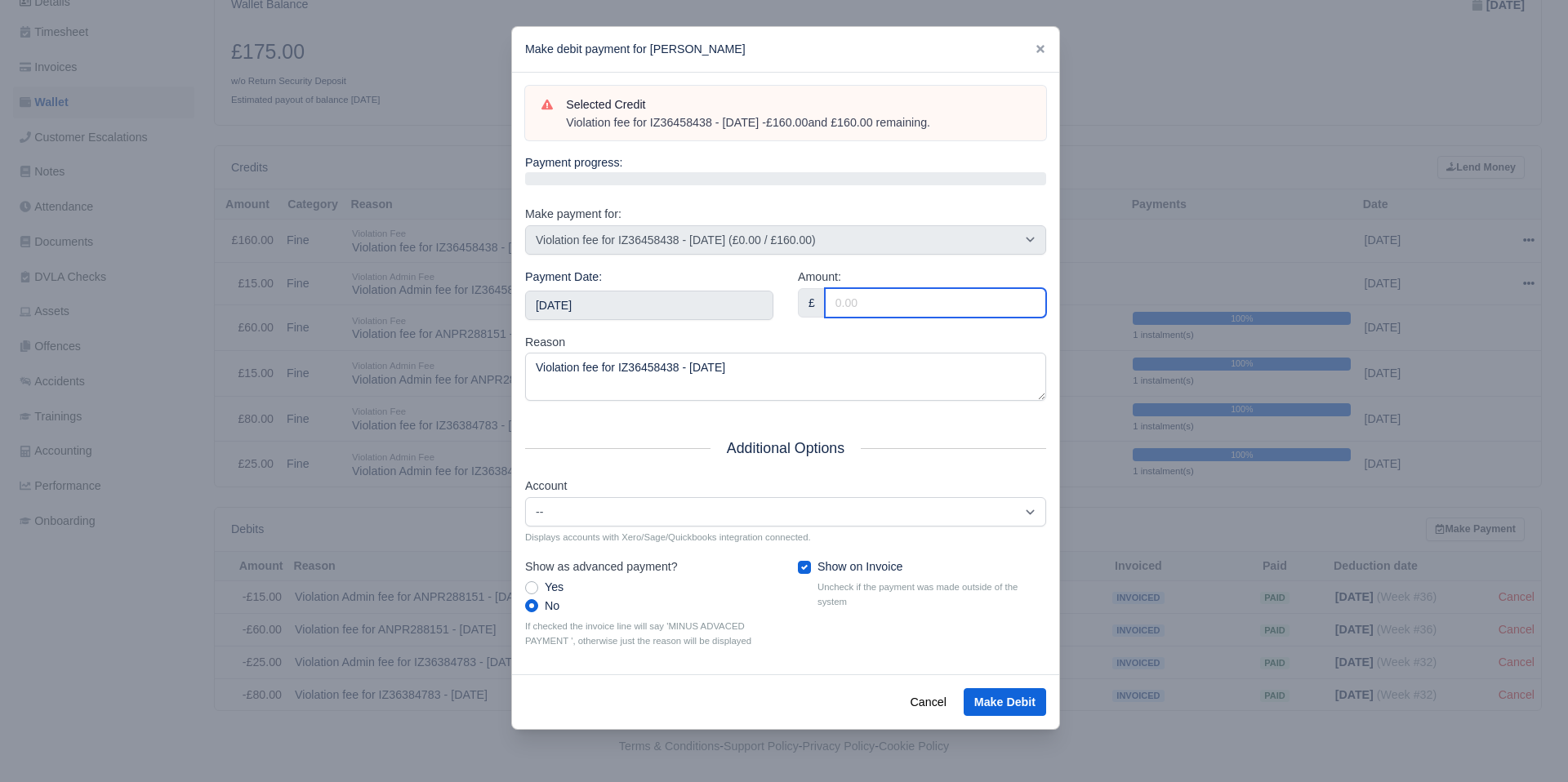
click at [955, 295] on input "Amount:" at bounding box center [935, 303] width 222 height 29
type input "80"
click at [840, 340] on div "Reason Violation fee for IZ36458438 - 18/08/2025" at bounding box center [785, 368] width 521 height 69
click at [646, 300] on input "[DATE]" at bounding box center [649, 306] width 249 height 29
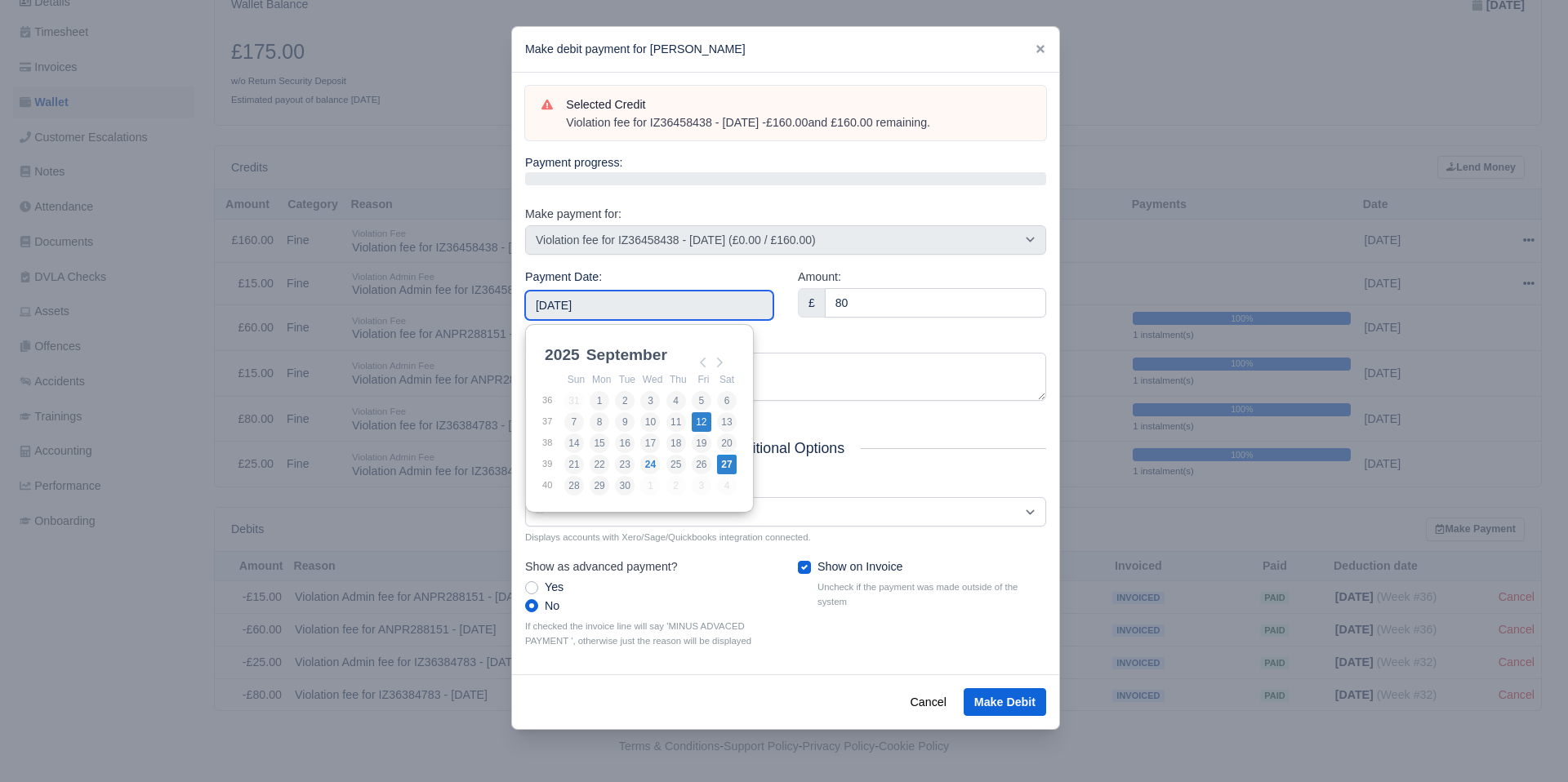
type input "2025-09-12"
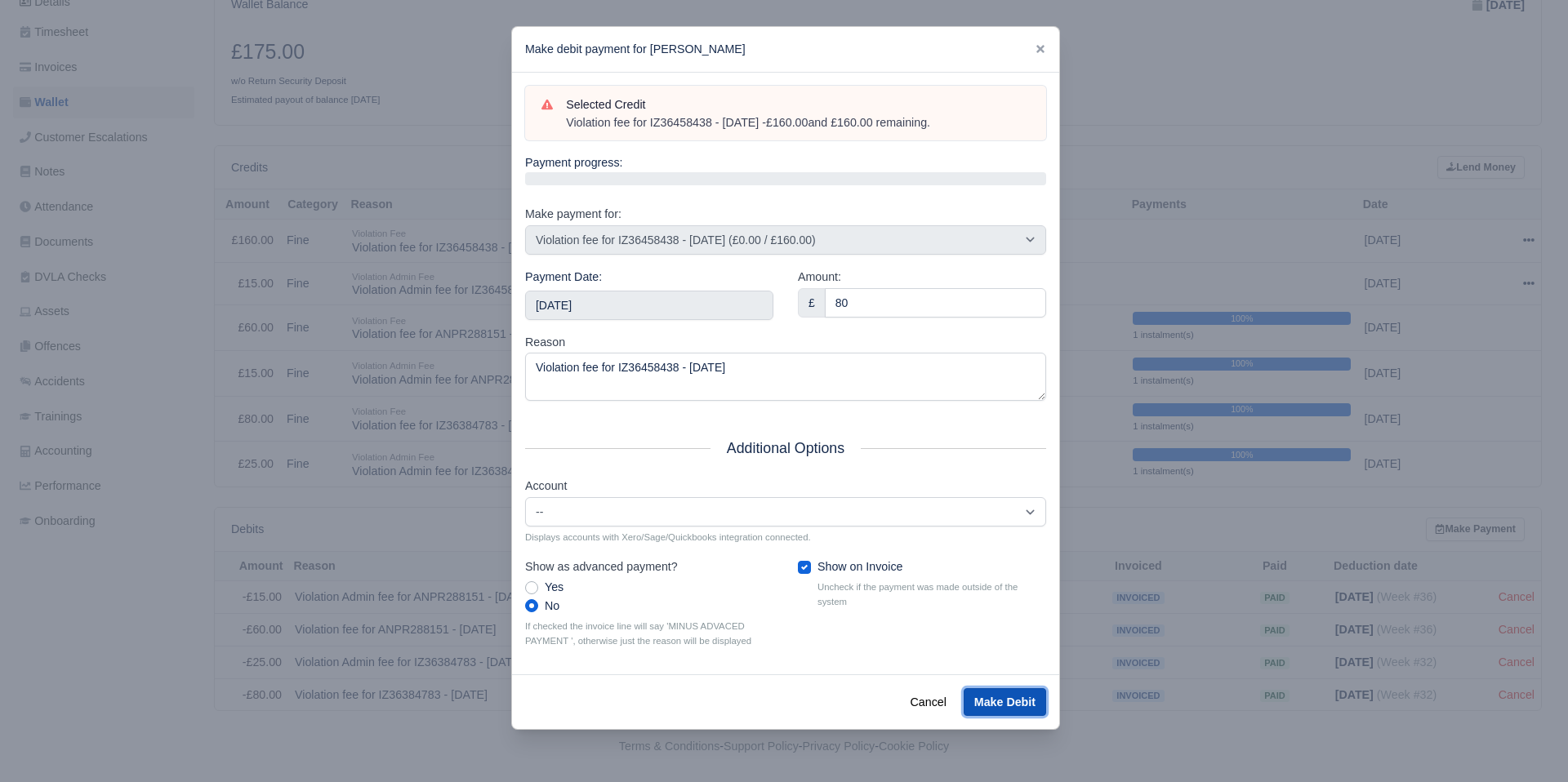
click at [995, 701] on button "Make Debit" at bounding box center [1005, 702] width 83 height 28
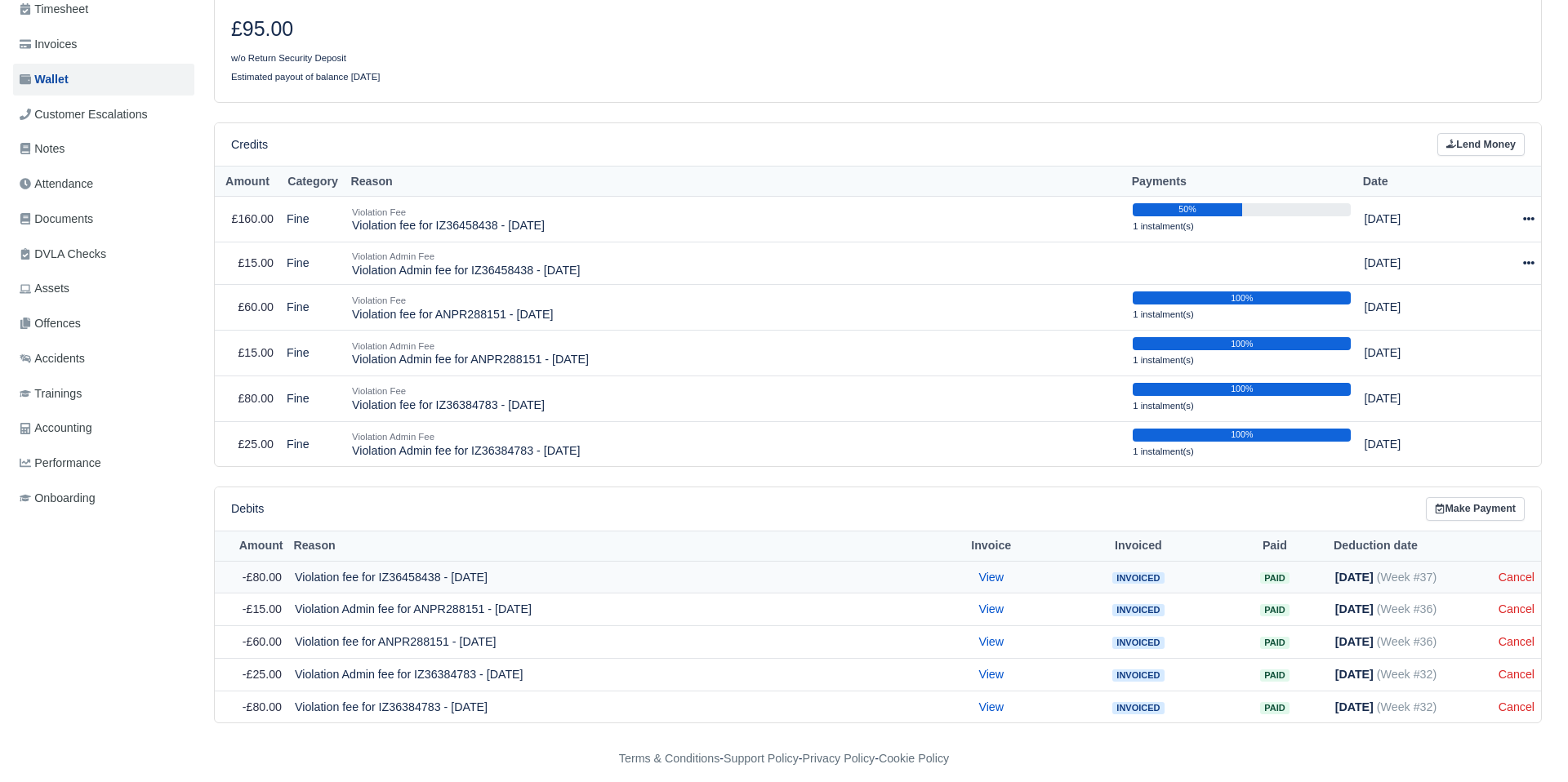
scroll to position [220, 0]
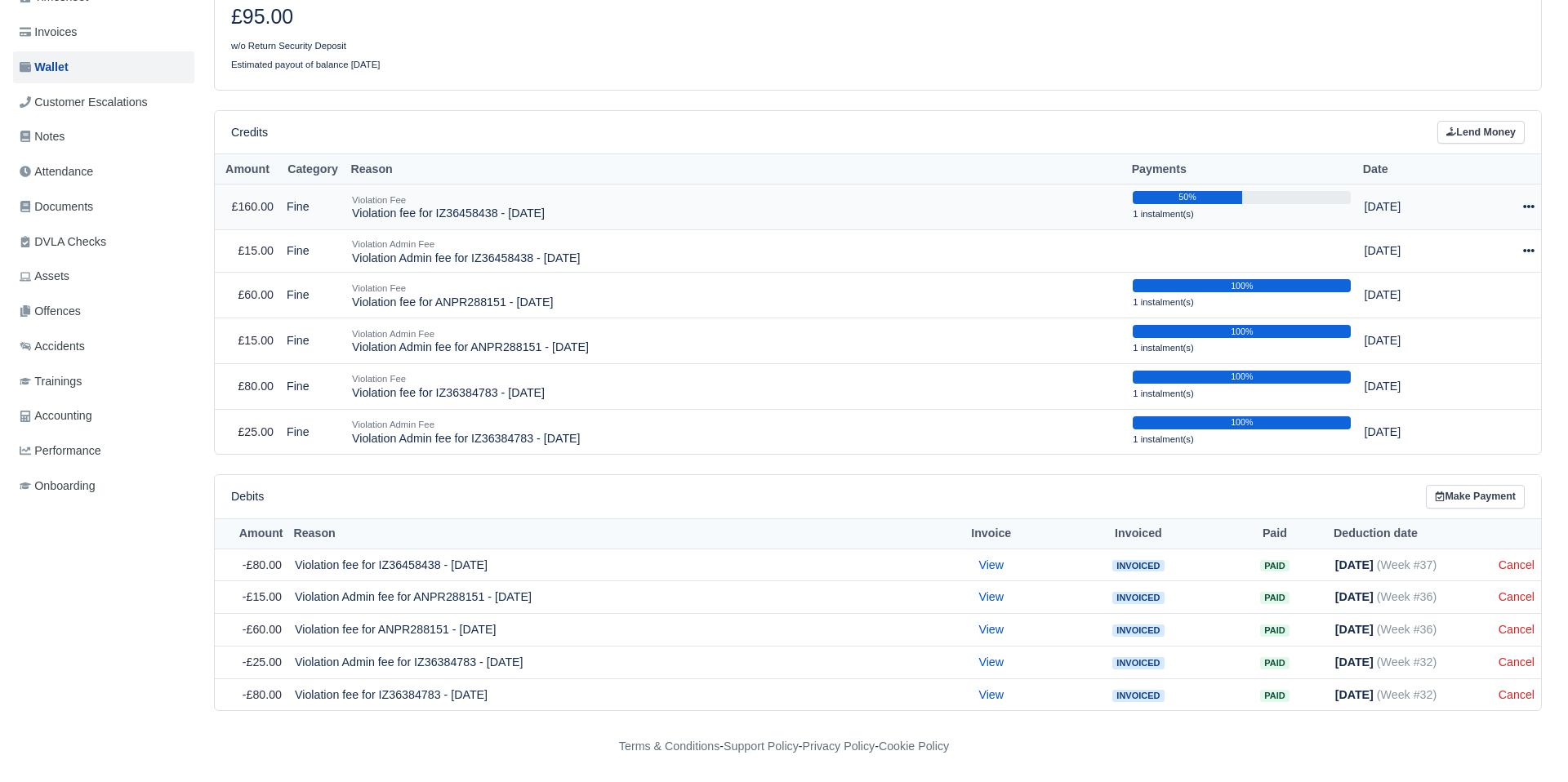
click at [1527, 208] on icon at bounding box center [1529, 207] width 11 height 11
click at [1476, 257] on button "Make Payment" at bounding box center [1454, 257] width 146 height 25
select select "2494"
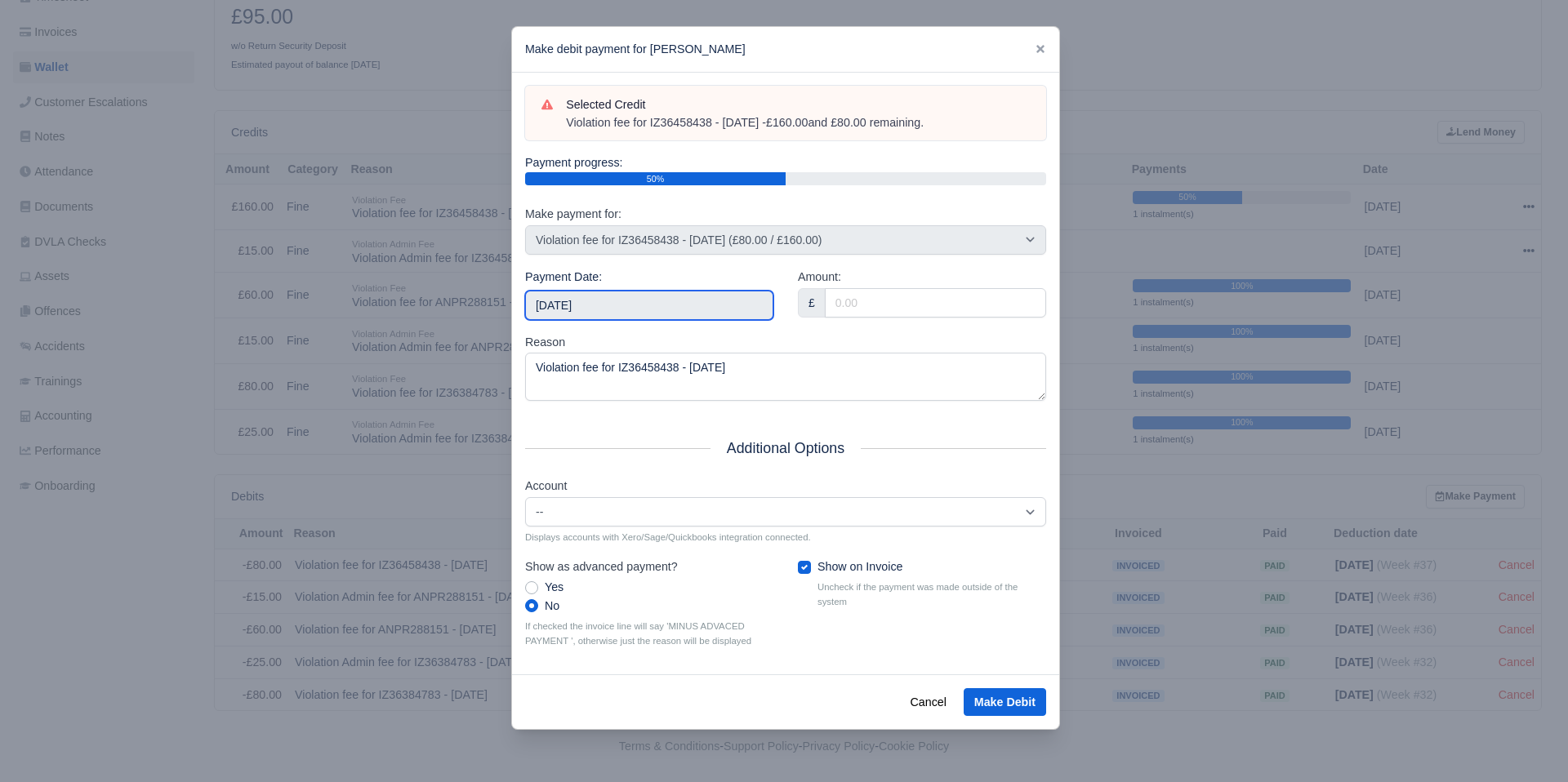
click at [674, 312] on input "[DATE]" at bounding box center [649, 306] width 249 height 29
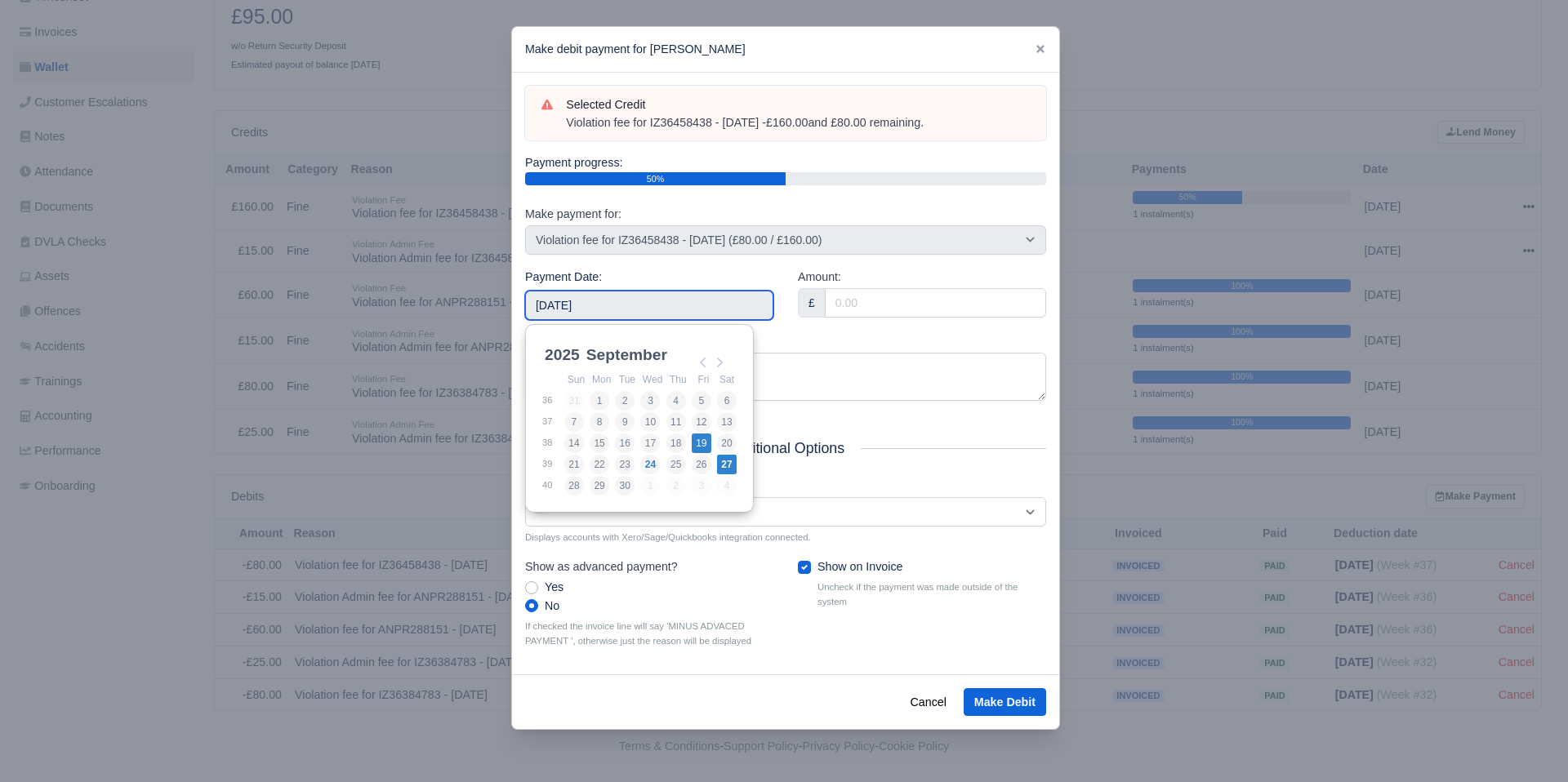
type input "[DATE]"
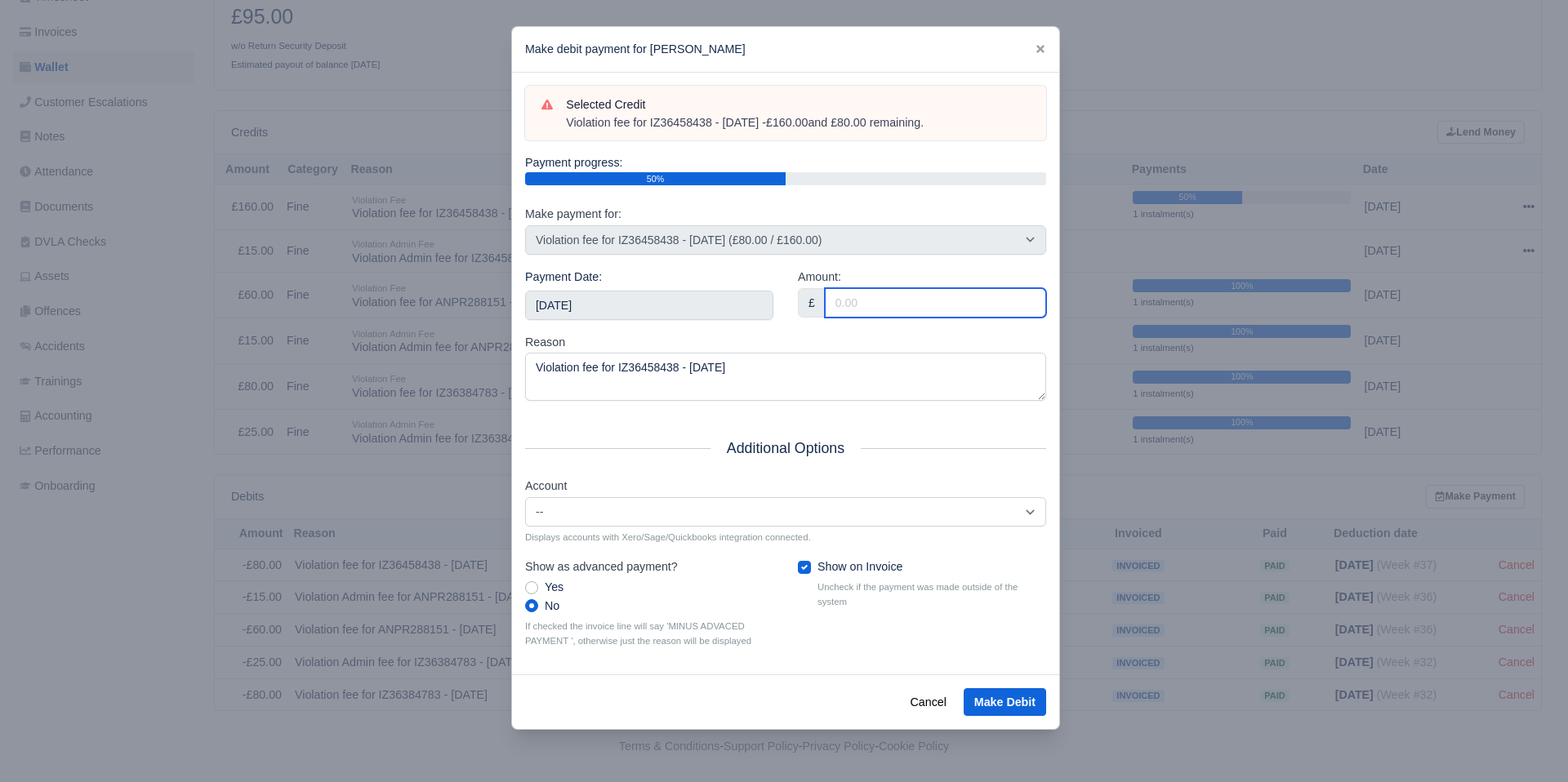
click at [863, 299] on input "Amount:" at bounding box center [935, 303] width 222 height 29
type input "80"
click at [1006, 697] on button "Make Debit" at bounding box center [1005, 702] width 83 height 28
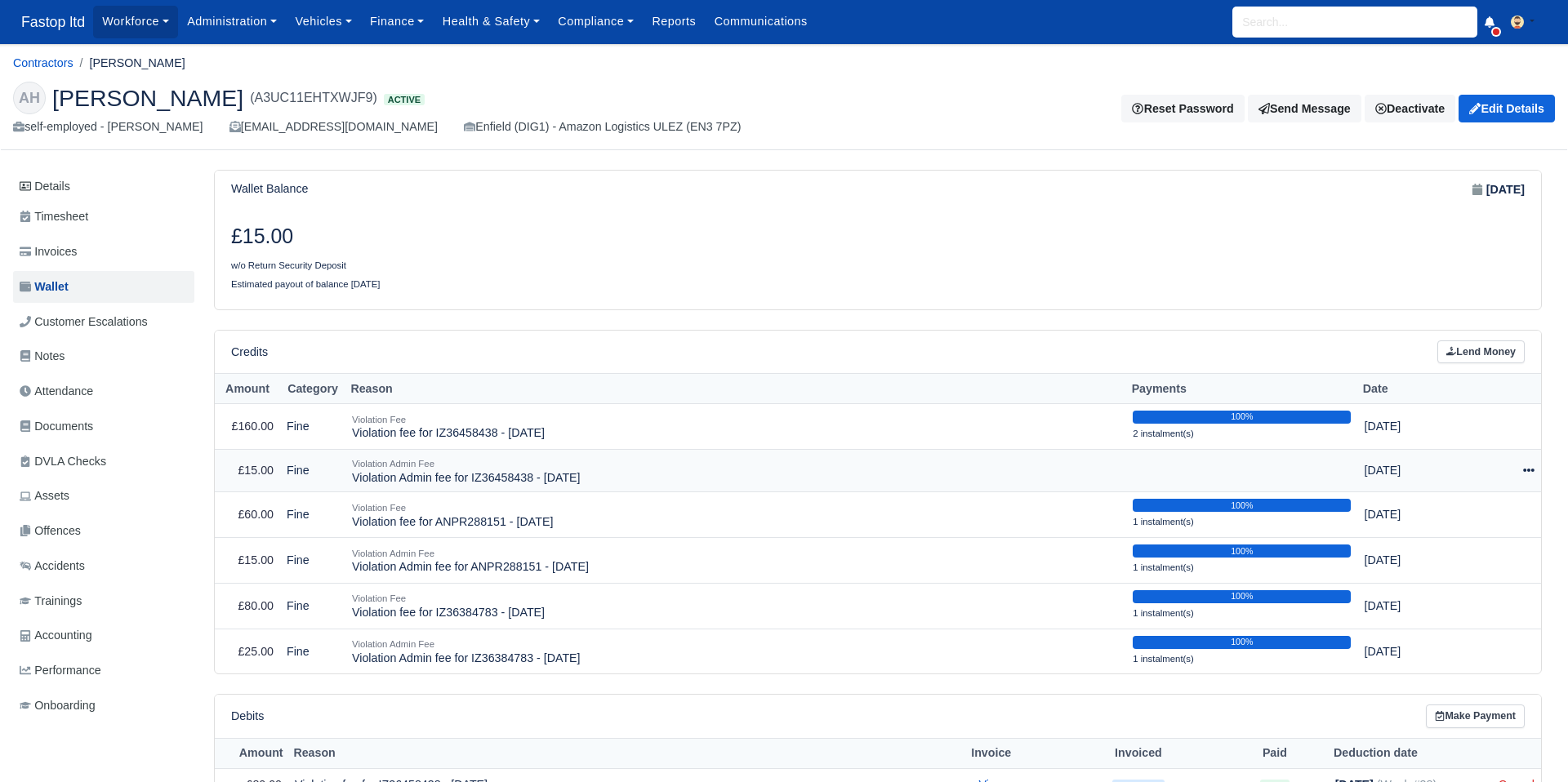
click at [1525, 472] on icon at bounding box center [1529, 470] width 11 height 11
click at [1472, 516] on button "Make Payment" at bounding box center [1454, 520] width 146 height 25
select select "2495"
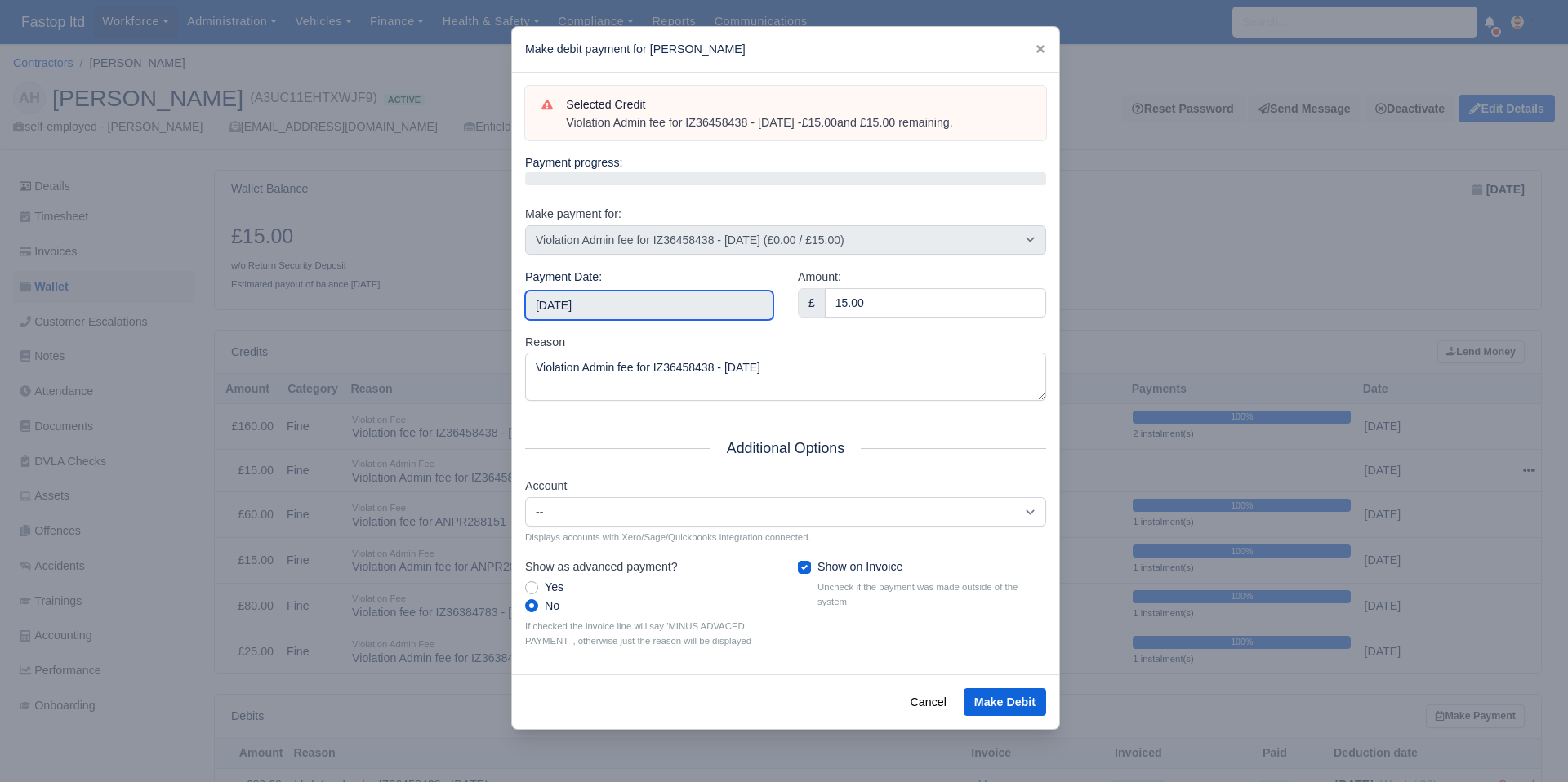
click at [679, 305] on input "2025-09-27" at bounding box center [649, 306] width 249 height 29
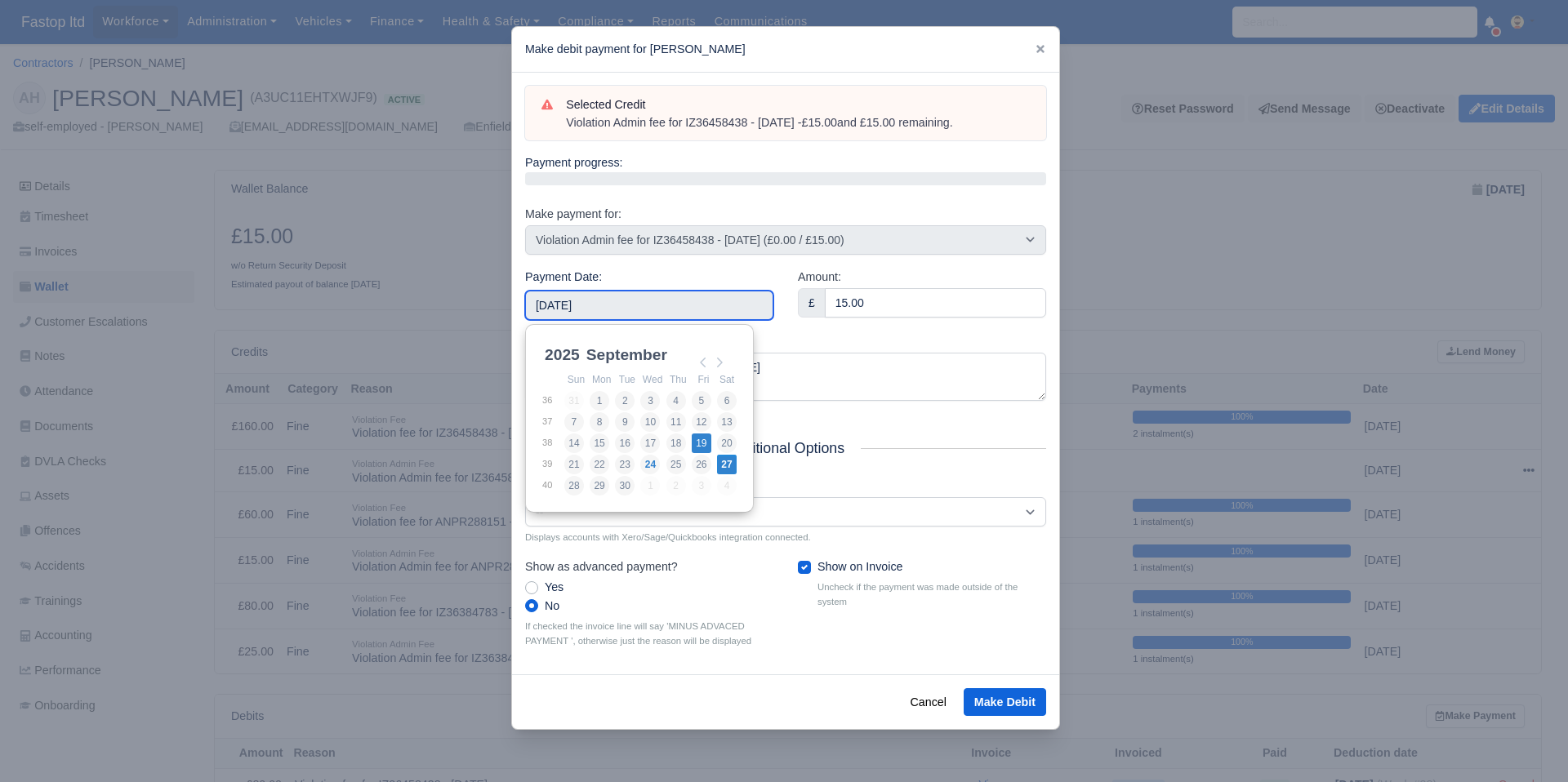
type input "2025-09-19"
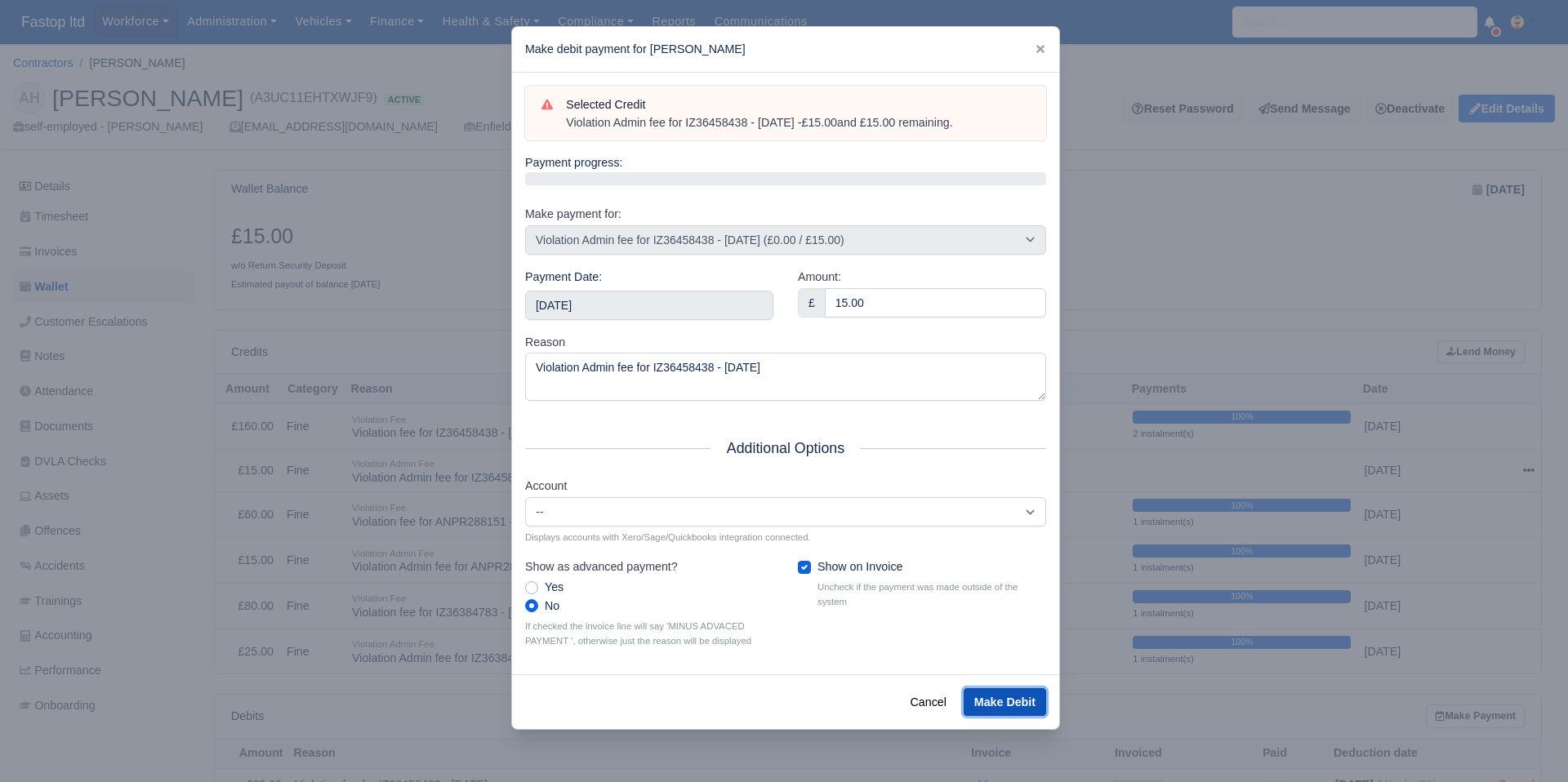
click at [999, 696] on button "Make Debit" at bounding box center [1005, 702] width 83 height 28
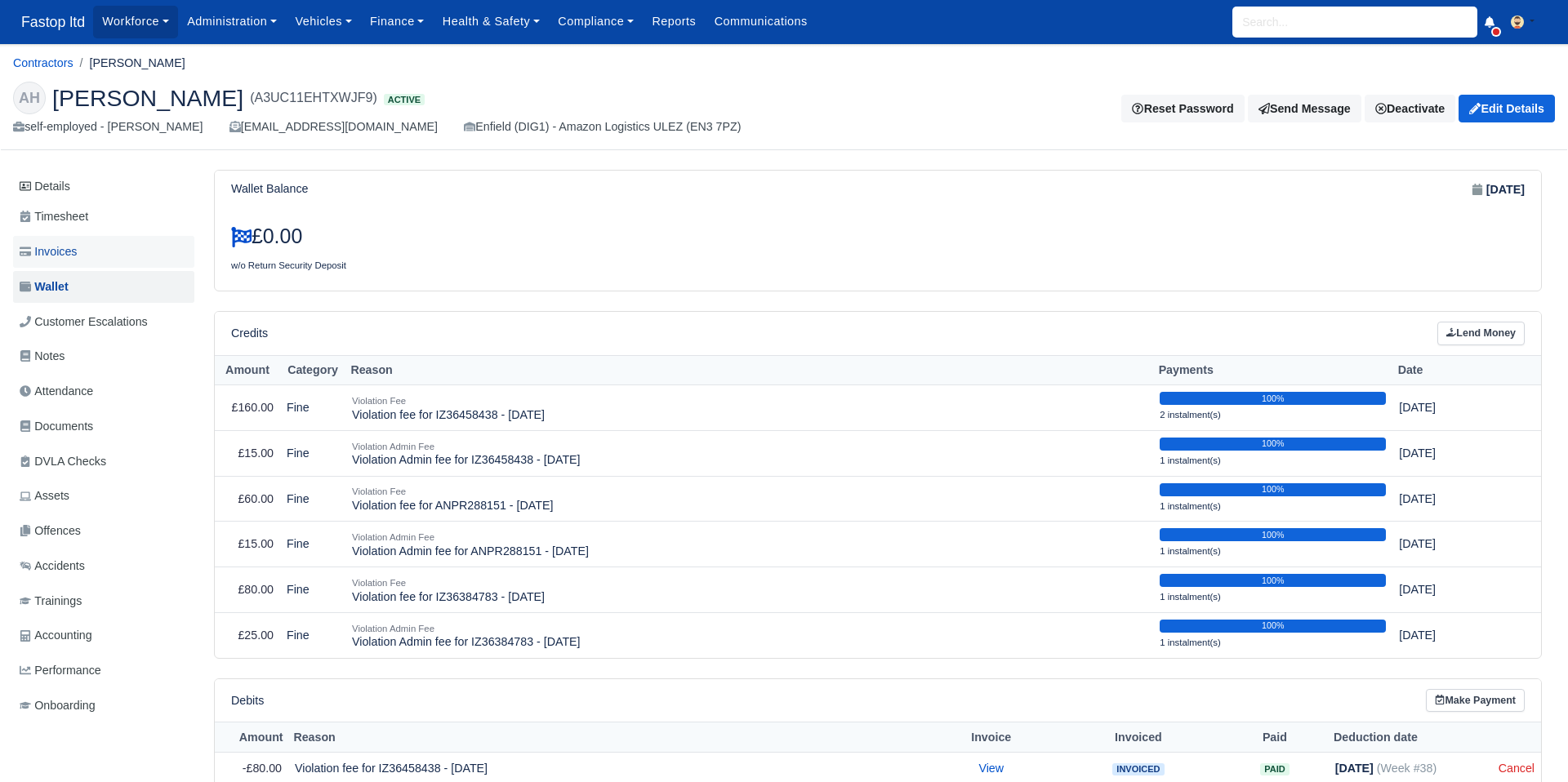
click at [65, 257] on span "Invoices" at bounding box center [48, 252] width 57 height 19
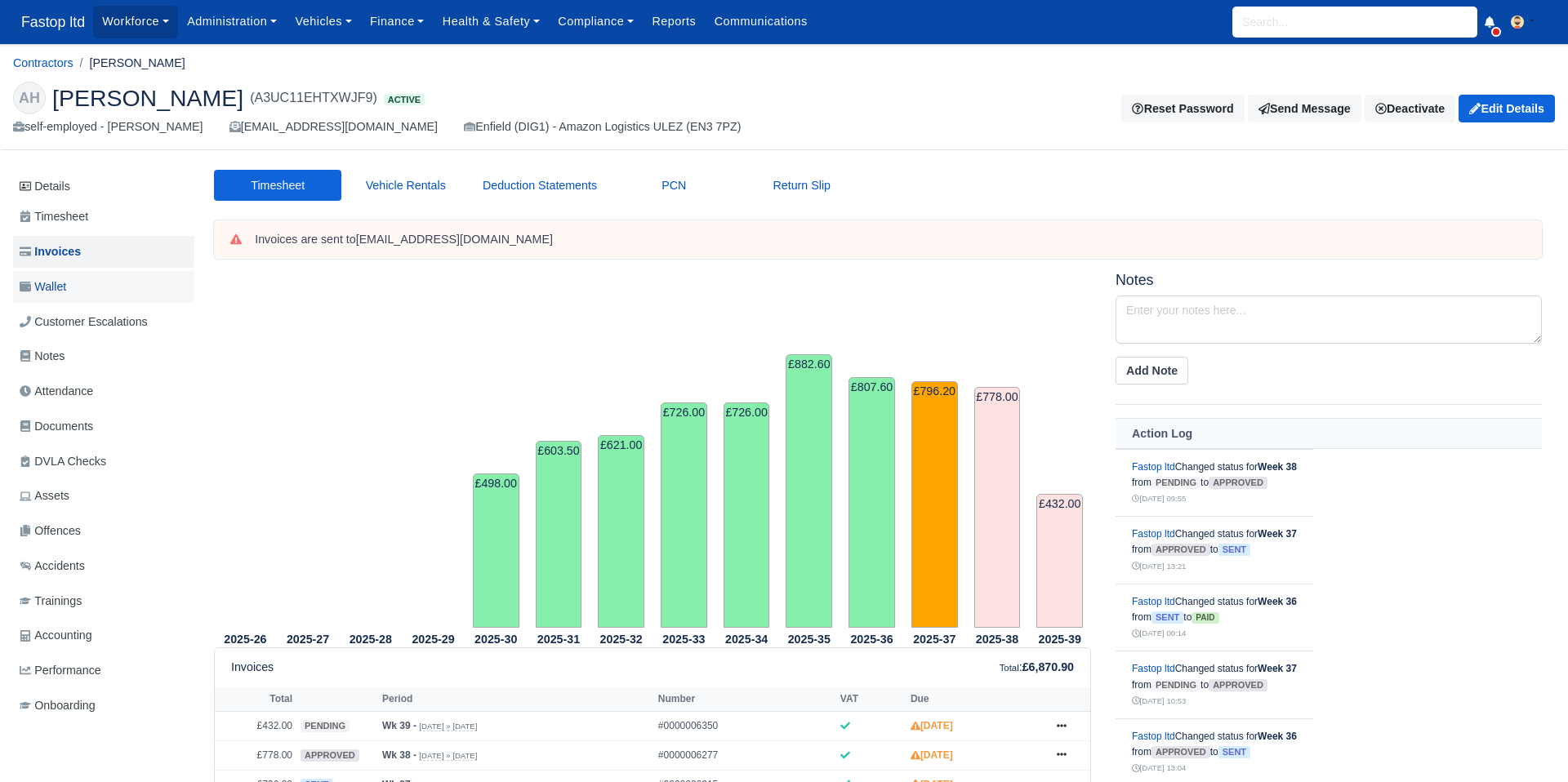
click at [74, 284] on link "Wallet" at bounding box center [104, 287] width 181 height 32
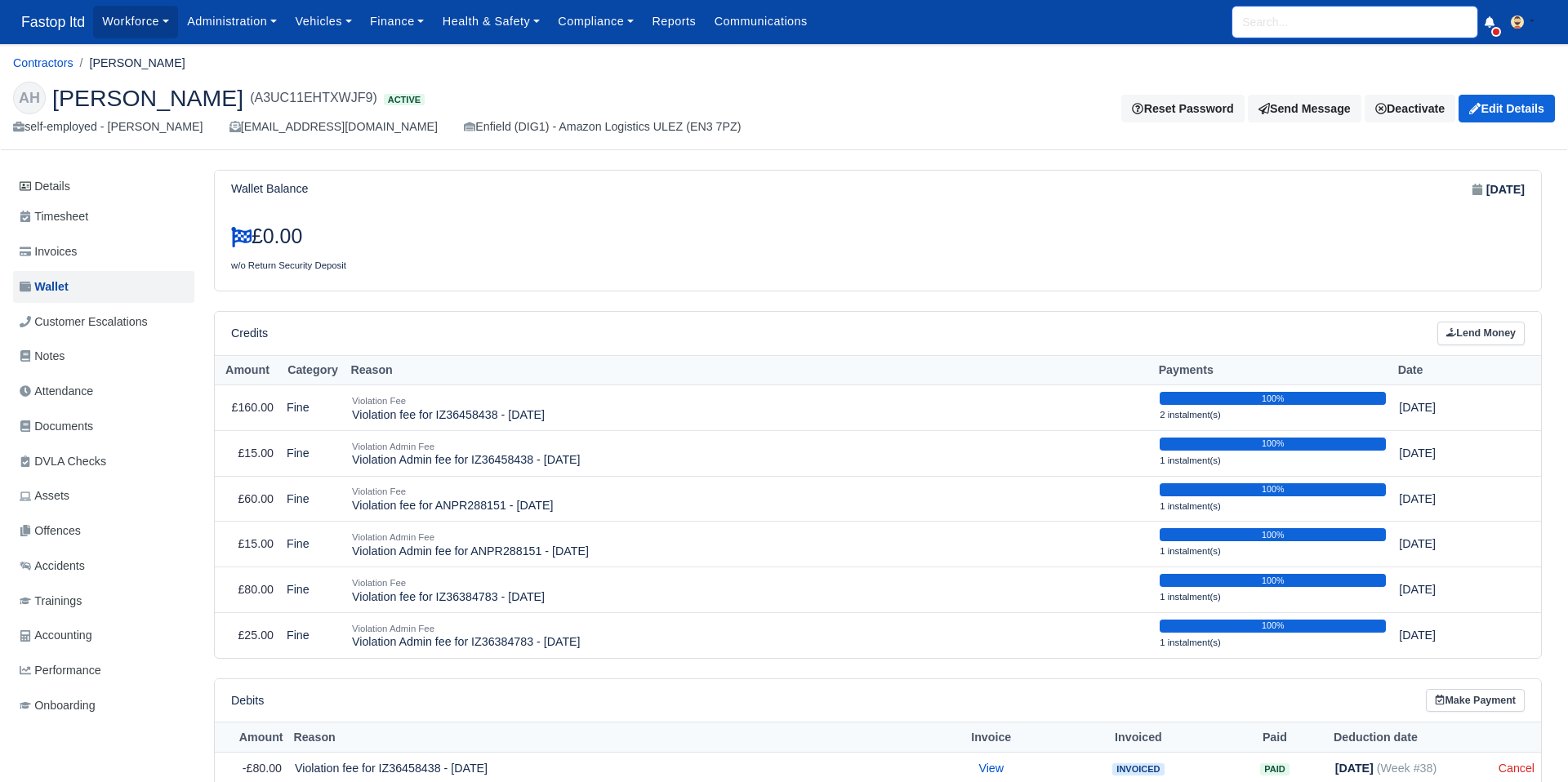
click at [1270, 29] on input "search" at bounding box center [1355, 22] width 245 height 31
type input "FATE"
type input "[PERSON_NAME]"
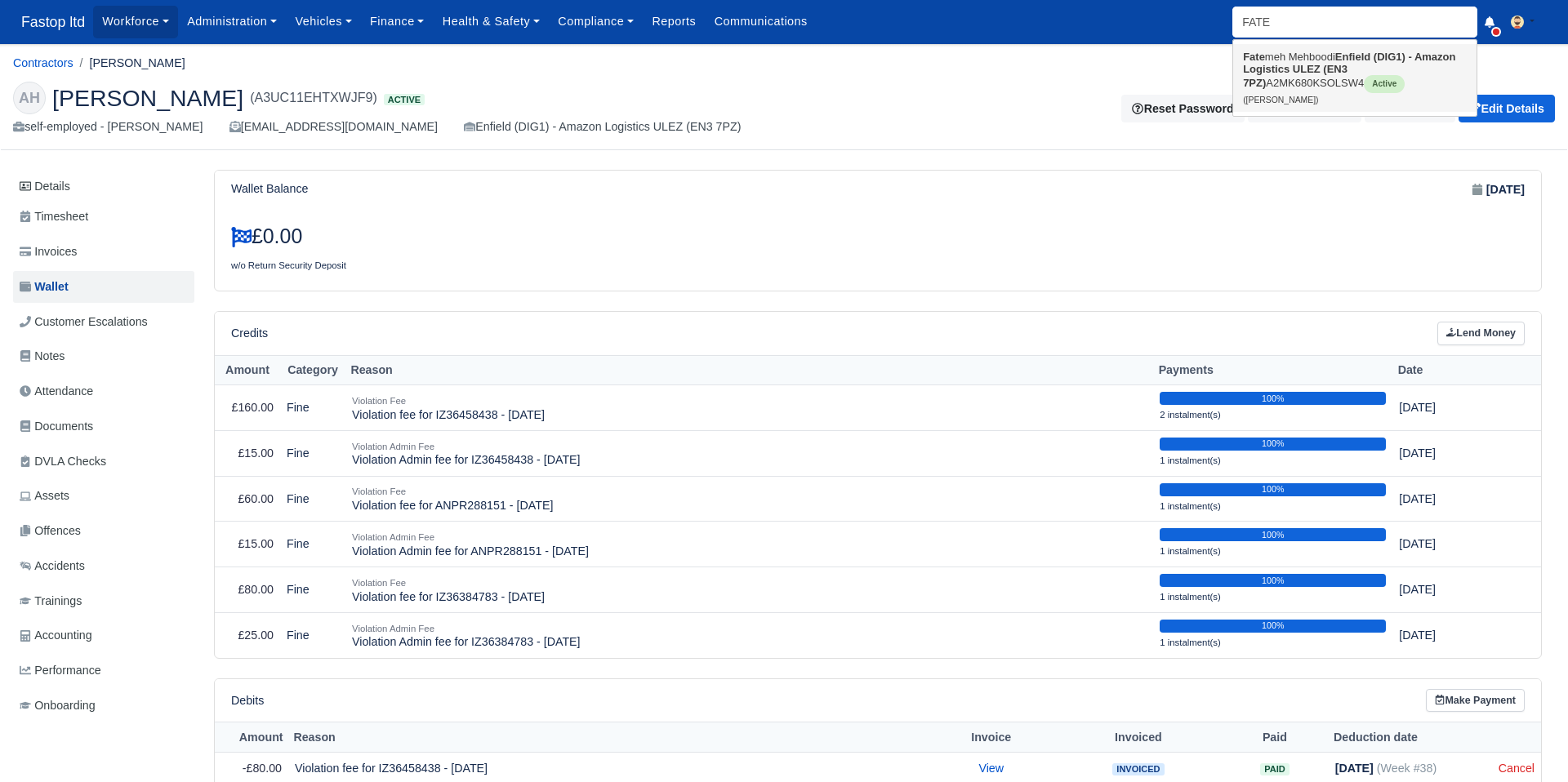
click at [1288, 80] on link "Fate meh Mehboodi Enfield (DIG1) - Amazon Logistics ULEZ (EN3 7PZ) A2MK680KSOLS…" at bounding box center [1355, 78] width 244 height 68
type input "[PERSON_NAME]"
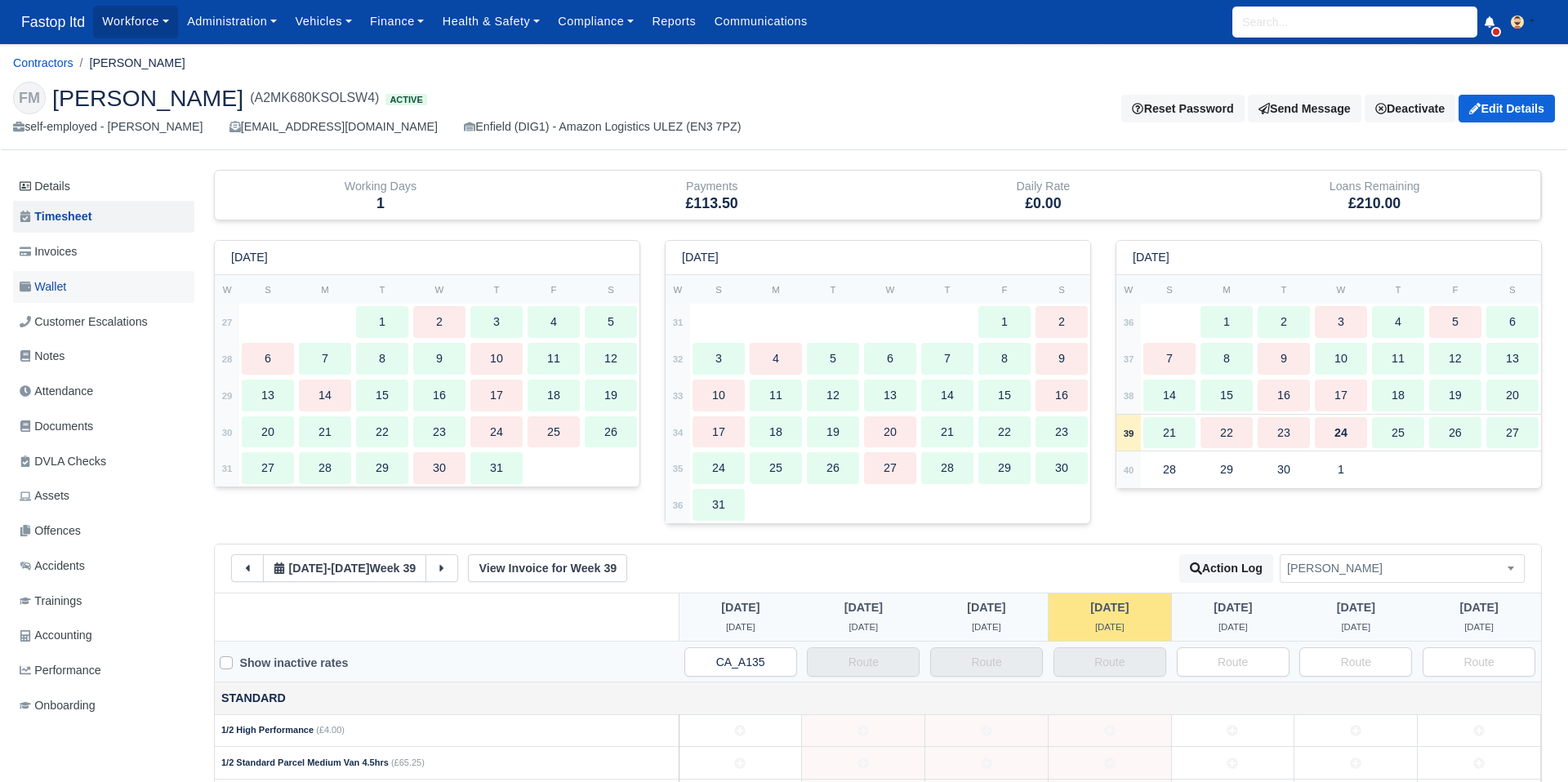
click at [65, 288] on span "Wallet" at bounding box center [43, 287] width 47 height 19
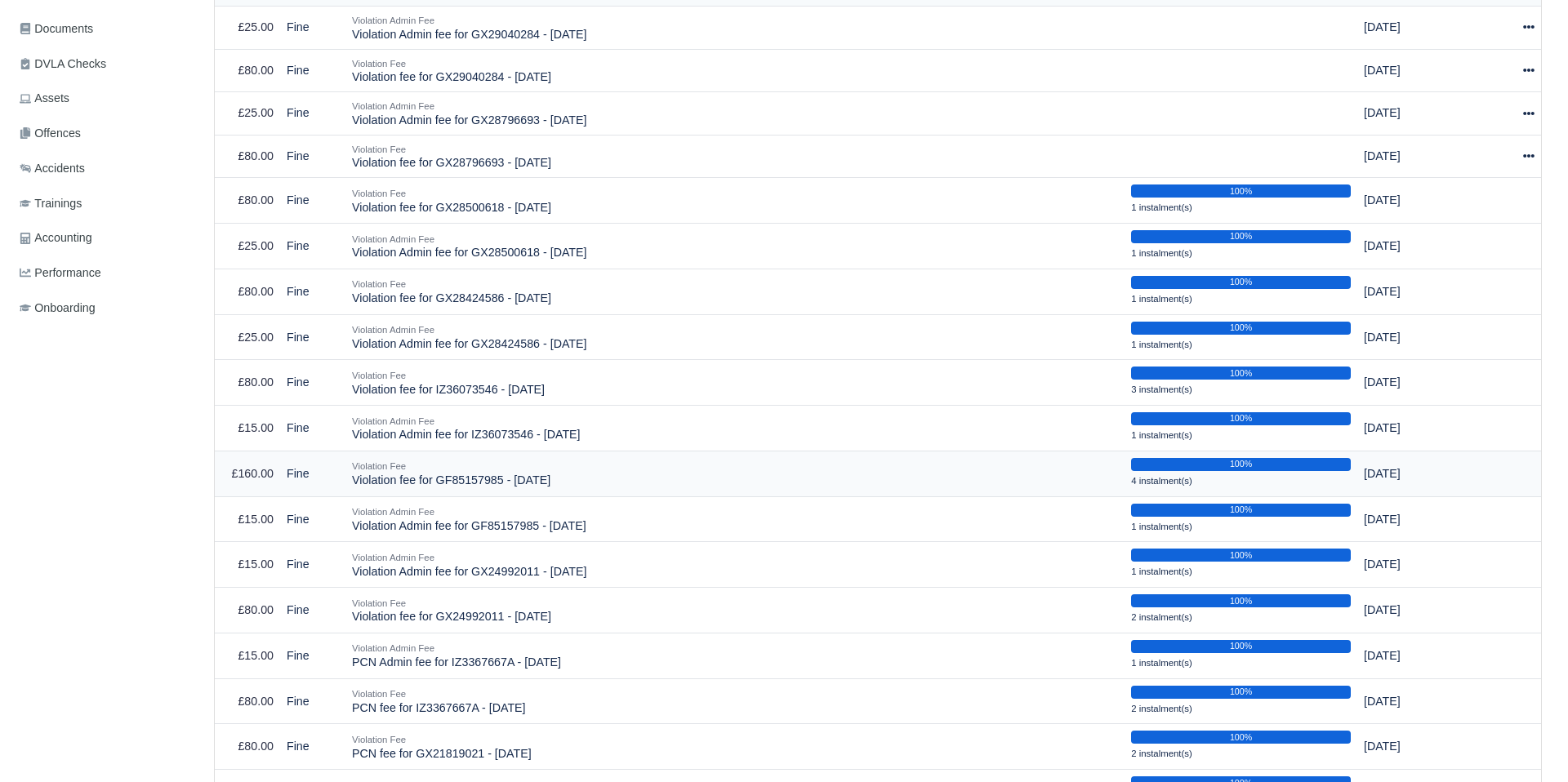
scroll to position [130, 0]
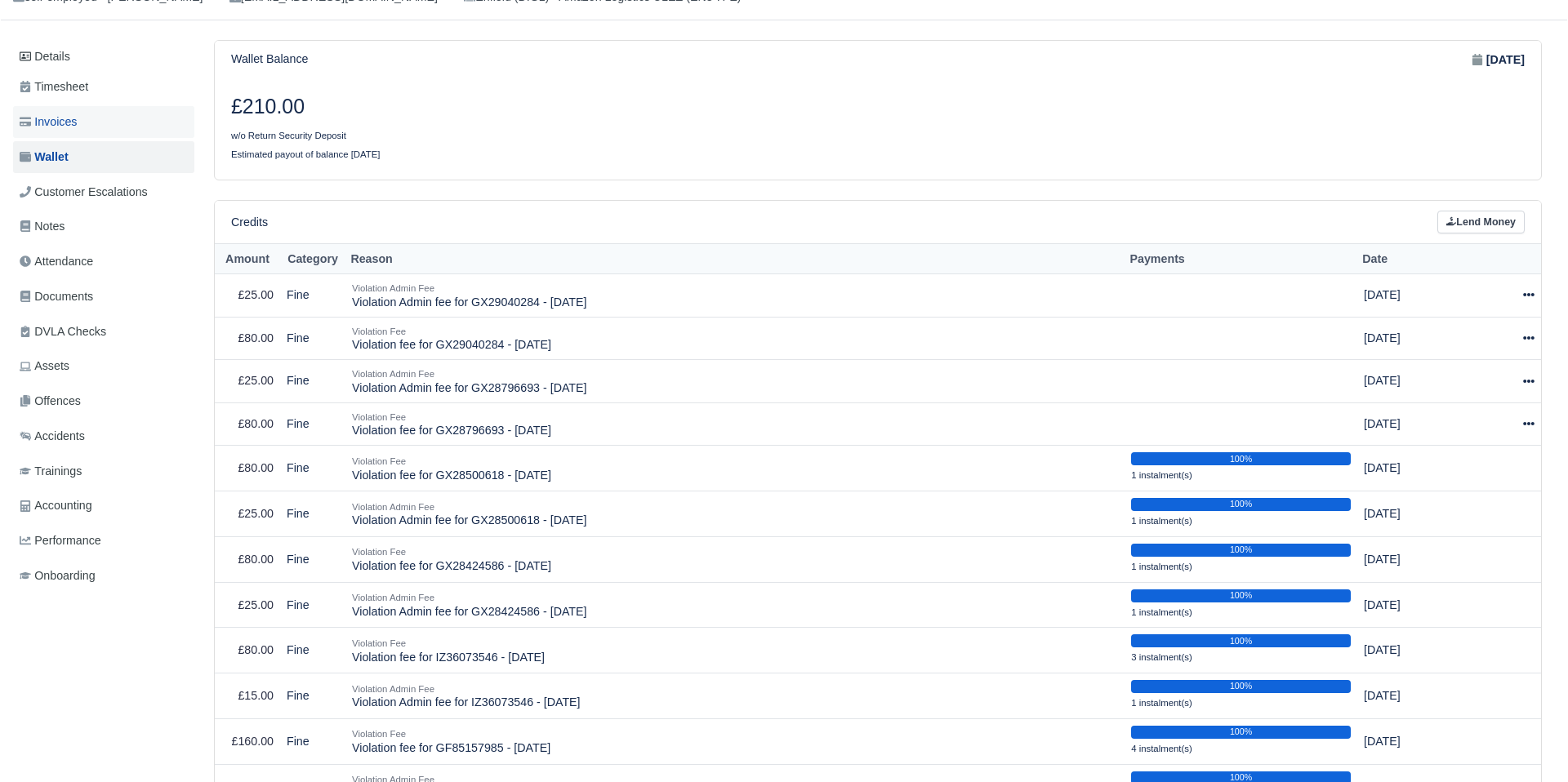
click at [64, 126] on span "Invoices" at bounding box center [48, 122] width 57 height 19
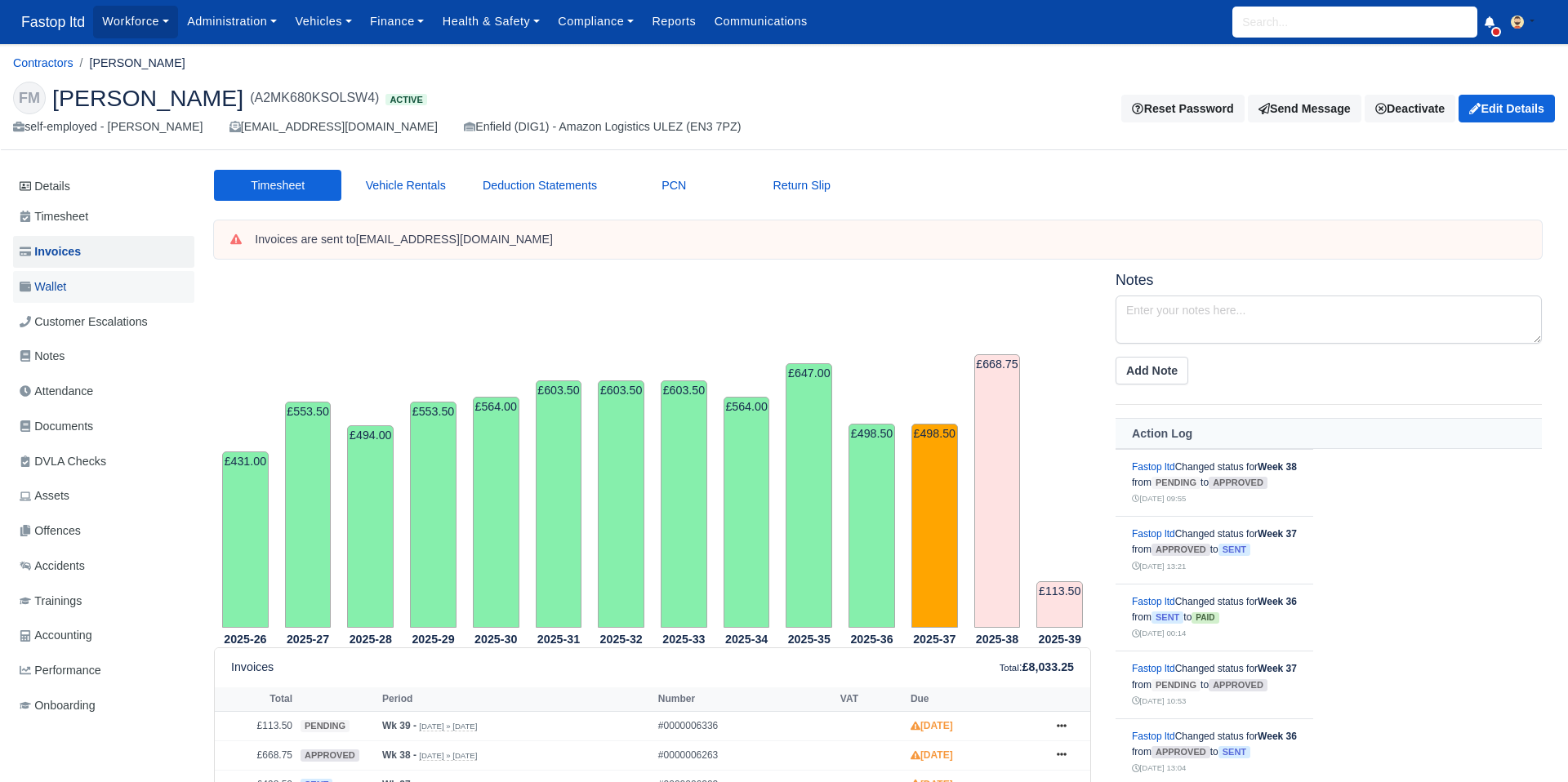
click at [53, 288] on span "Wallet" at bounding box center [43, 287] width 47 height 19
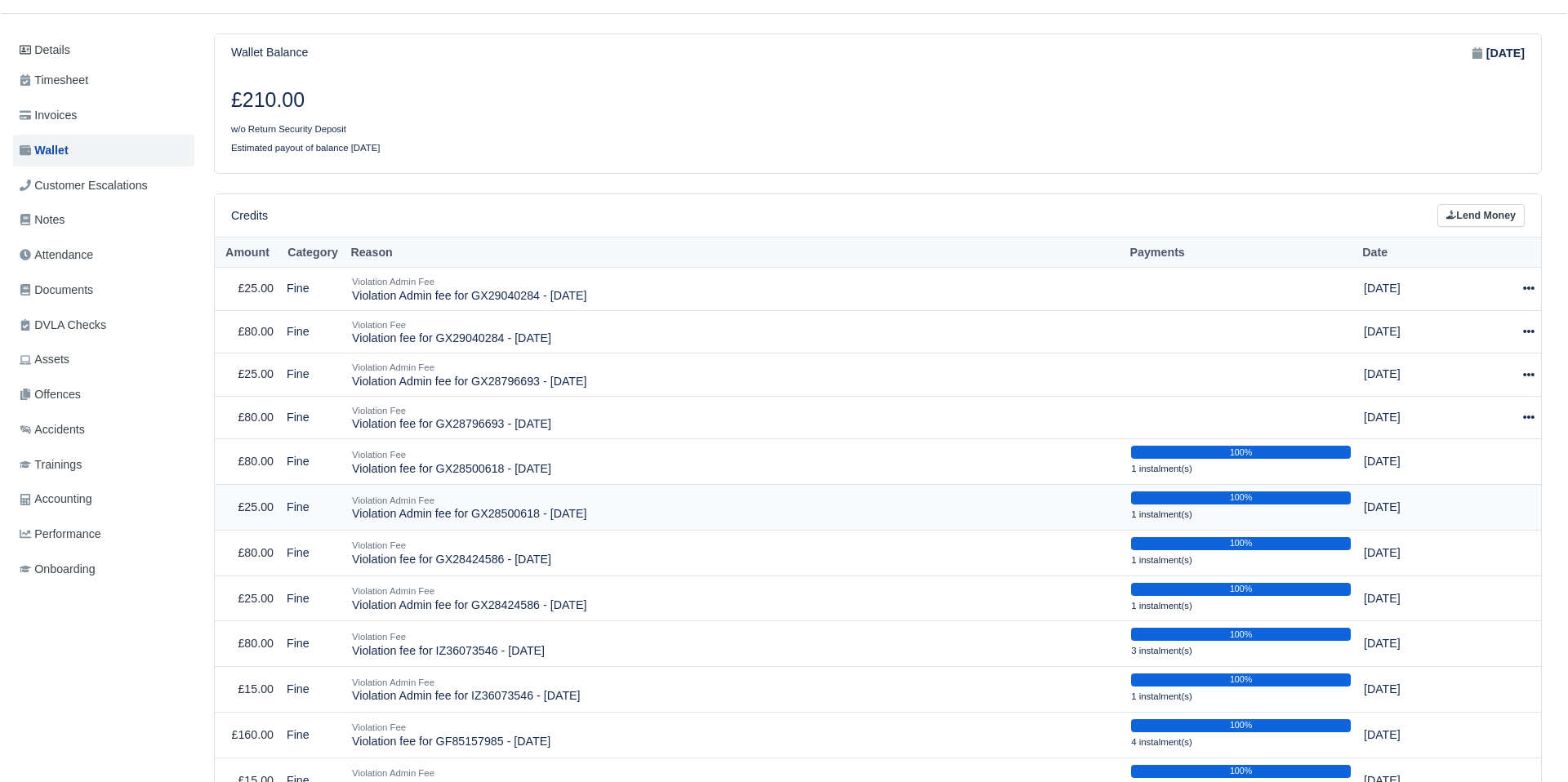
scroll to position [342, 0]
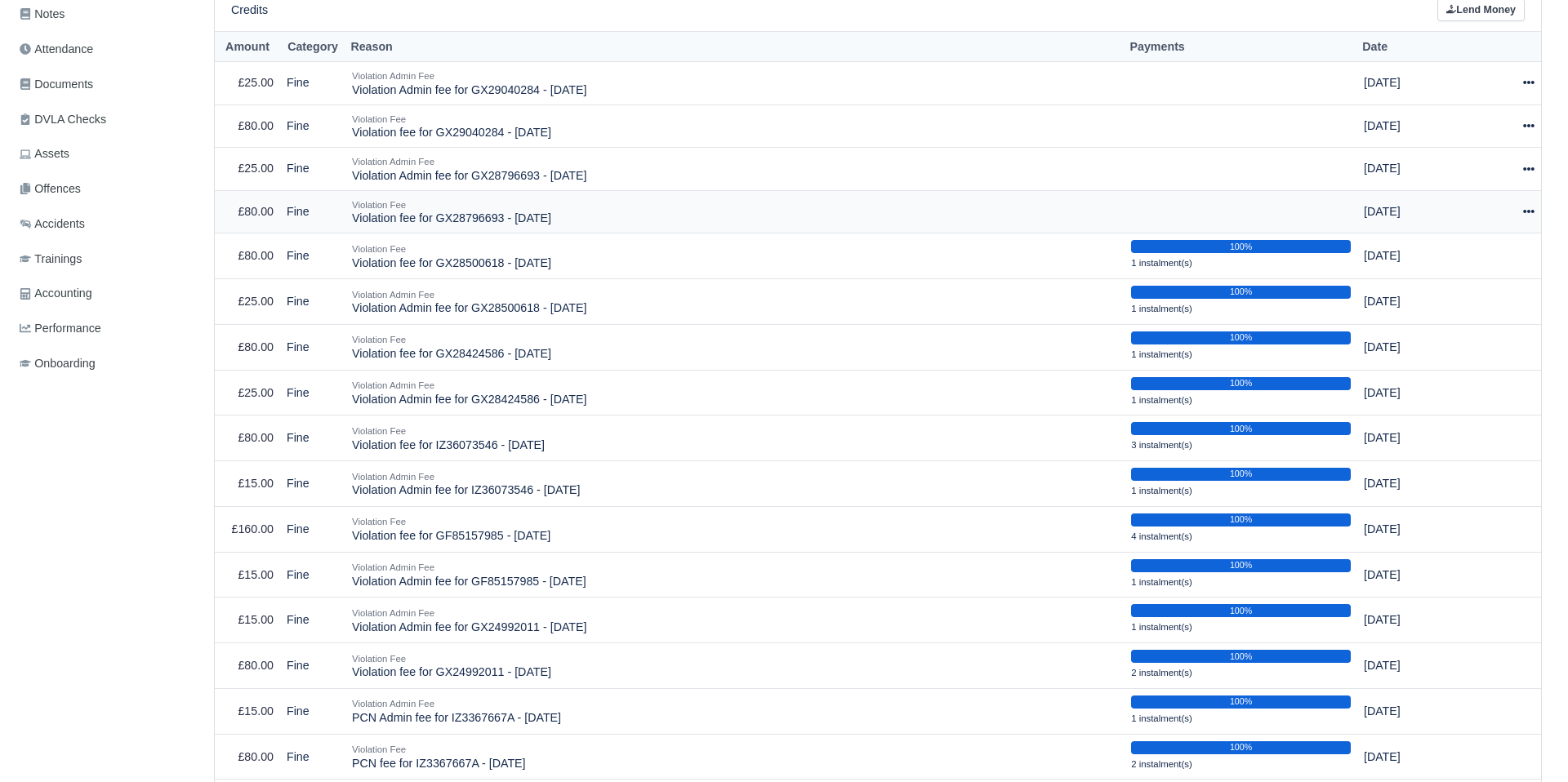
click at [1525, 212] on icon at bounding box center [1529, 212] width 11 height 11
click at [1486, 256] on button "Make Payment" at bounding box center [1453, 261] width 146 height 25
select select "2500"
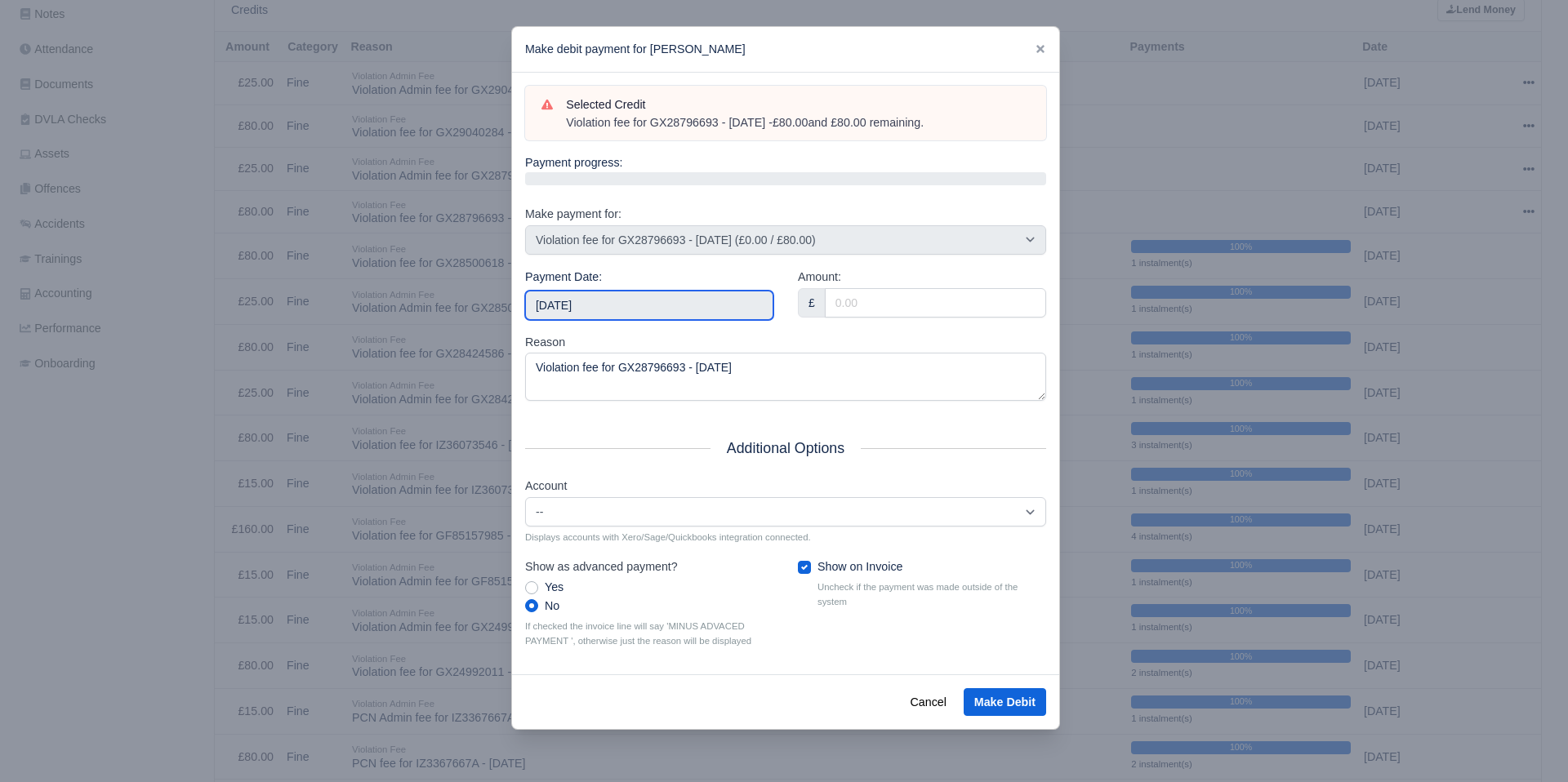
click at [657, 297] on input "[DATE]" at bounding box center [649, 306] width 249 height 29
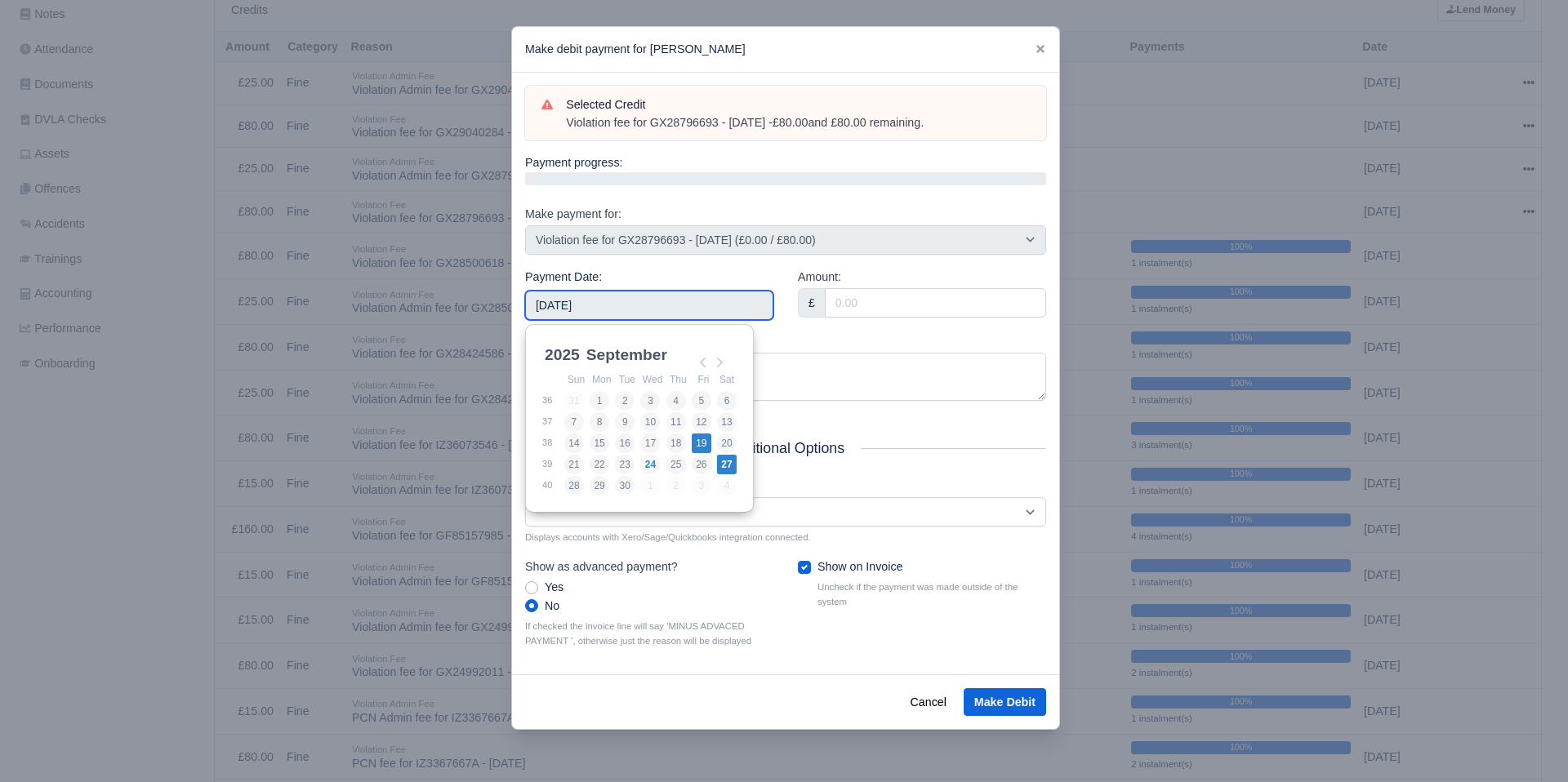
type input "[DATE]"
drag, startPoint x: 692, startPoint y: 440, endPoint x: 731, endPoint y: 437, distance: 39.1
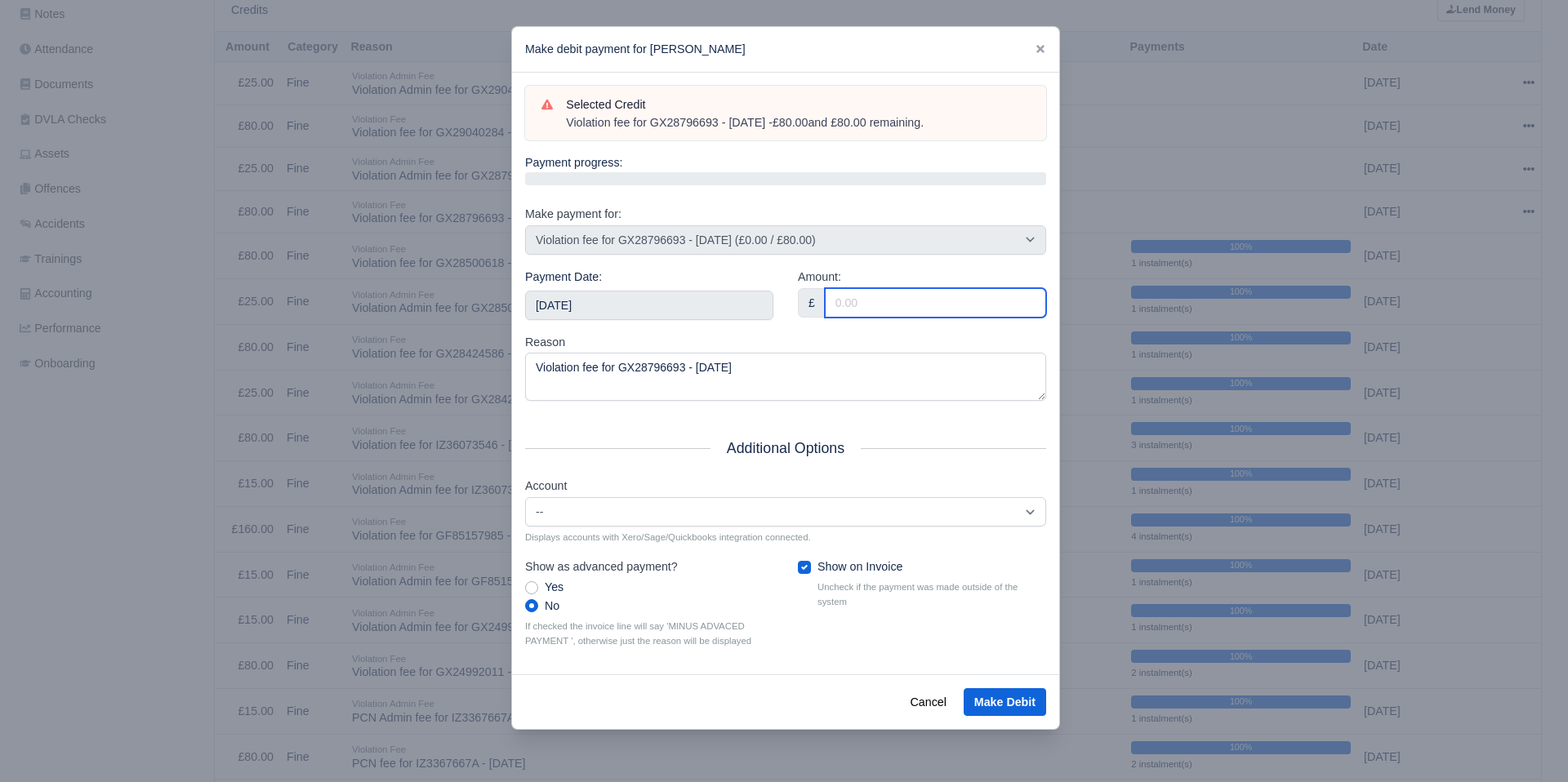
click at [872, 306] on input "Amount:" at bounding box center [935, 303] width 222 height 29
type input "80"
drag, startPoint x: 828, startPoint y: 338, endPoint x: 758, endPoint y: 392, distance: 88.4
click at [826, 339] on div "Reason Violation fee for GX28796693 - 29/08/2025" at bounding box center [785, 368] width 521 height 69
click at [985, 690] on button "Make Debit" at bounding box center [1005, 702] width 83 height 28
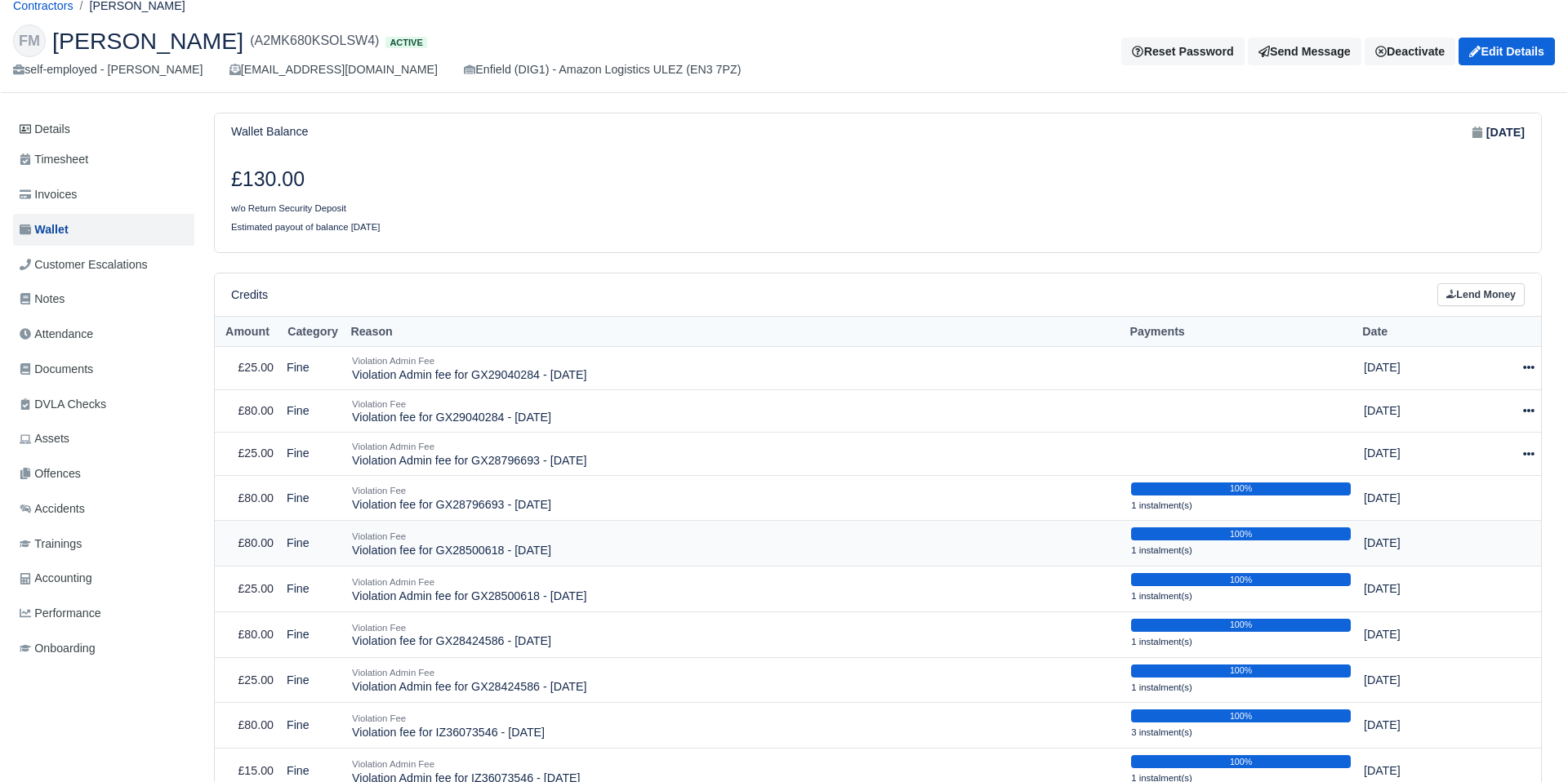
scroll to position [78, 0]
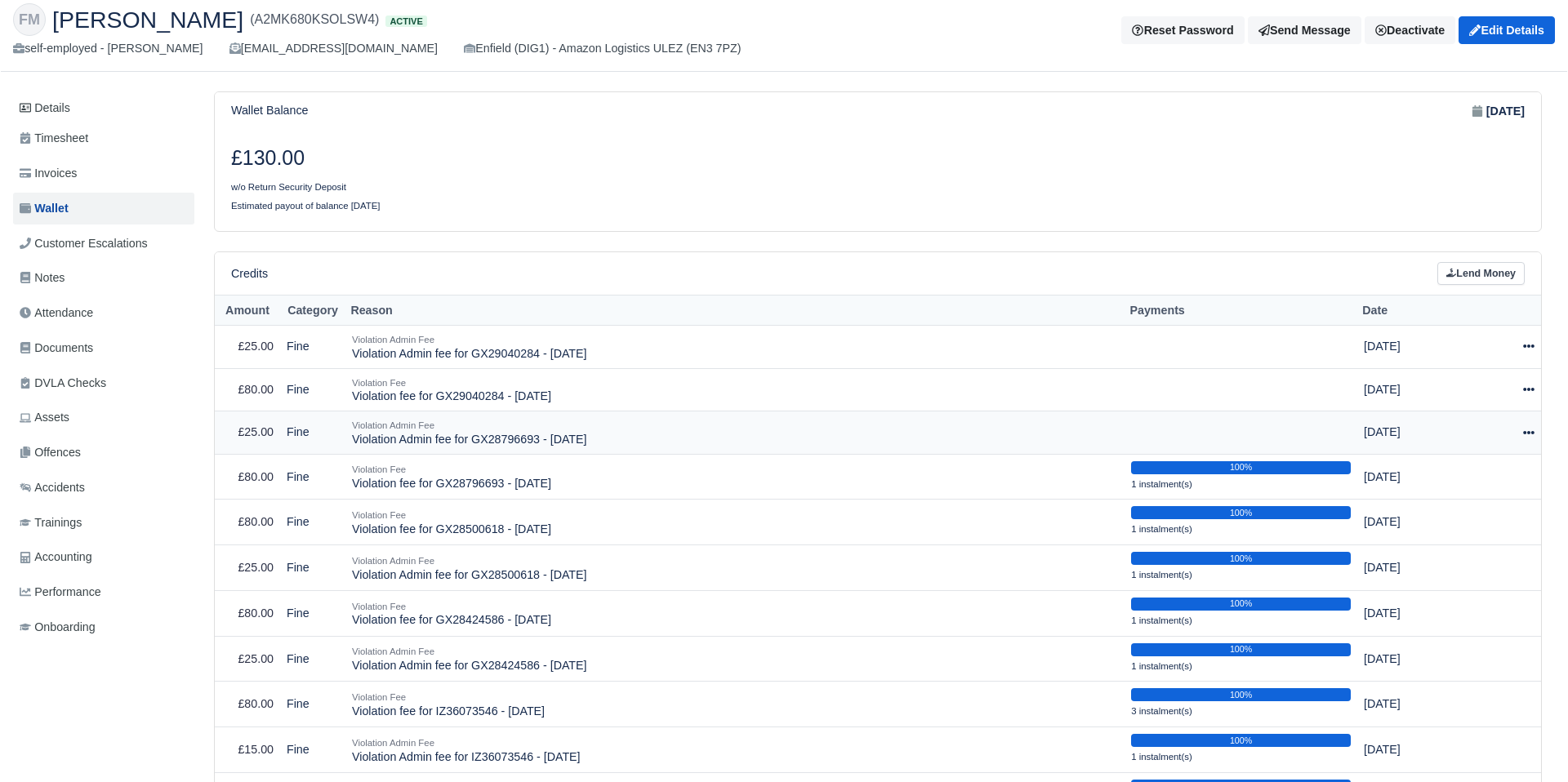
click at [1523, 431] on icon at bounding box center [1529, 433] width 11 height 11
click at [1494, 478] on button "Make Payment" at bounding box center [1453, 481] width 146 height 25
select select "2501"
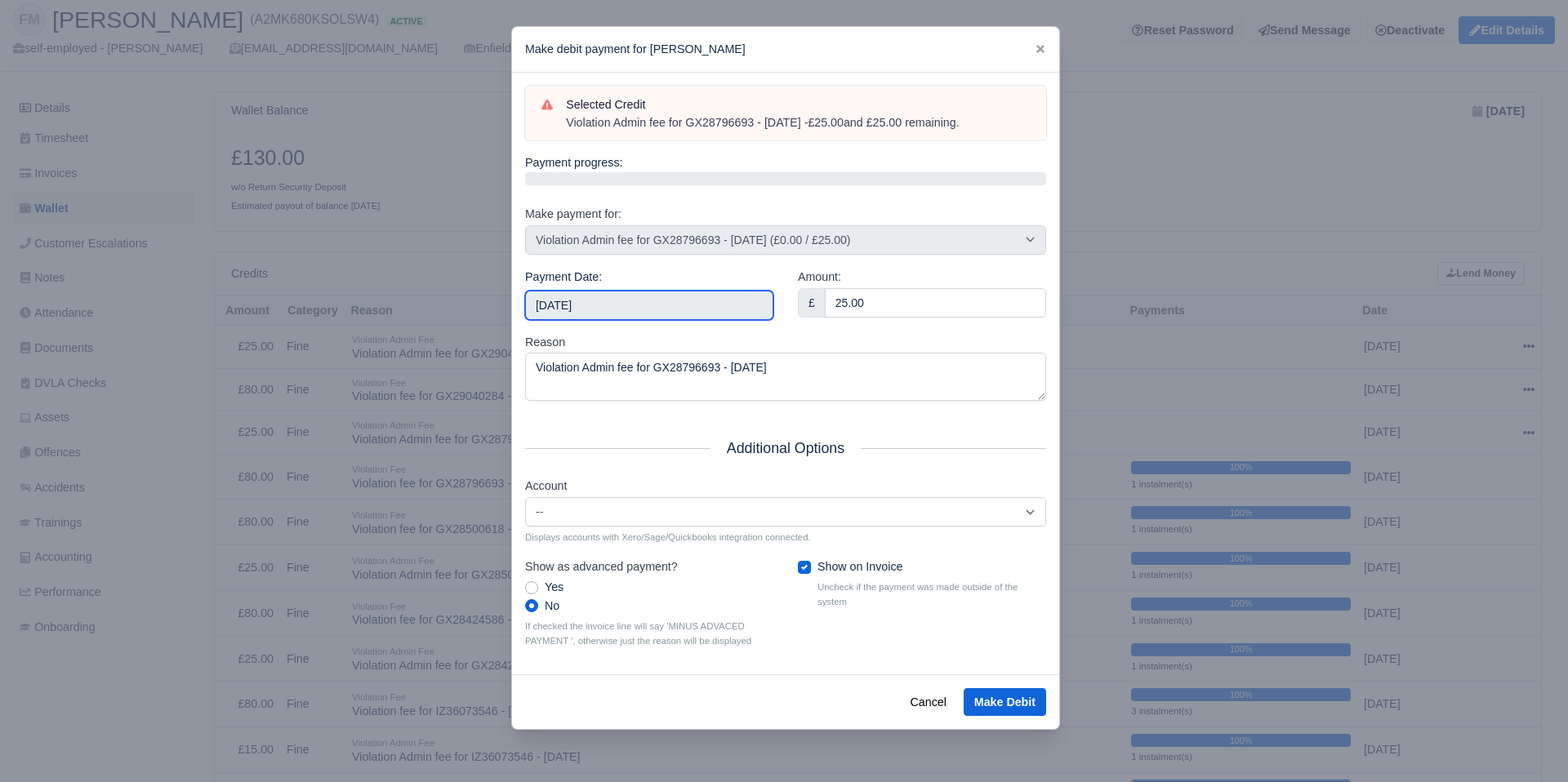
click at [657, 301] on input "[DATE]" at bounding box center [649, 306] width 249 height 29
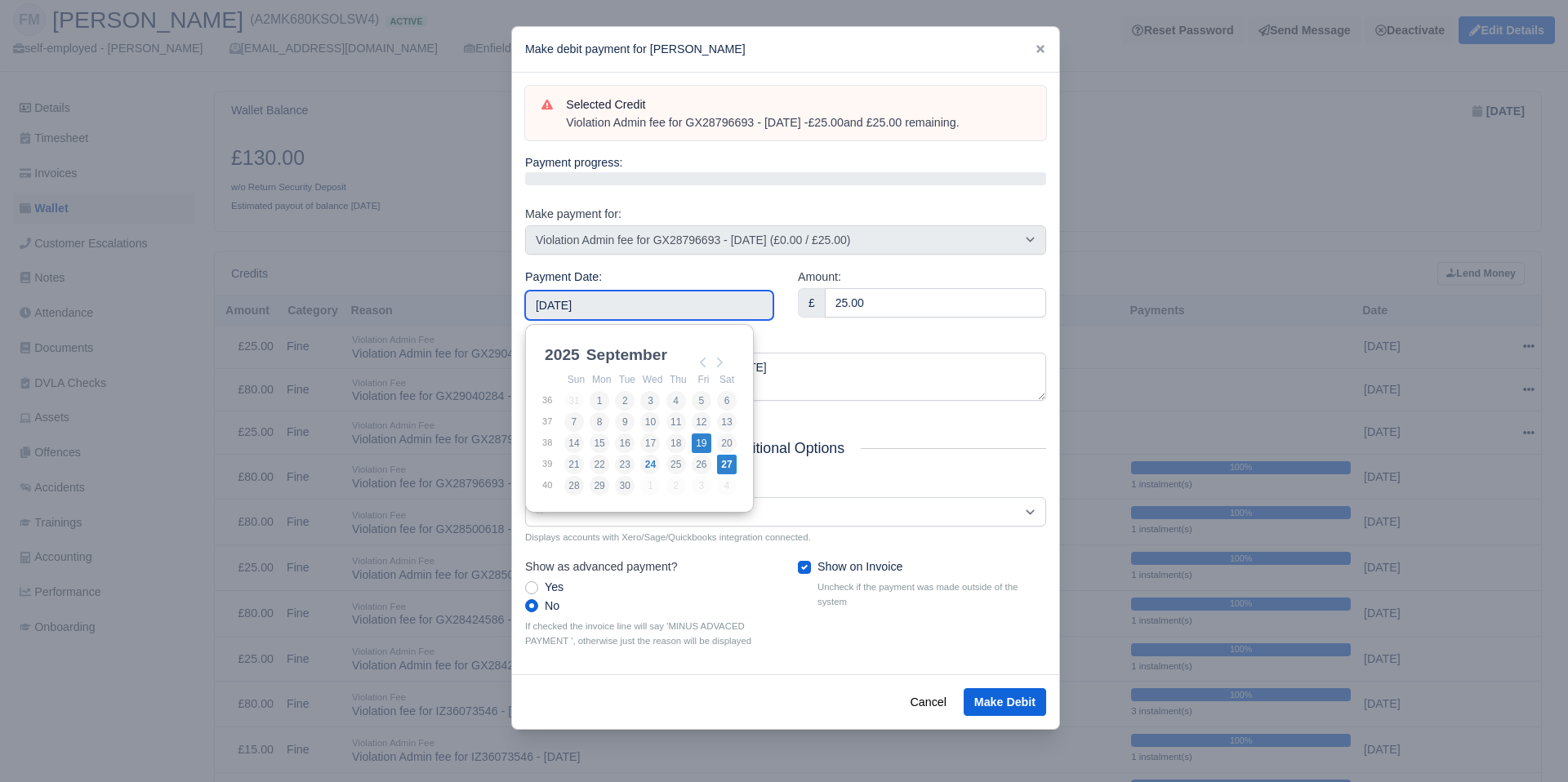
type input "[DATE]"
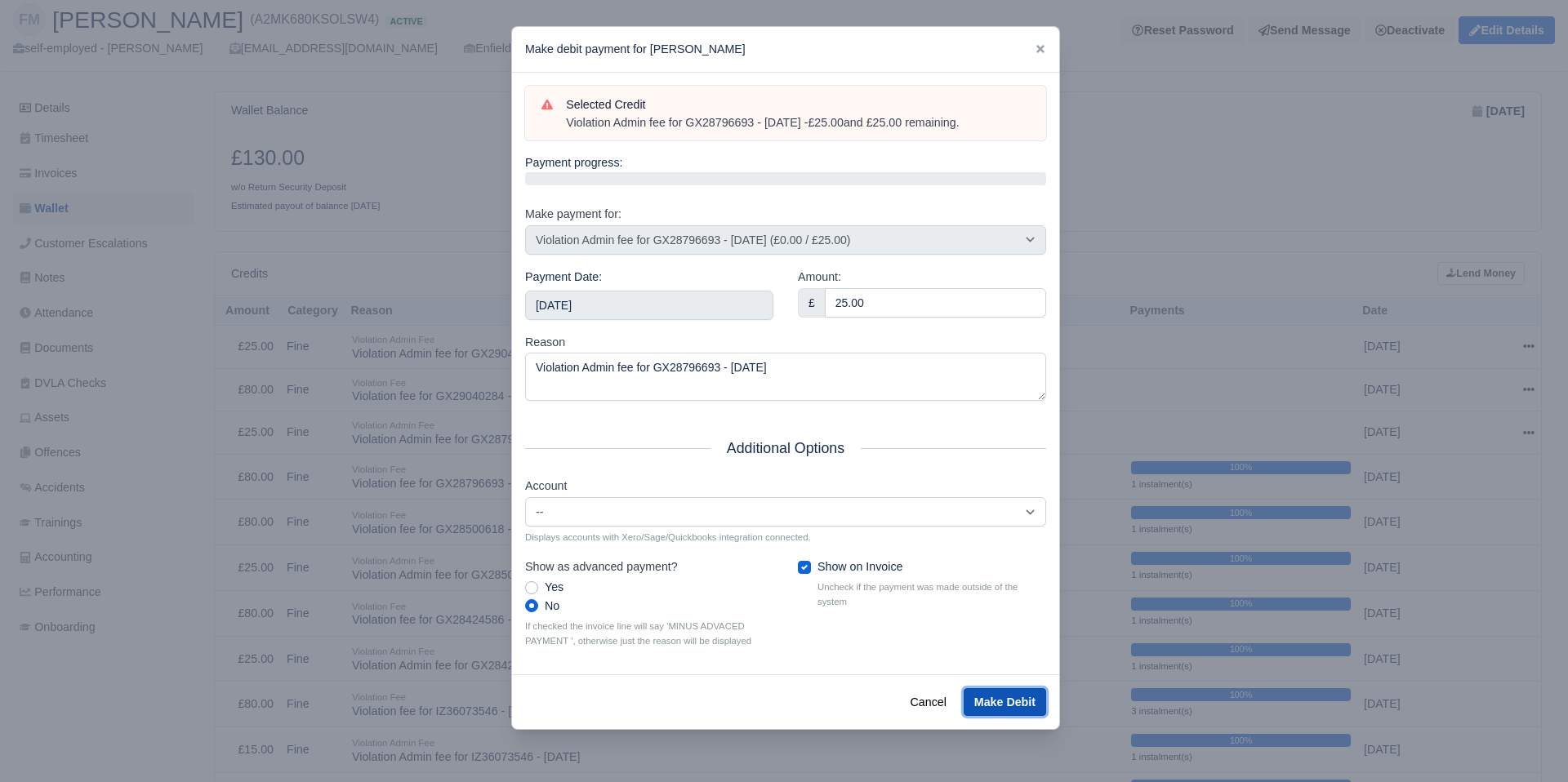
click at [1006, 701] on button "Make Debit" at bounding box center [1005, 702] width 83 height 28
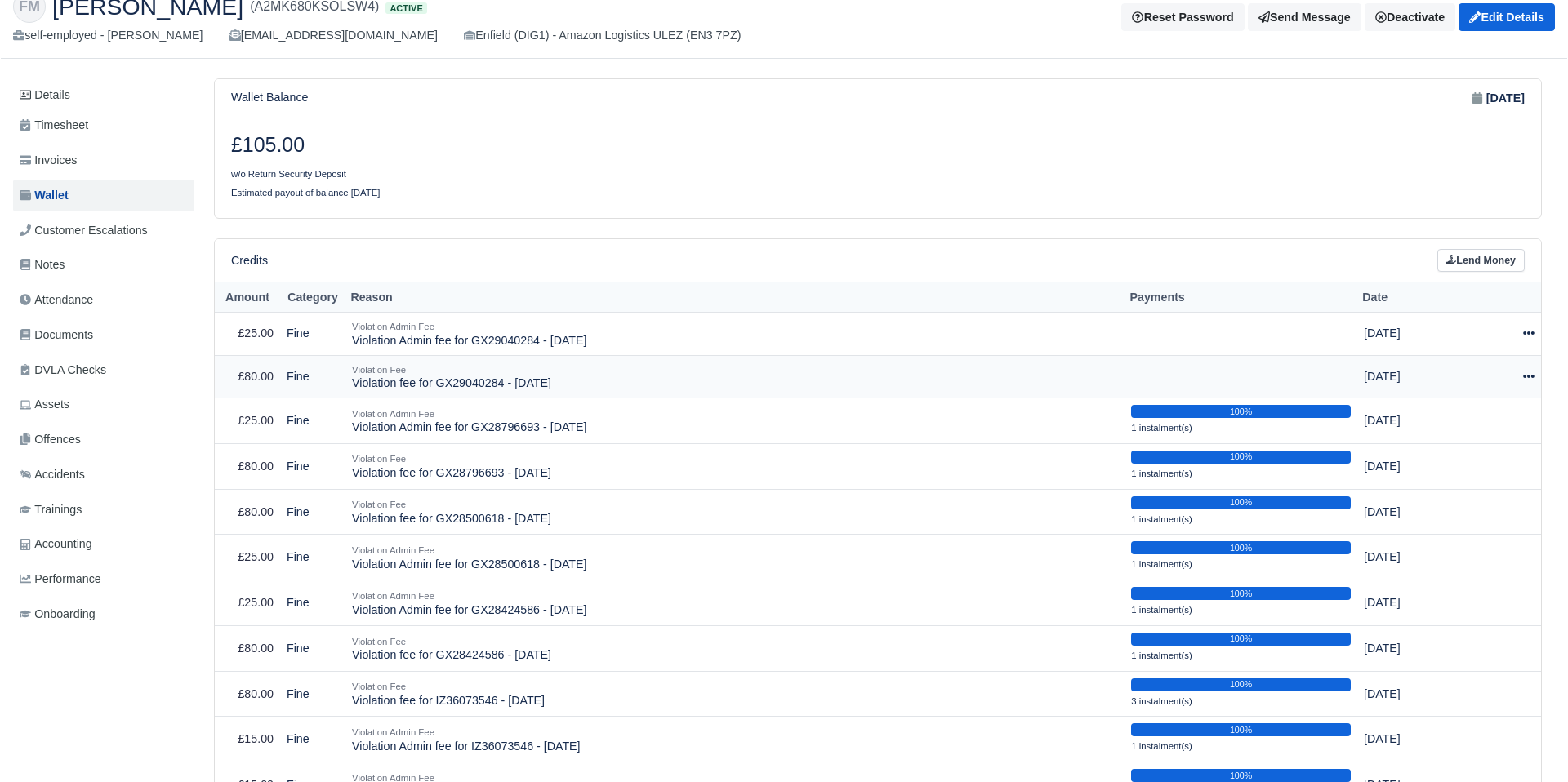
scroll to position [86, 0]
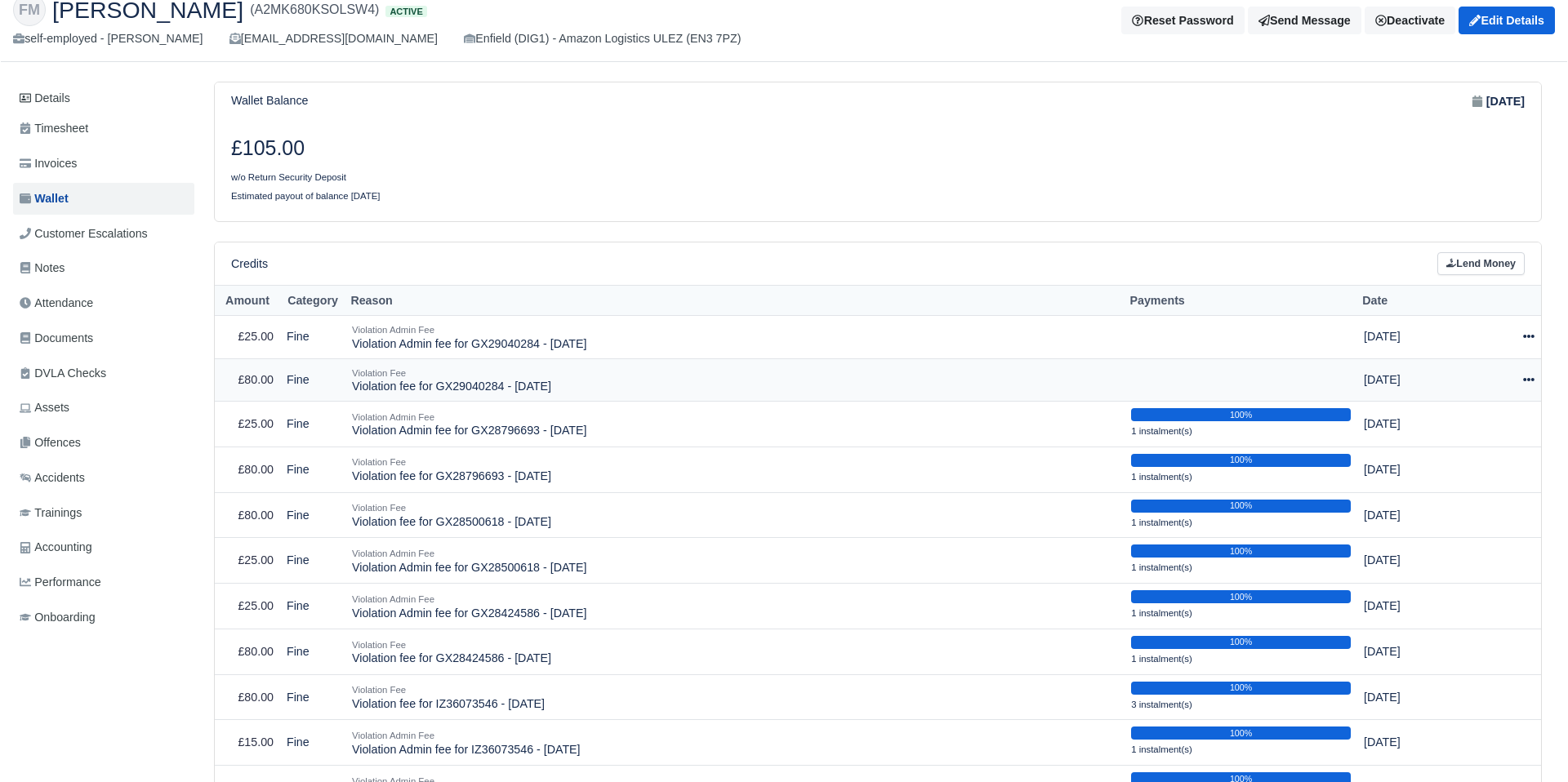
click at [1525, 380] on icon at bounding box center [1529, 380] width 11 height 11
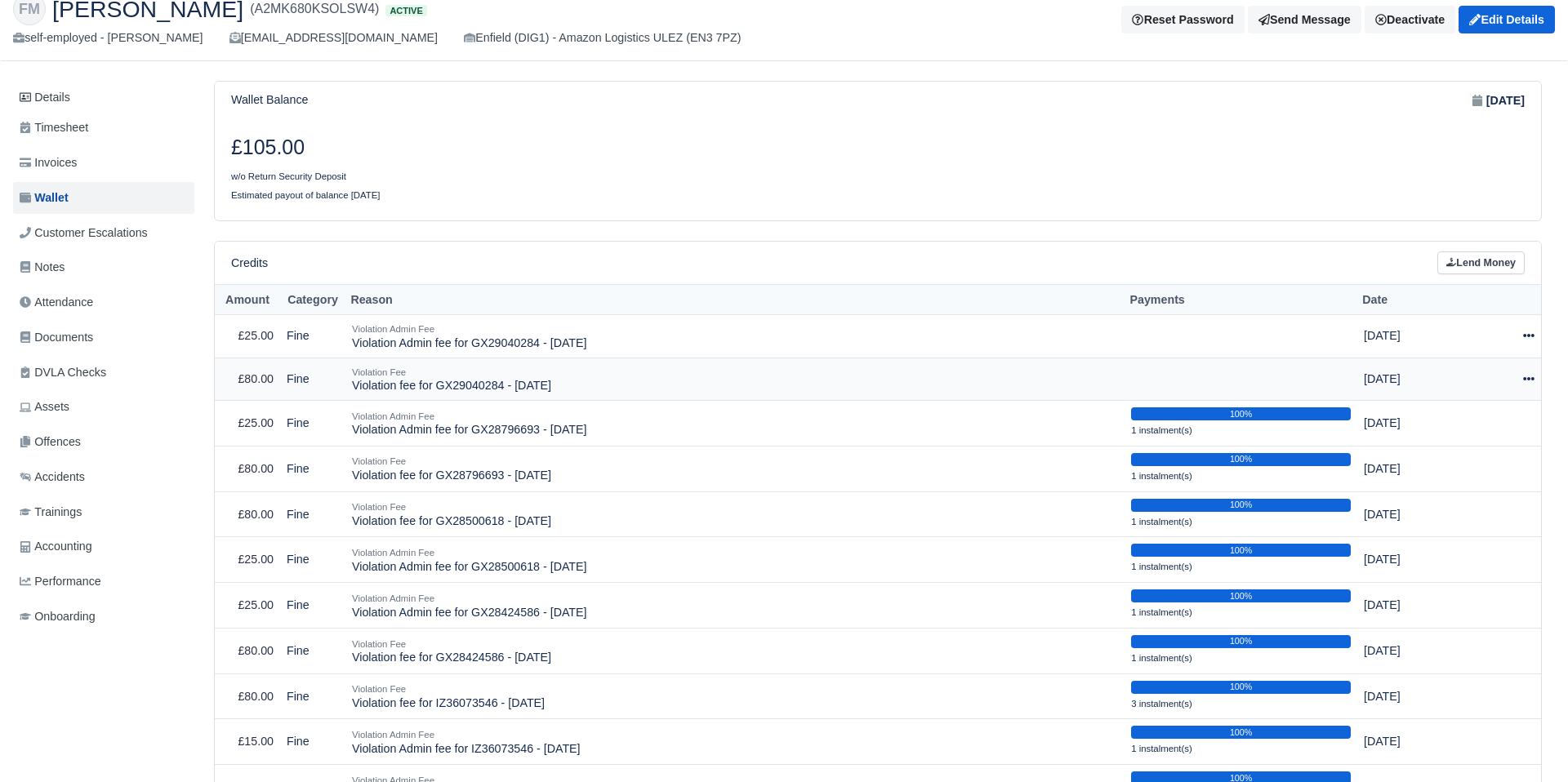
scroll to position [87, 0]
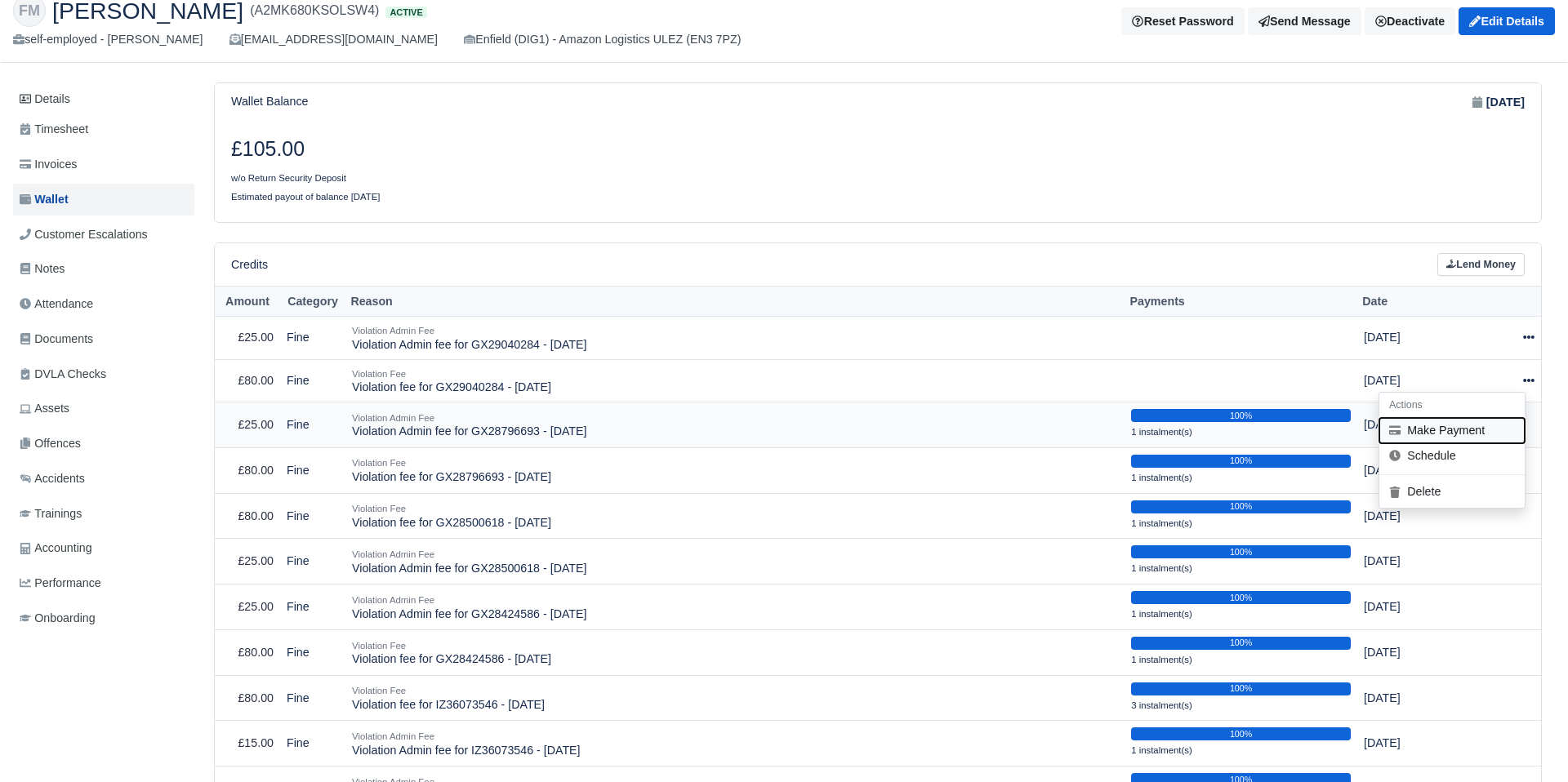
click at [1485, 430] on button "Make Payment" at bounding box center [1453, 431] width 146 height 25
select select "2502"
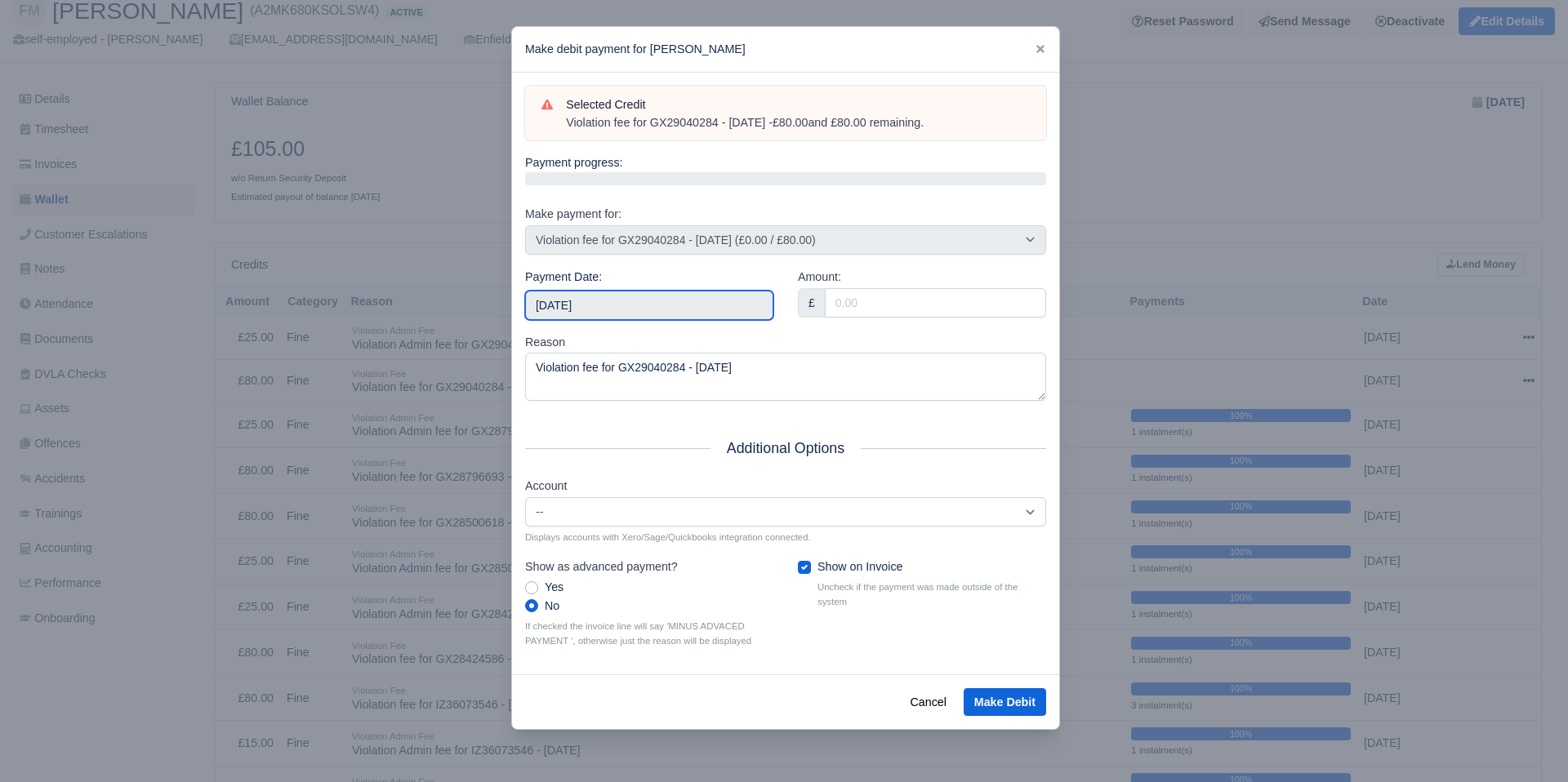
click at [684, 302] on input "2025-09-27" at bounding box center [649, 306] width 249 height 29
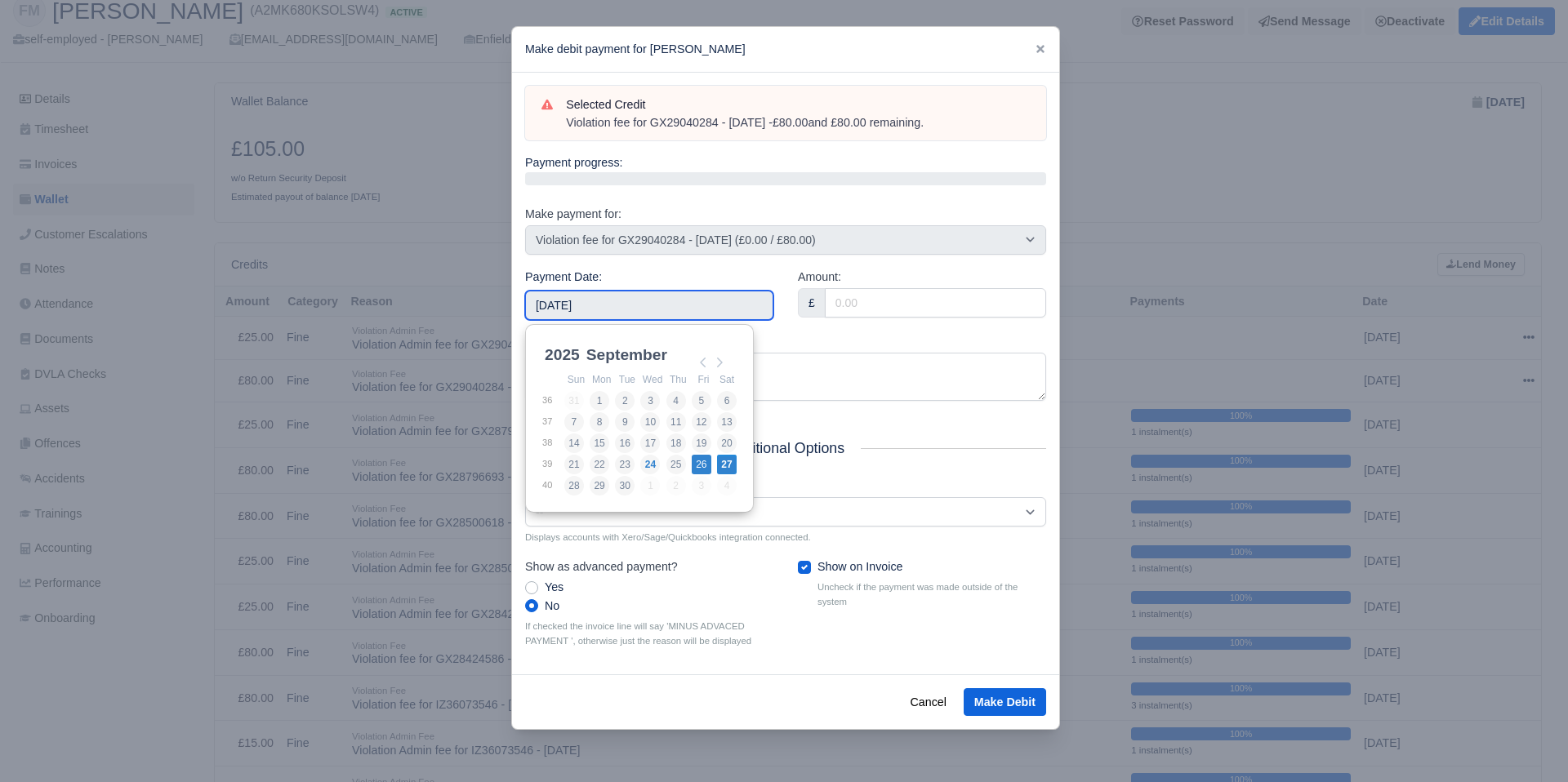
type input "2025-09-26"
drag, startPoint x: 698, startPoint y: 469, endPoint x: 730, endPoint y: 449, distance: 37.7
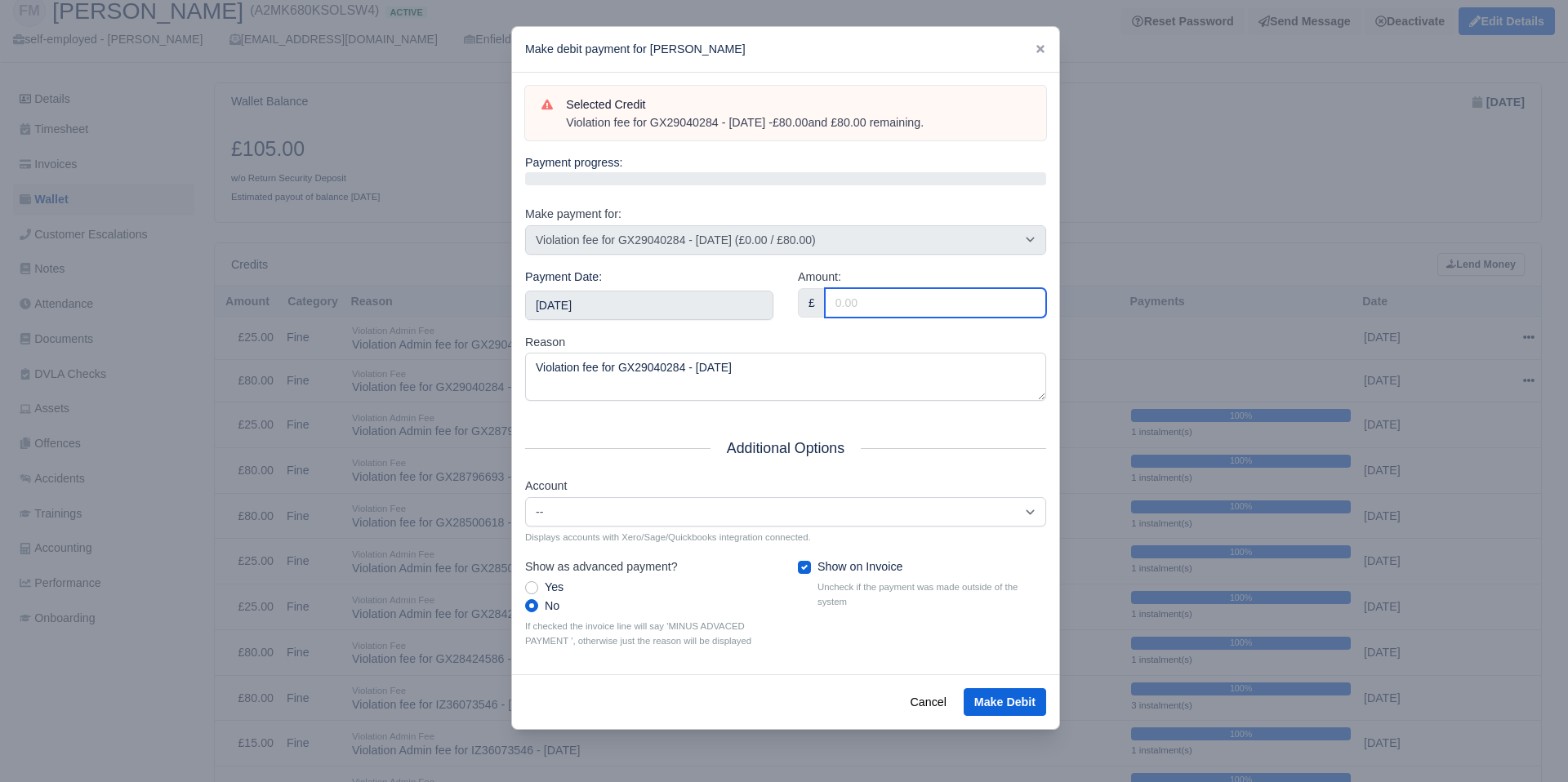
click at [871, 294] on input "Amount:" at bounding box center [935, 303] width 222 height 29
type input "80"
click at [996, 699] on button "Make Debit" at bounding box center [1005, 702] width 83 height 28
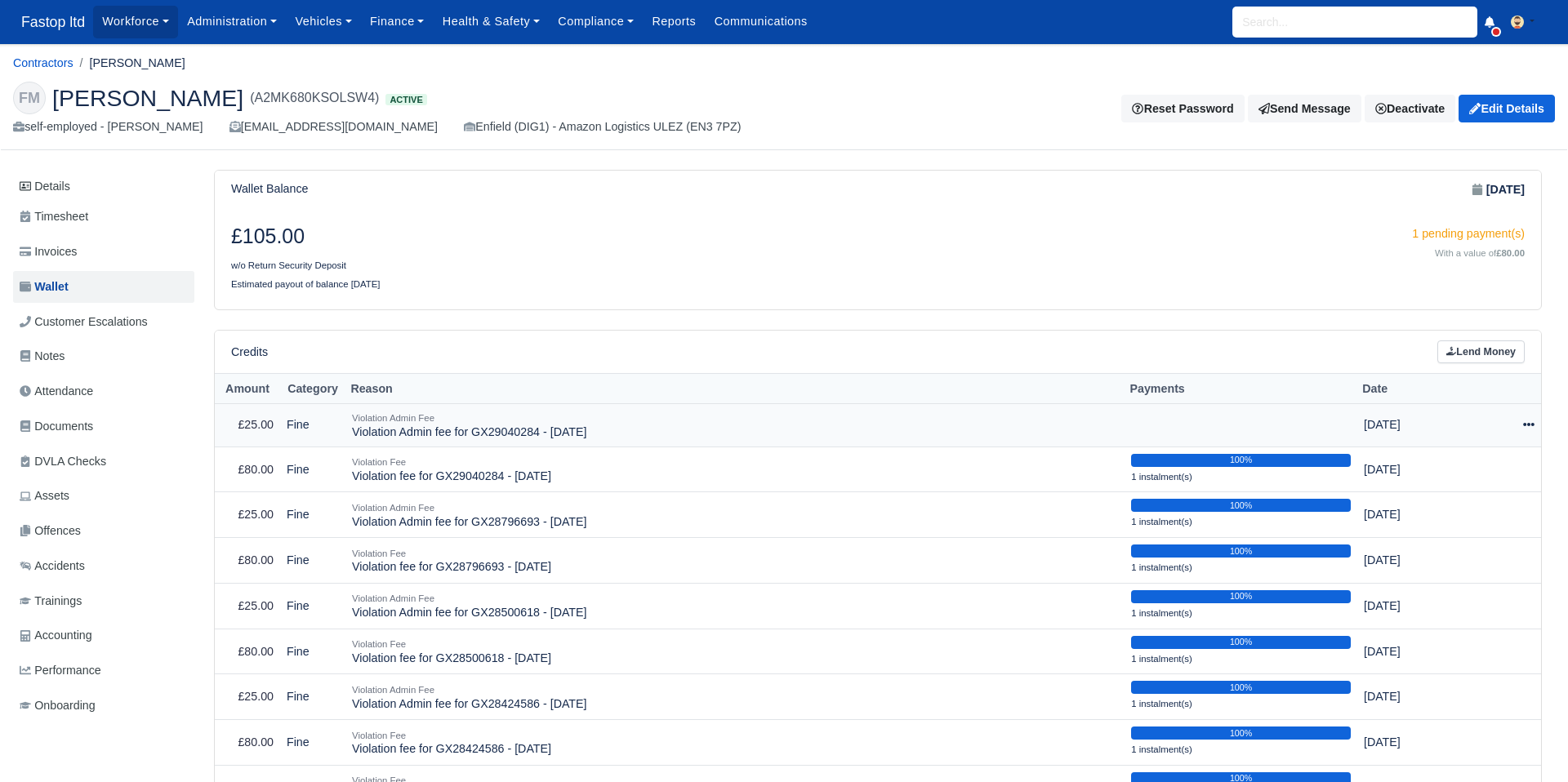
click at [1533, 422] on icon at bounding box center [1529, 425] width 11 height 11
click at [1476, 471] on button "Make Payment" at bounding box center [1453, 474] width 146 height 25
select select "2503"
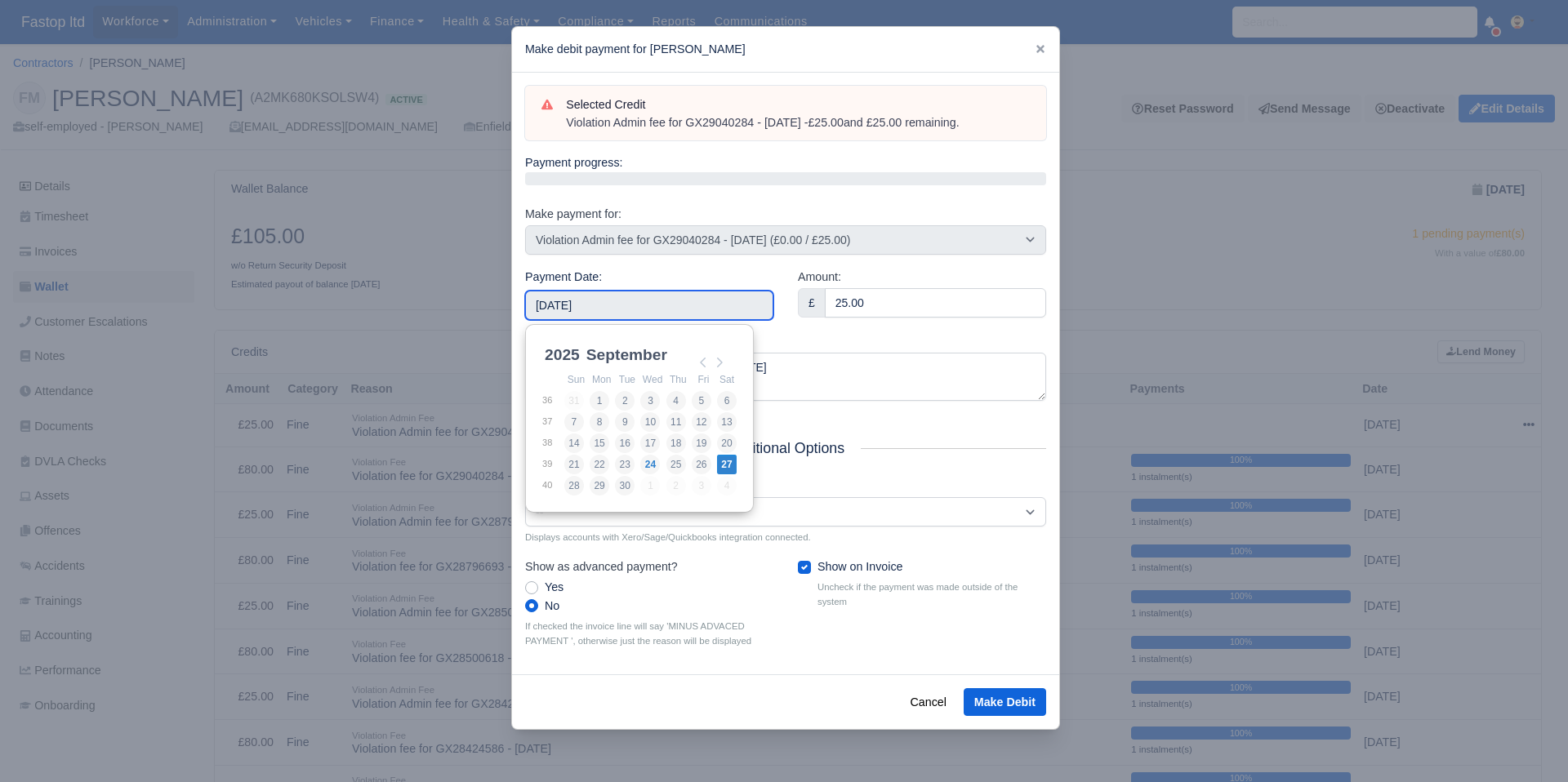
drag, startPoint x: 678, startPoint y: 301, endPoint x: 701, endPoint y: 365, distance: 68.0
click at [678, 301] on input "[DATE]" at bounding box center [649, 306] width 249 height 29
type input "[DATE]"
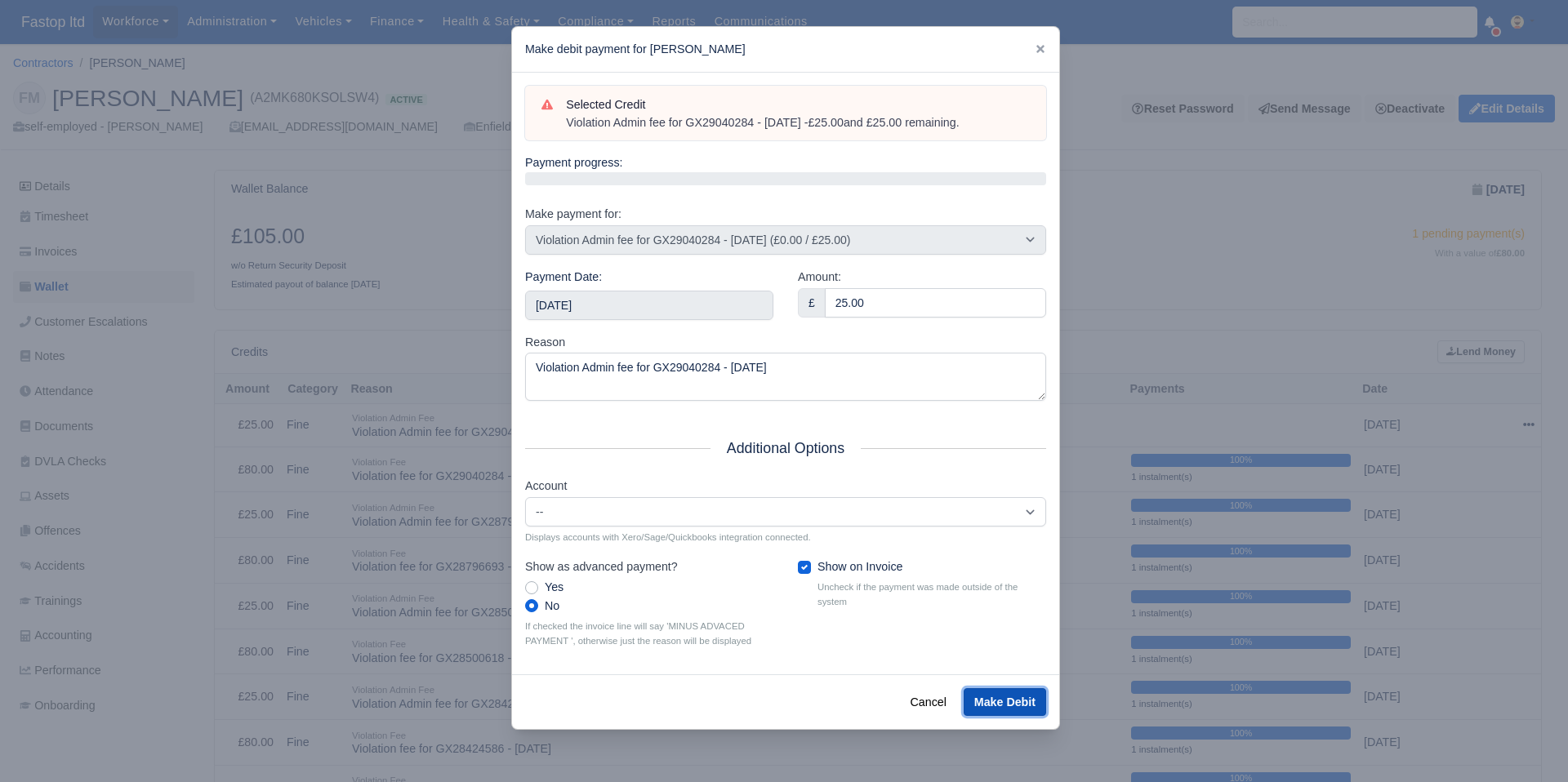
drag, startPoint x: 1015, startPoint y: 703, endPoint x: 1023, endPoint y: 701, distance: 8.2
click at [1015, 703] on button "Make Debit" at bounding box center [1005, 702] width 83 height 28
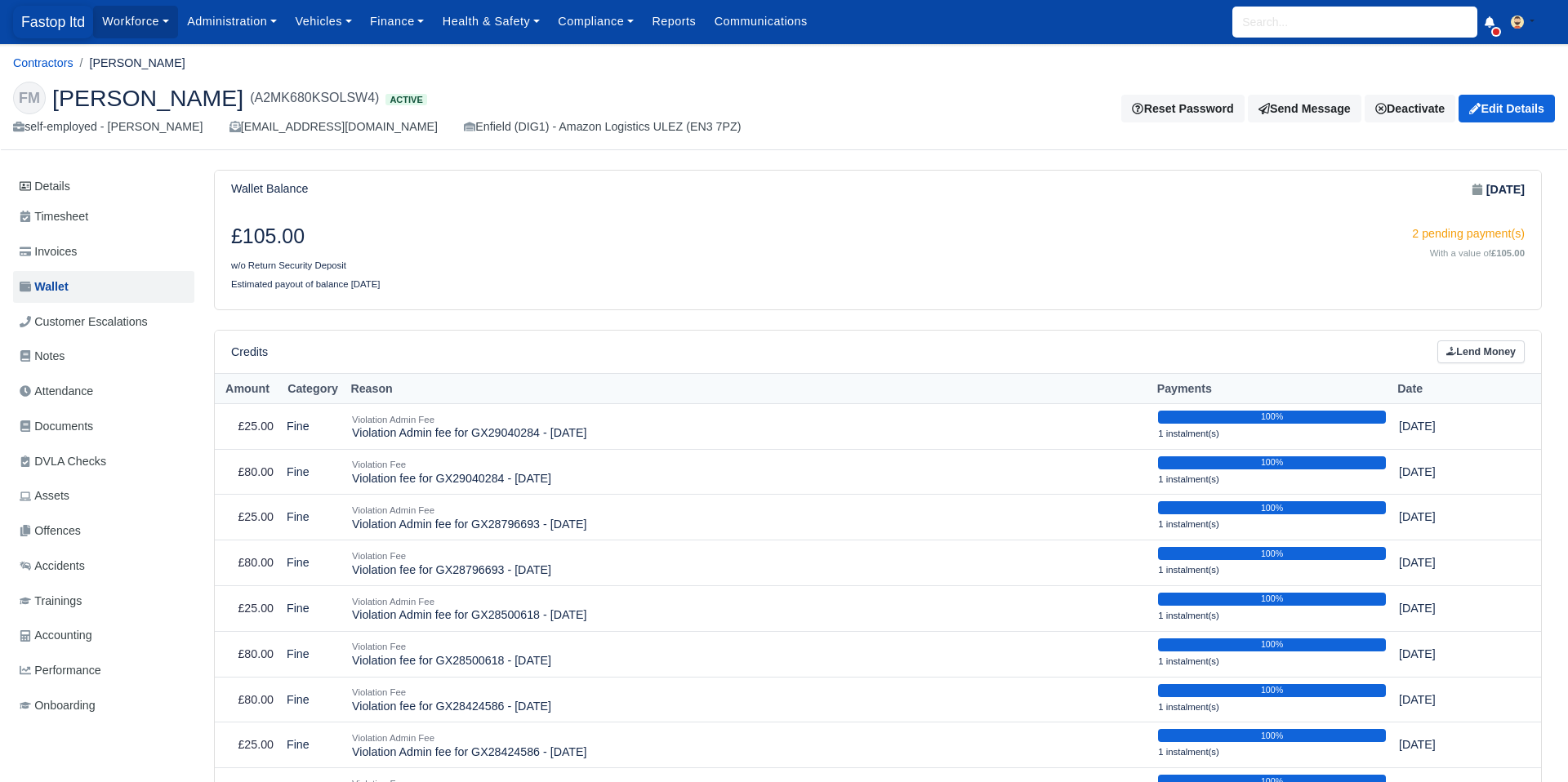
click at [50, 27] on span "Fastop ltd" at bounding box center [53, 22] width 80 height 33
